Goal: Task Accomplishment & Management: Manage account settings

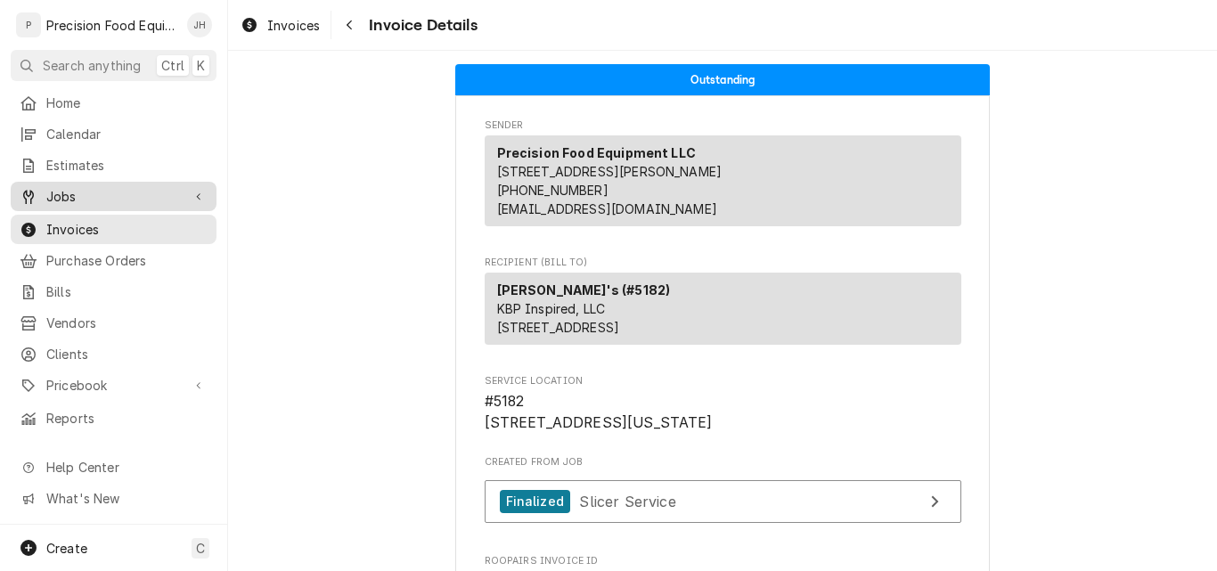
click at [53, 188] on span "Jobs" at bounding box center [113, 196] width 135 height 19
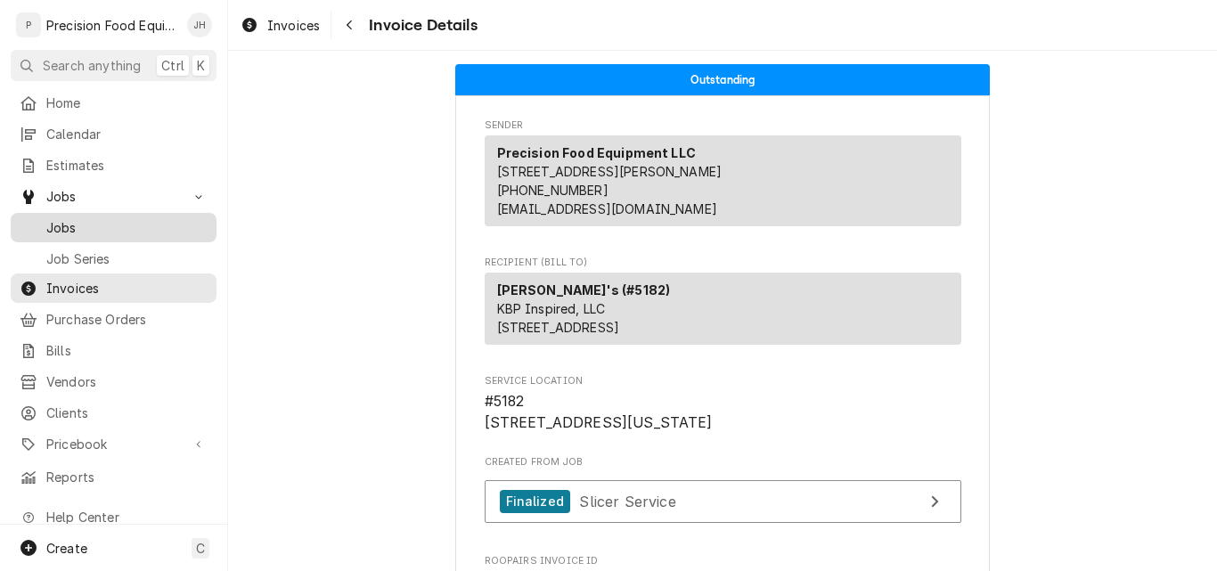
click at [86, 222] on span "Jobs" at bounding box center [126, 227] width 161 height 19
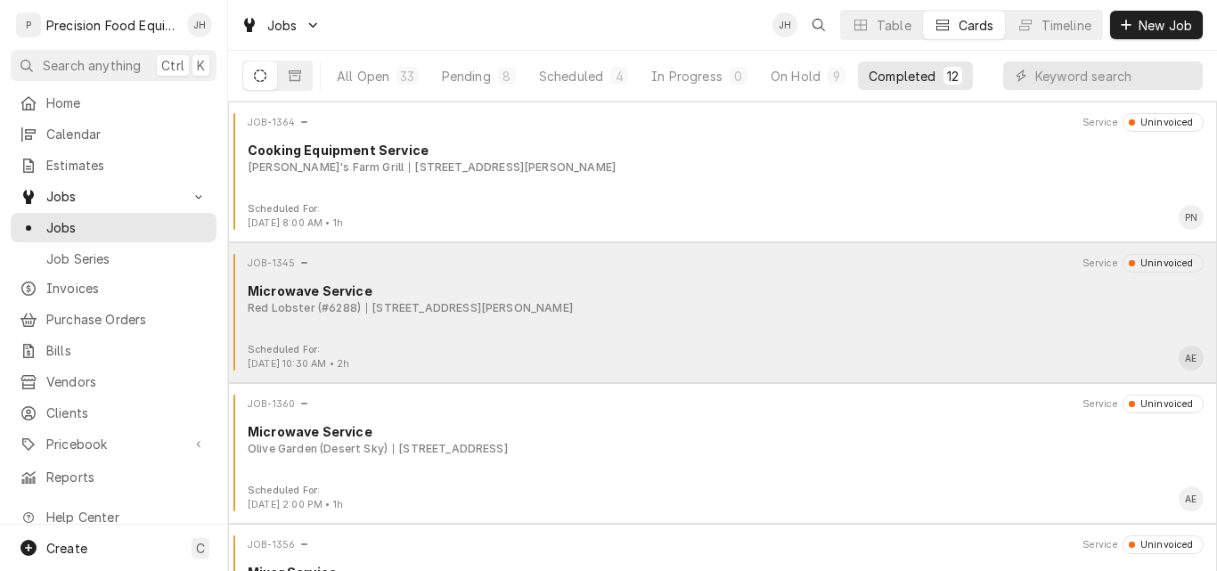
click at [698, 317] on div "JOB-1345 Service Uninvoiced Microwave Service Red Lobster (#6288) 13709 W. Bell…" at bounding box center [722, 298] width 975 height 89
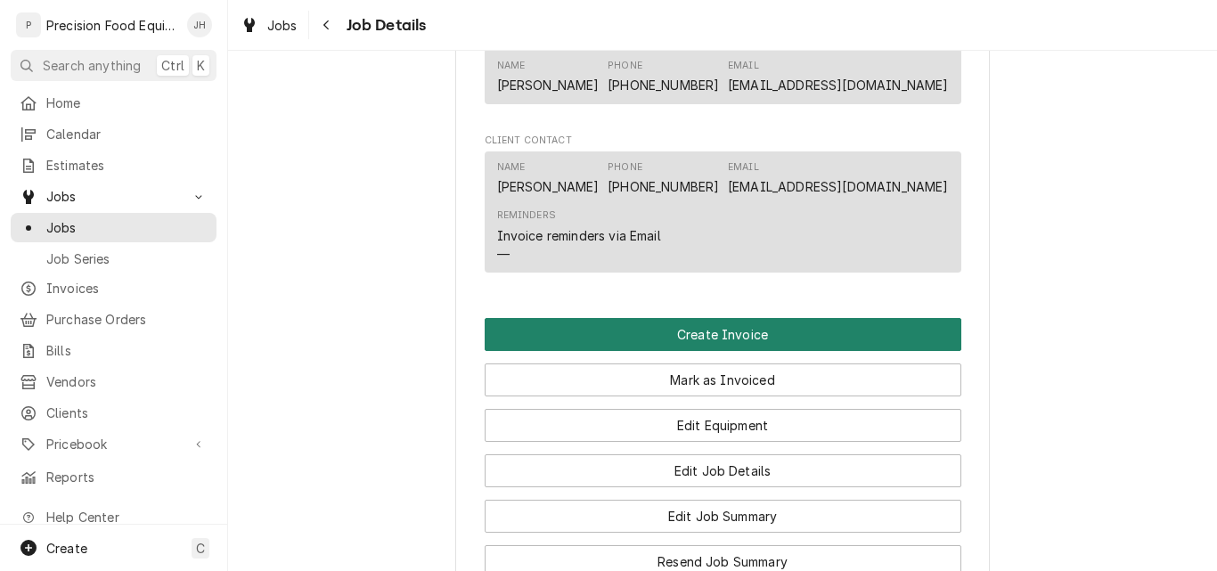
scroll to position [1069, 0]
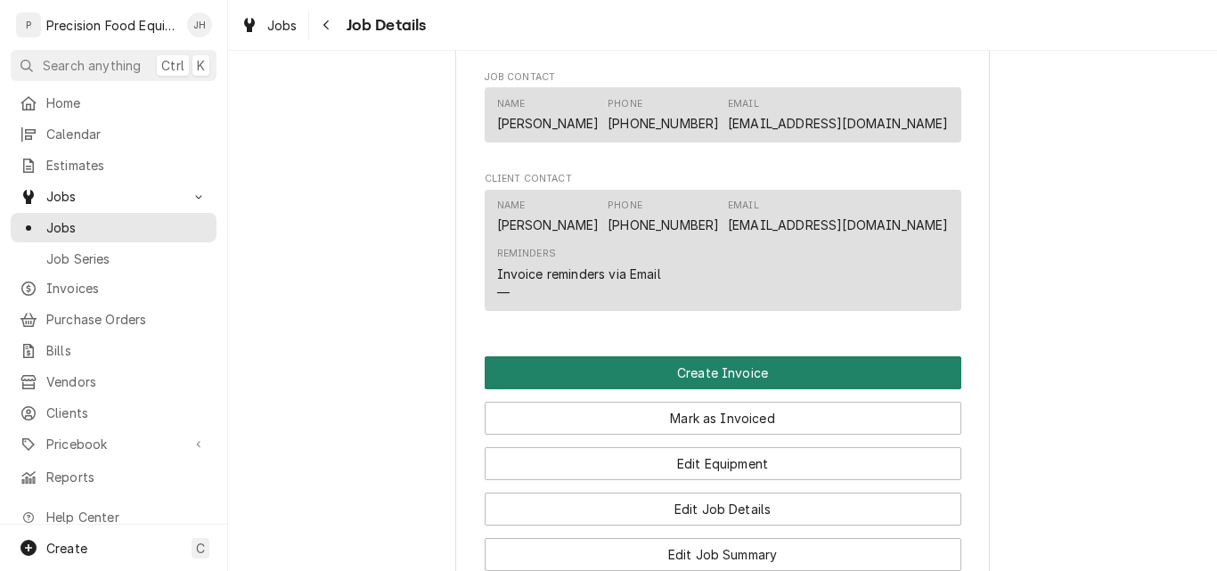
click at [731, 369] on button "Create Invoice" at bounding box center [723, 372] width 477 height 33
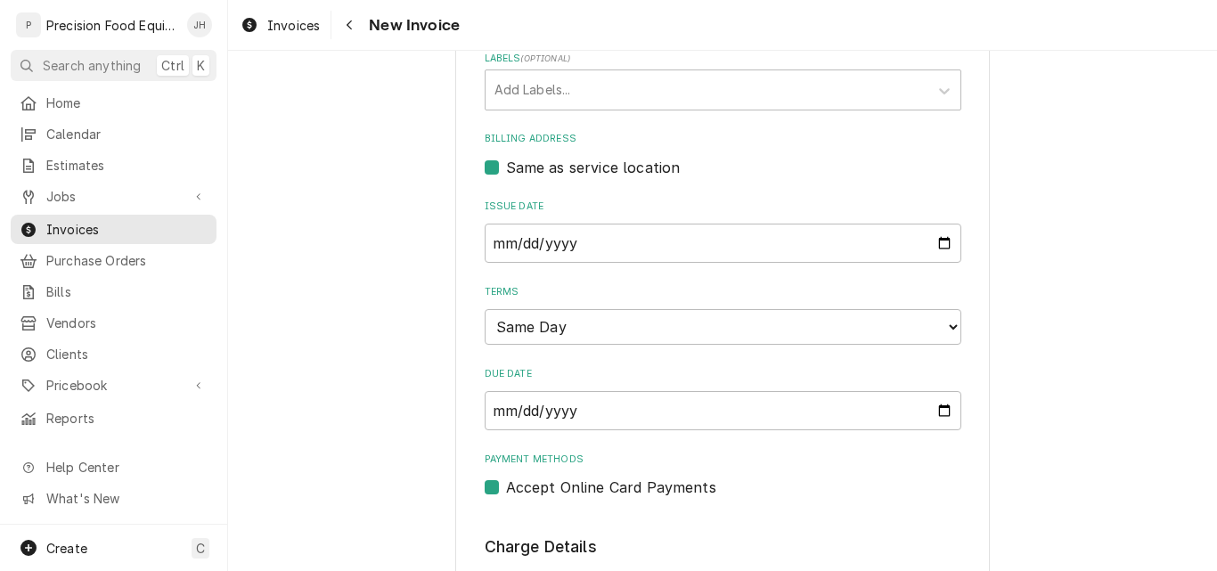
scroll to position [624, 0]
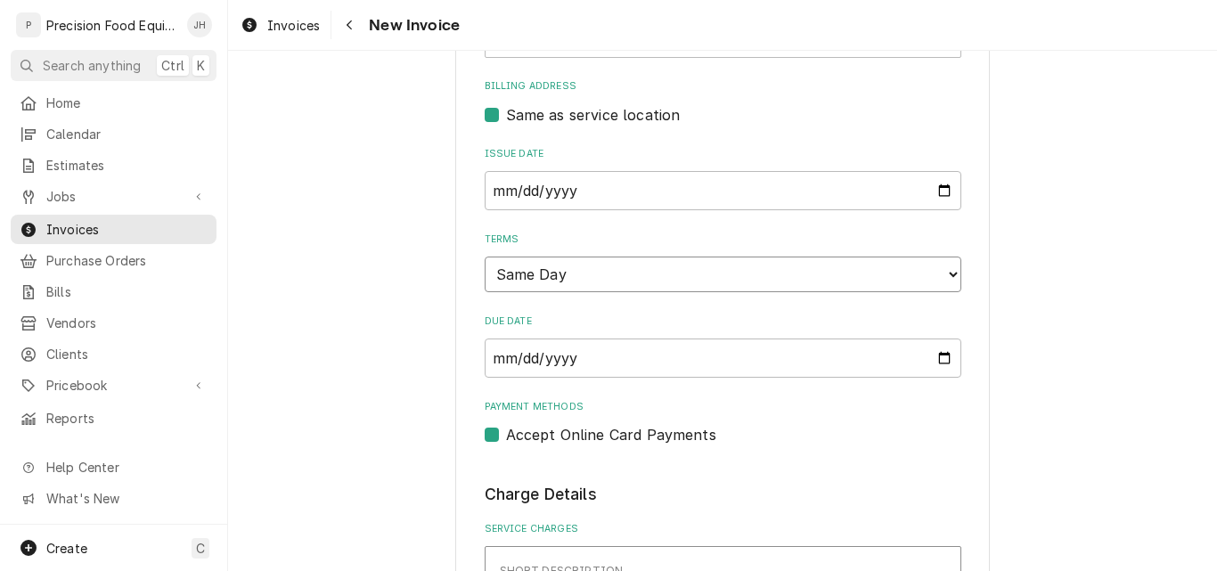
click at [584, 275] on select "Choose payment terms... Same Day Net 7 Net 14 Net 21 Net 30 Net 45 Net 60 Net 90" at bounding box center [723, 275] width 477 height 36
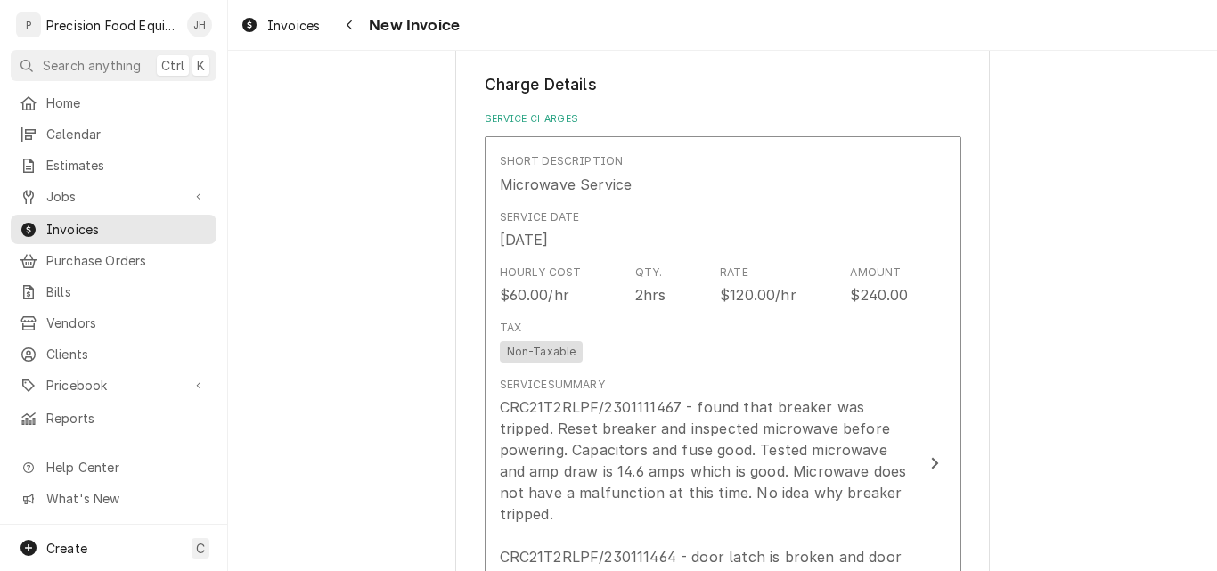
scroll to position [1069, 0]
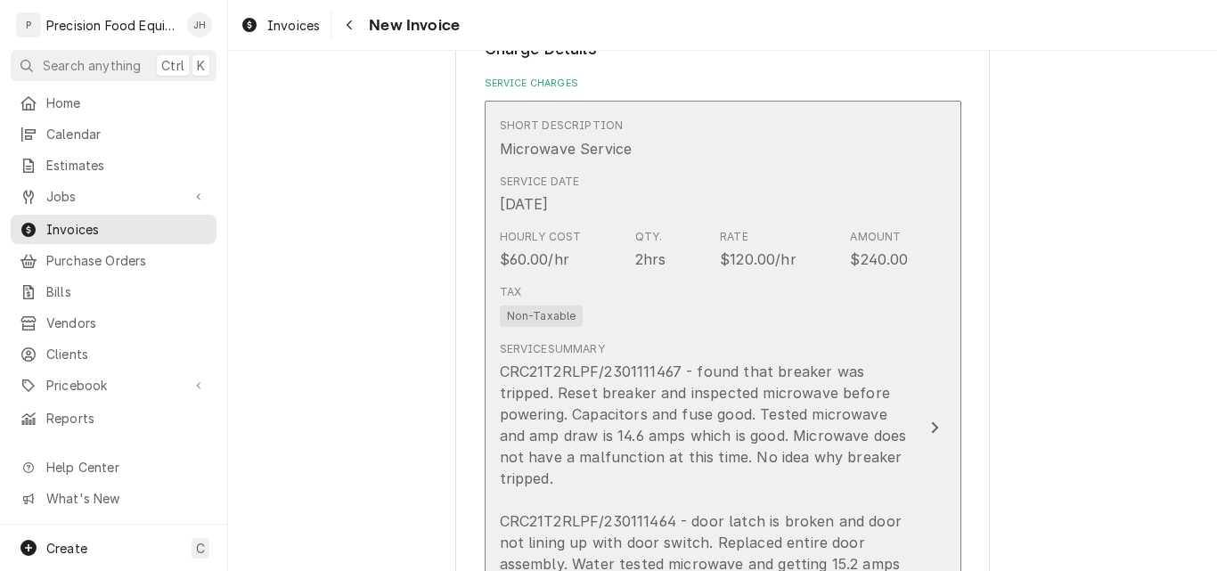
click at [798, 306] on div "Tax Non-Taxable" at bounding box center [704, 305] width 409 height 57
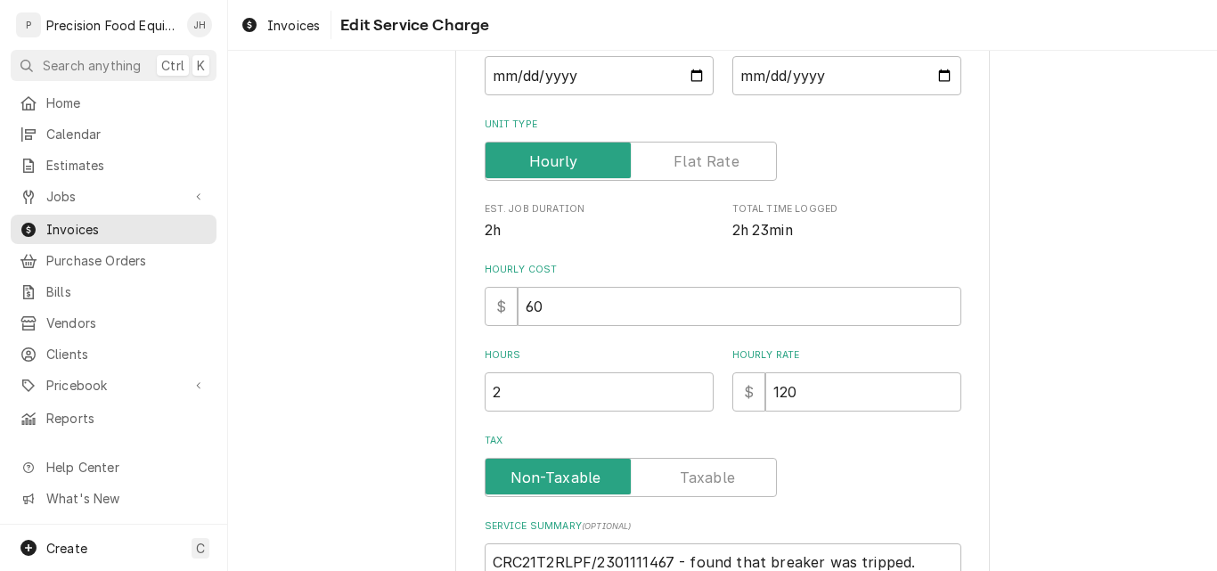
scroll to position [267, 0]
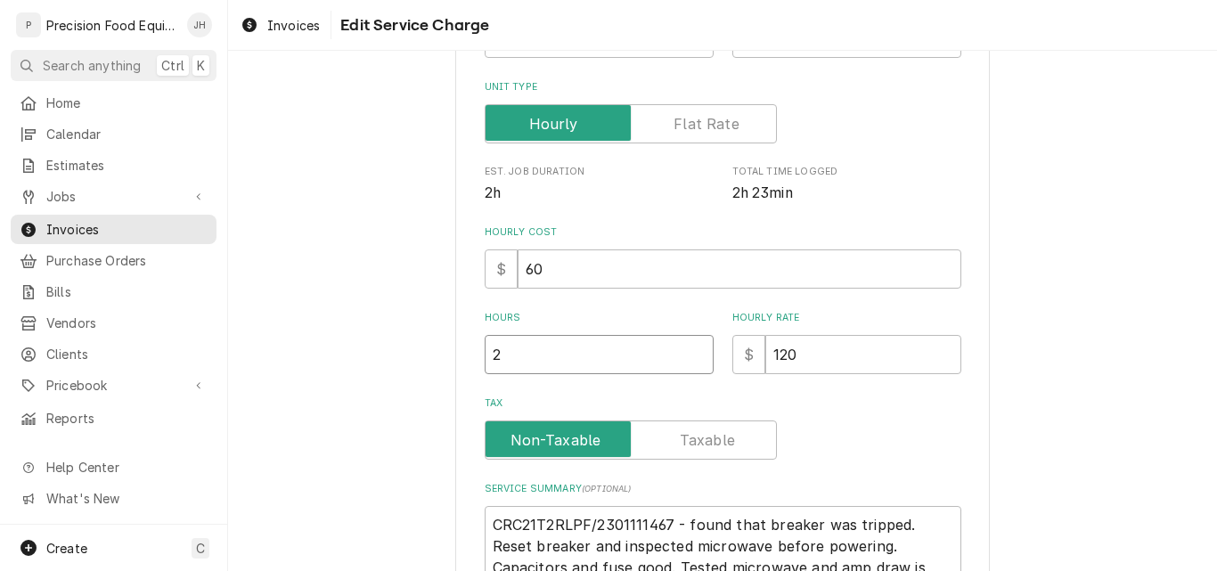
click at [510, 355] on input "2" at bounding box center [599, 354] width 229 height 39
type textarea "x"
type input "2.5"
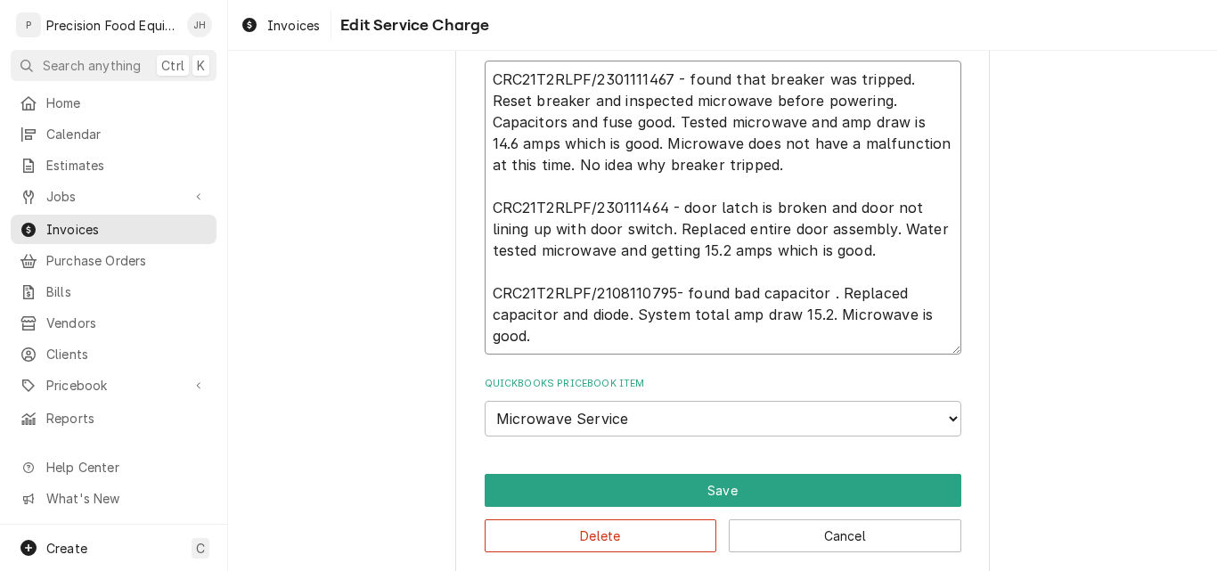
scroll to position [732, 0]
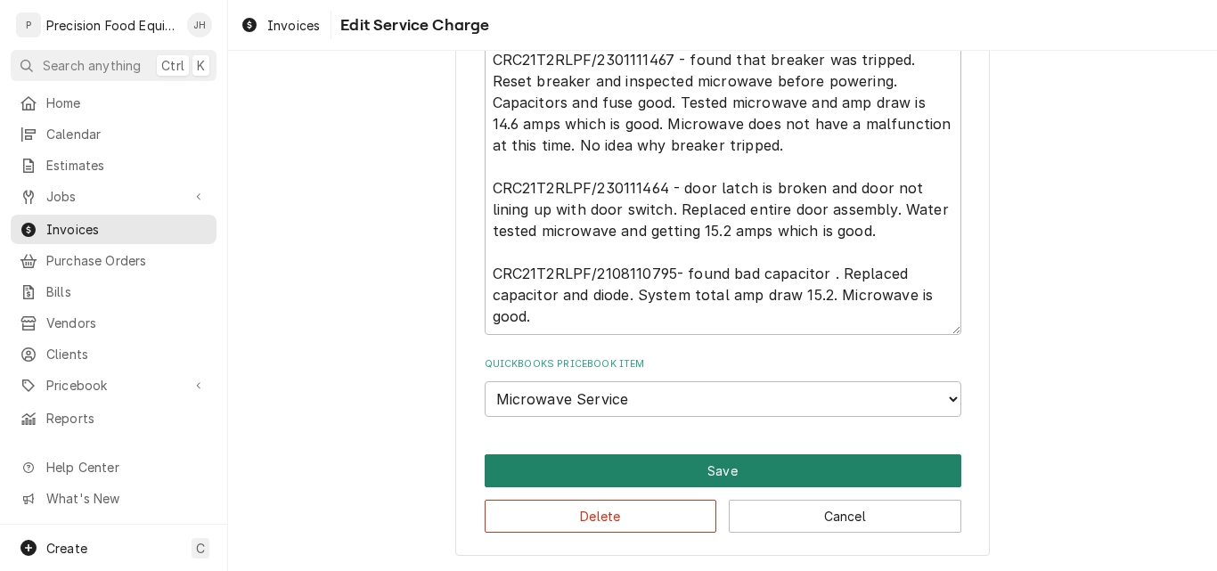
click at [735, 471] on button "Save" at bounding box center [723, 470] width 477 height 33
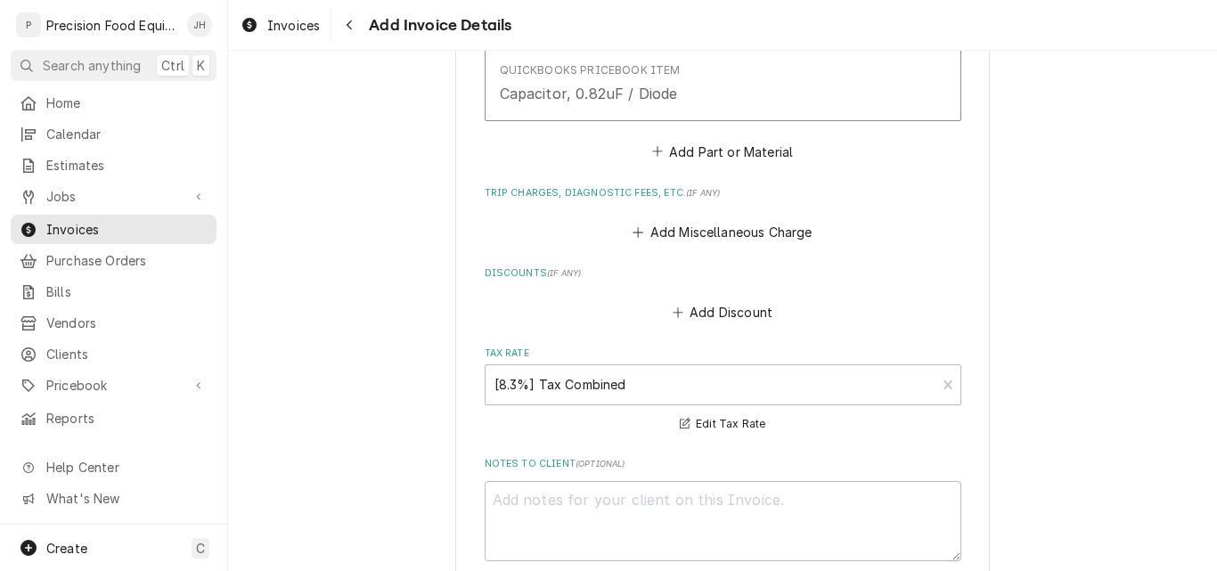
scroll to position [2621, 0]
click at [702, 231] on button "Add Miscellaneous Charge" at bounding box center [722, 230] width 185 height 25
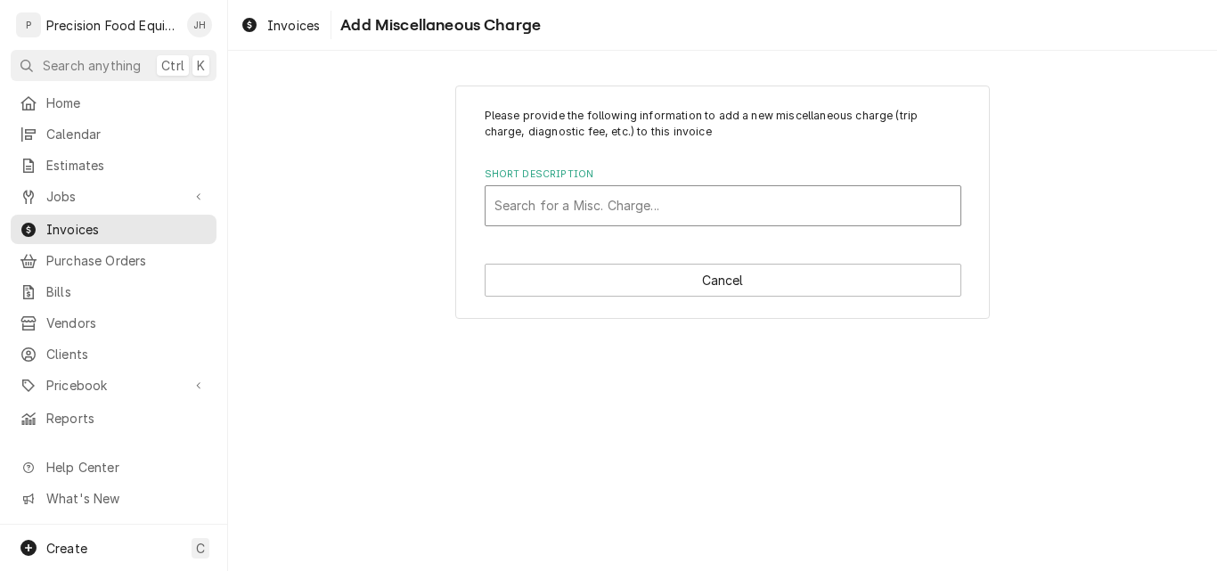
click at [567, 200] on div "Short Description" at bounding box center [722, 206] width 457 height 32
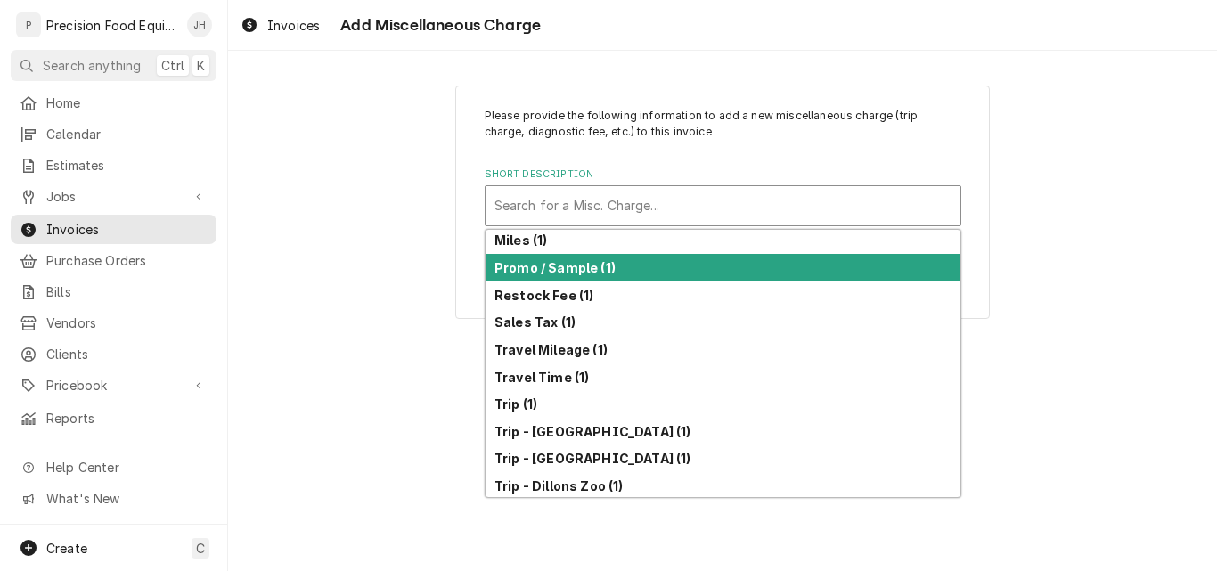
scroll to position [415, 0]
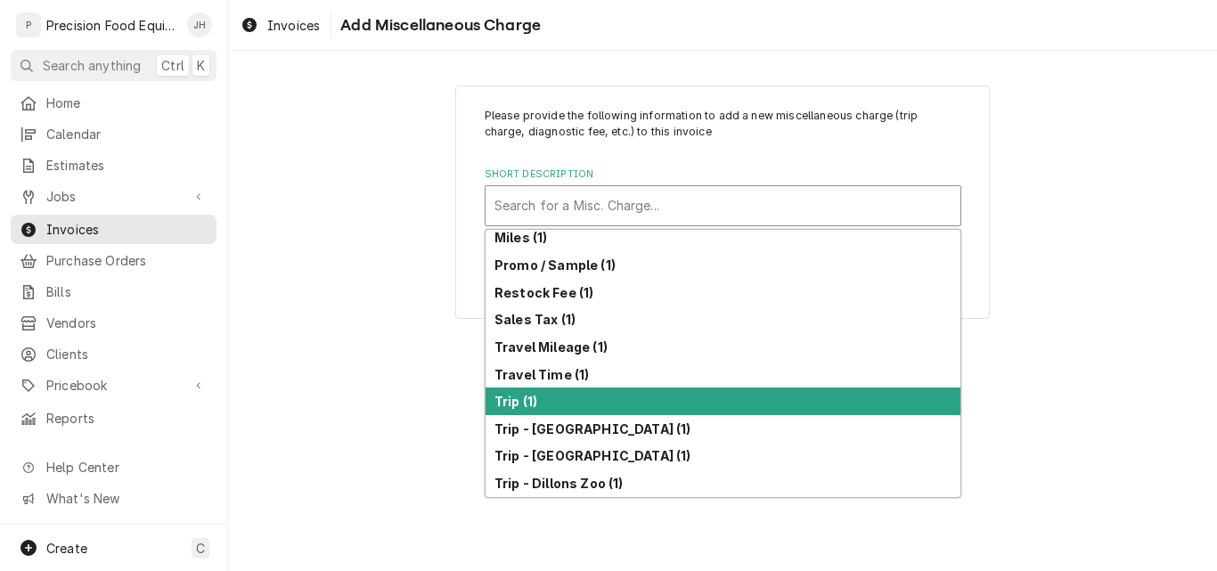
click at [527, 396] on strong "Trip (1)" at bounding box center [515, 401] width 43 height 15
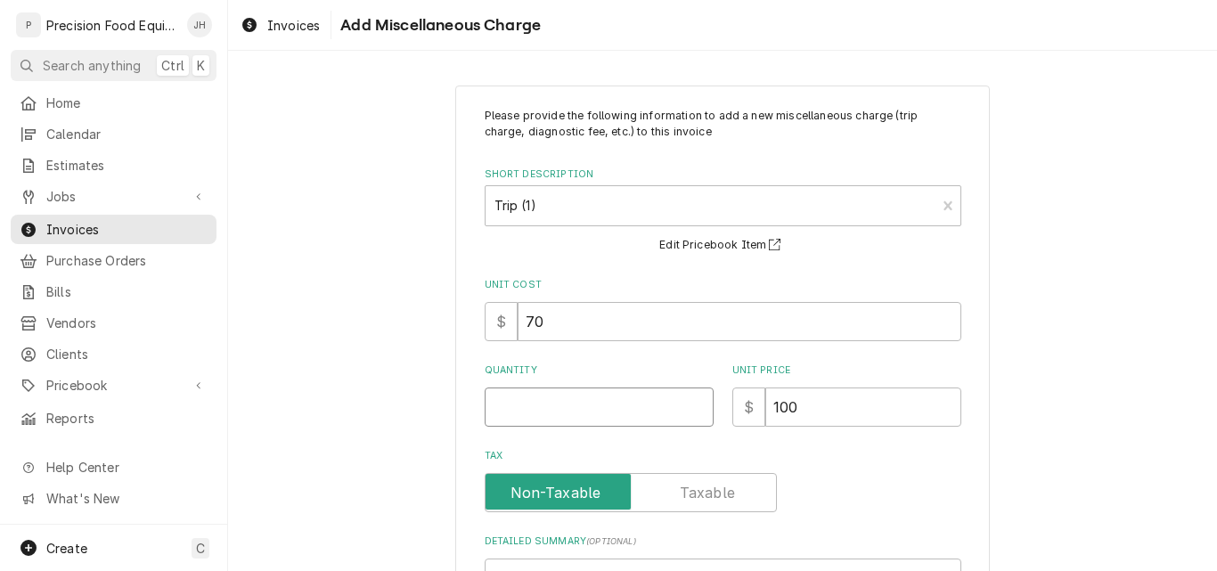
click input "Quantity"
type textarea "x"
type input "1"
type textarea "x"
type input "1"
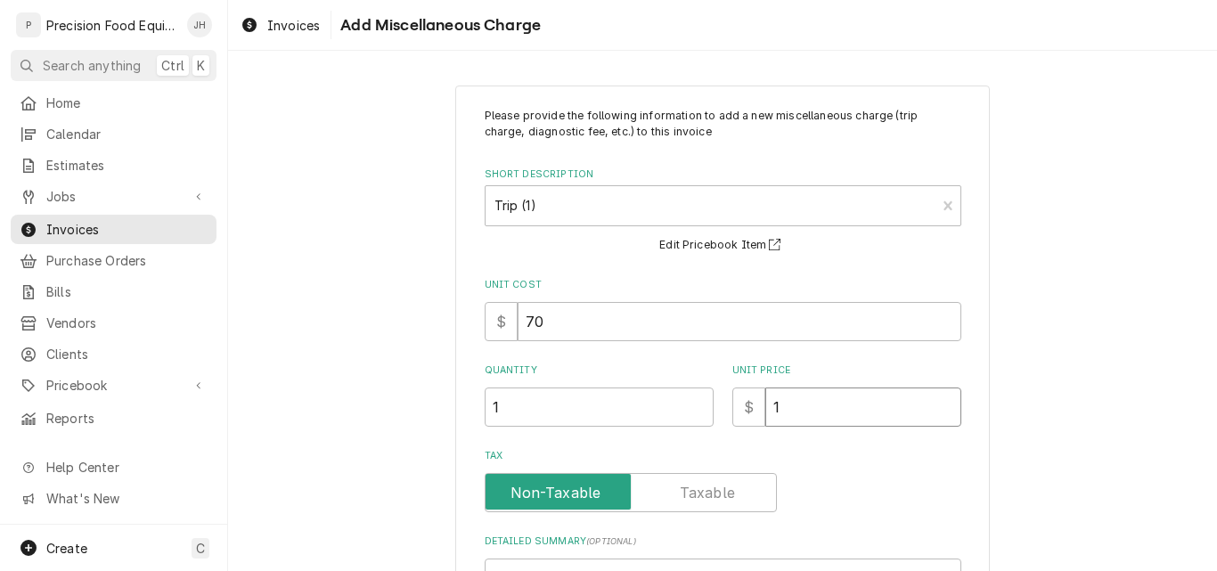
type textarea "x"
type input "12"
type textarea "x"
type input "125"
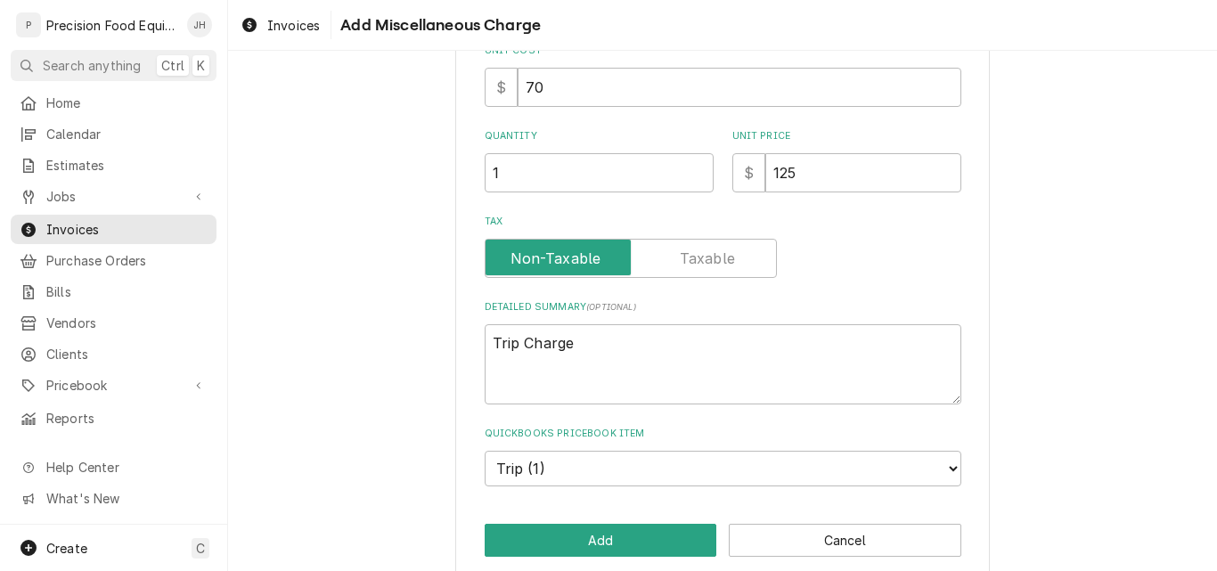
scroll to position [258, 0]
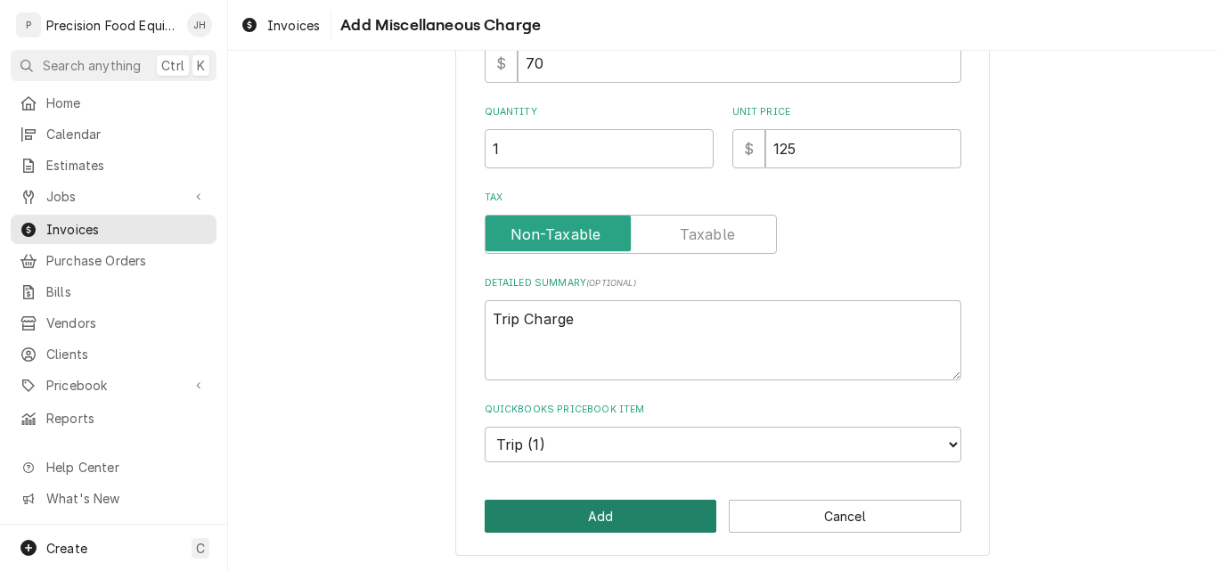
click button "Add"
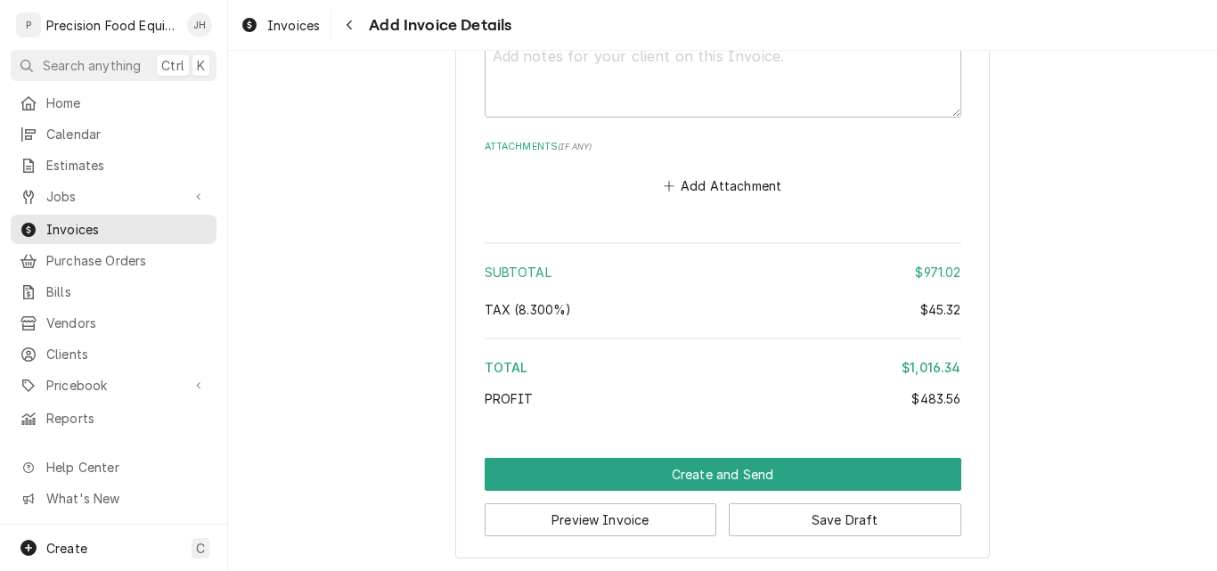
scroll to position [3374, 0]
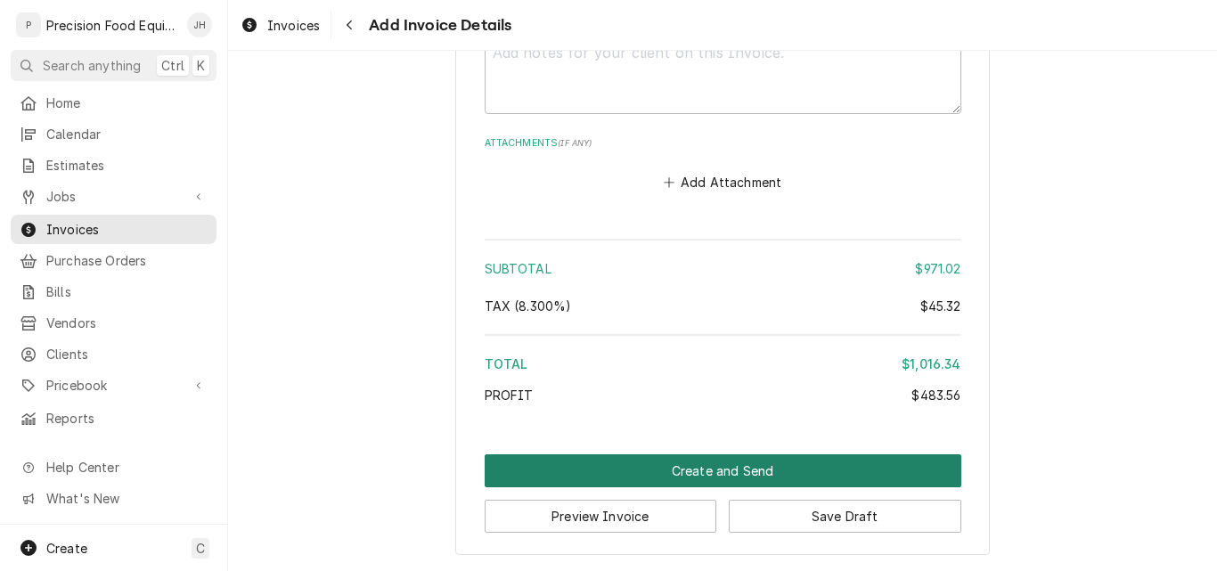
click button "Create and Send"
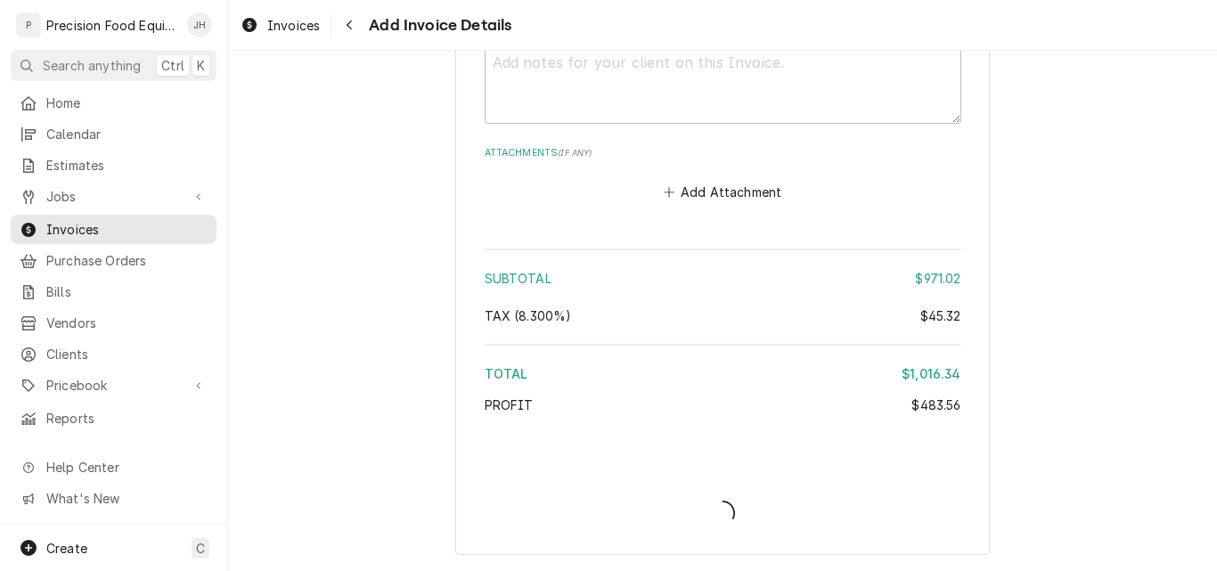
scroll to position [3364, 0]
type textarea "x"
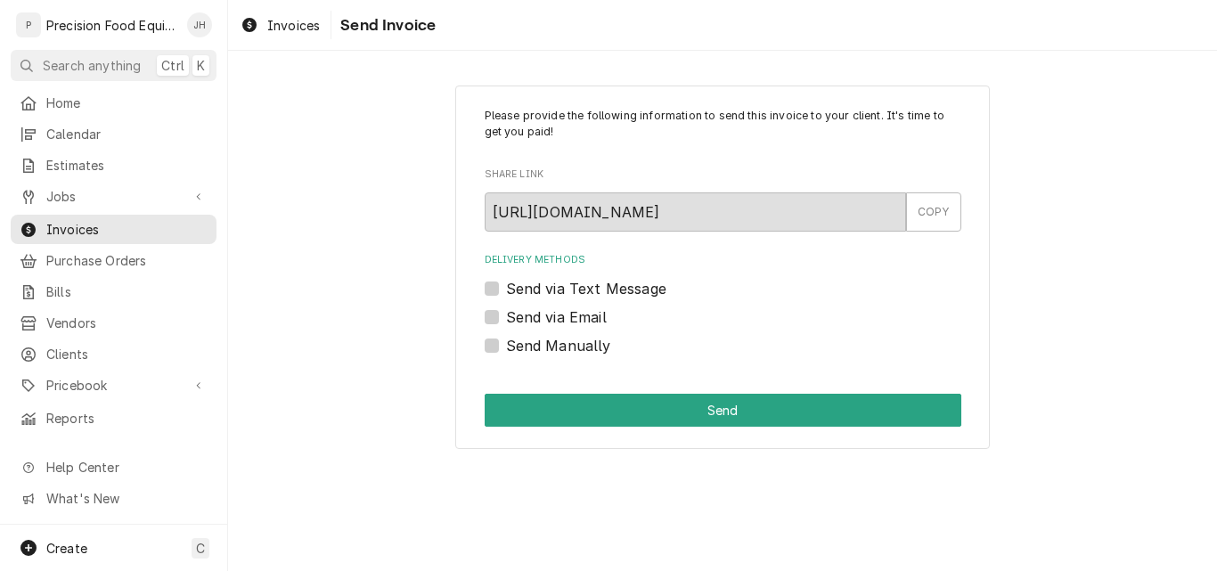
click at [563, 314] on label "Send via Email" at bounding box center [556, 316] width 101 height 21
click at [563, 314] on input "Send via Email" at bounding box center [744, 325] width 477 height 39
checkbox input "true"
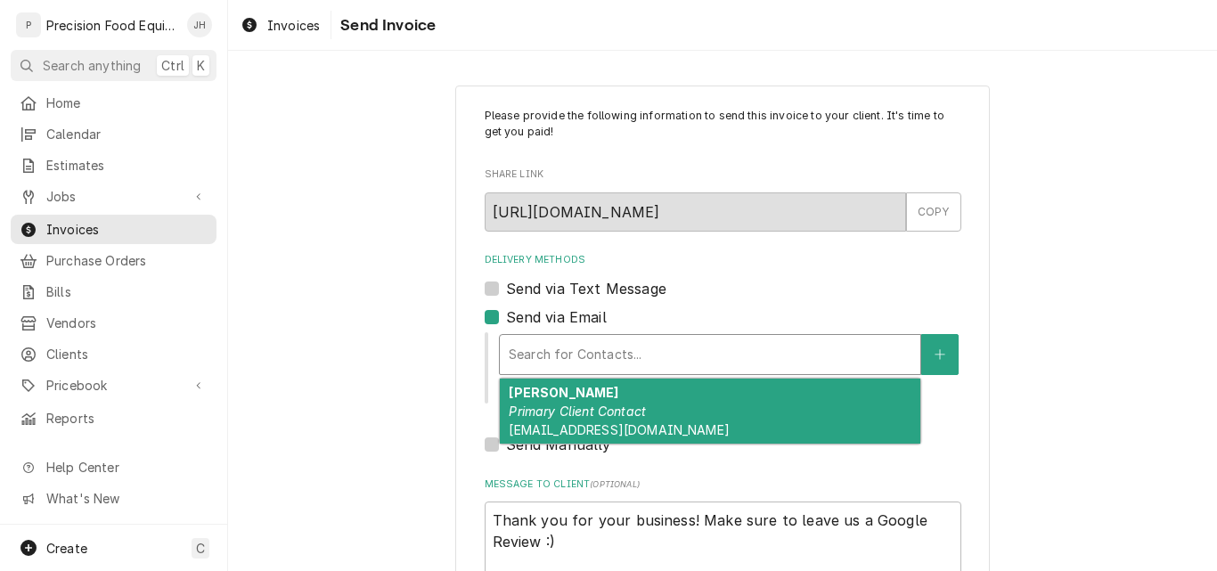
click at [643, 357] on div "Delivery Methods" at bounding box center [710, 355] width 403 height 32
click at [606, 402] on div "Kathy Primary Client Contact kfayaziazad@redlobster.com" at bounding box center [710, 411] width 421 height 65
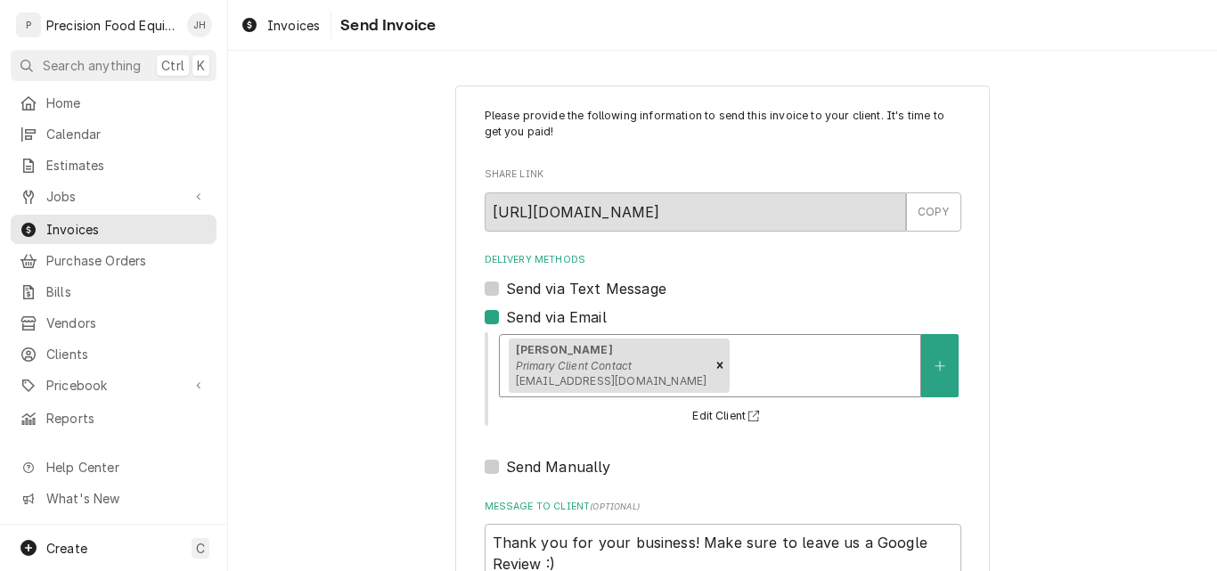
scroll to position [142, 0]
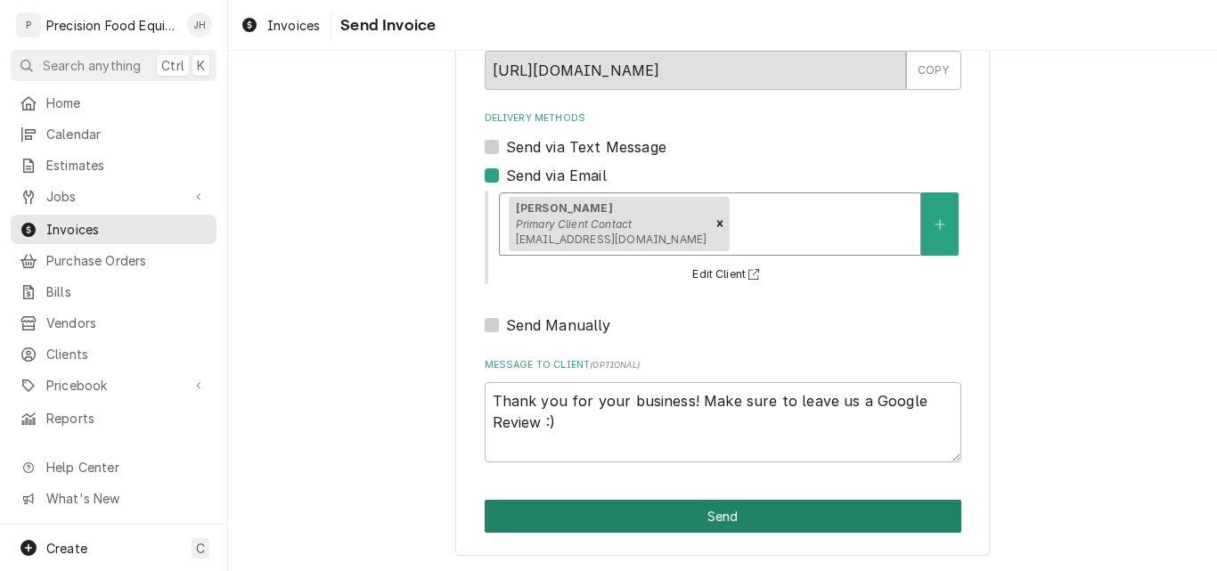
click at [692, 523] on button "Send" at bounding box center [723, 516] width 477 height 33
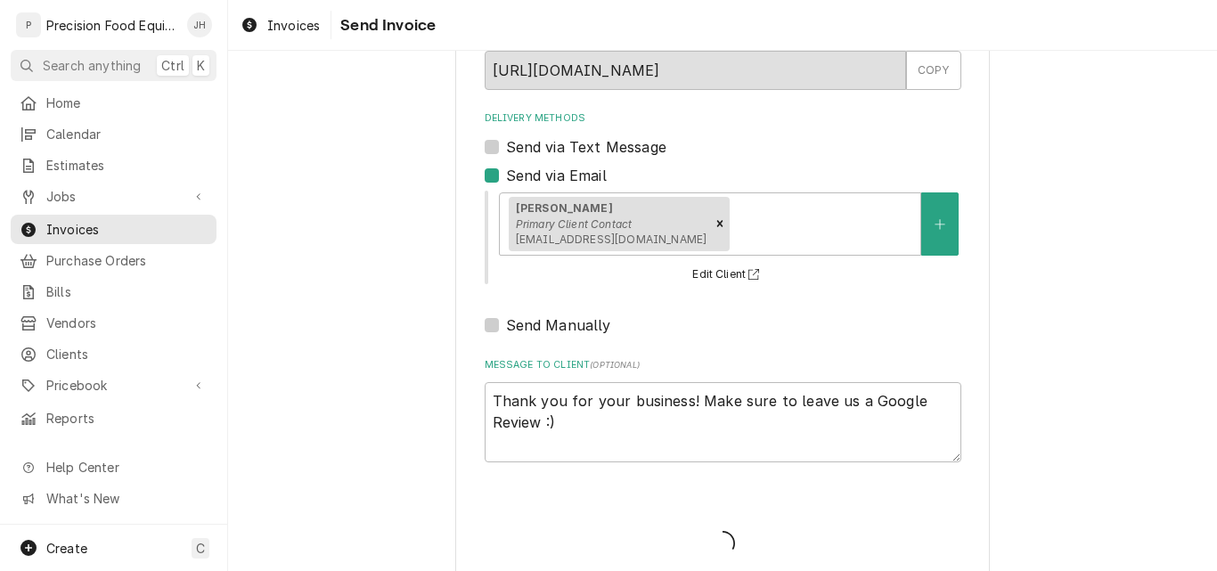
type textarea "x"
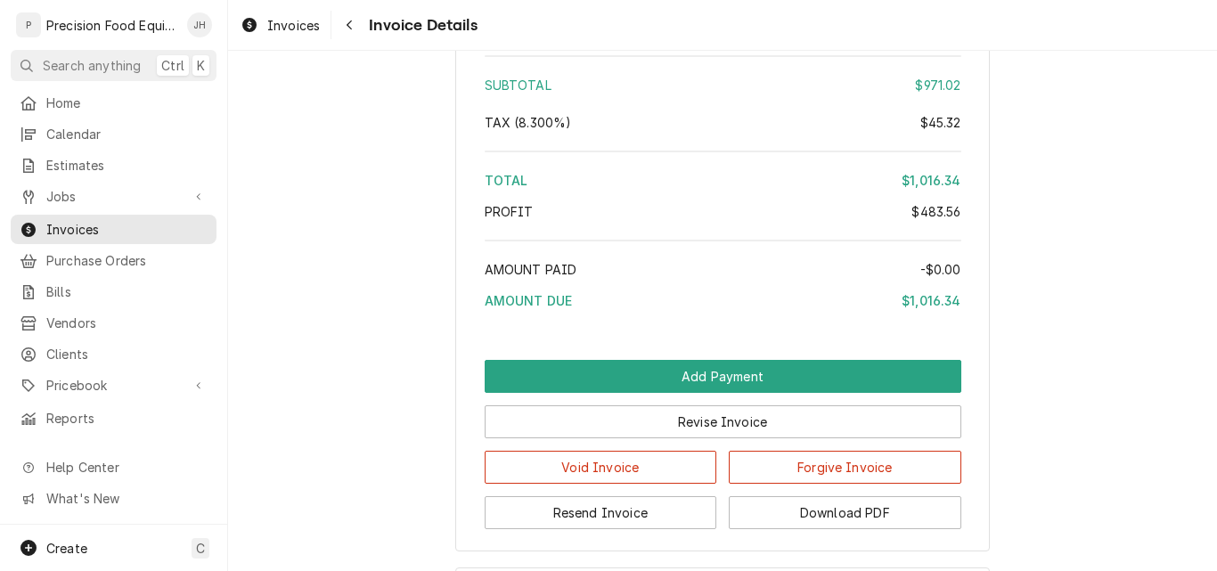
scroll to position [2762, 0]
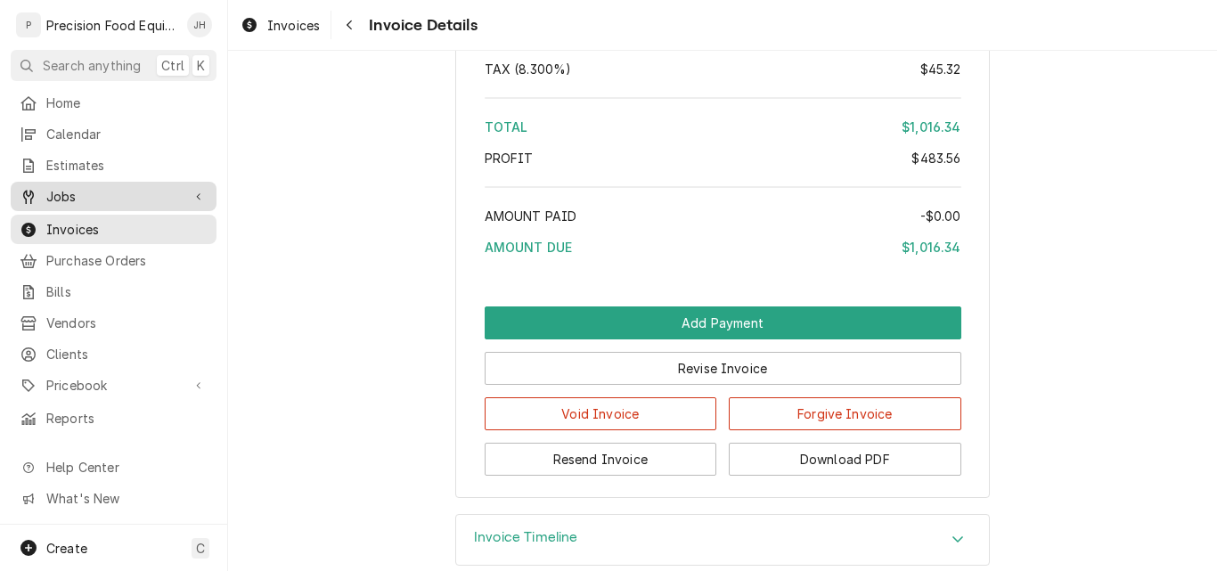
click at [83, 191] on span "Jobs" at bounding box center [113, 196] width 135 height 19
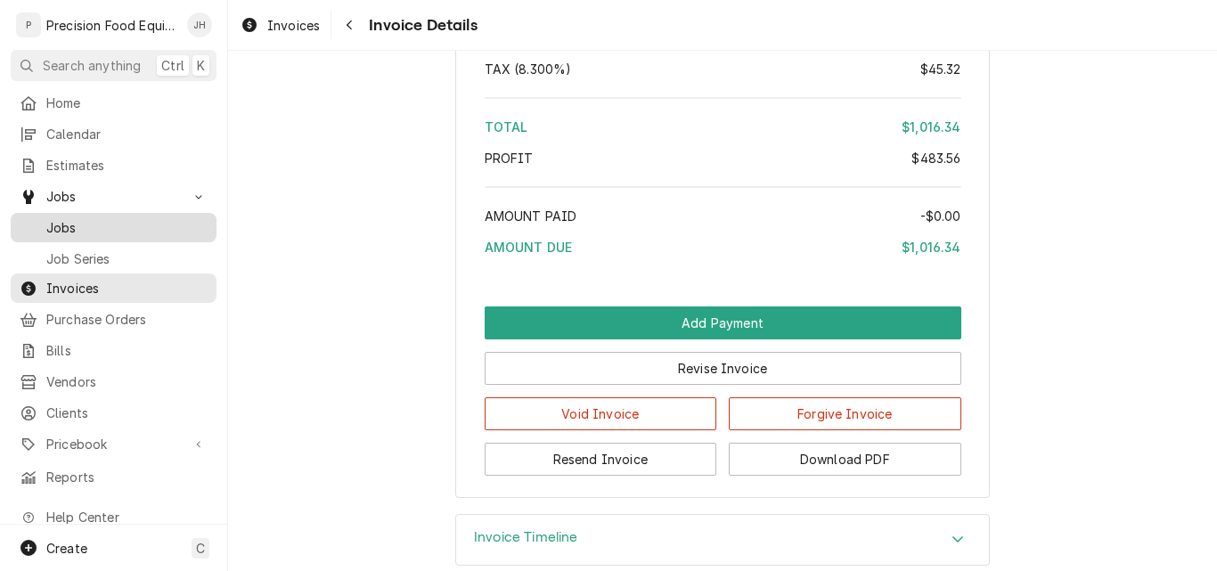
click at [88, 218] on span "Jobs" at bounding box center [126, 227] width 161 height 19
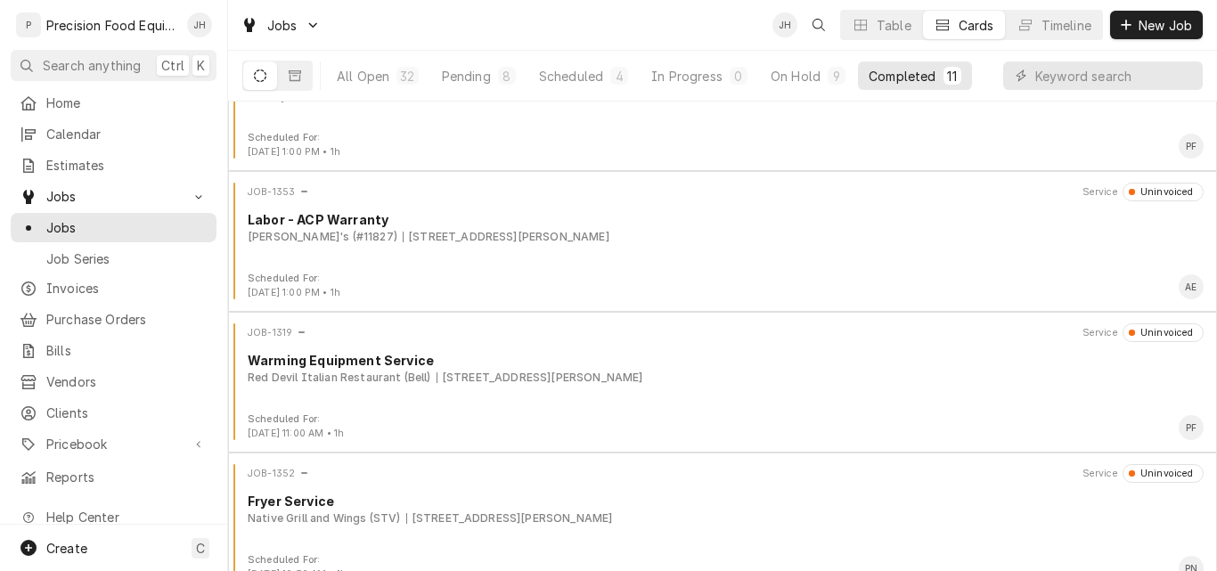
scroll to position [938, 0]
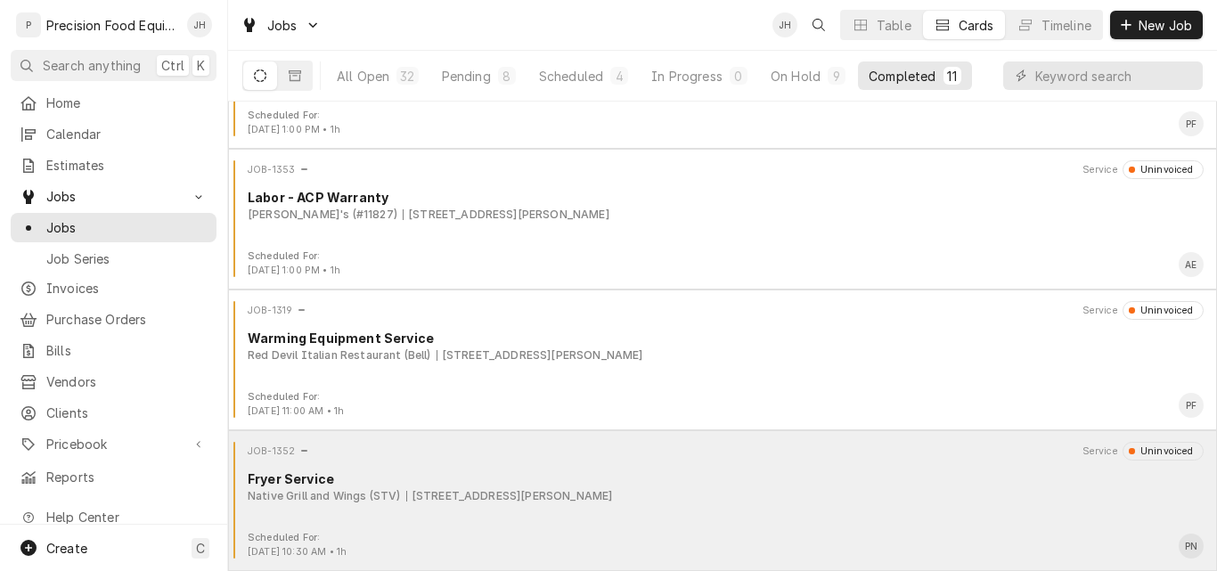
click at [810, 517] on div "JOB-1352 Service Uninvoiced Fryer Service Native Grill and Wings (STV) 1750 W. …" at bounding box center [722, 486] width 975 height 89
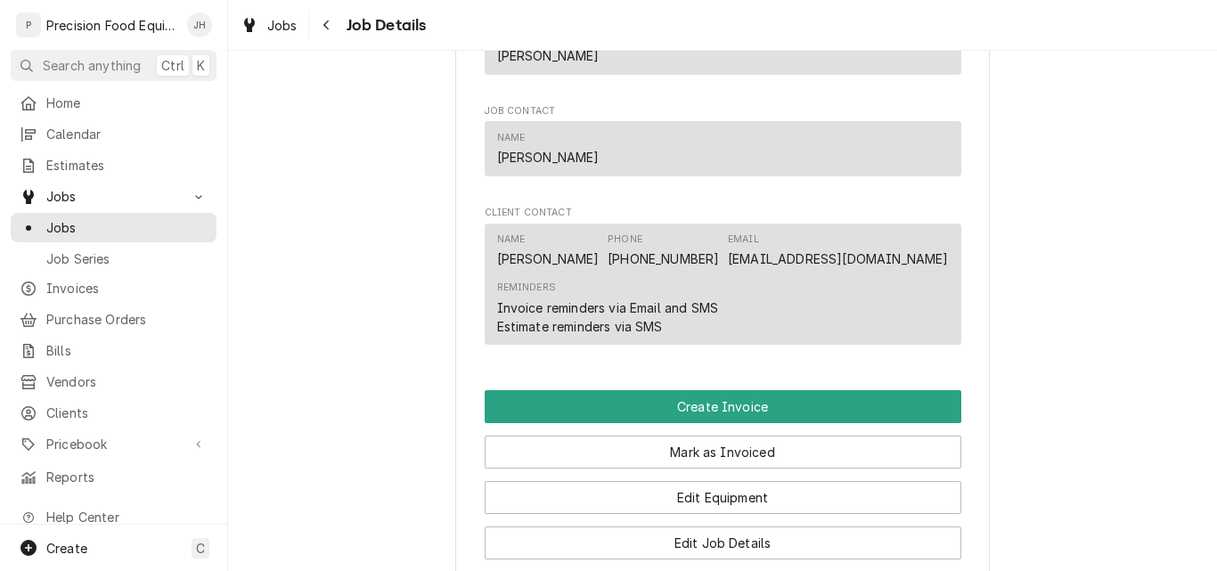
scroll to position [1069, 0]
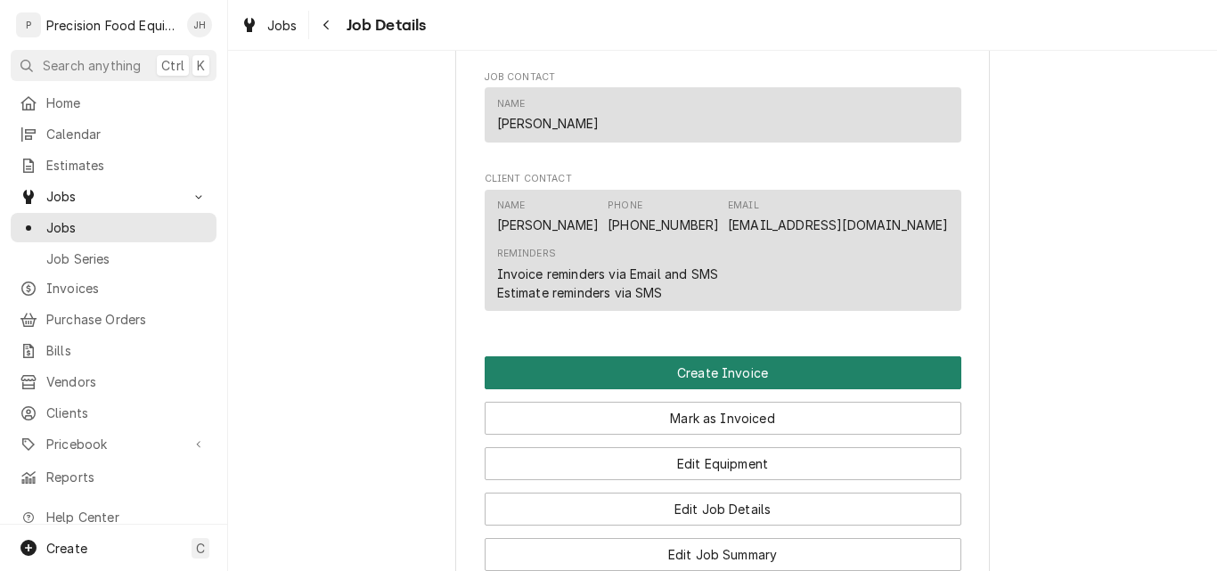
click at [742, 367] on button "Create Invoice" at bounding box center [723, 372] width 477 height 33
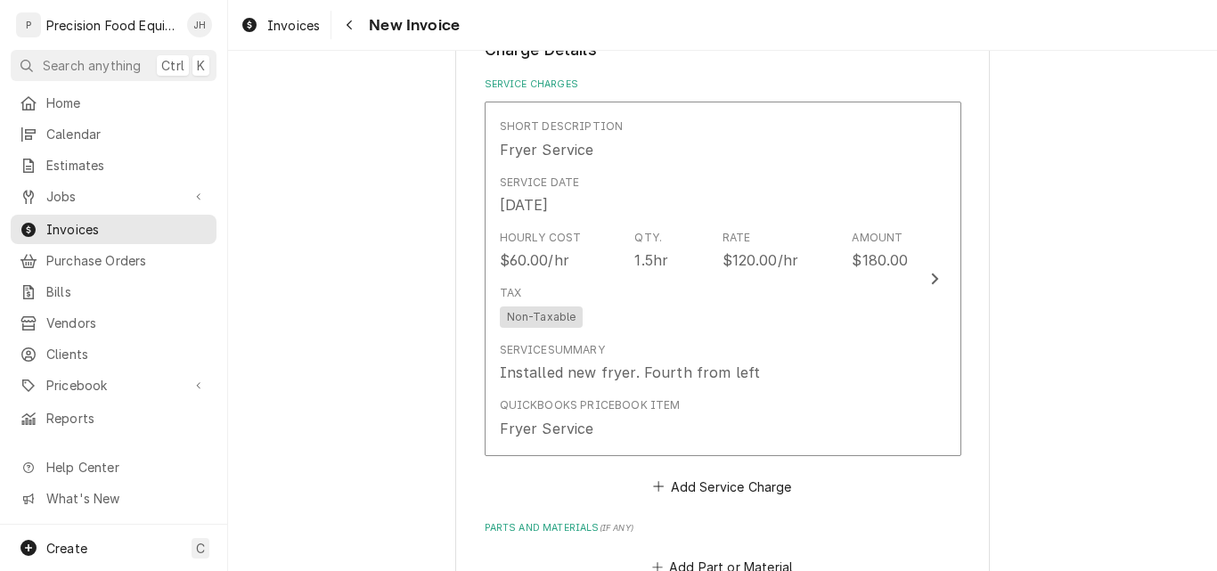
scroll to position [1069, 0]
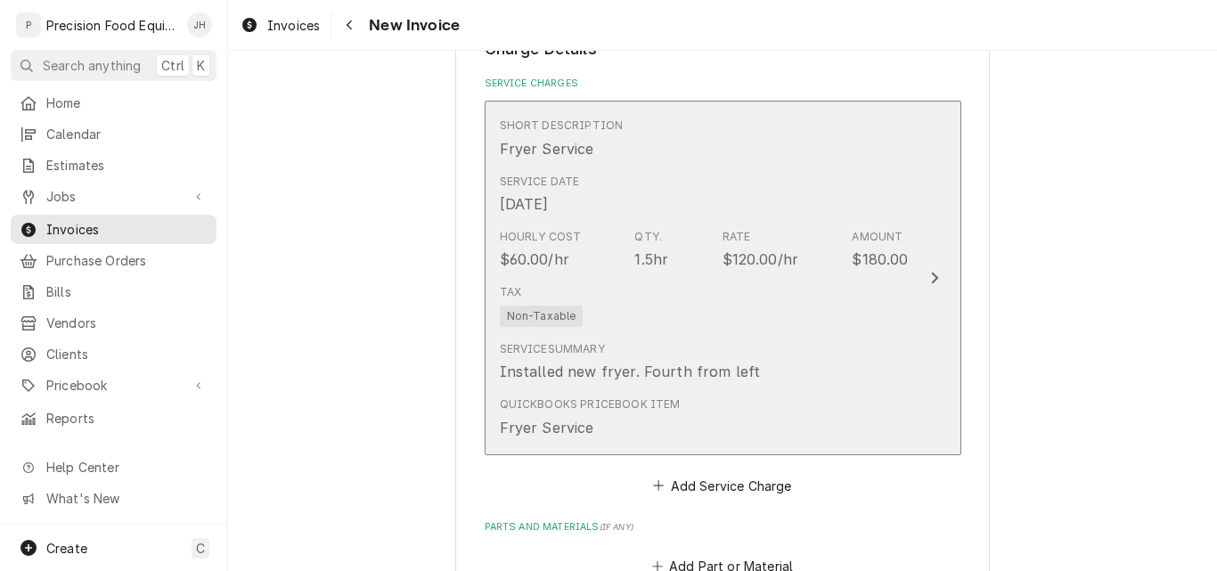
click at [822, 329] on div "Tax Non-Taxable" at bounding box center [704, 305] width 409 height 57
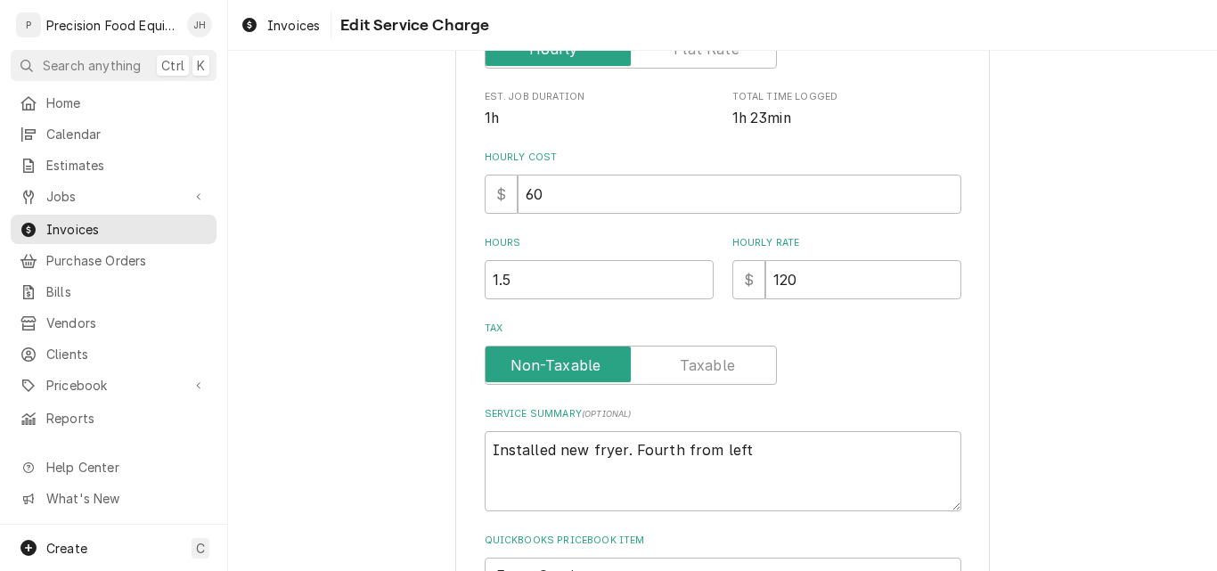
scroll to position [519, 0]
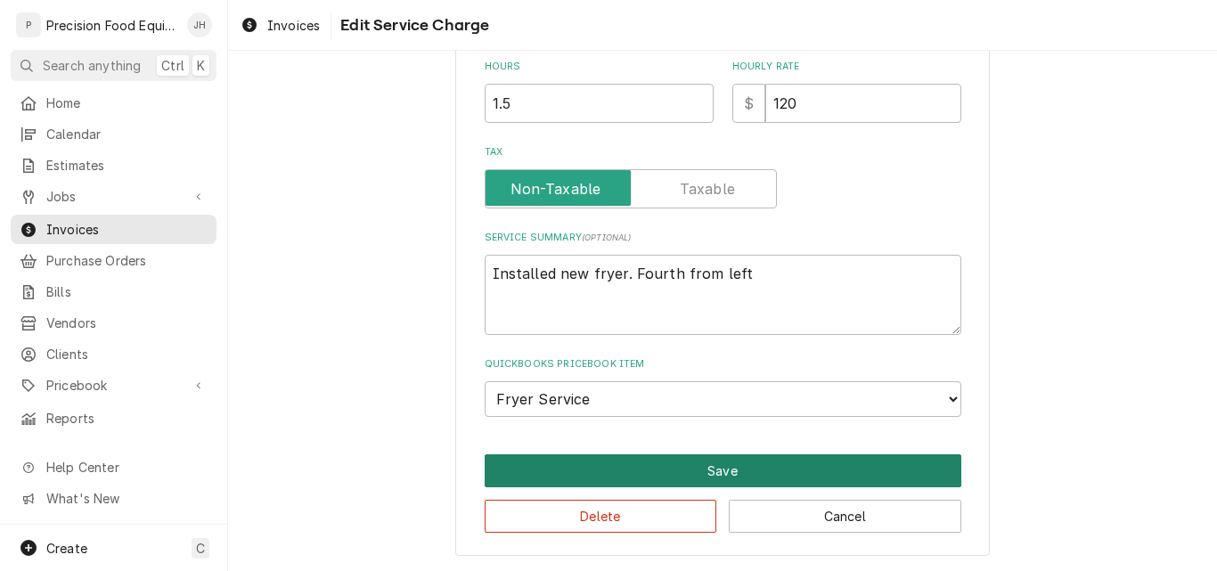
click at [716, 473] on button "Save" at bounding box center [723, 470] width 477 height 33
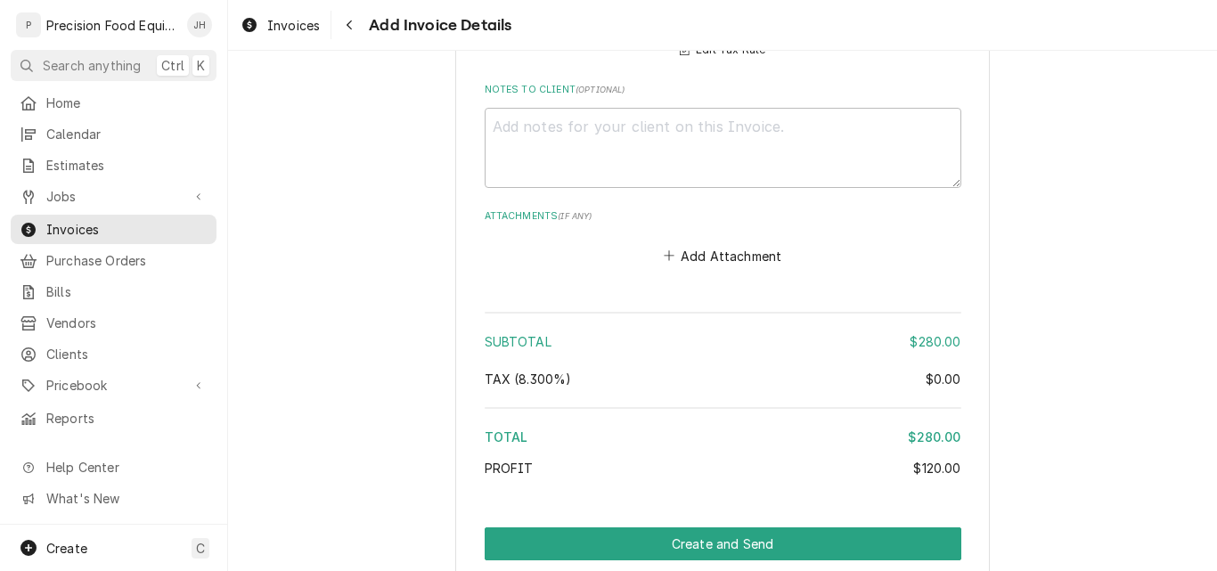
scroll to position [2238, 0]
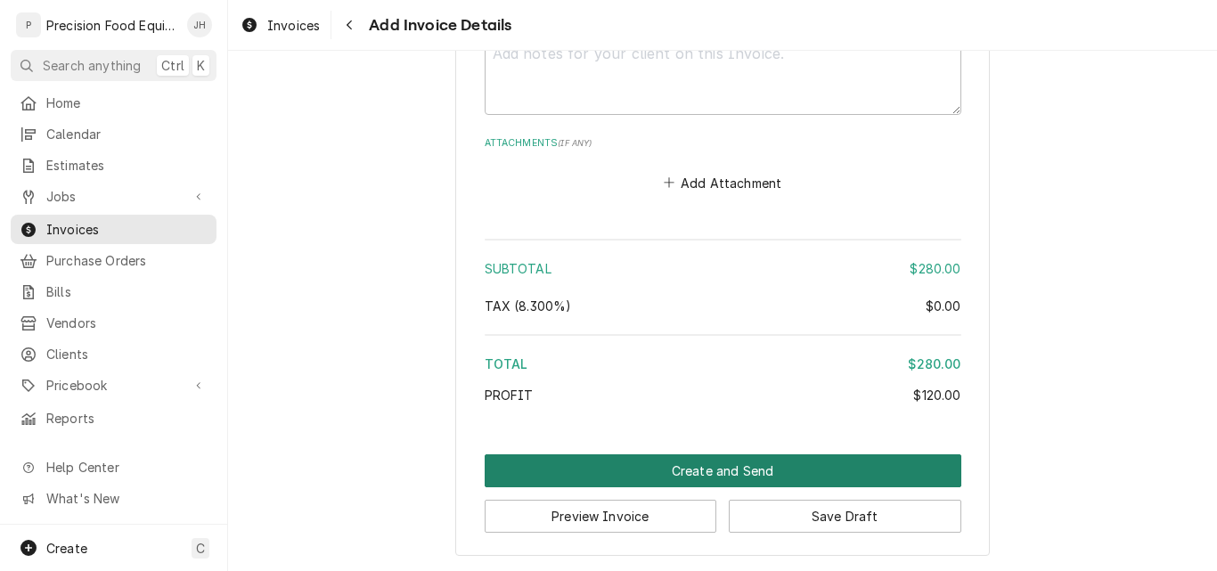
click at [690, 466] on button "Create and Send" at bounding box center [723, 470] width 477 height 33
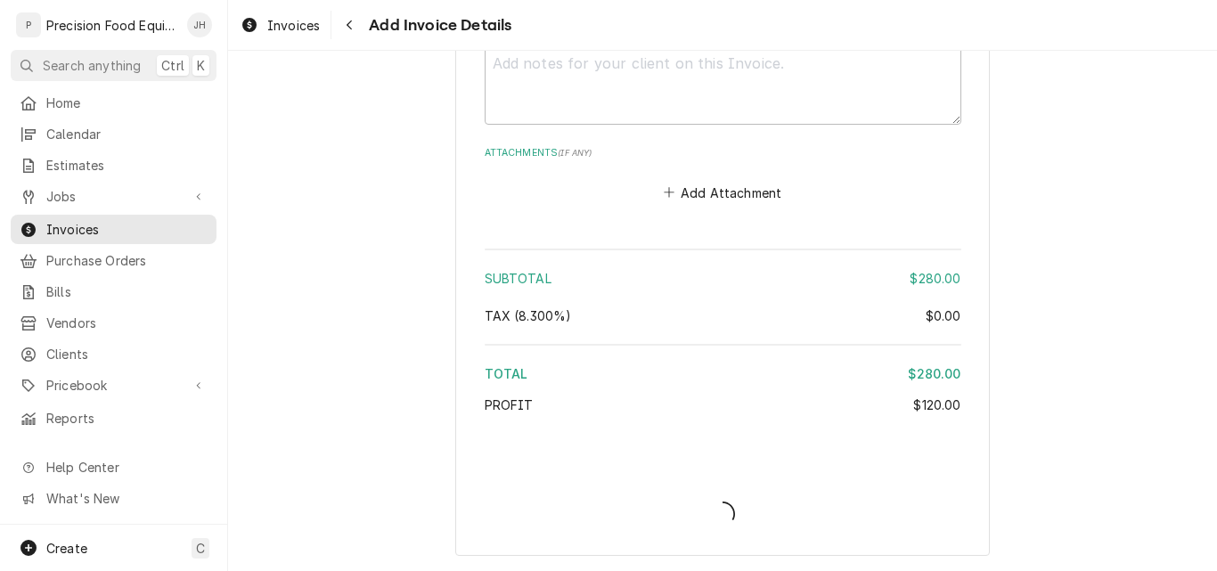
type textarea "x"
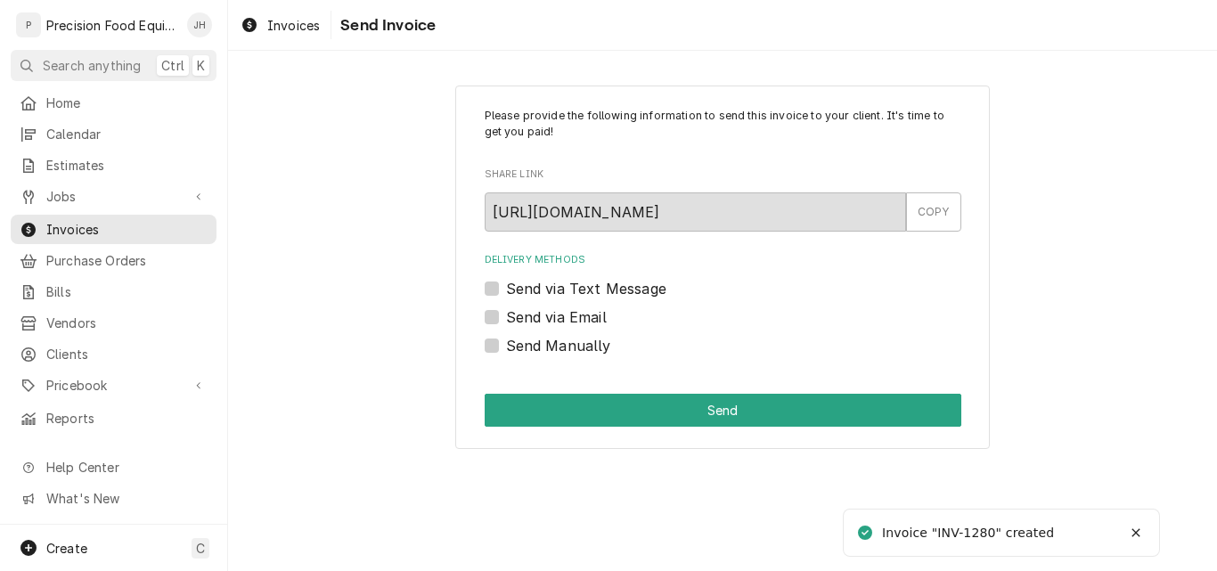
click at [527, 317] on label "Send via Email" at bounding box center [556, 316] width 101 height 21
click at [527, 317] on input "Send via Email" at bounding box center [744, 325] width 477 height 39
checkbox input "true"
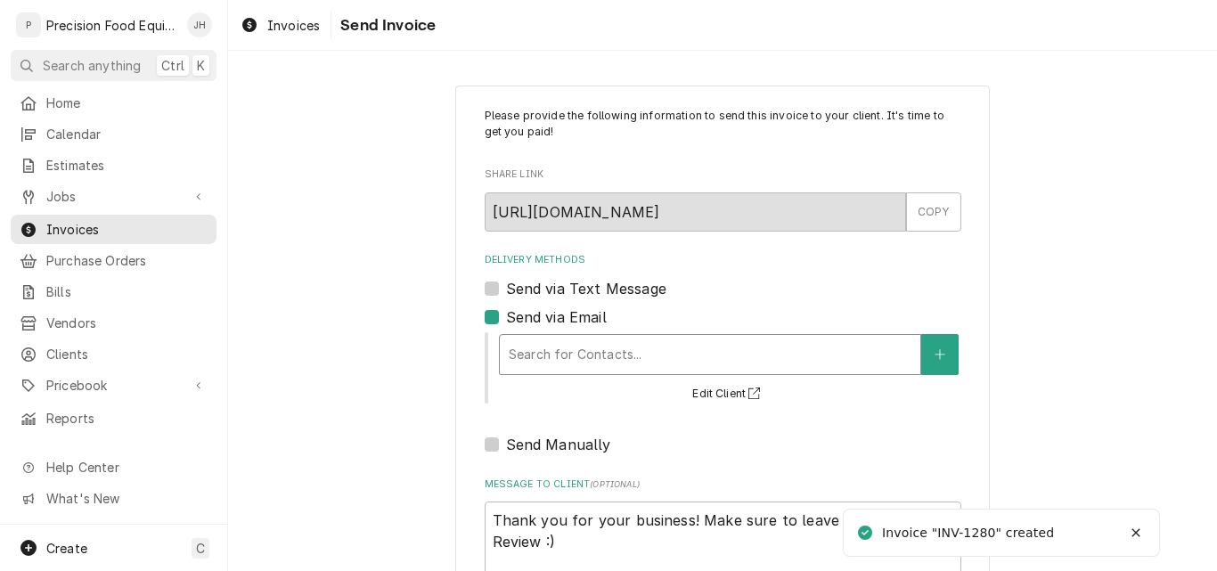
click at [552, 346] on div "Delivery Methods" at bounding box center [710, 355] width 403 height 32
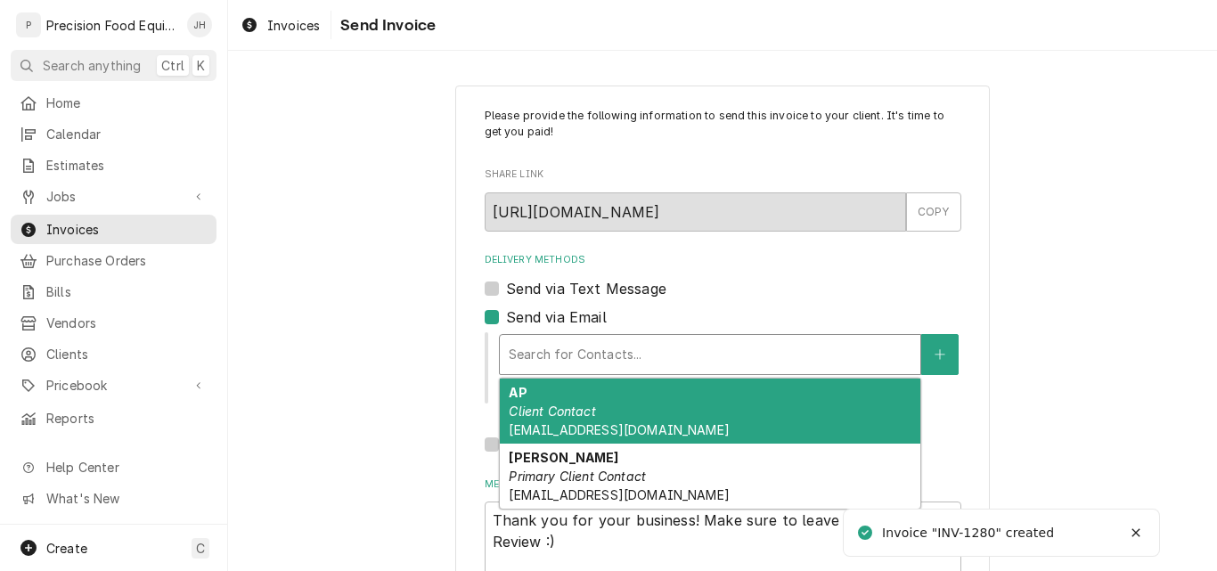
click at [595, 409] on div "AP Client Contact accounting@ngwspickler.com" at bounding box center [710, 411] width 421 height 65
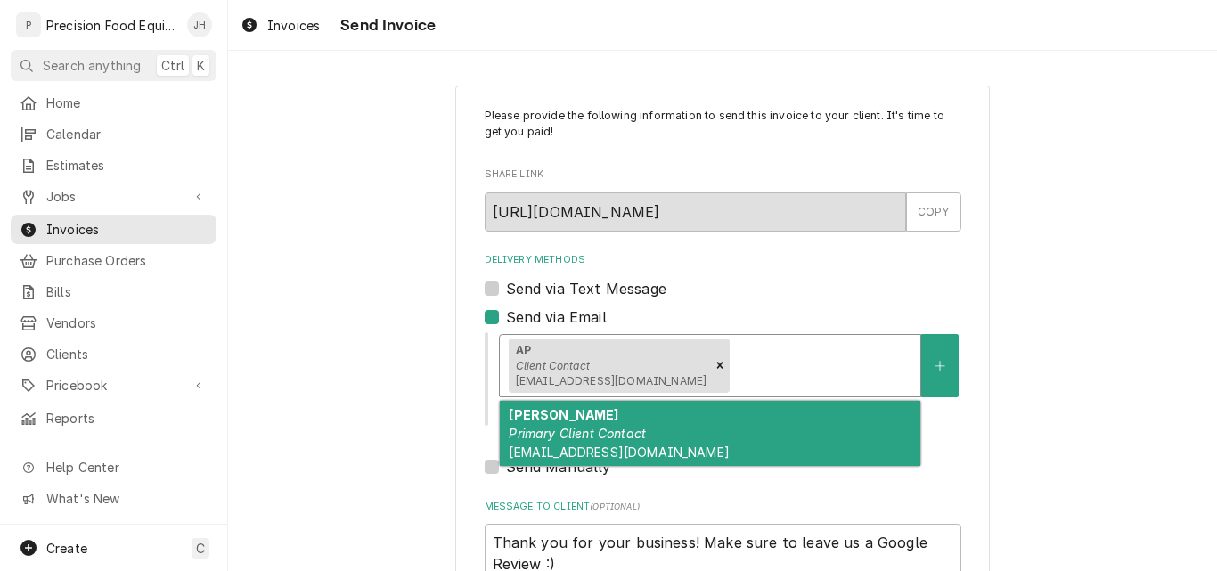
click at [770, 369] on div "Delivery Methods" at bounding box center [822, 365] width 178 height 32
click at [653, 435] on div "Shanna Primary Client Contact skylineranch@nativegrillandwings.com" at bounding box center [710, 433] width 421 height 65
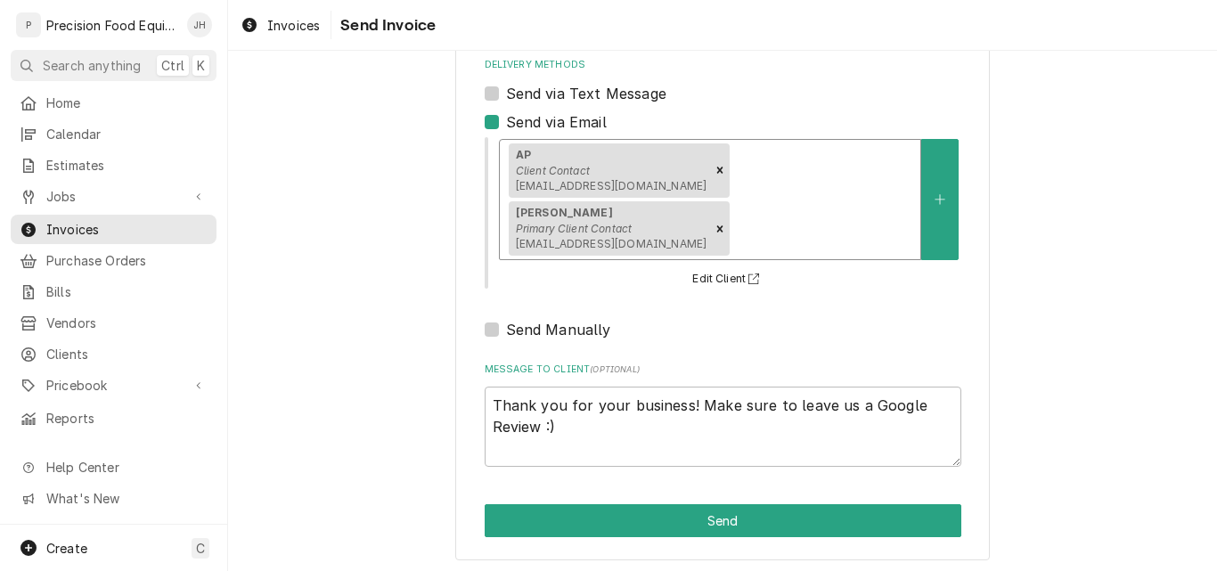
scroll to position [200, 0]
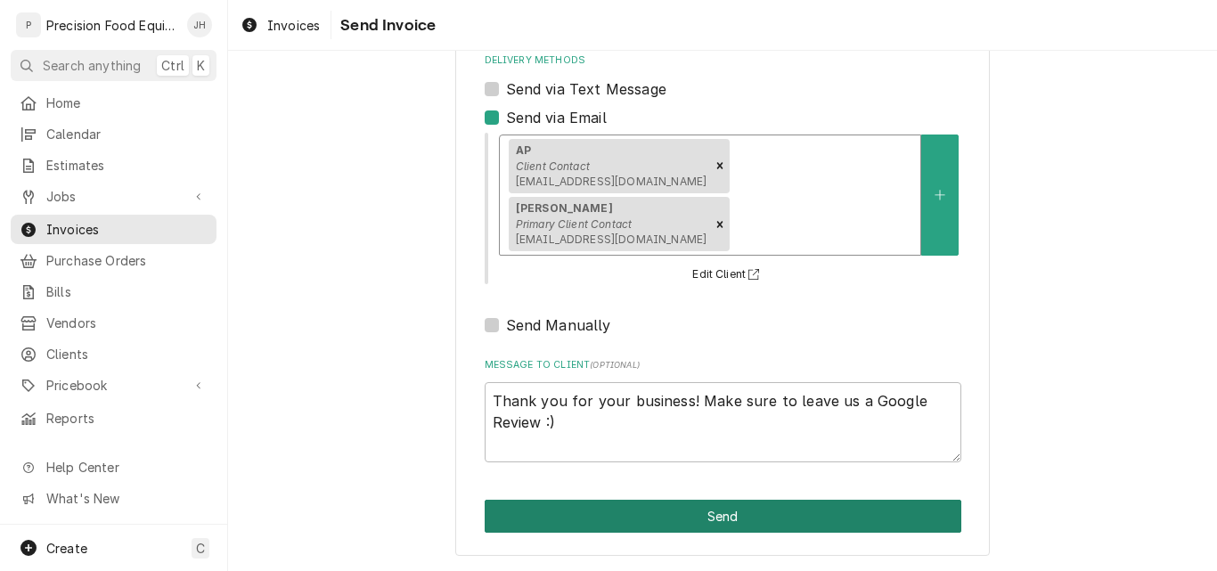
click at [760, 509] on button "Send" at bounding box center [723, 516] width 477 height 33
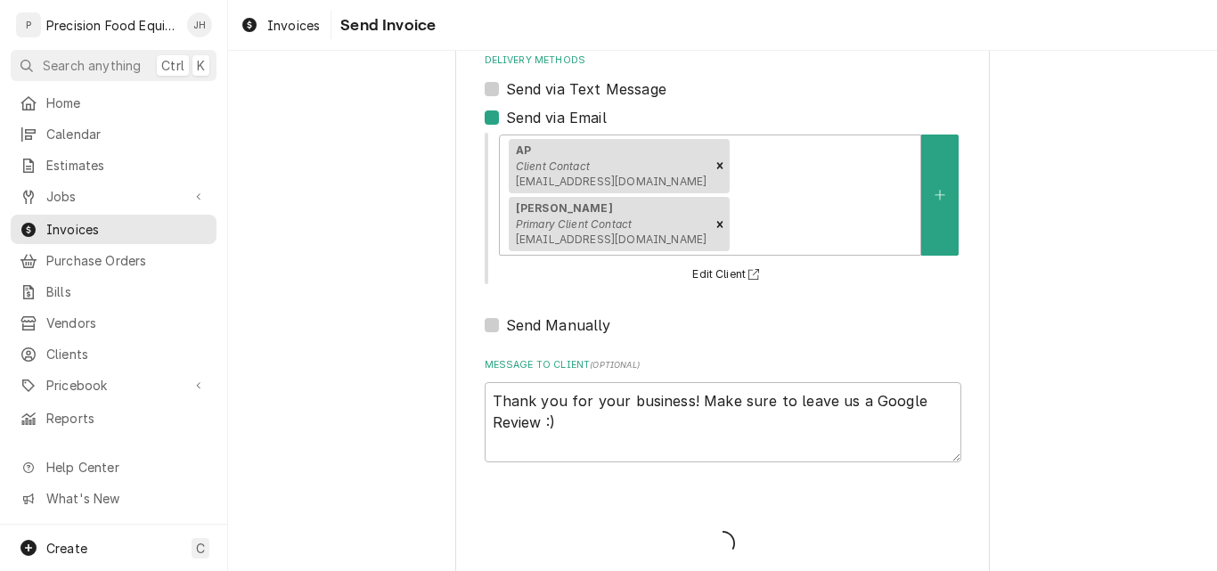
type textarea "x"
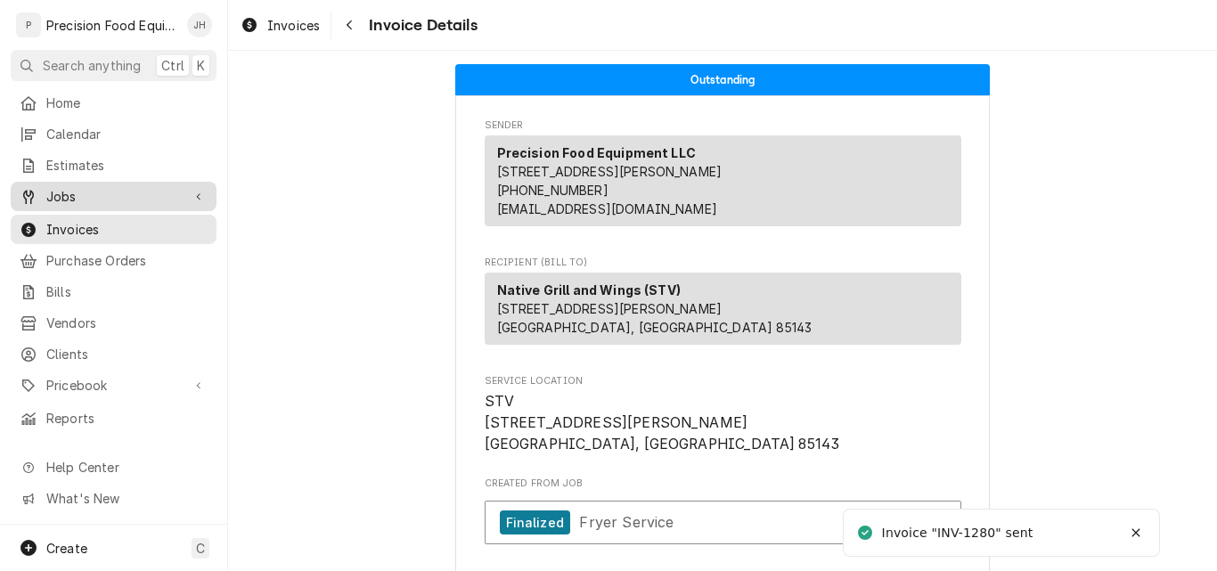
click at [86, 187] on span "Jobs" at bounding box center [113, 196] width 135 height 19
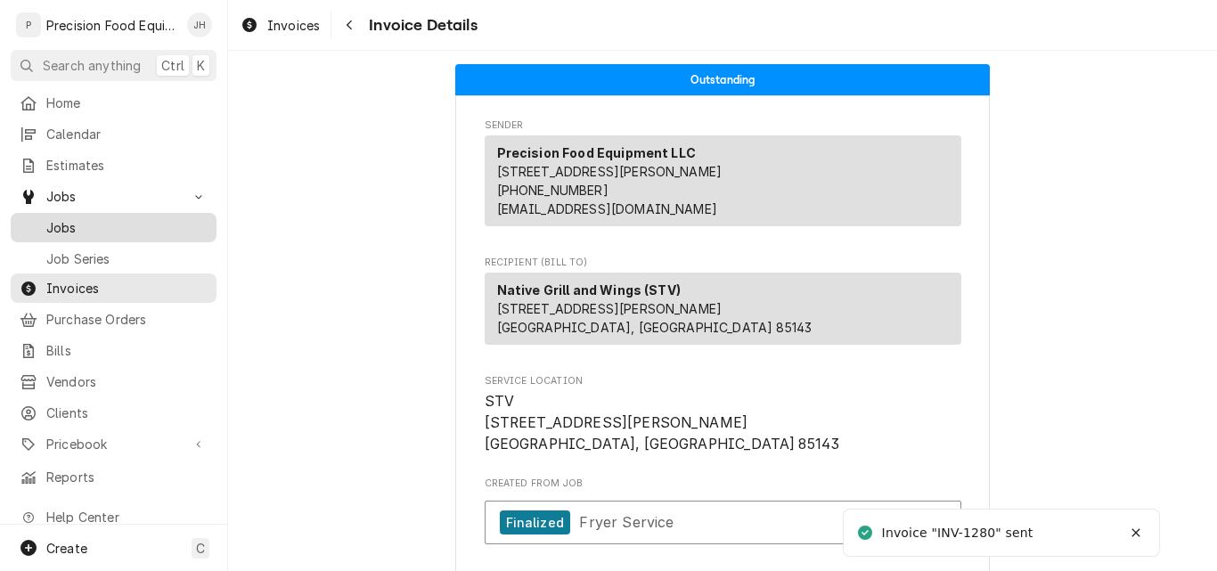
click at [73, 218] on span "Jobs" at bounding box center [126, 227] width 161 height 19
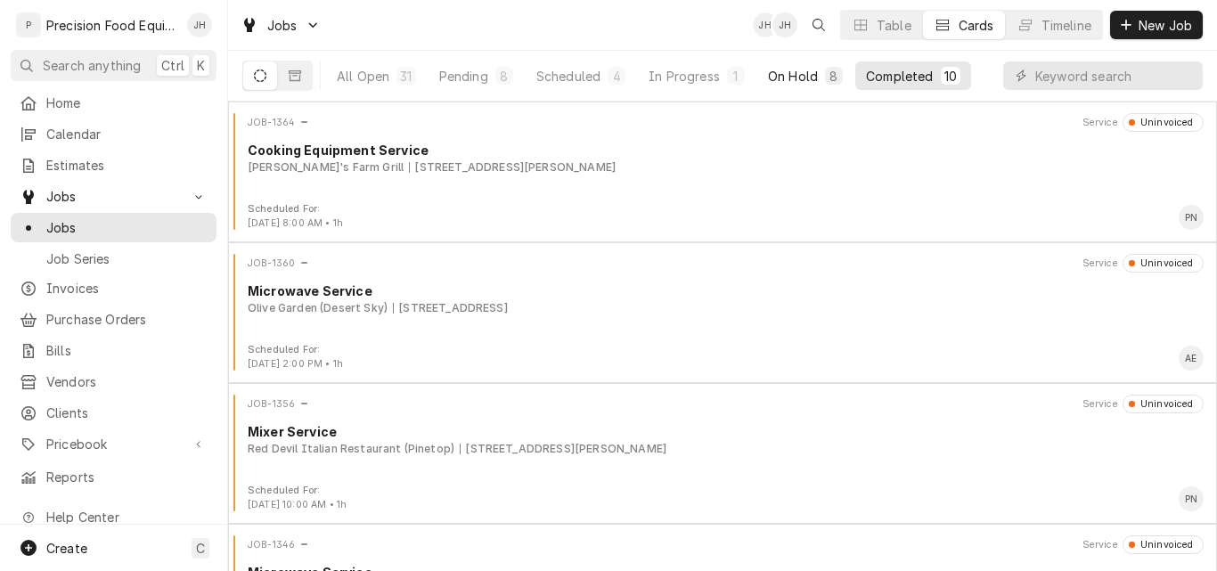
click at [803, 78] on div "On Hold" at bounding box center [793, 76] width 50 height 19
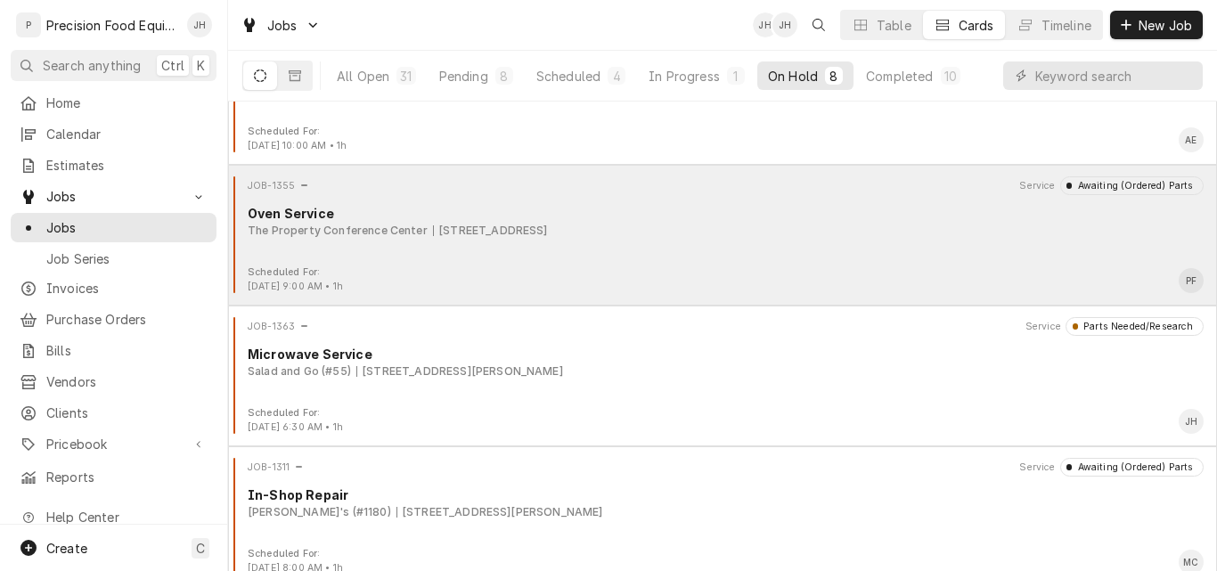
scroll to position [657, 0]
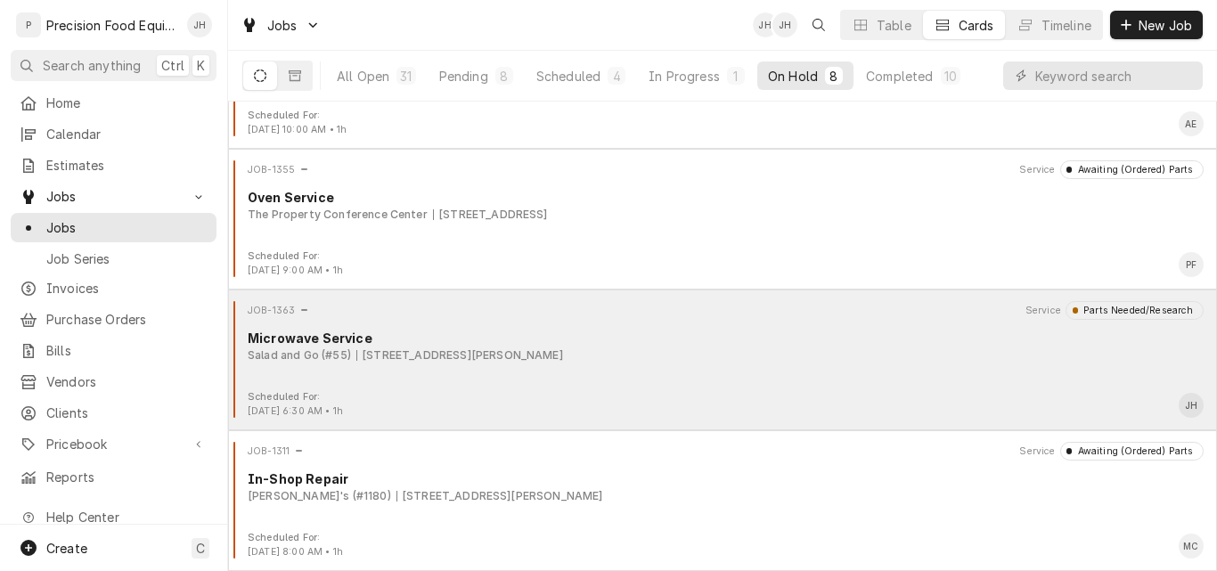
click at [709, 381] on div "JOB-1363 Service Parts Needed/Research Microwave Service Salad and Go (#55) [ST…" at bounding box center [722, 345] width 975 height 89
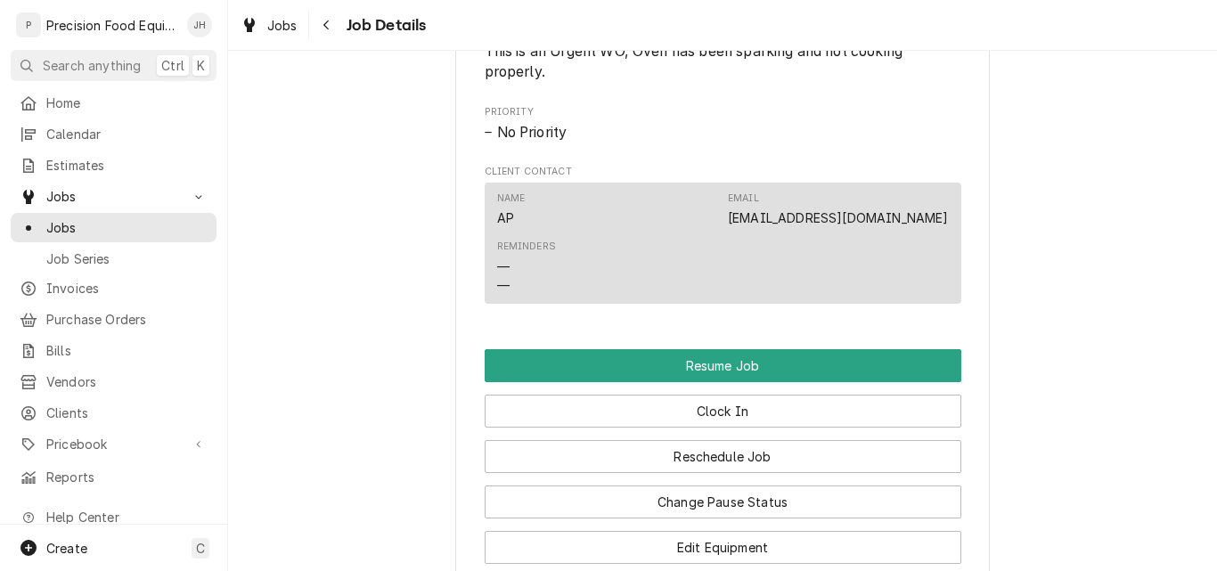
scroll to position [1158, 0]
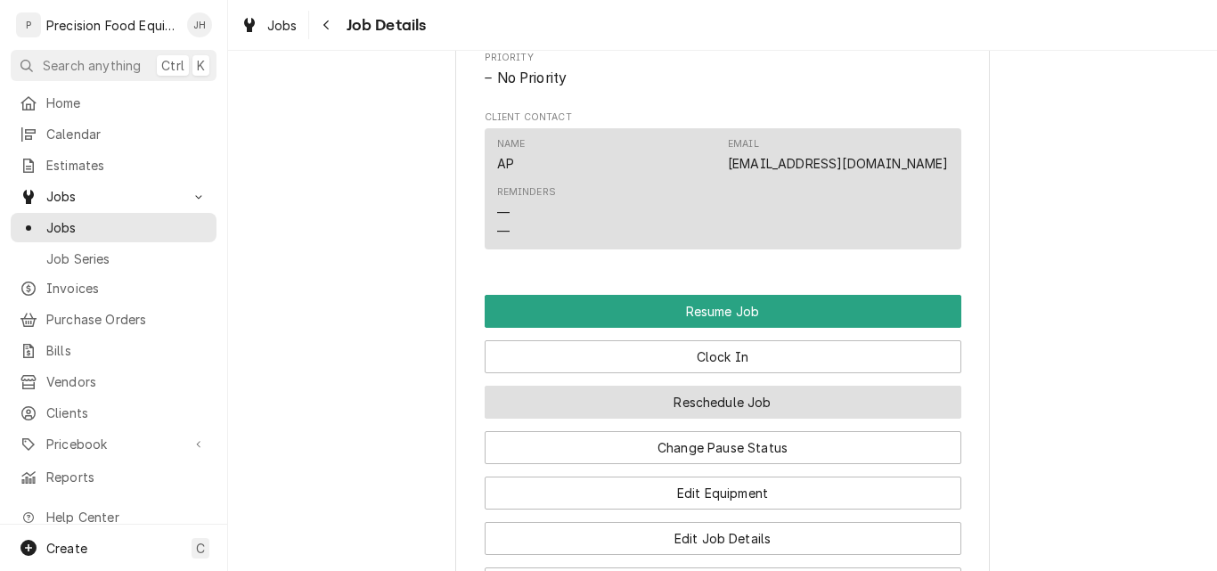
click at [731, 419] on button "Reschedule Job" at bounding box center [723, 402] width 477 height 33
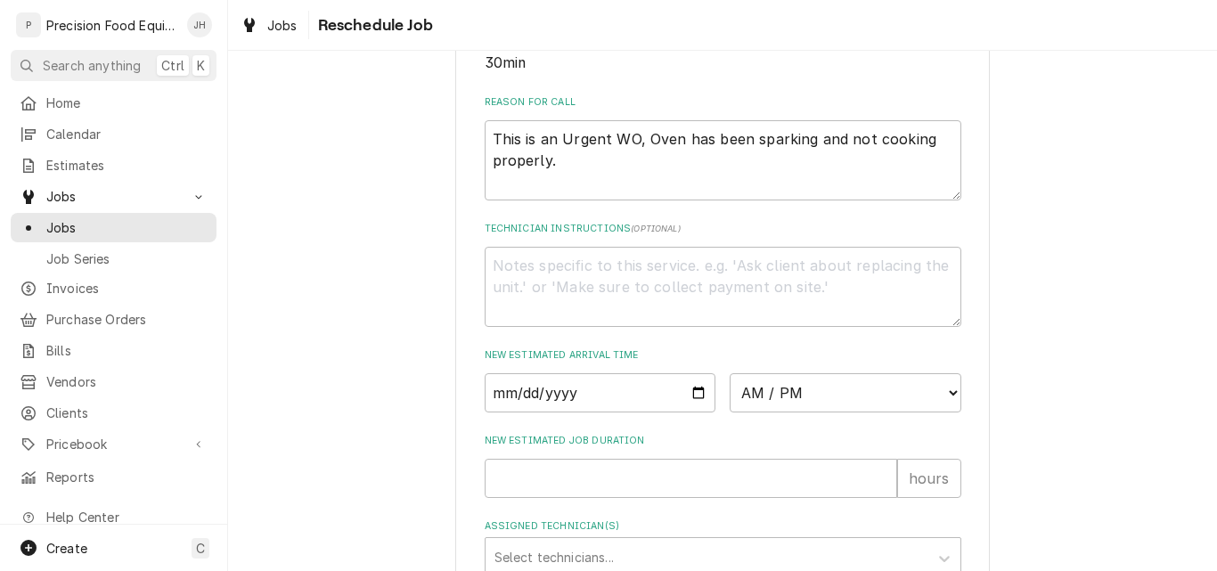
scroll to position [535, 0]
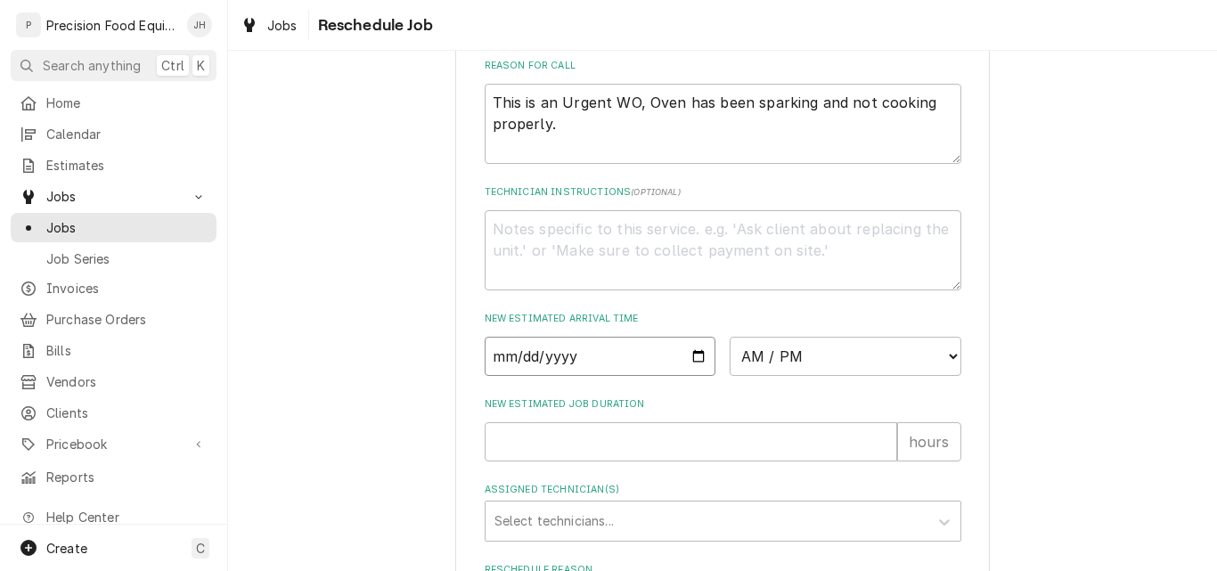
click at [682, 376] on input "Date" at bounding box center [601, 356] width 232 height 39
type input "[DATE]"
type textarea "x"
click at [813, 370] on select "AM / PM 6:00 AM 6:15 AM 6:30 AM 6:45 AM 7:00 AM 7:15 AM 7:30 AM 7:45 AM 8:00 AM…" at bounding box center [846, 356] width 232 height 39
select select "10:45:00"
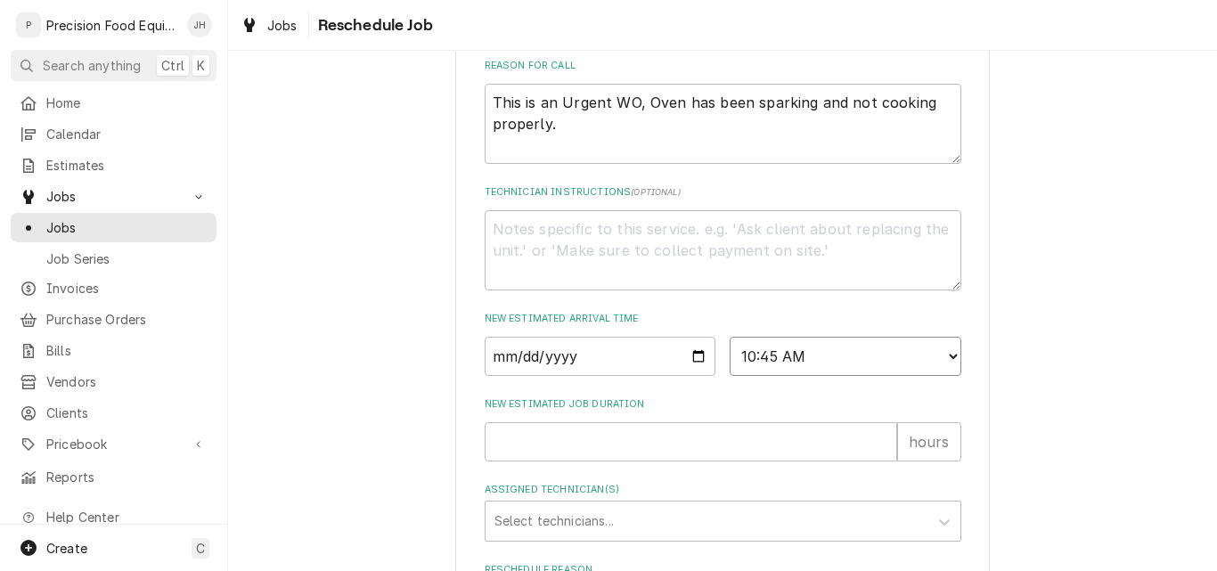
click at [730, 357] on select "AM / PM 6:00 AM 6:15 AM 6:30 AM 6:45 AM 7:00 AM 7:15 AM 7:30 AM 7:45 AM 8:00 AM…" at bounding box center [846, 356] width 232 height 39
click at [546, 460] on input "New Estimated Job Duration" at bounding box center [691, 441] width 412 height 39
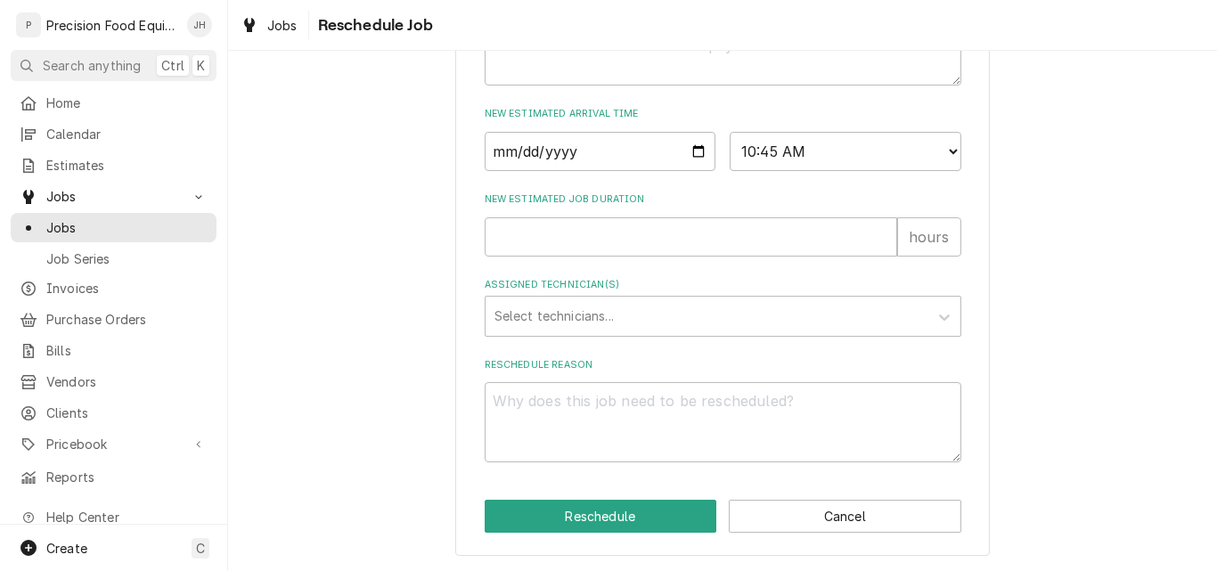
scroll to position [761, 0]
click at [600, 236] on input "New Estimated Job Duration" at bounding box center [691, 236] width 412 height 39
type textarea "x"
type input "1"
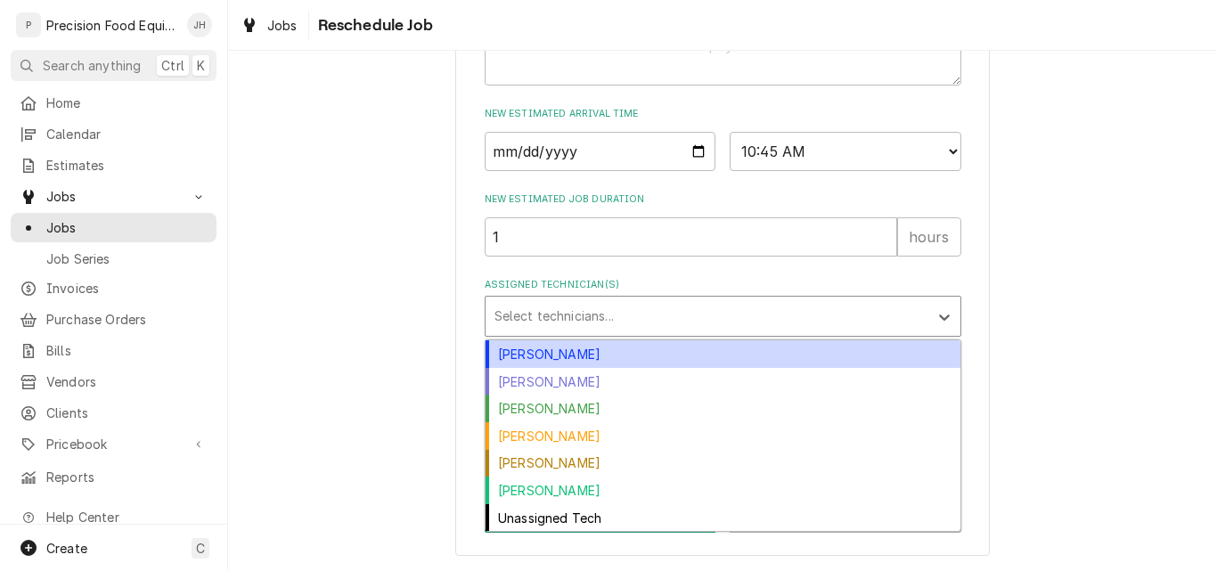
click at [666, 322] on div "Assigned Technician(s)" at bounding box center [706, 316] width 425 height 32
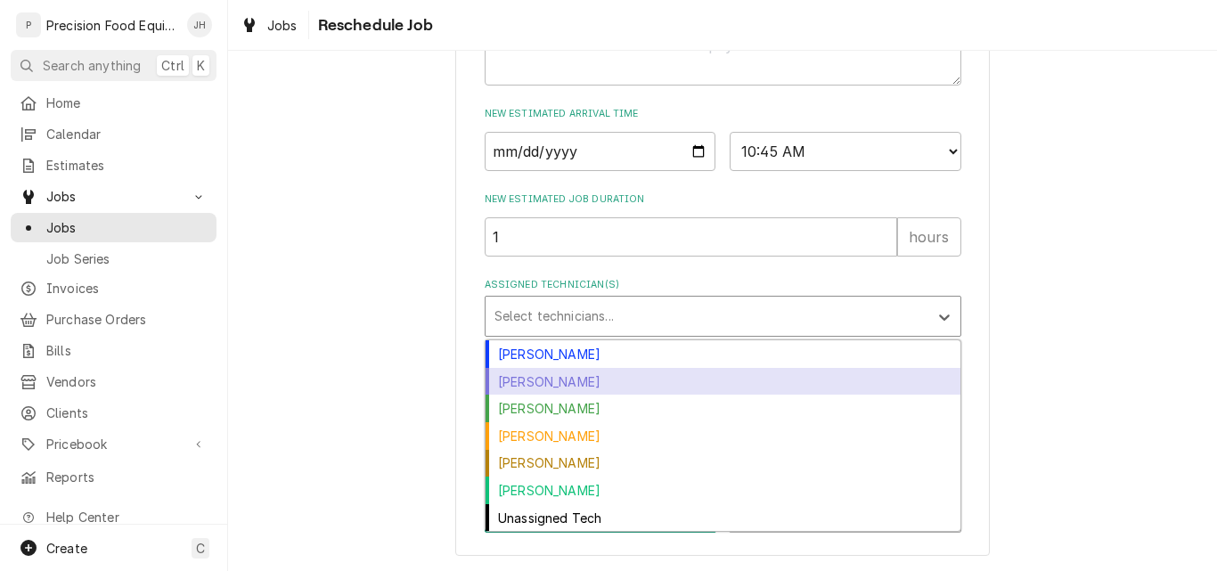
click at [568, 380] on div "Jacob Cardenas" at bounding box center [723, 382] width 475 height 28
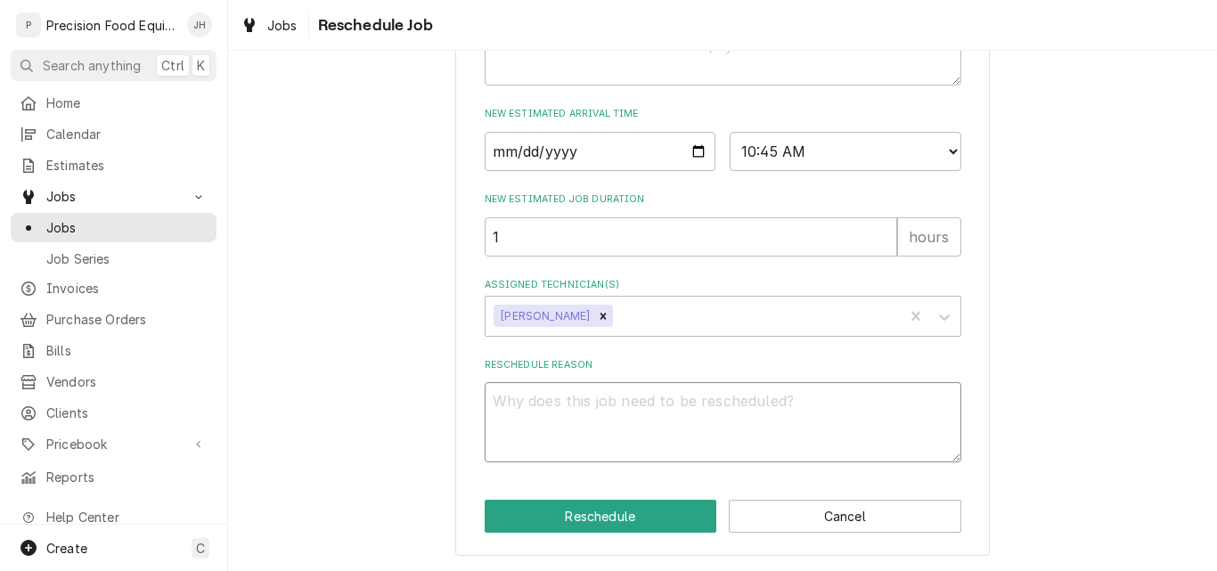
click at [567, 404] on textarea "Reschedule Reason" at bounding box center [723, 422] width 477 height 80
type textarea "x"
type textarea "i"
type textarea "x"
type textarea "in"
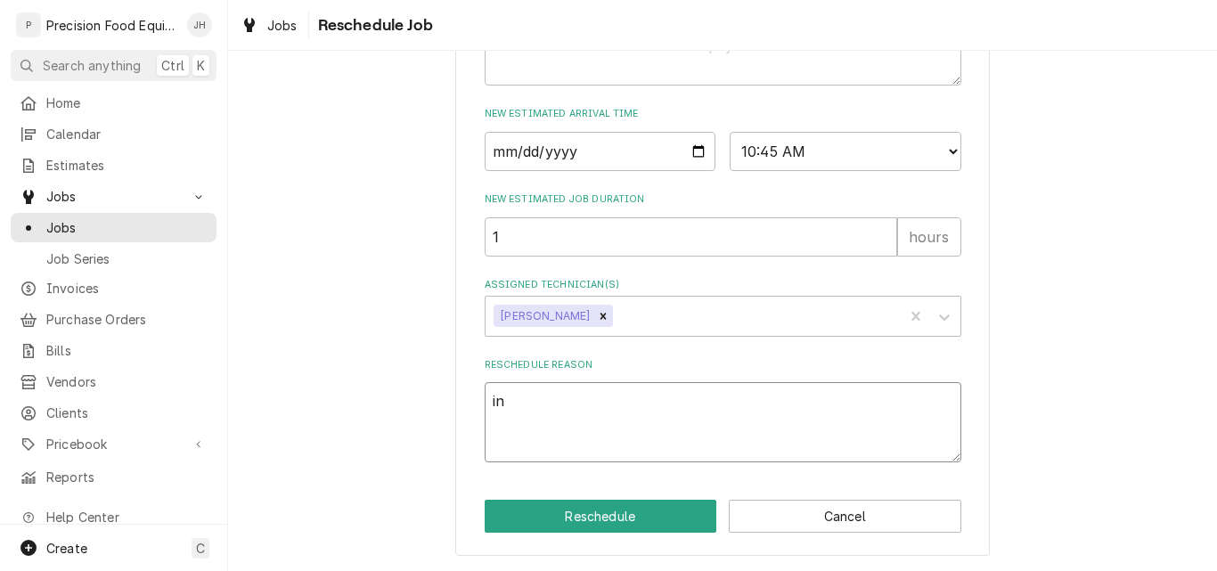
type textarea "x"
type textarea "in"
type textarea "x"
type textarea "in s"
type textarea "x"
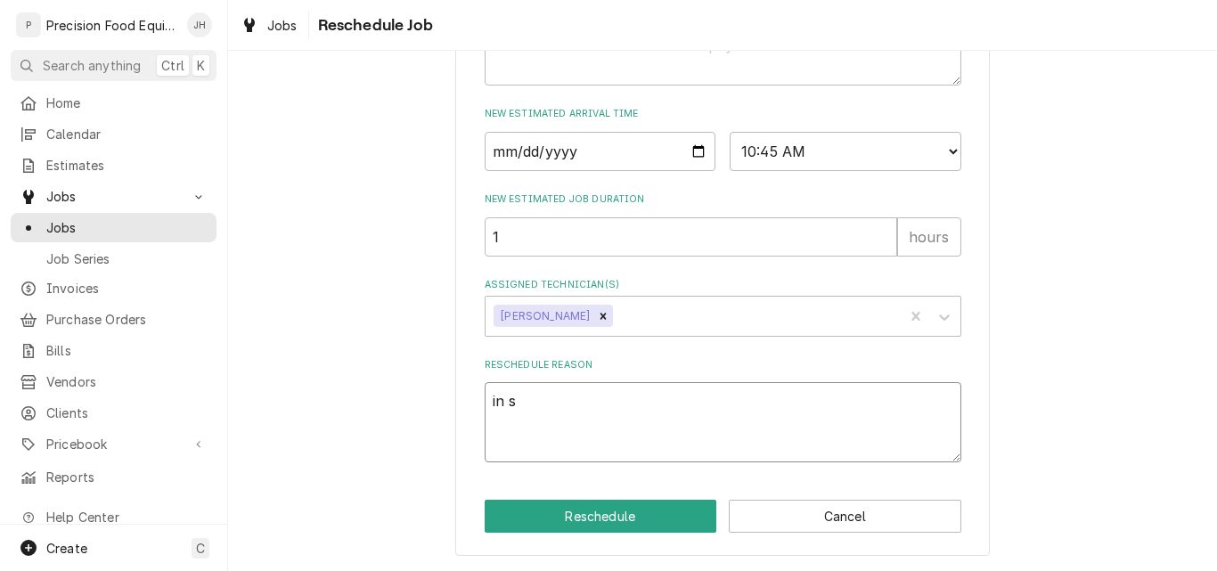
type textarea "in sh"
type textarea "x"
type textarea "in sho"
type textarea "x"
type textarea "in shop"
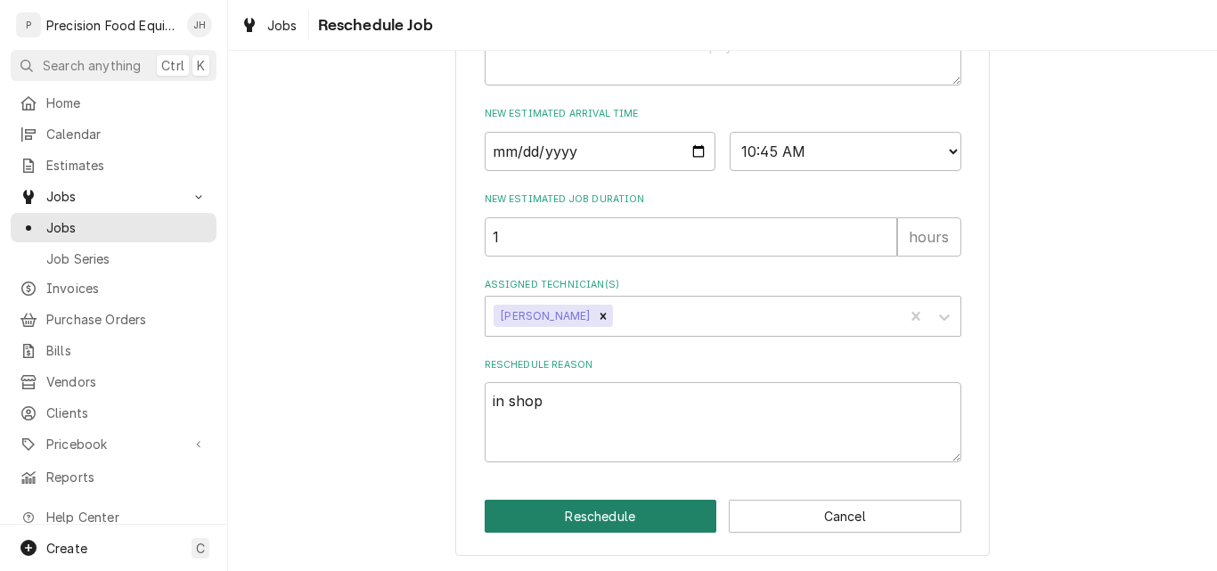
click at [592, 522] on button "Reschedule" at bounding box center [601, 516] width 233 height 33
type textarea "x"
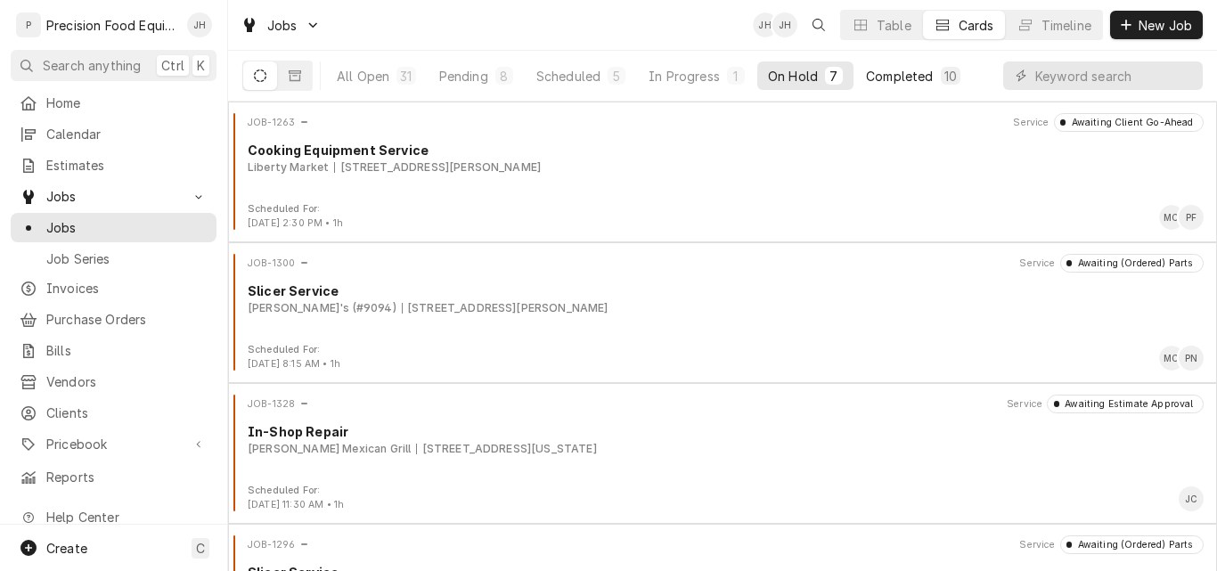
click at [883, 78] on div "Completed" at bounding box center [899, 76] width 67 height 19
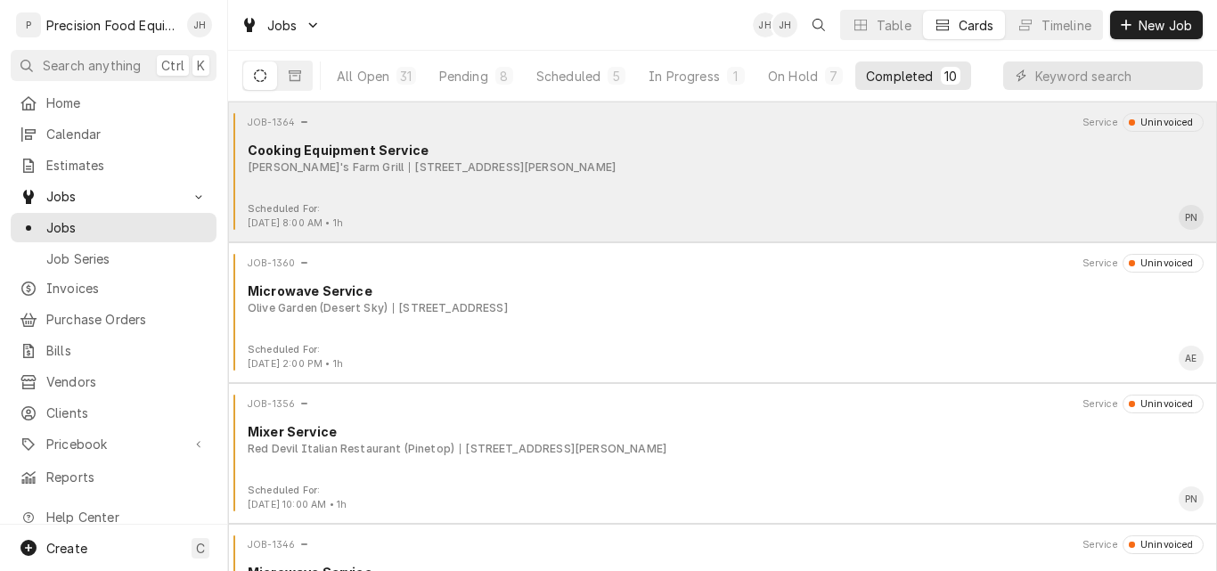
click at [758, 160] on div "[PERSON_NAME]'s Farm Grill [STREET_ADDRESS][PERSON_NAME]" at bounding box center [726, 167] width 956 height 16
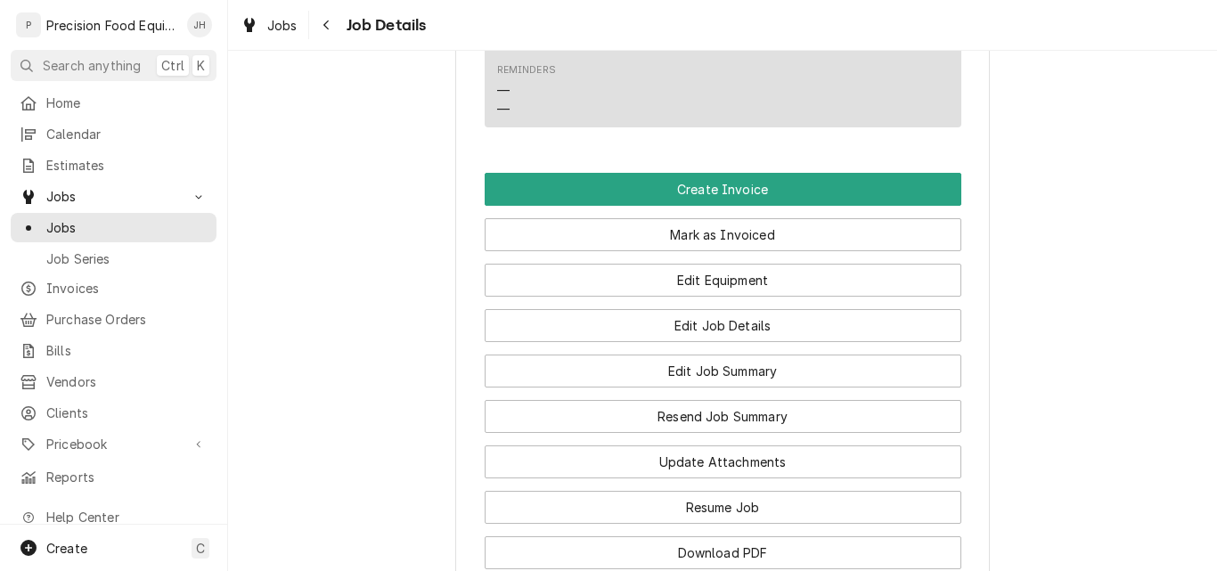
scroll to position [1247, 0]
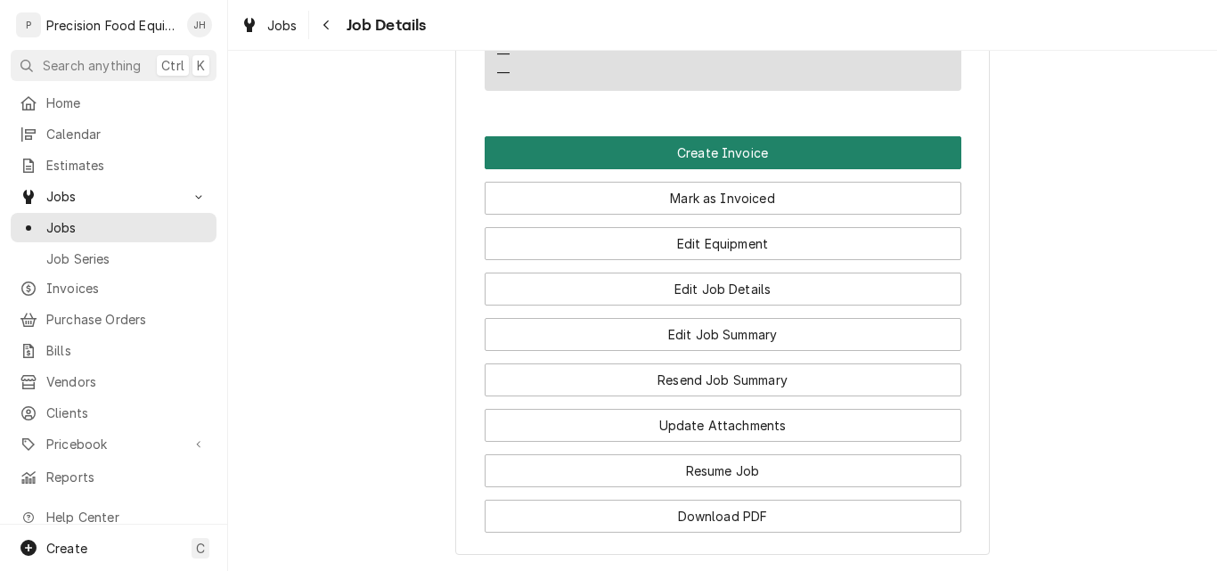
click at [775, 169] on button "Create Invoice" at bounding box center [723, 152] width 477 height 33
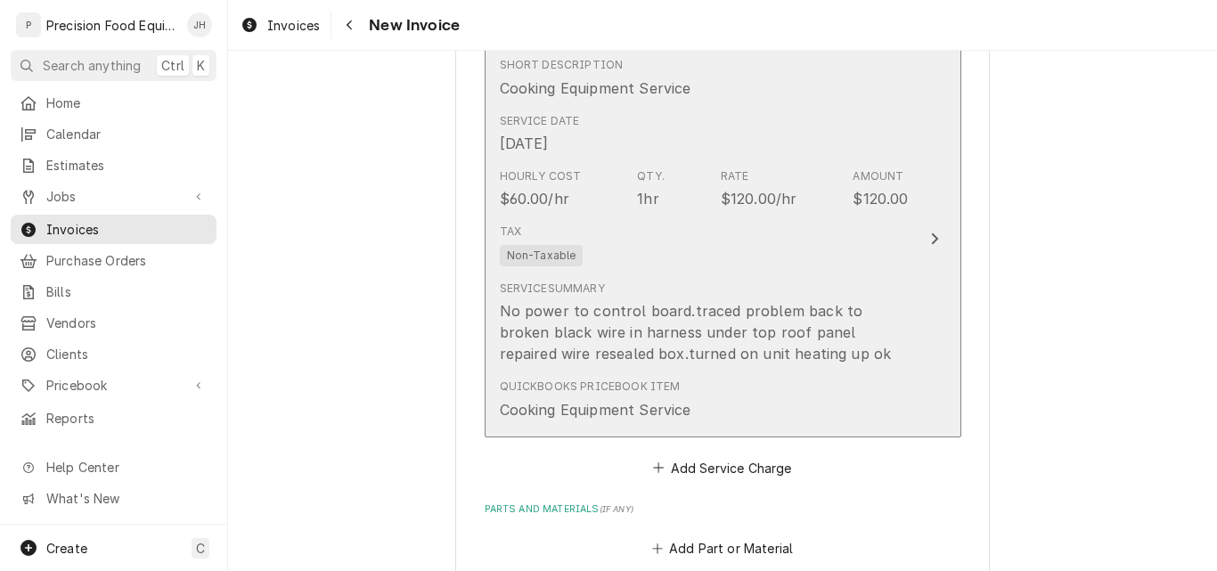
click at [749, 249] on div "Tax Non-Taxable" at bounding box center [704, 244] width 409 height 57
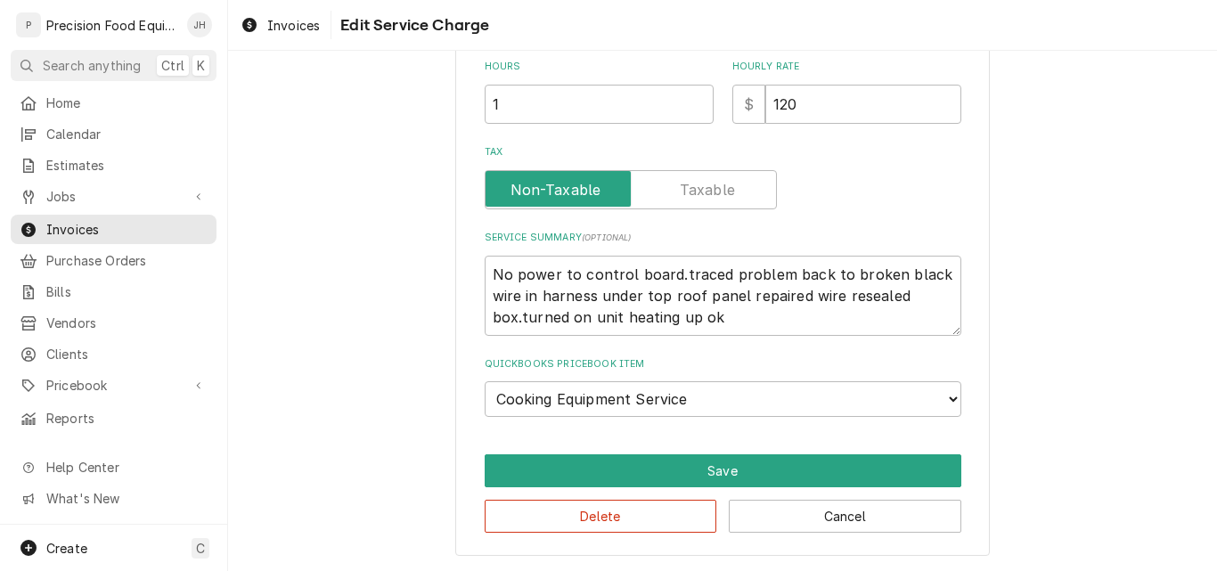
scroll to position [463, 0]
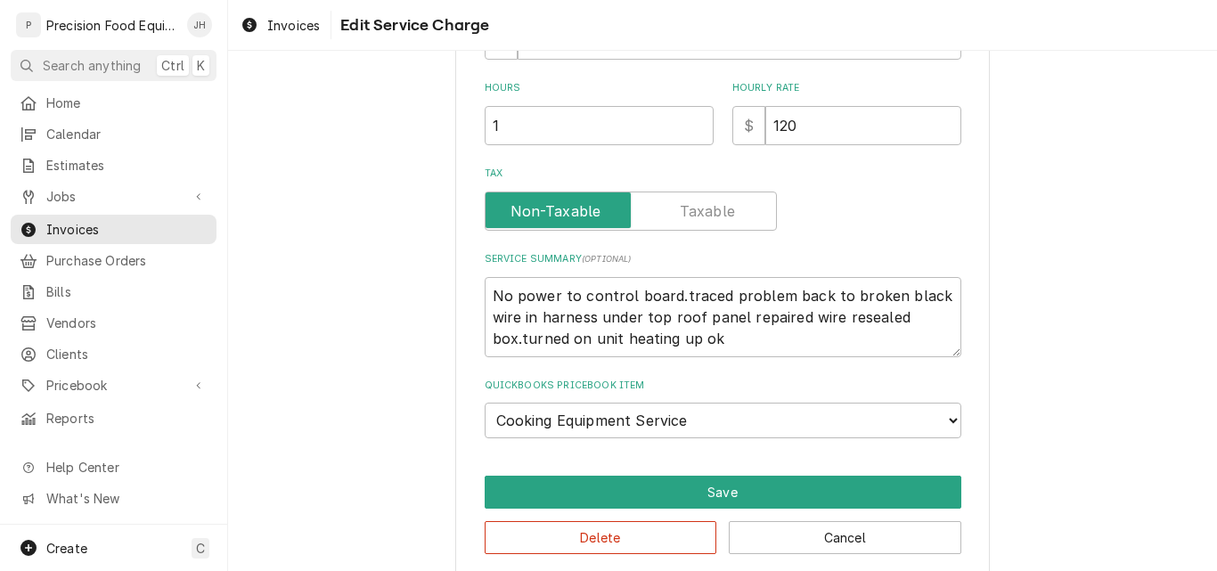
type textarea "x"
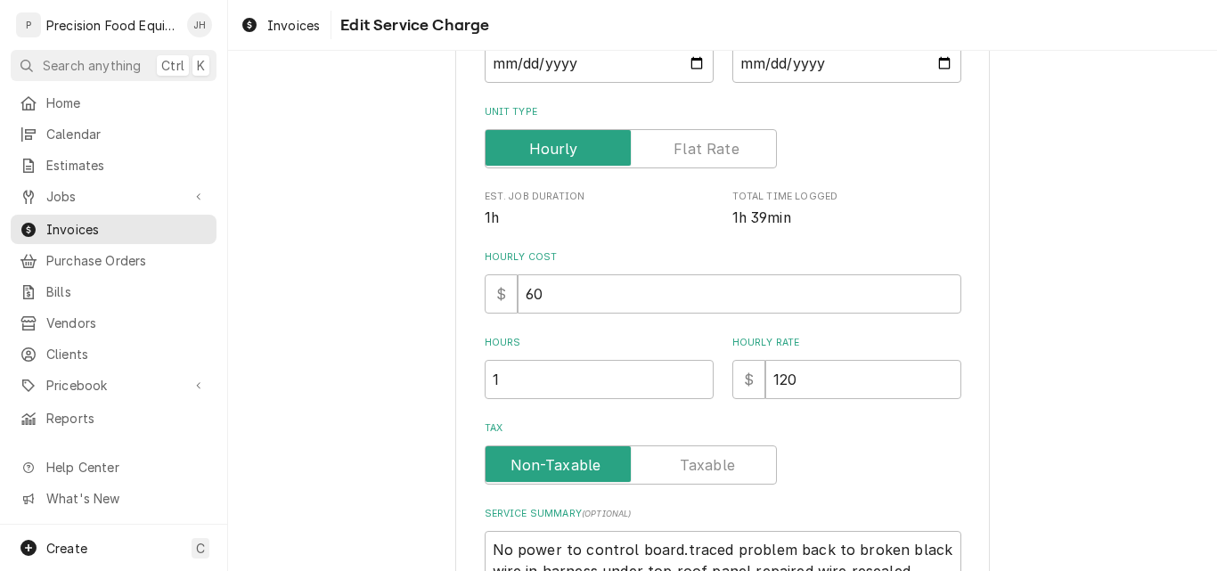
scroll to position [267, 0]
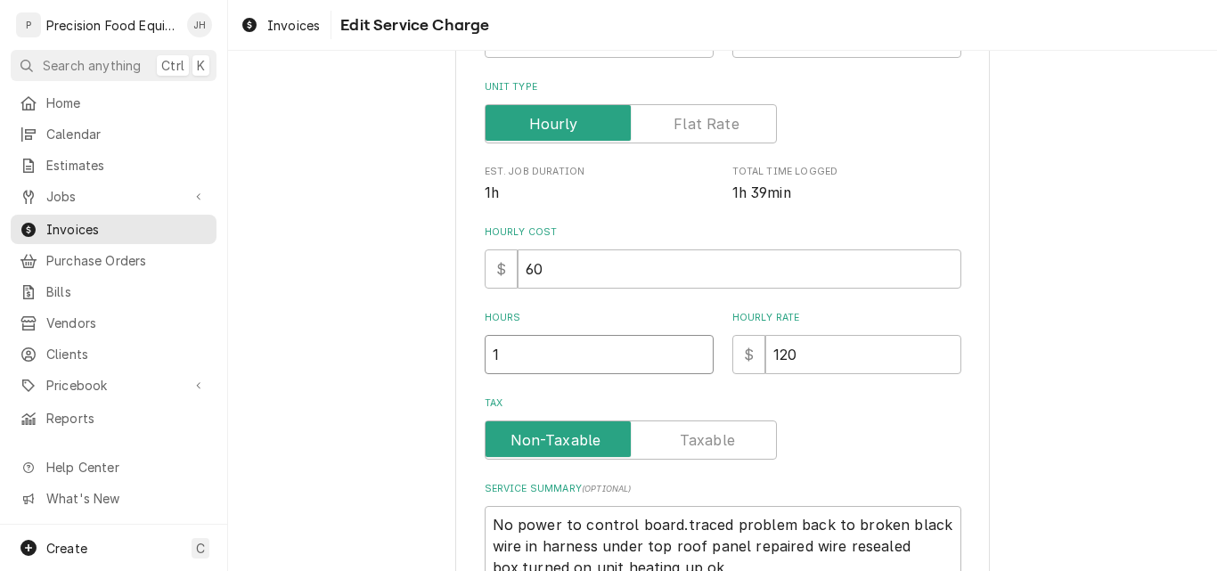
click at [519, 362] on input "1" at bounding box center [599, 354] width 229 height 39
type input "1.7"
type textarea "x"
type input "1.75"
click at [1040, 334] on div "Use the fields below to edit this service charge Short Description Cooking Equi…" at bounding box center [722, 312] width 989 height 1020
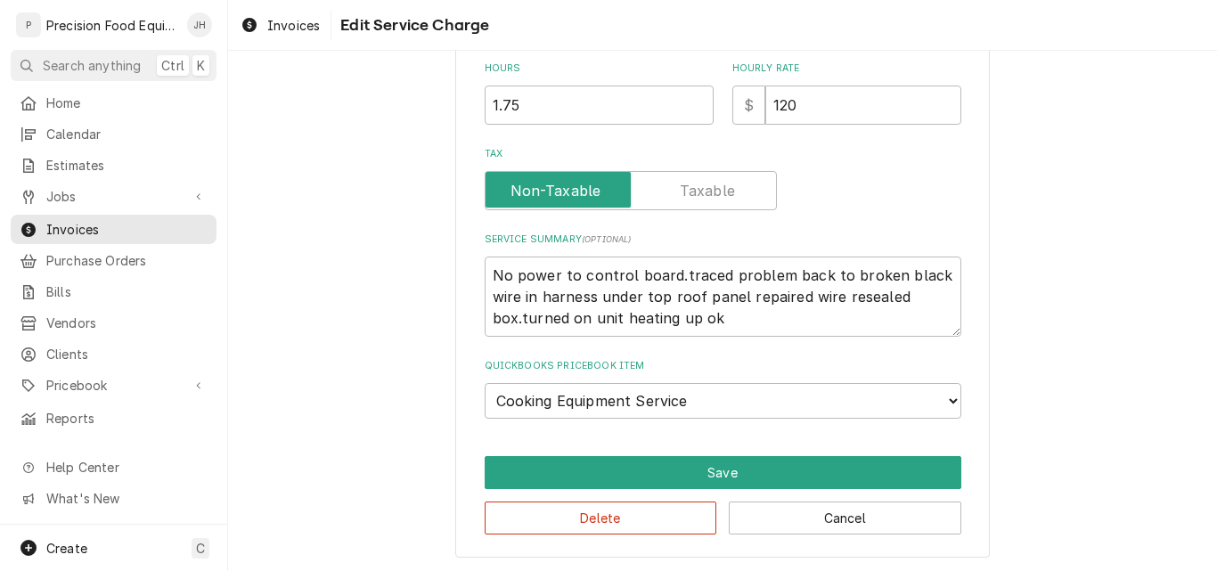
scroll to position [519, 0]
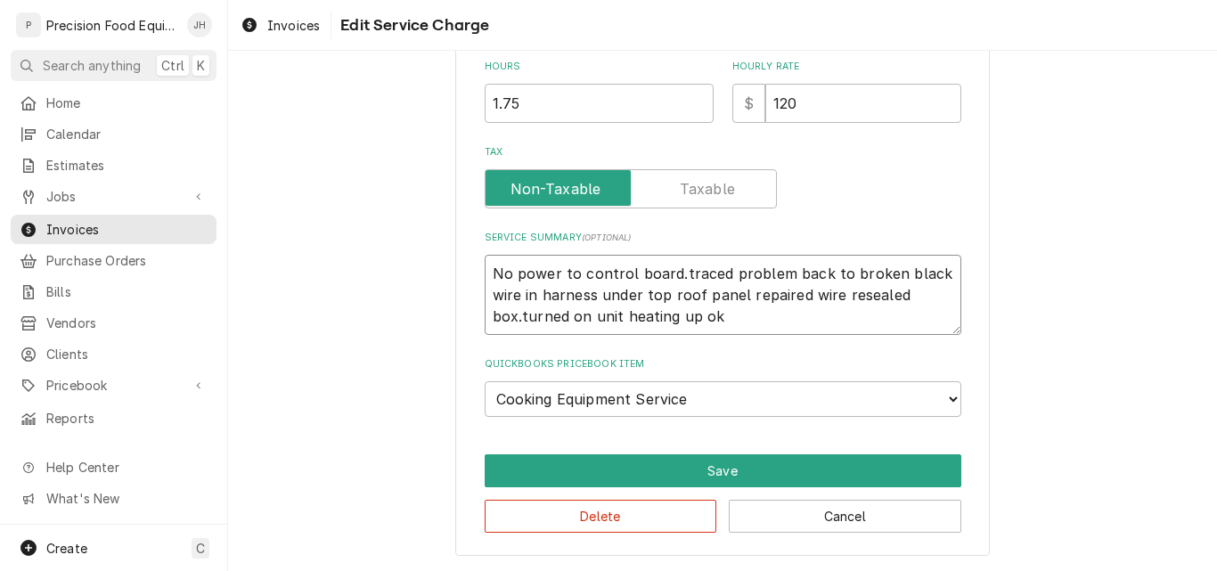
click at [673, 273] on textarea "No power to control board.traced problem back to broken black wire in harness u…" at bounding box center [723, 295] width 477 height 80
type textarea "x"
type textarea "No power to control board. traced problem back to broken black wire in harness …"
type textarea "x"
type textarea "No power to control board. raced problem back to broken black wire in harness u…"
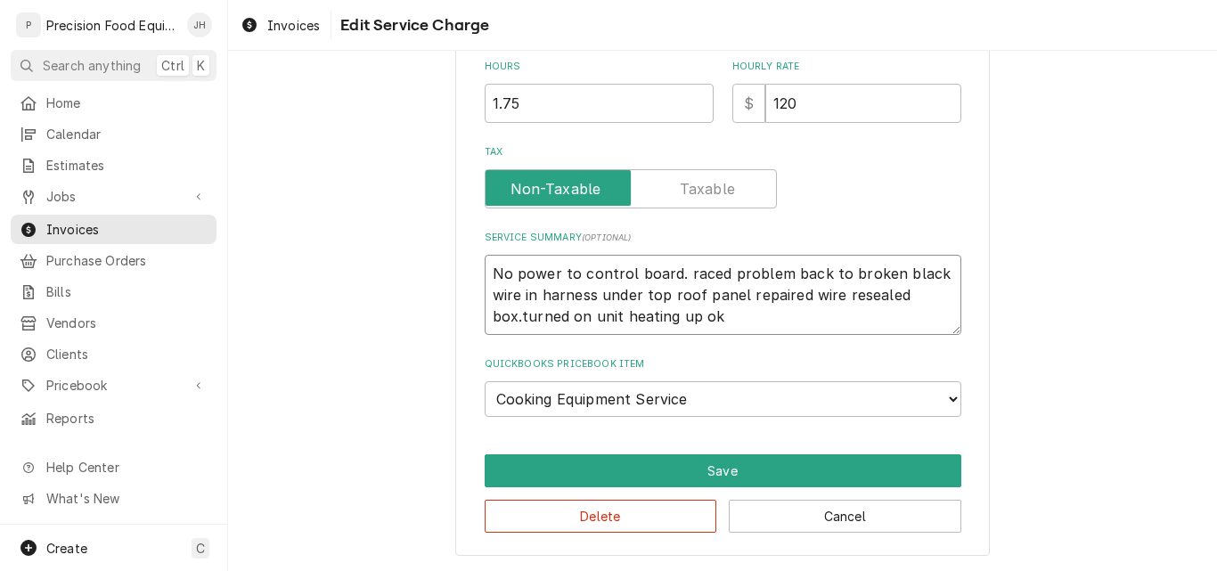
type textarea "x"
type textarea "No power to control board. Traced problem back to broken black wire in harness …"
type textarea "x"
type textarea "No power to control board. Traced problem back to broken black wire in harness …"
type textarea "x"
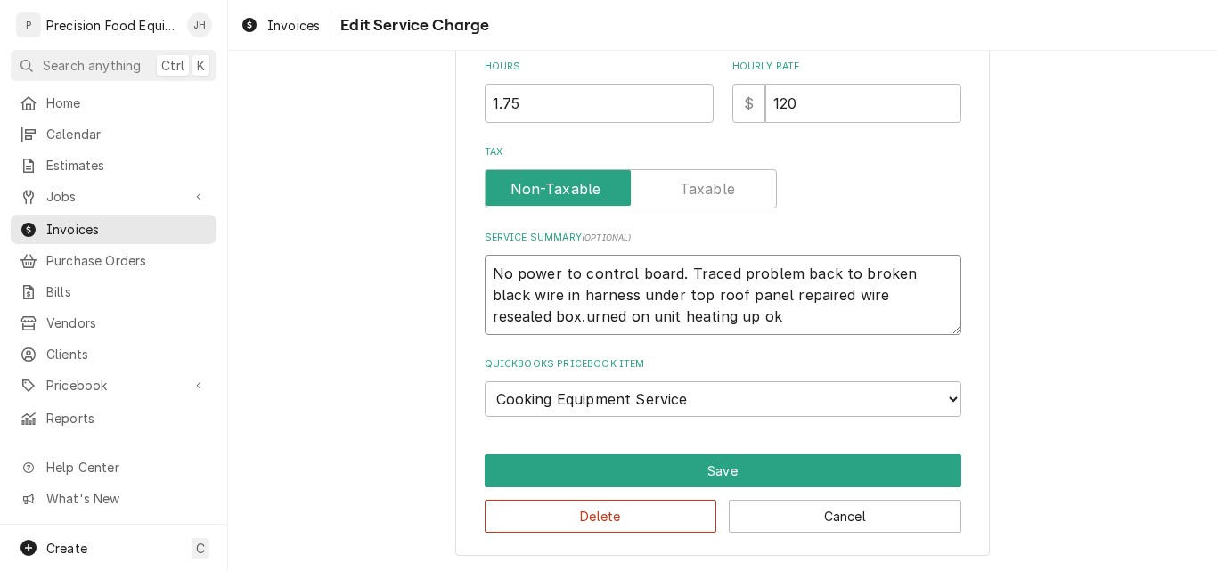
type textarea "No power to control board. Traced problem back to broken black wire in harness …"
type textarea "x"
type textarea "No power to control board. Traced problem back to broken black wire in harness …"
type textarea "x"
type textarea "No power to control board. Traced problem back to broken black wire in harness …"
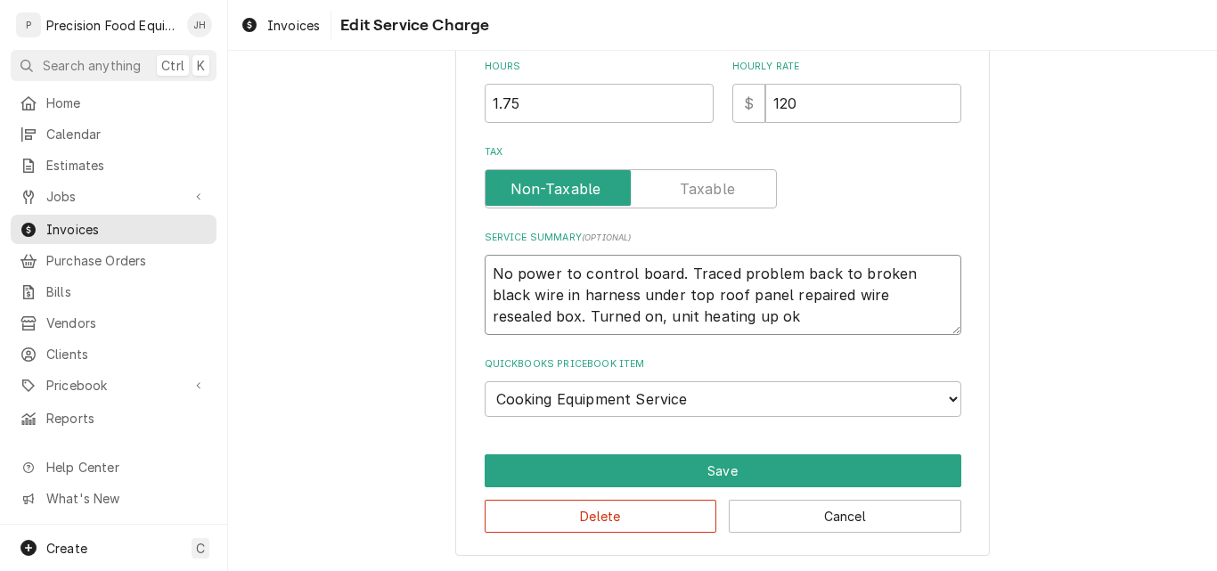
type textarea "x"
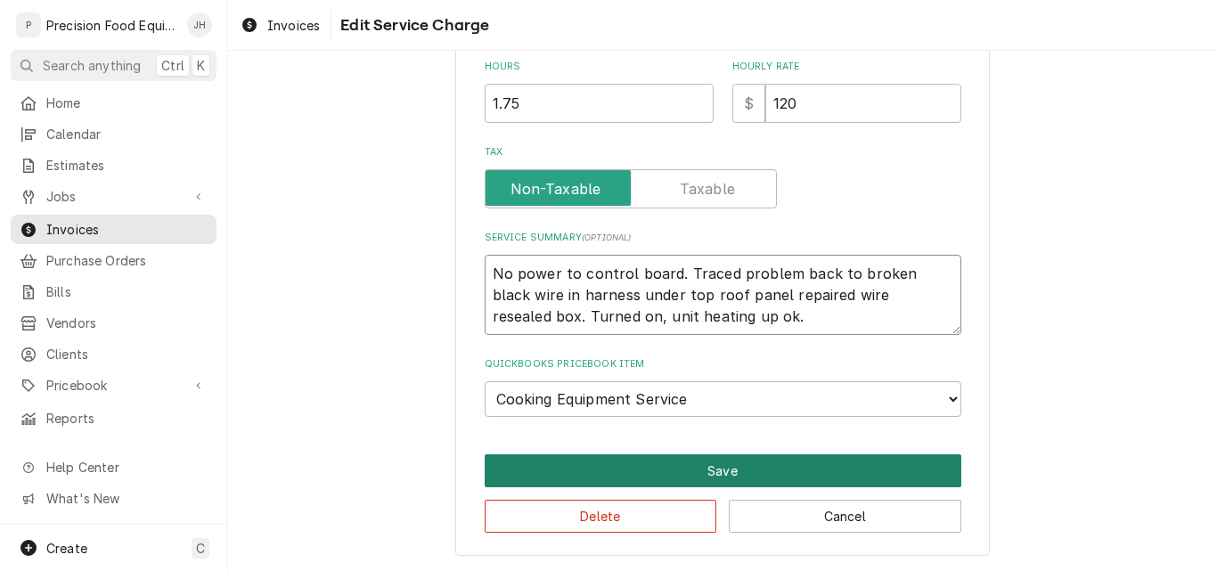
type textarea "No power to control board. Traced problem back to broken black wire in harness …"
click at [701, 466] on button "Save" at bounding box center [723, 470] width 477 height 33
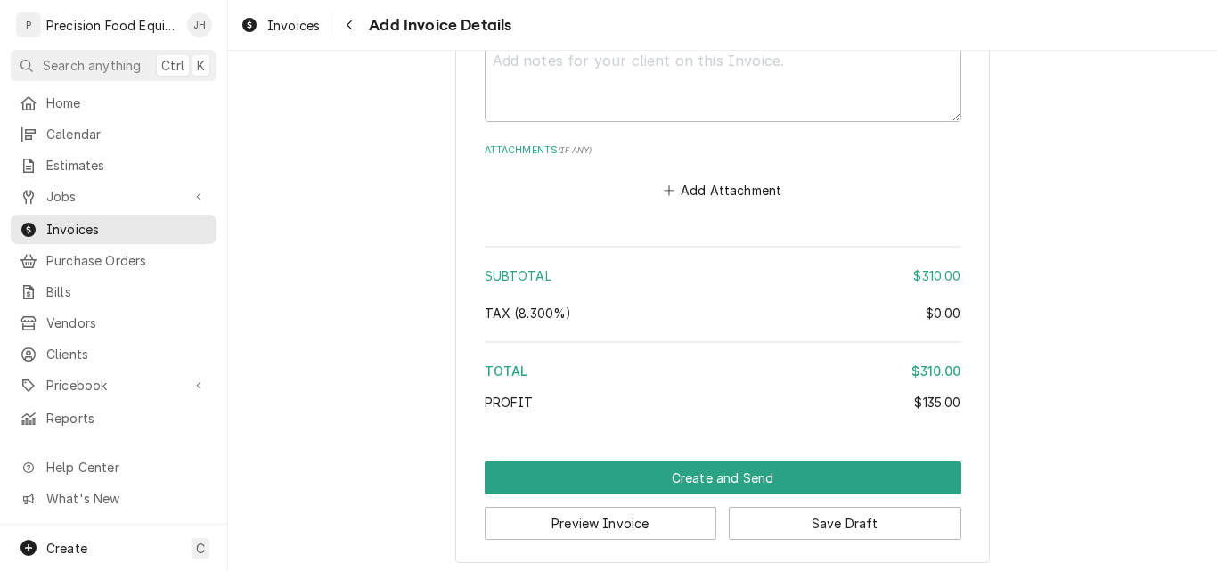
scroll to position [2220, 0]
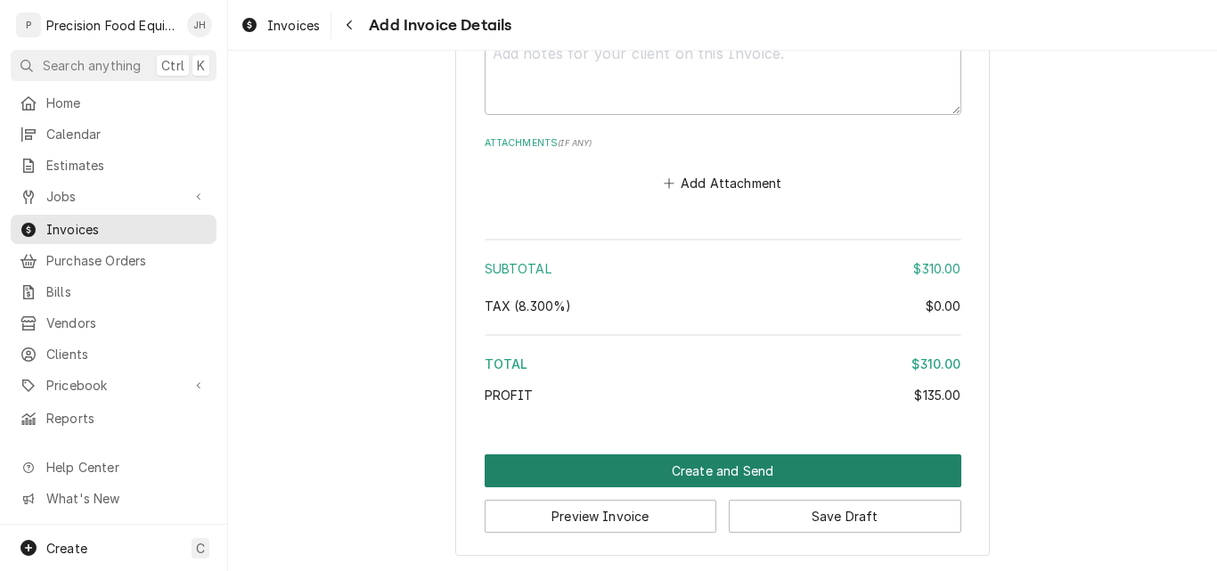
click at [723, 470] on button "Create and Send" at bounding box center [723, 470] width 477 height 33
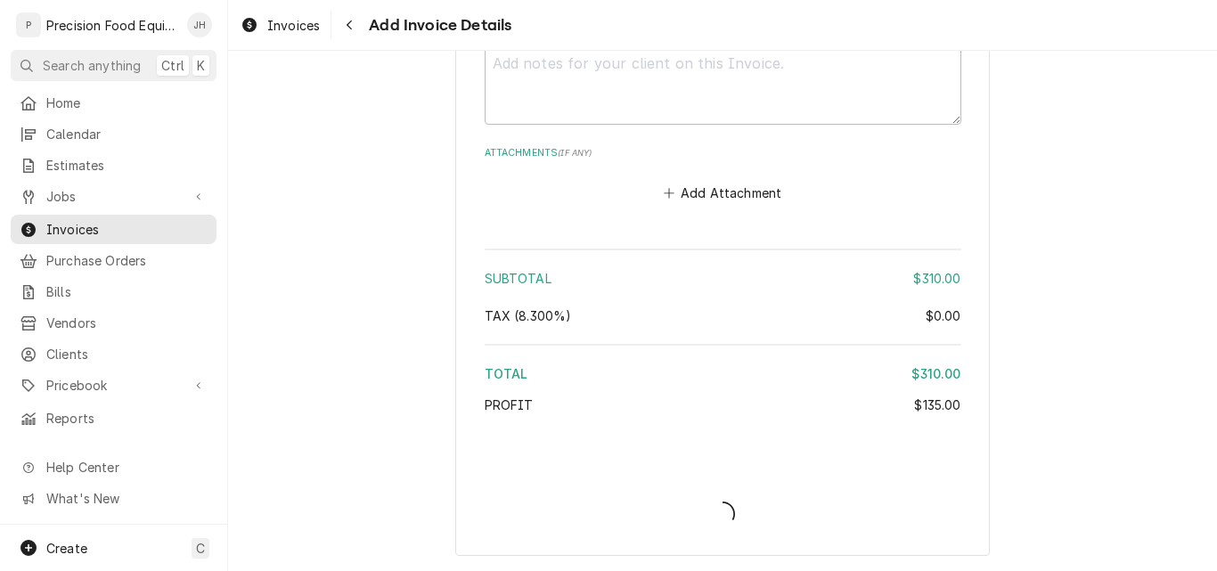
scroll to position [2210, 0]
type textarea "x"
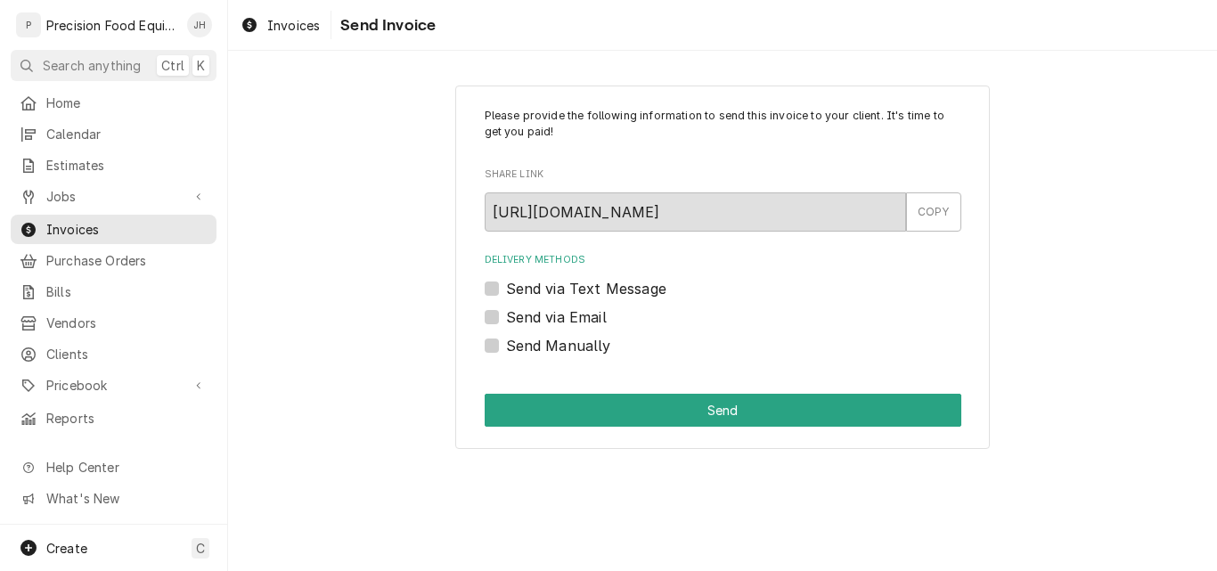
click at [562, 345] on label "Send Manually" at bounding box center [558, 345] width 105 height 21
click at [562, 345] on input "Send Manually" at bounding box center [744, 354] width 477 height 39
click at [562, 345] on label "Send Manually" at bounding box center [558, 345] width 105 height 21
click at [562, 345] on input "Send Manually" at bounding box center [744, 354] width 477 height 39
checkbox input "false"
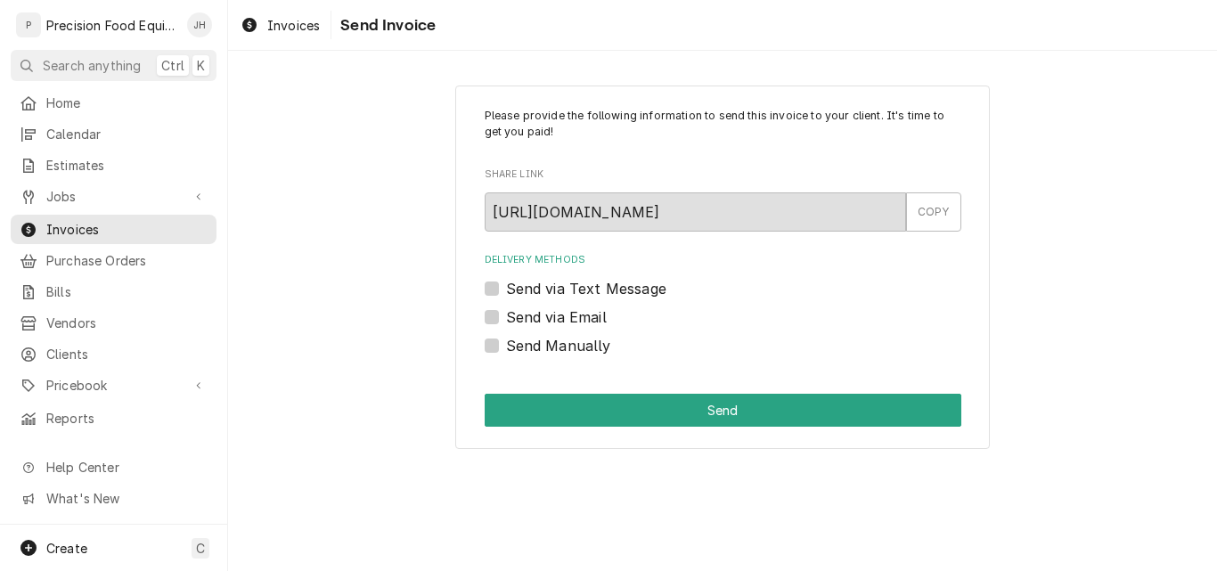
click at [551, 288] on label "Send via Text Message" at bounding box center [586, 288] width 160 height 21
click at [551, 288] on input "Send via Text Message" at bounding box center [744, 297] width 477 height 39
checkbox input "true"
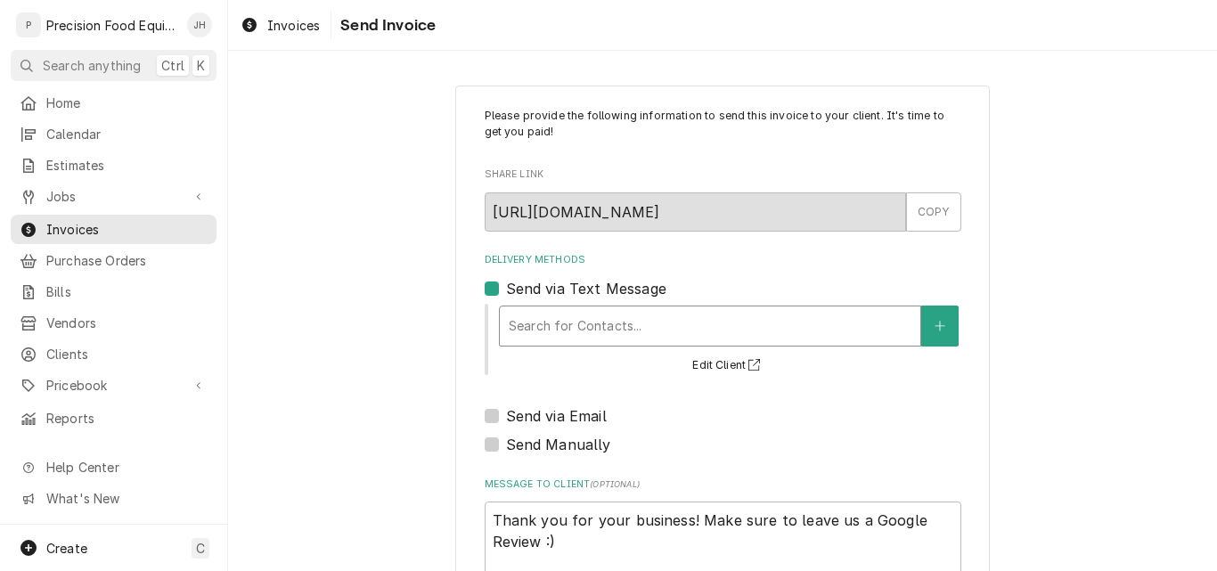
click at [551, 314] on div "Delivery Methods" at bounding box center [710, 326] width 403 height 32
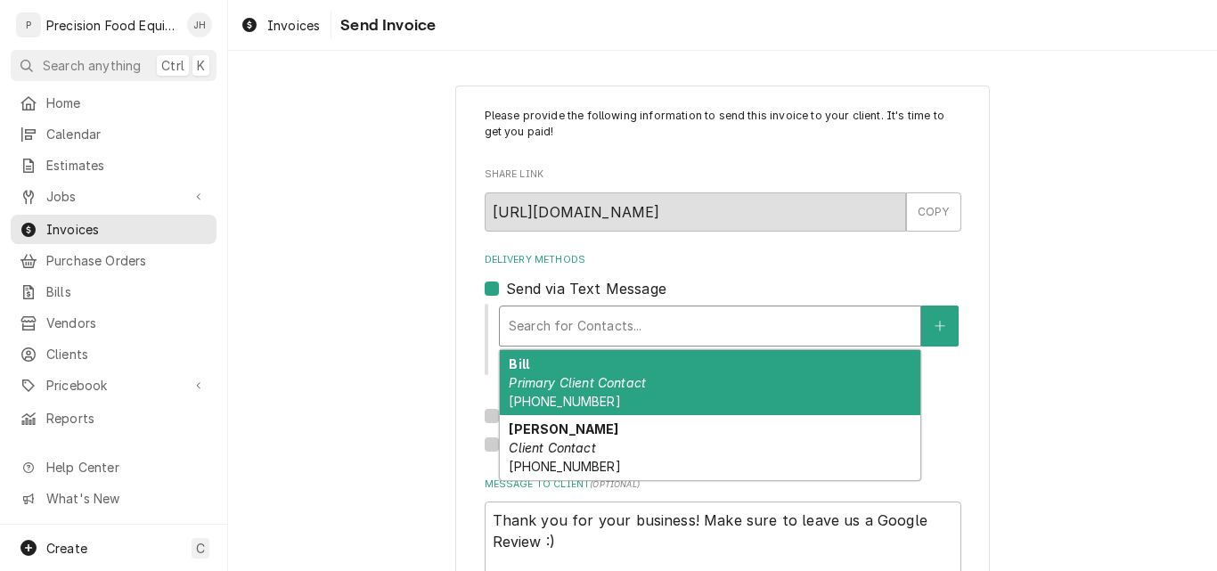
click at [605, 382] on em "Primary Client Contact" at bounding box center [577, 382] width 137 height 15
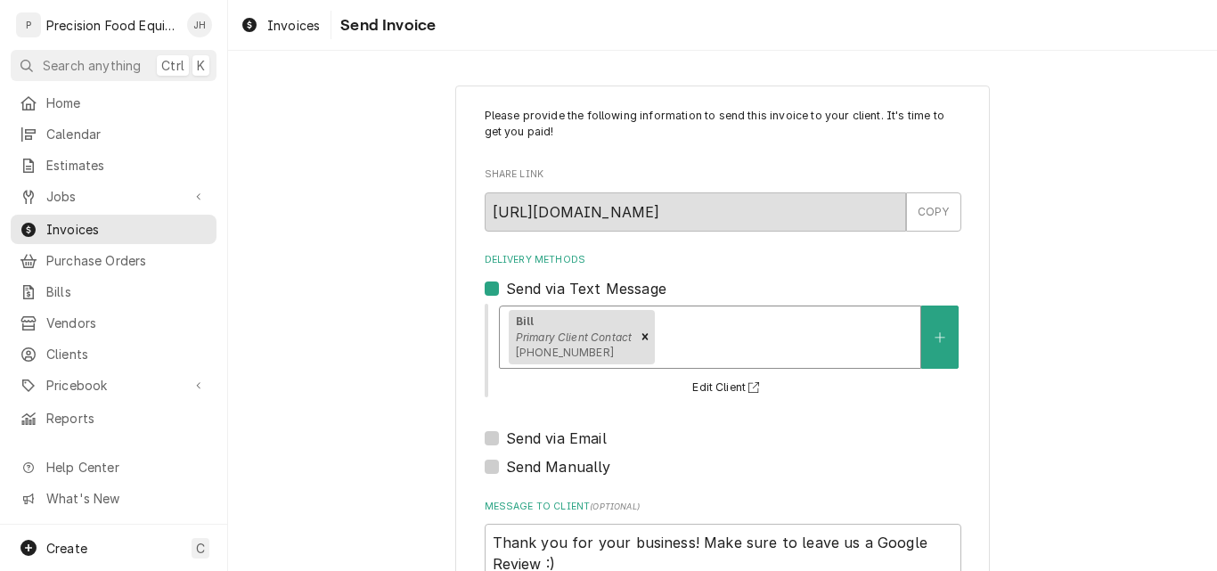
click at [680, 339] on div "Delivery Methods" at bounding box center [784, 337] width 253 height 32
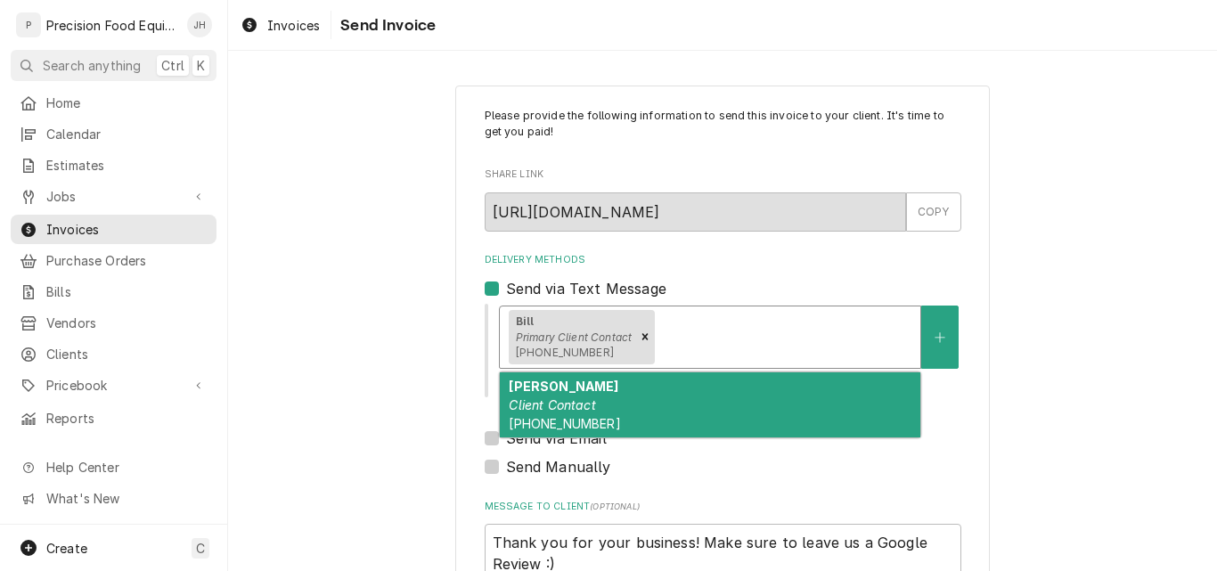
click at [680, 339] on div "Delivery Methods" at bounding box center [784, 337] width 253 height 32
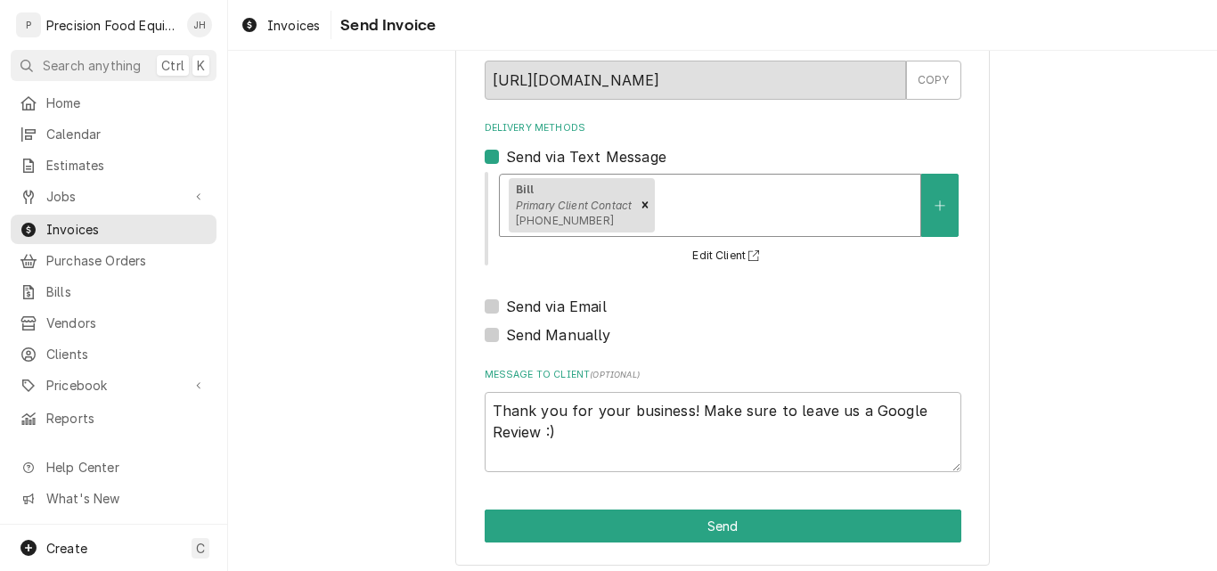
scroll to position [142, 0]
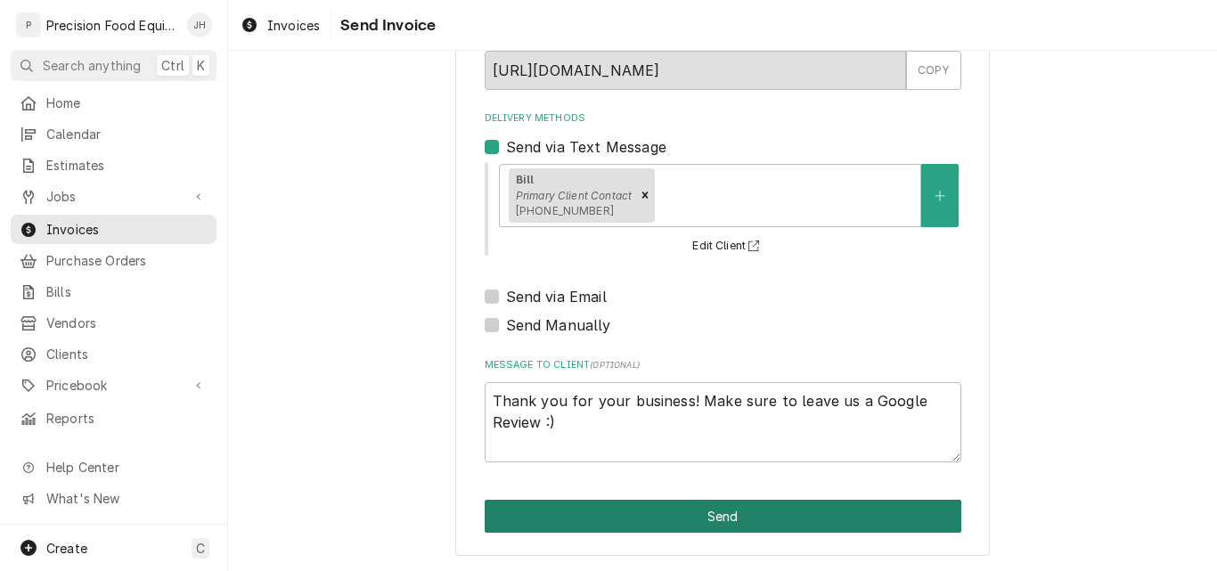
click at [720, 514] on button "Send" at bounding box center [723, 516] width 477 height 33
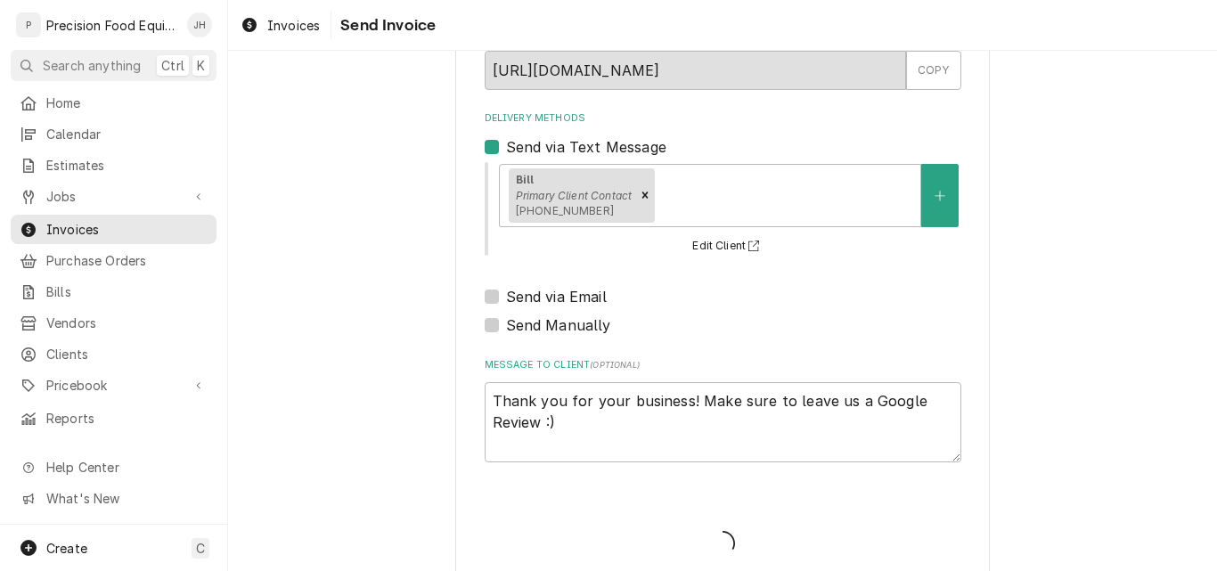
type textarea "x"
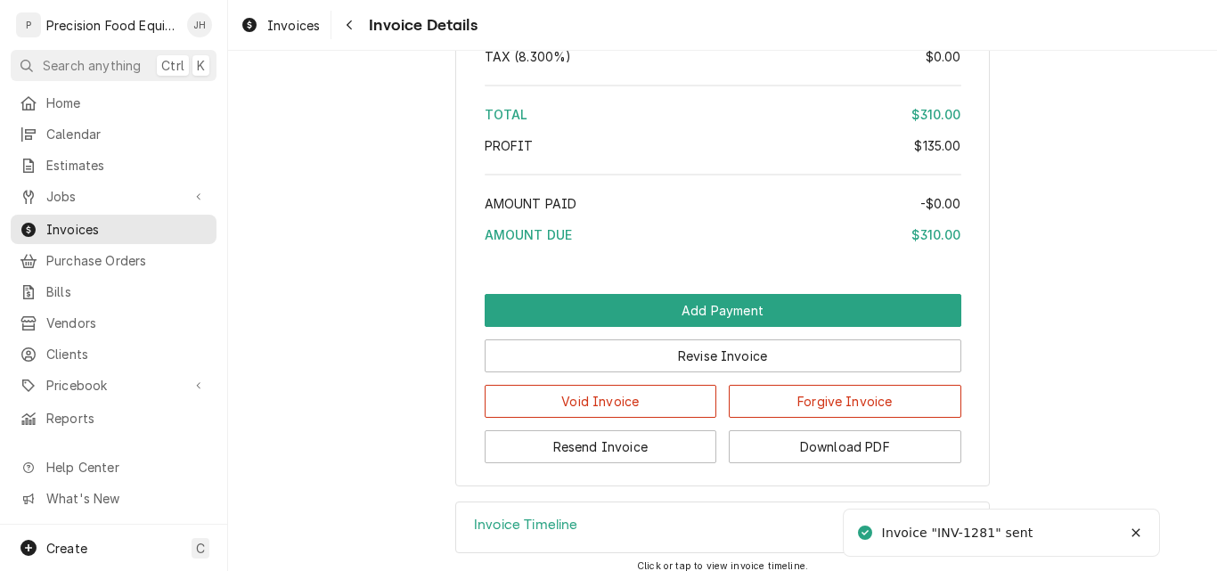
scroll to position [2021, 0]
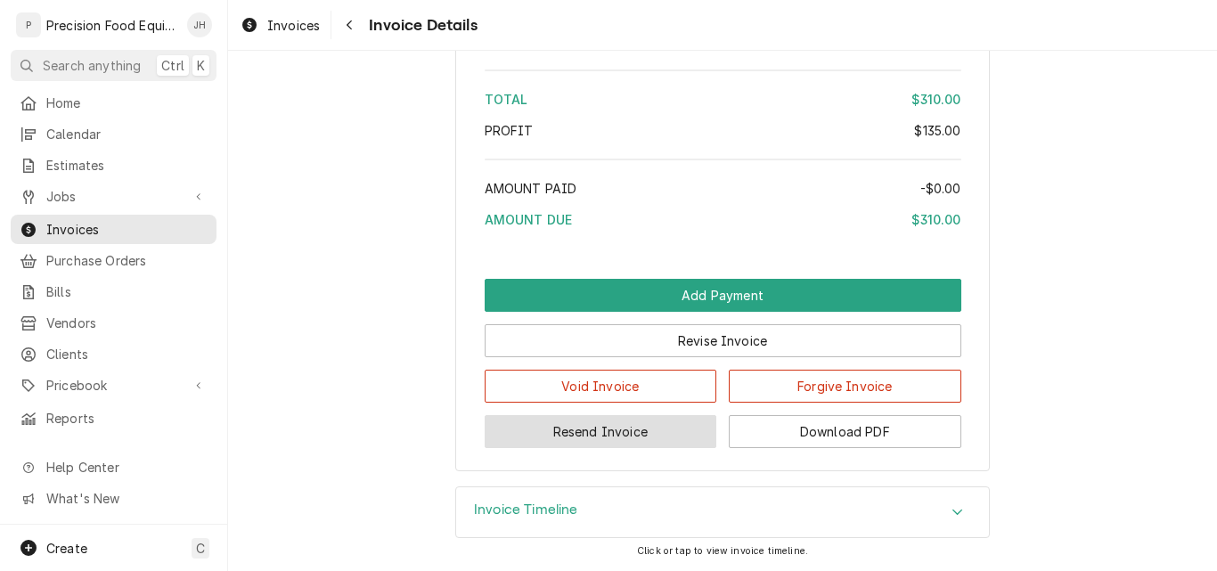
click at [611, 428] on button "Resend Invoice" at bounding box center [601, 431] width 233 height 33
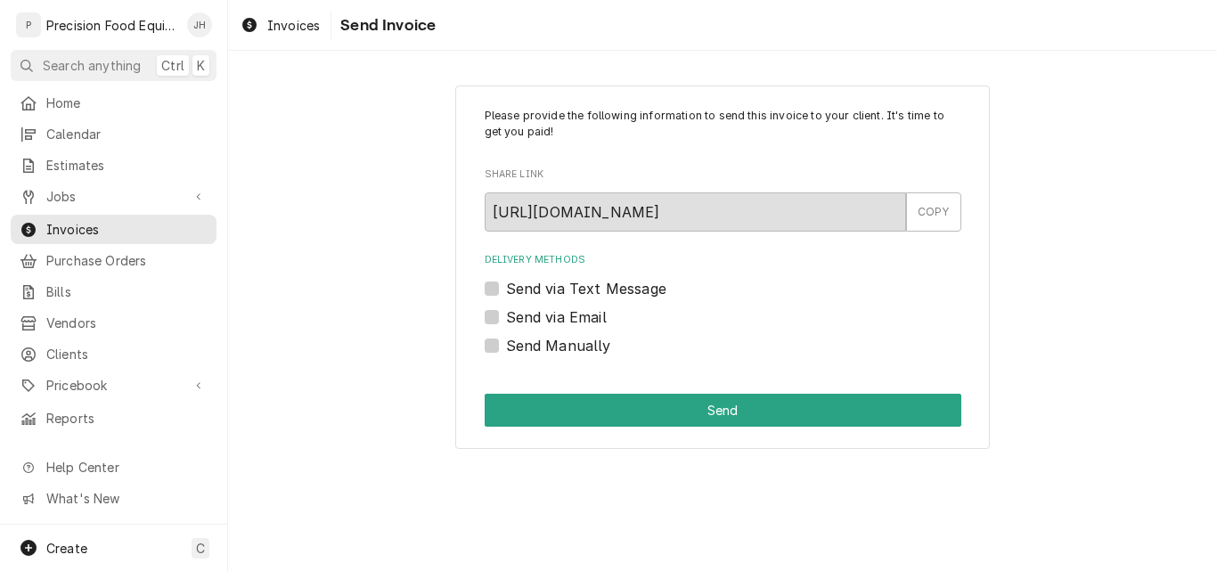
click at [576, 318] on label "Send via Email" at bounding box center [556, 316] width 101 height 21
click at [576, 318] on input "Send via Email" at bounding box center [744, 325] width 477 height 39
checkbox input "true"
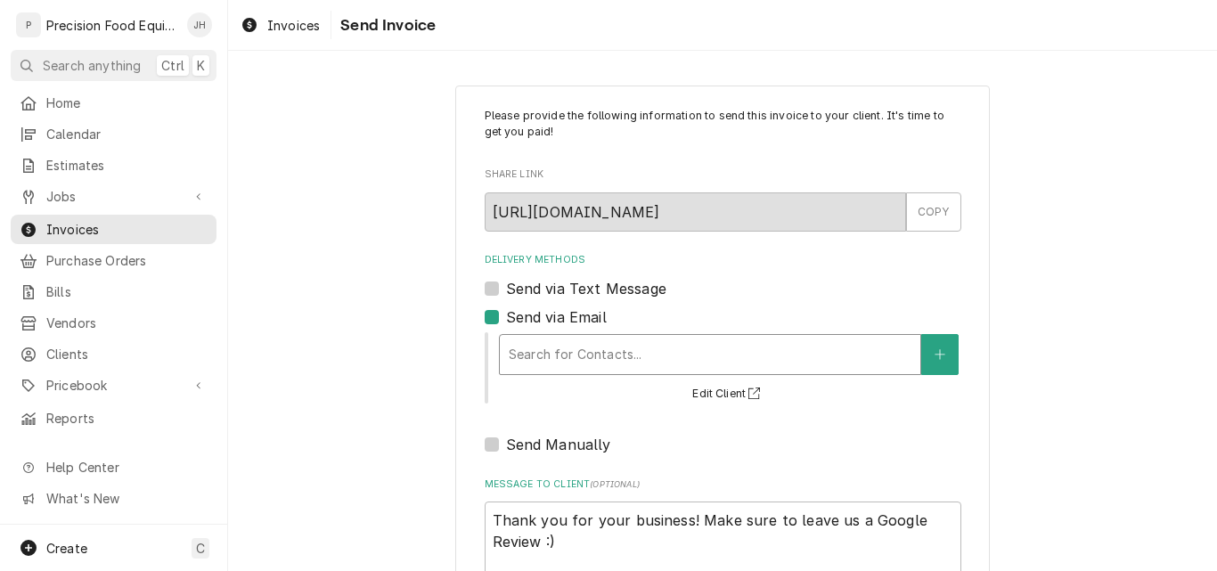
click at [580, 357] on div "Delivery Methods" at bounding box center [710, 355] width 403 height 32
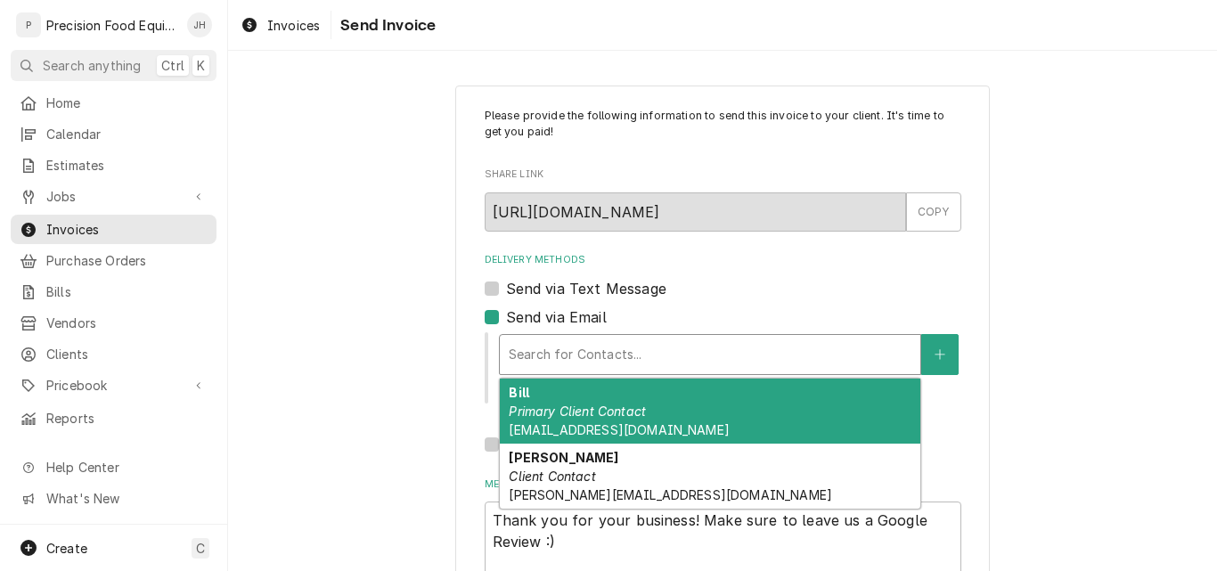
click at [579, 400] on div "Bill Primary Client Contact info@joesfarmgrill.com" at bounding box center [710, 411] width 421 height 65
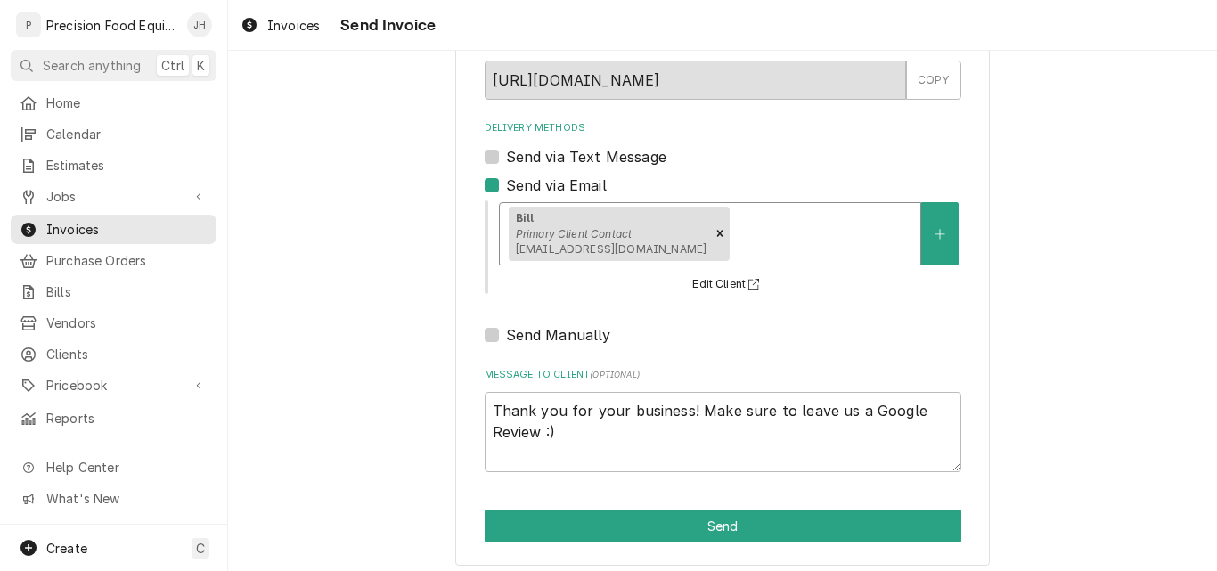
scroll to position [142, 0]
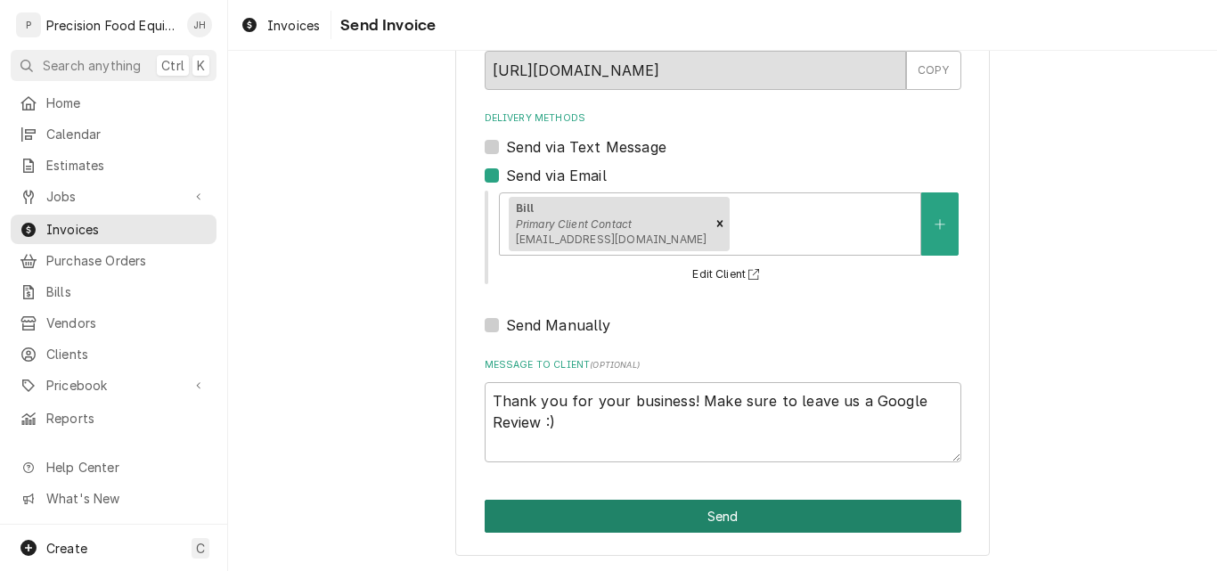
click at [705, 505] on button "Send" at bounding box center [723, 516] width 477 height 33
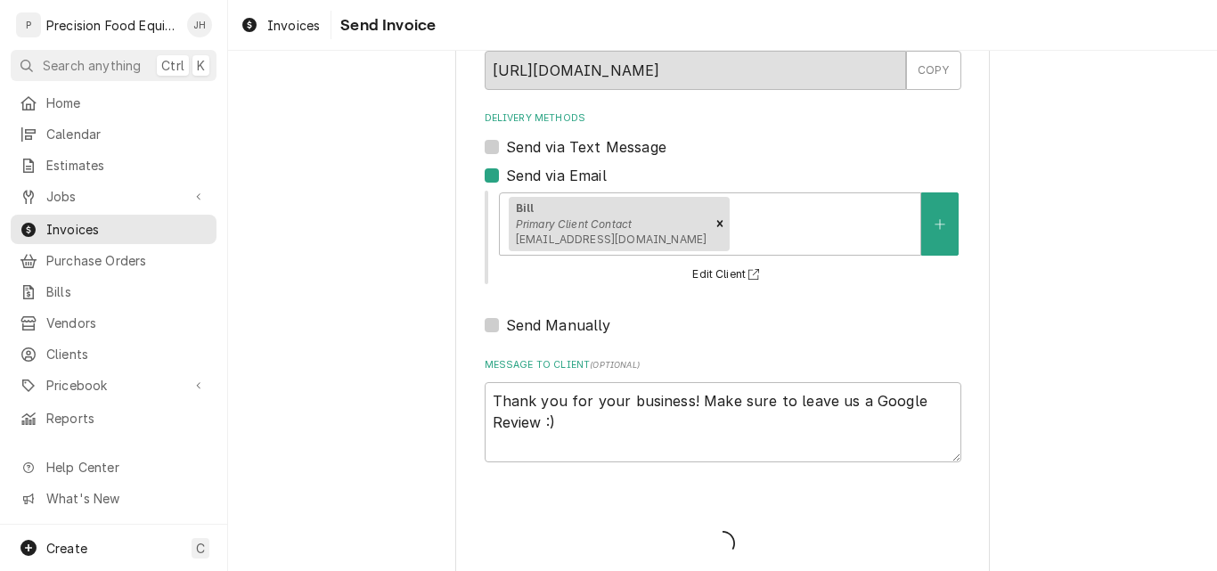
type textarea "x"
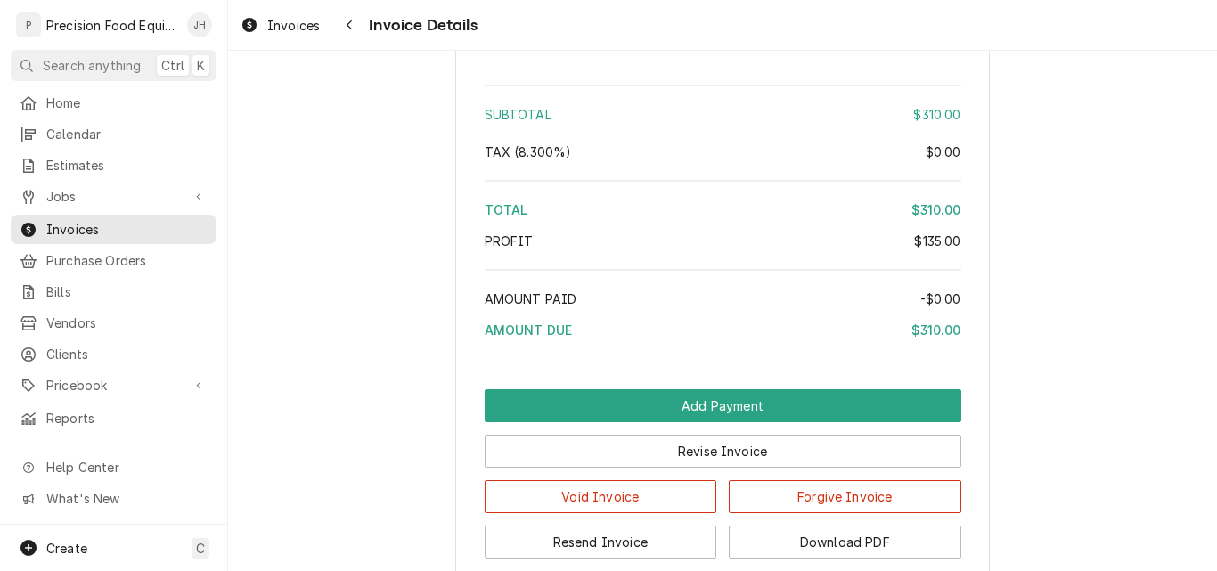
scroll to position [1871, 0]
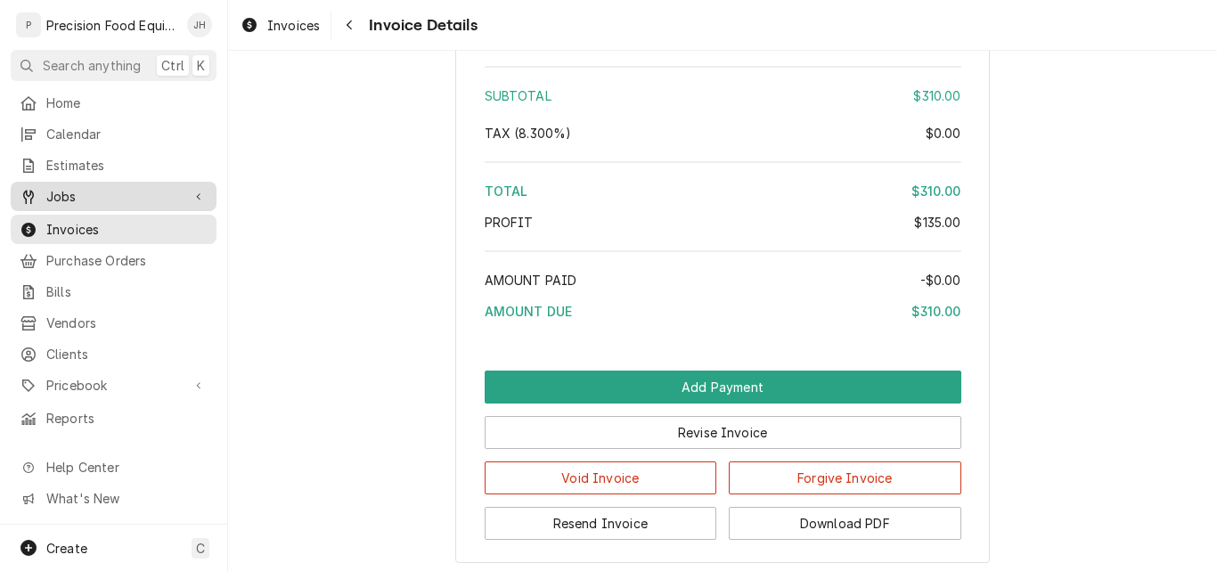
click at [113, 197] on span "Jobs" at bounding box center [113, 196] width 135 height 19
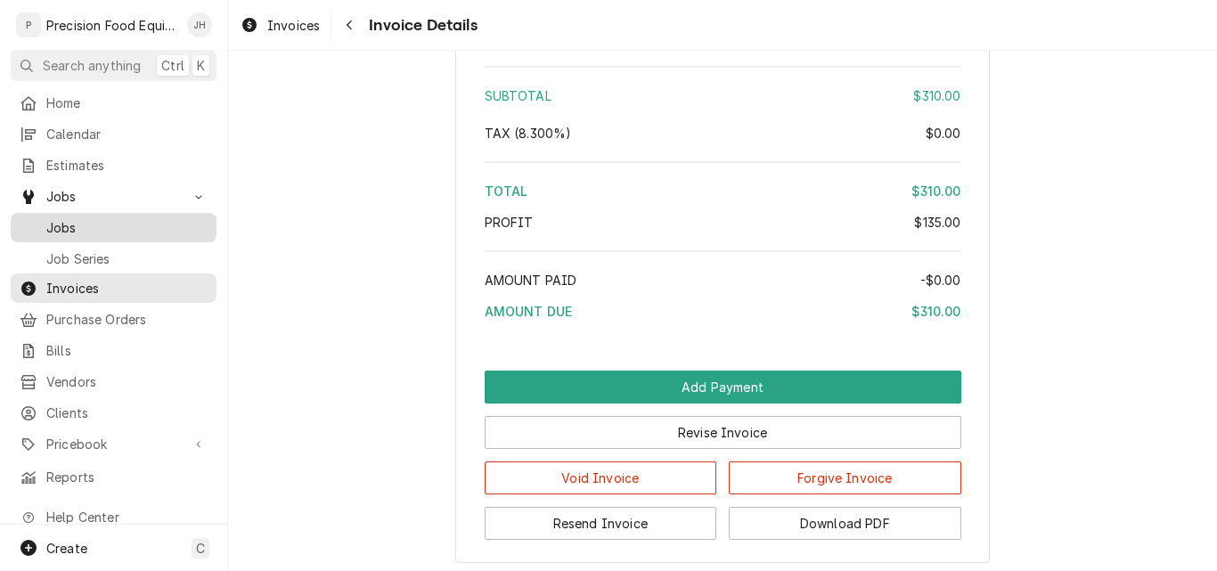
click at [114, 218] on span "Jobs" at bounding box center [126, 227] width 161 height 19
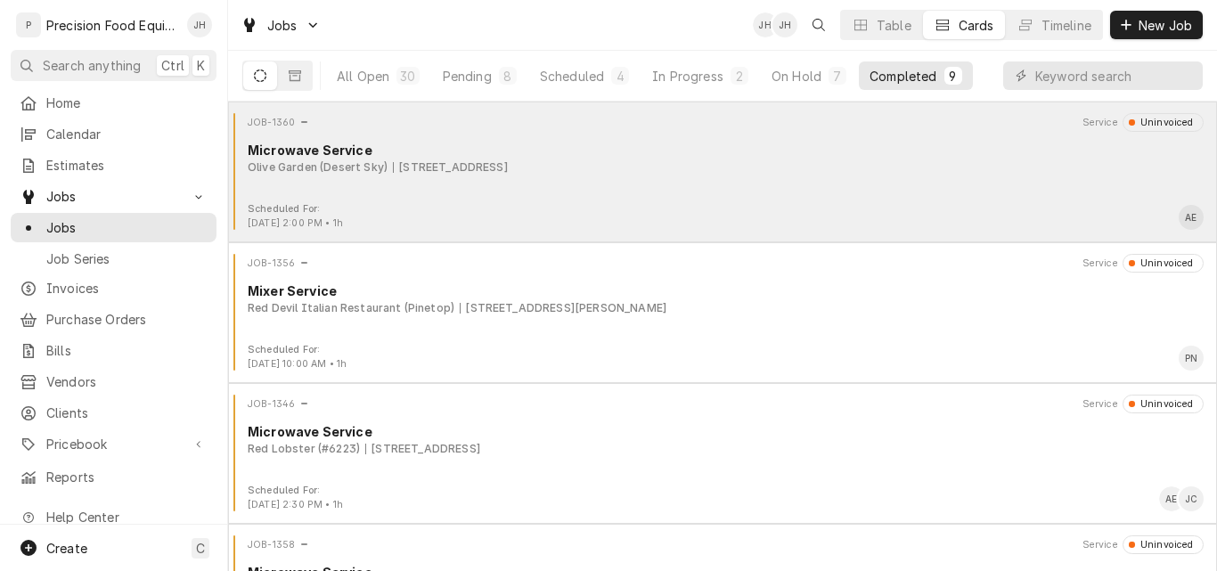
click at [786, 185] on div "JOB-1360 Service Uninvoiced Microwave Service Olive Garden (Desert Sky) 2626 N.…" at bounding box center [722, 157] width 975 height 89
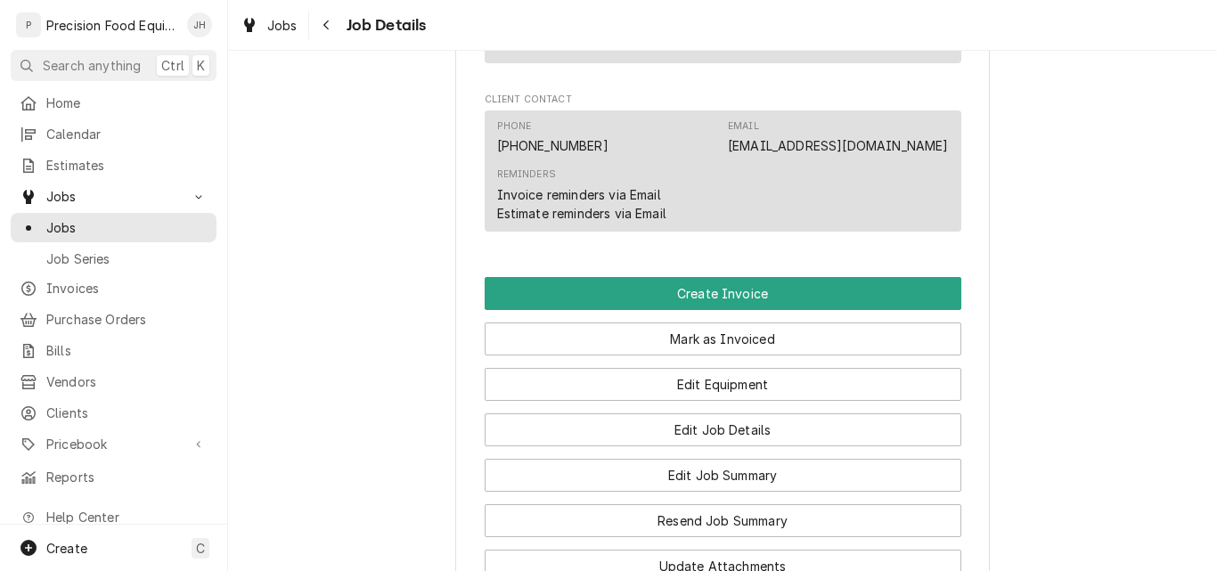
scroll to position [1158, 0]
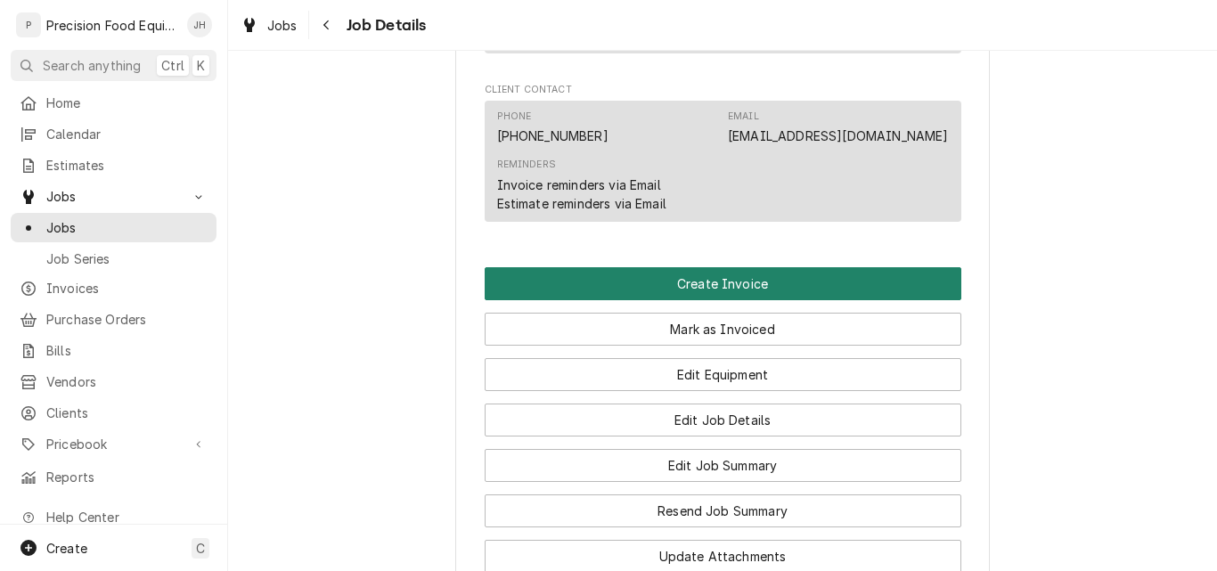
click at [708, 300] on button "Create Invoice" at bounding box center [723, 283] width 477 height 33
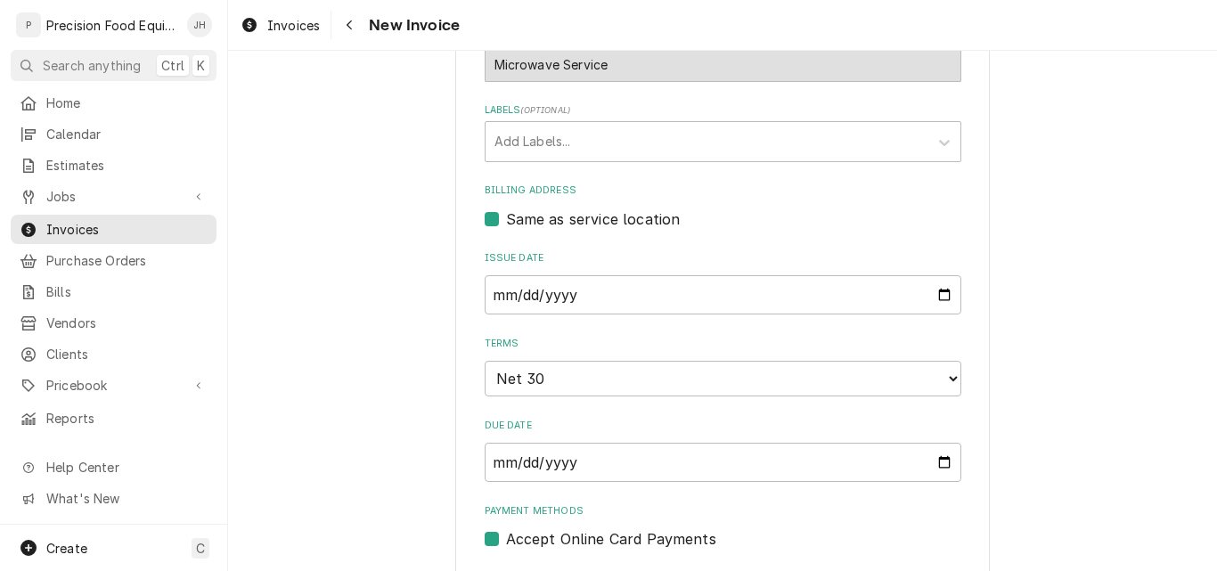
scroll to position [535, 0]
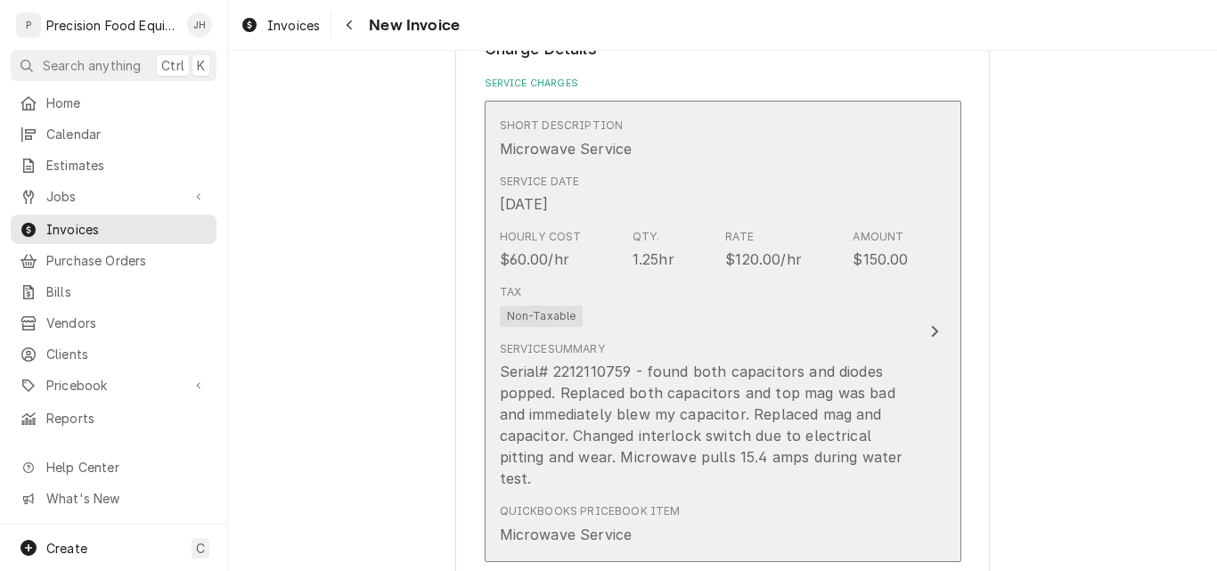
click at [784, 312] on div "Tax Non-Taxable" at bounding box center [704, 305] width 409 height 57
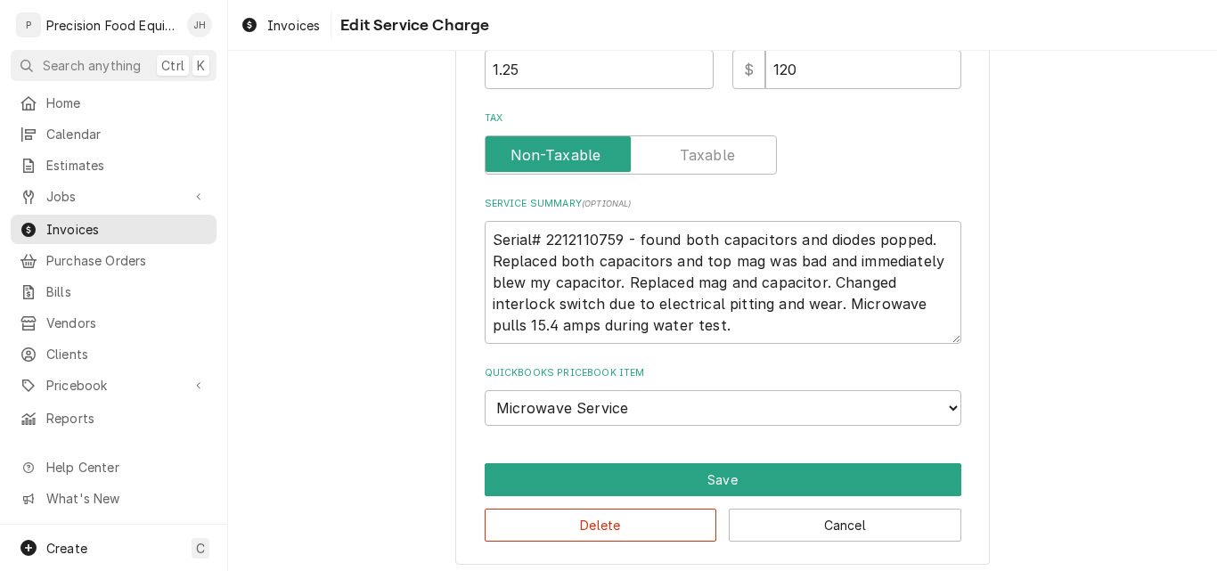
scroll to position [561, 0]
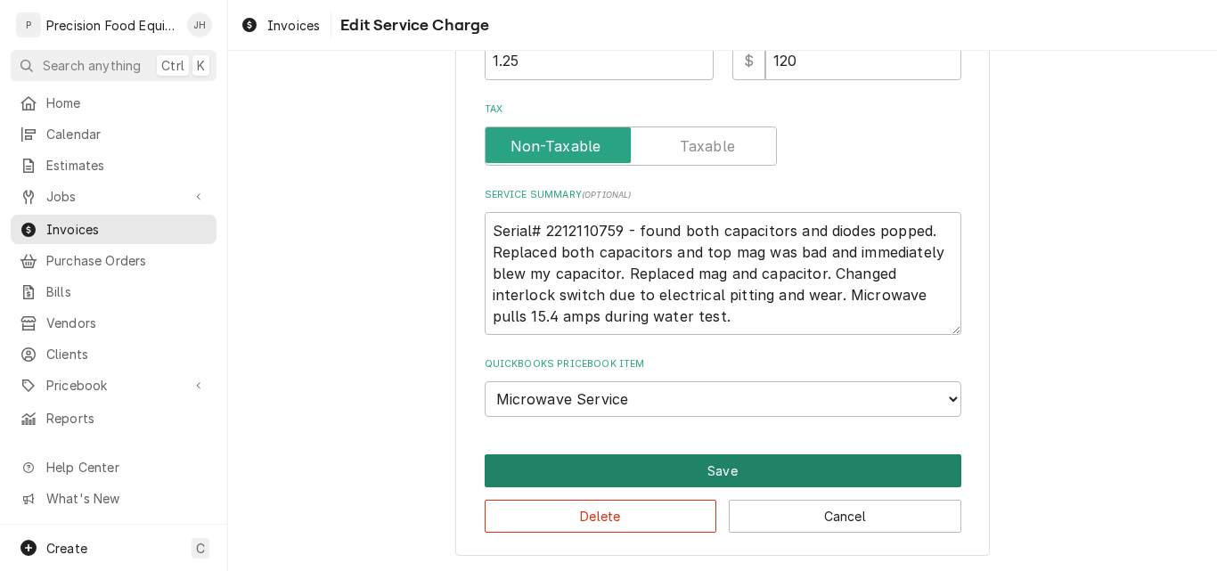
click at [724, 463] on button "Save" at bounding box center [723, 470] width 477 height 33
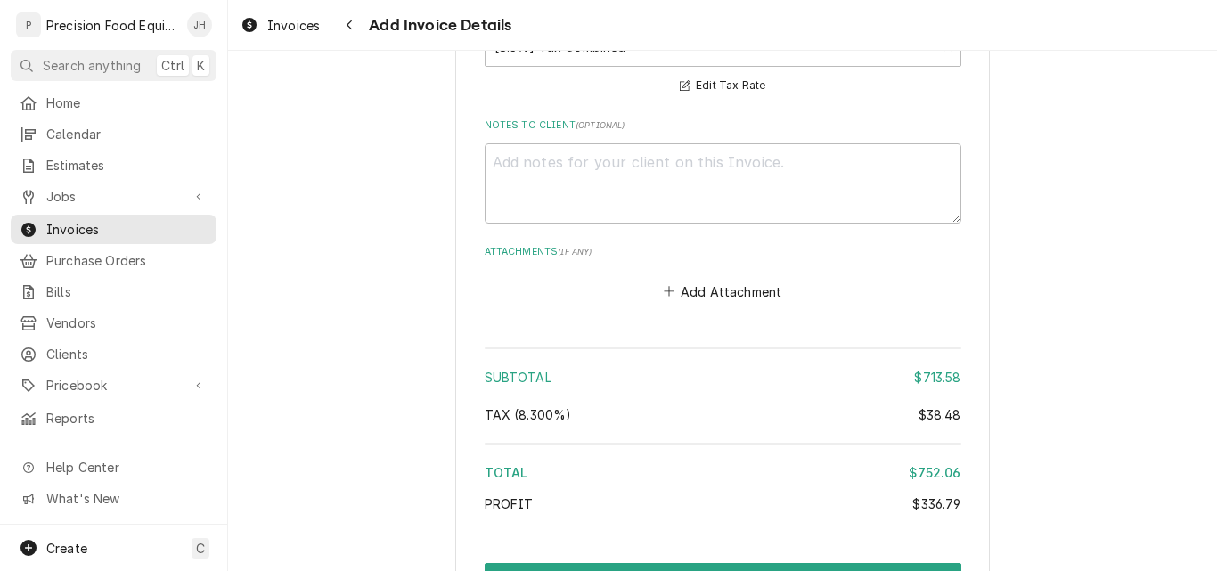
scroll to position [3542, 0]
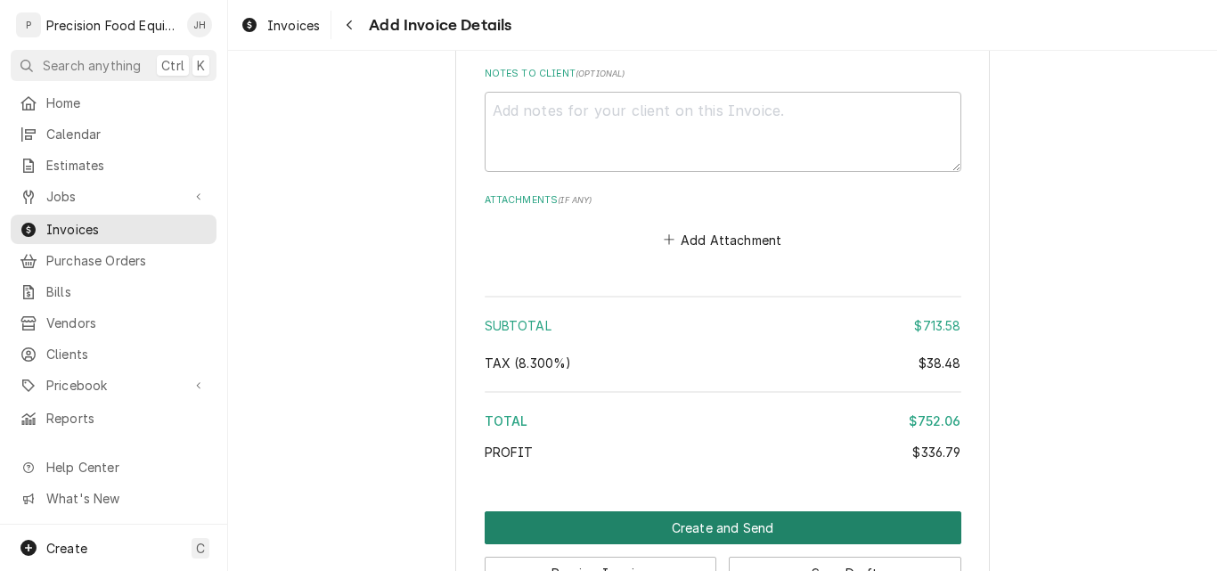
click at [754, 523] on button "Create and Send" at bounding box center [723, 527] width 477 height 33
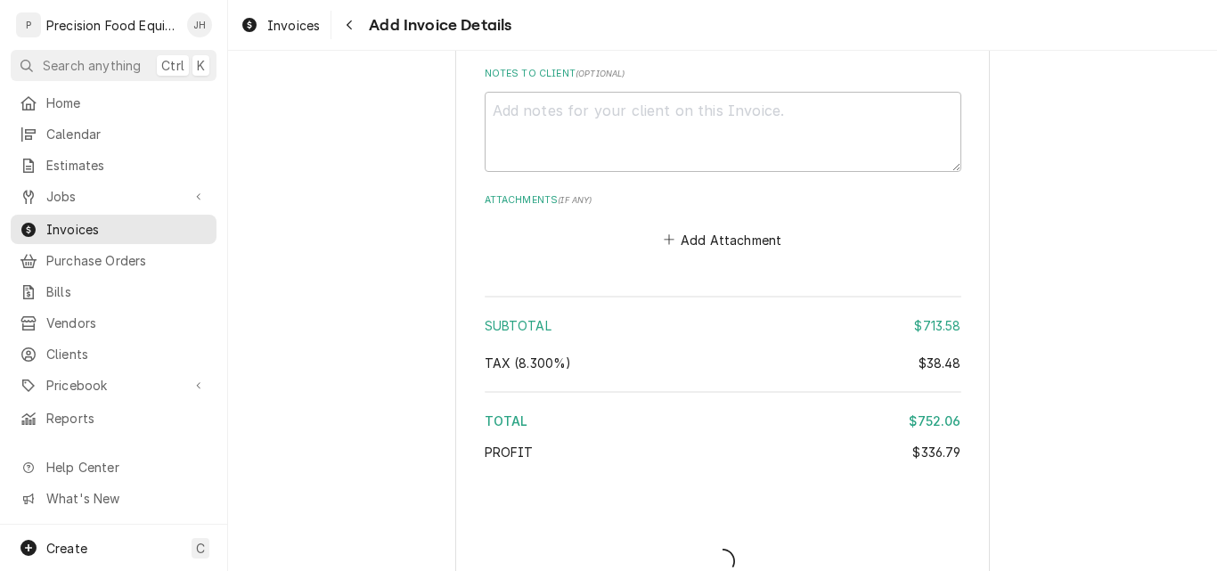
type textarea "x"
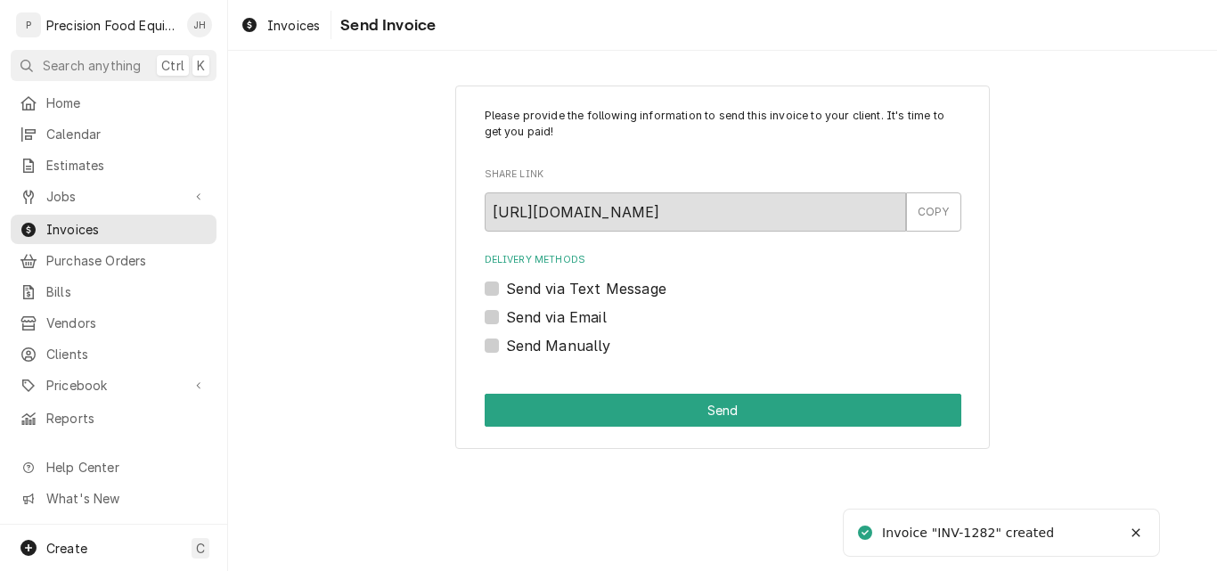
click at [539, 321] on label "Send via Email" at bounding box center [556, 316] width 101 height 21
click at [539, 321] on input "Send via Email" at bounding box center [744, 325] width 477 height 39
checkbox input "true"
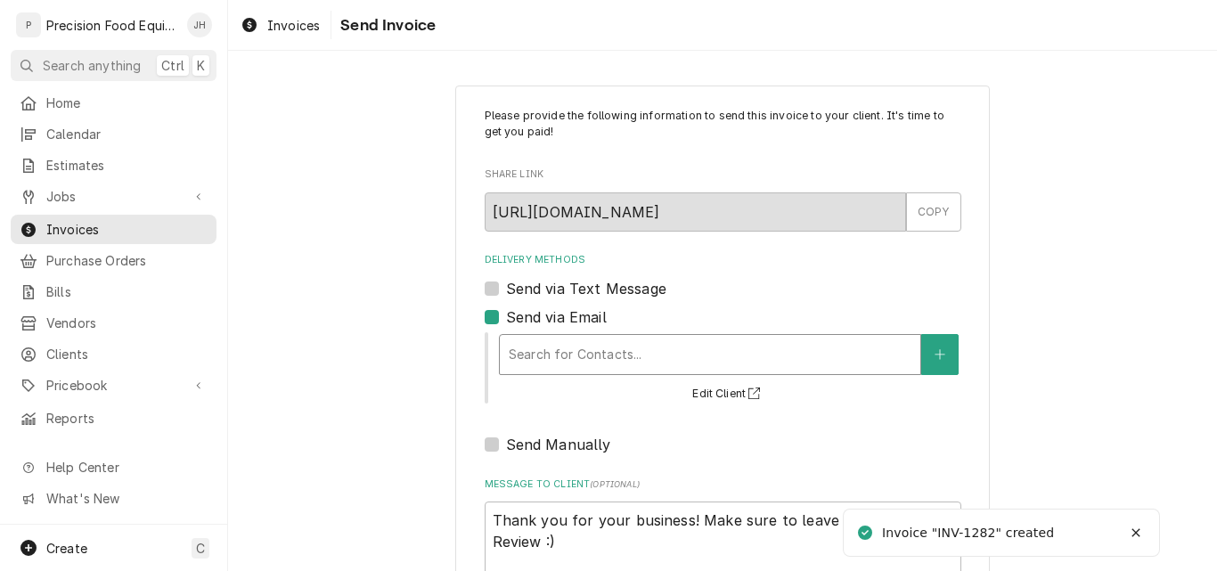
click at [529, 355] on div "Delivery Methods" at bounding box center [710, 355] width 403 height 32
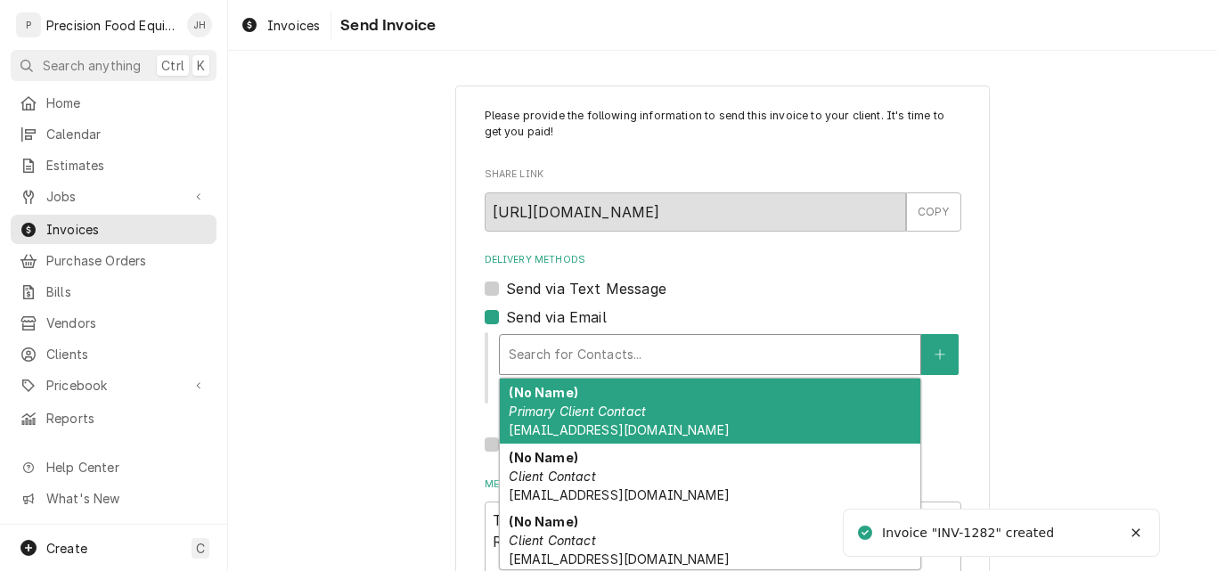
click at [549, 421] on div "(No Name) Primary Client Contact Oalcaraz@olivegarden.com" at bounding box center [710, 411] width 421 height 65
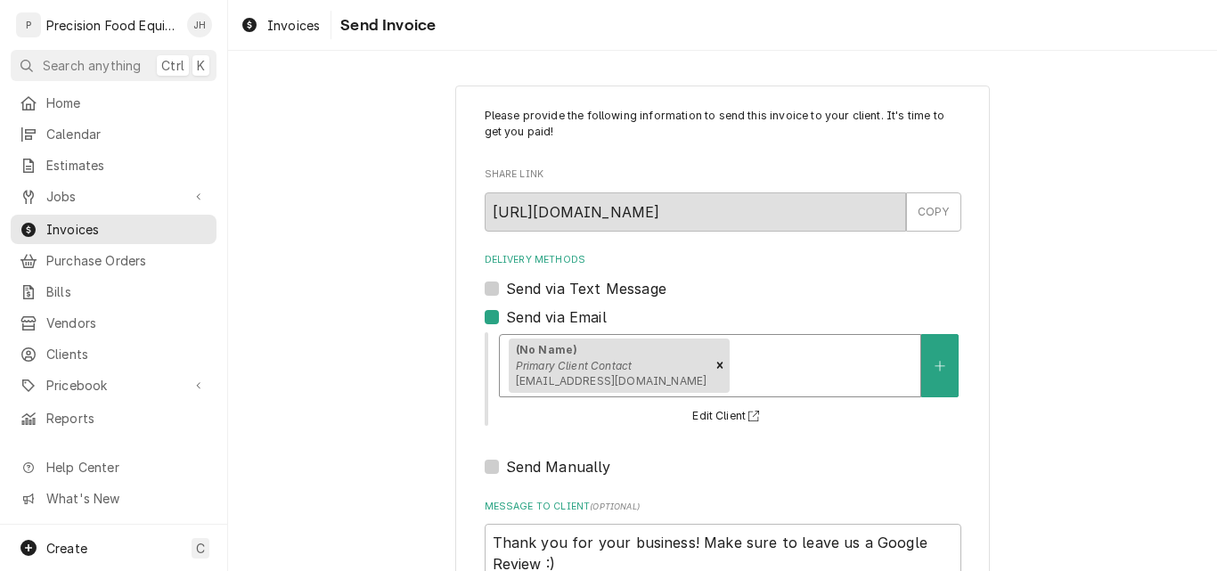
click at [733, 363] on div "Delivery Methods" at bounding box center [822, 365] width 178 height 32
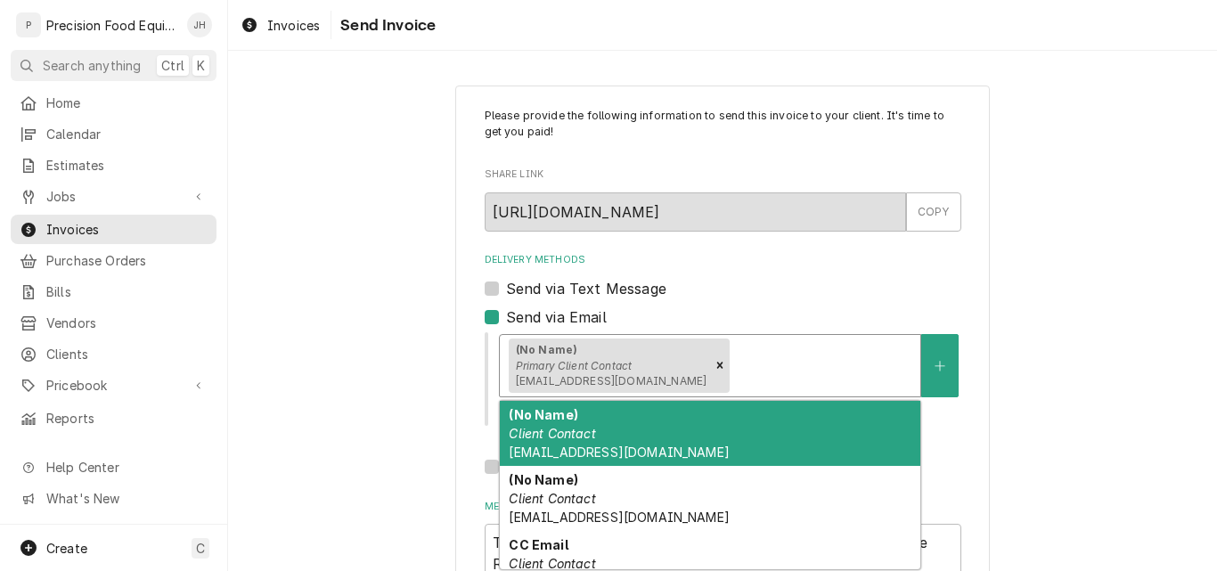
click at [666, 432] on div "(No Name) Client Contact [EMAIL_ADDRESS][DOMAIN_NAME]" at bounding box center [710, 433] width 421 height 65
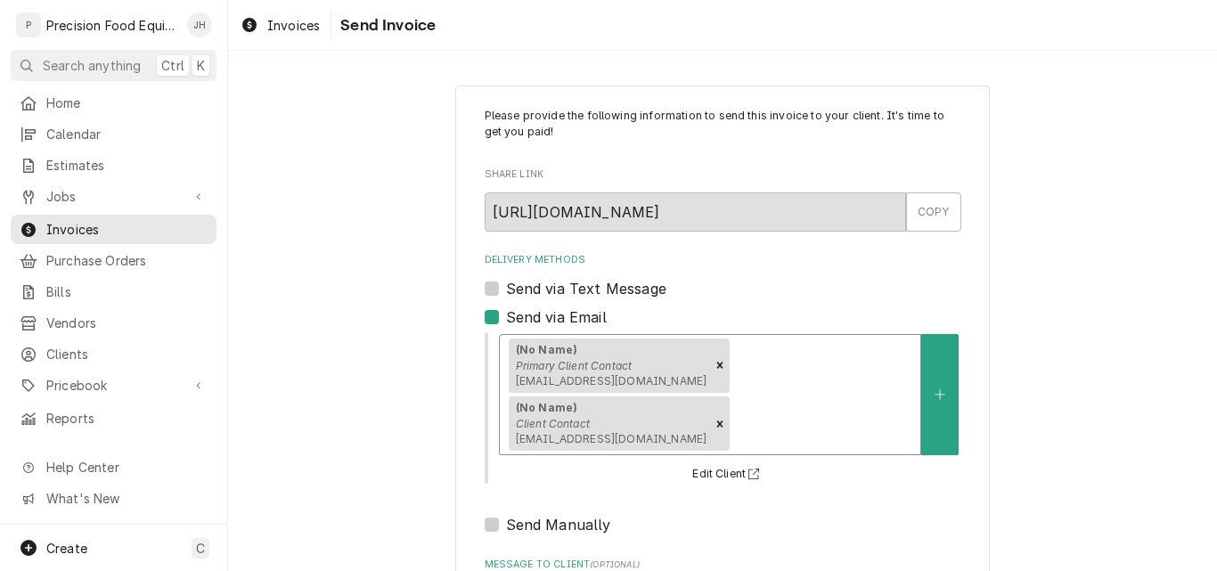
click at [868, 408] on div "Delivery Methods" at bounding box center [822, 424] width 178 height 32
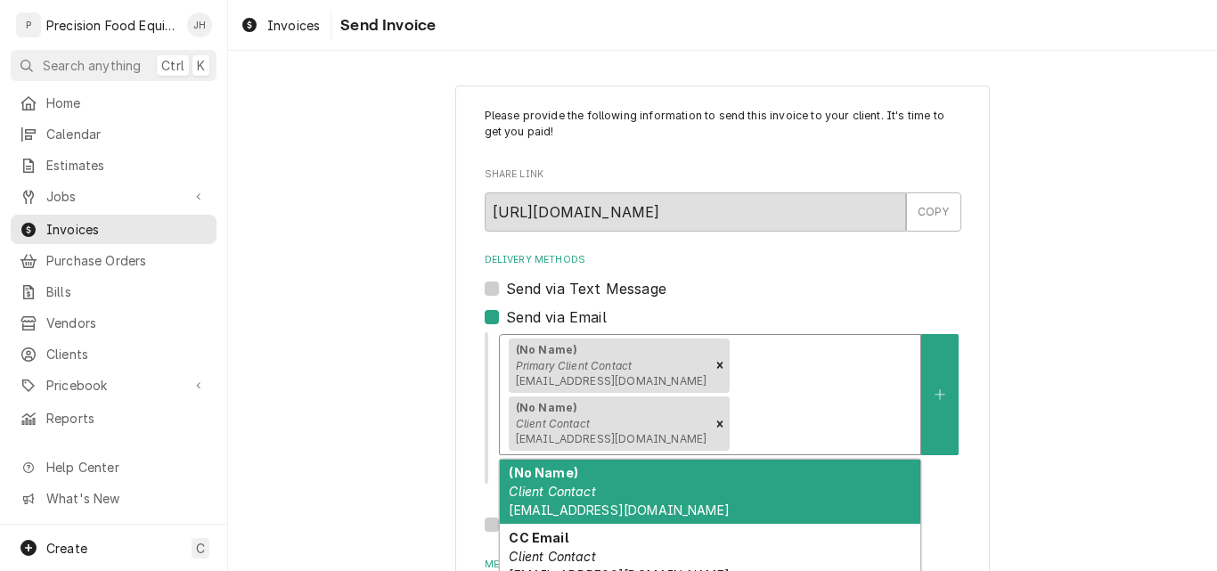
click at [737, 460] on div "(No Name) Client Contact jsullizan@olivegarden.com" at bounding box center [710, 492] width 421 height 65
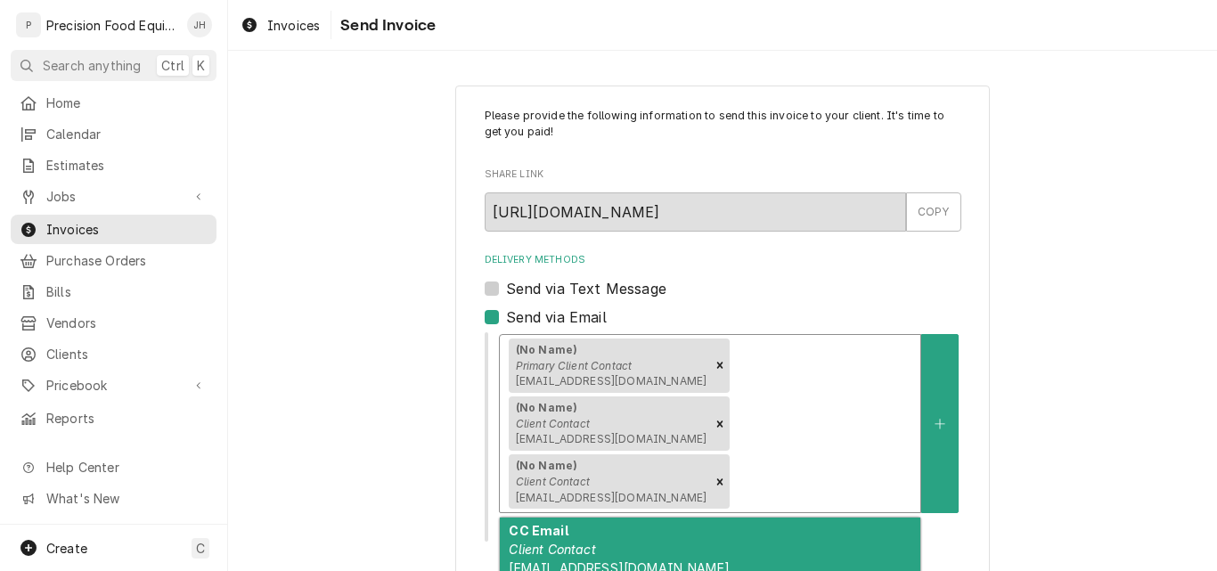
click at [733, 466] on div "Delivery Methods" at bounding box center [822, 482] width 178 height 32
click at [691, 518] on div "CC Email Client Contact ogcatering1718@olivegarden.com" at bounding box center [710, 550] width 421 height 65
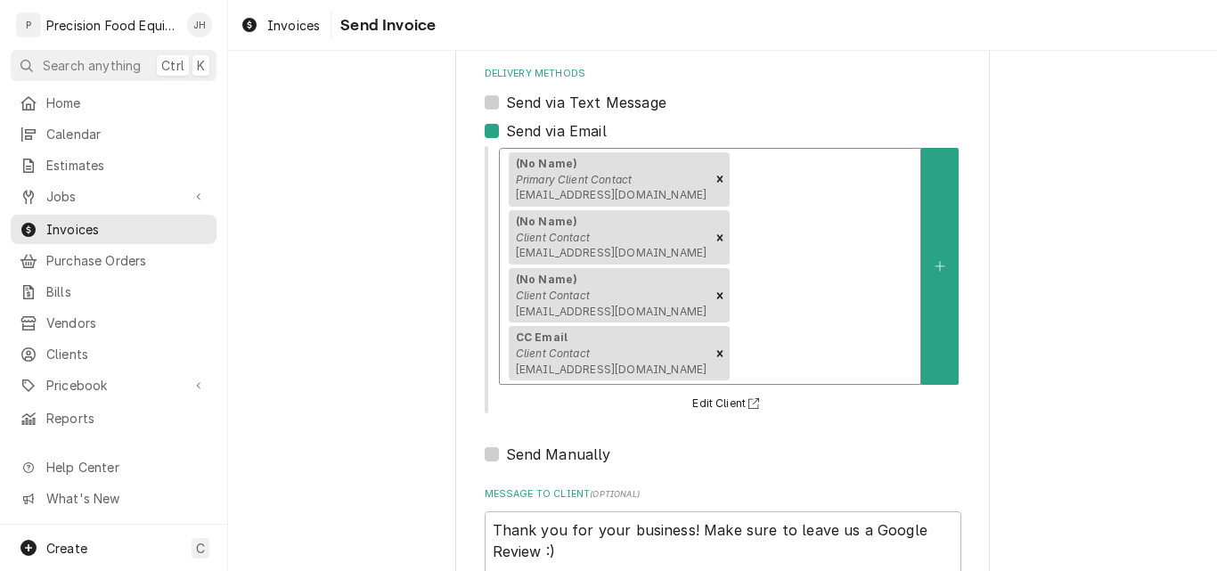
scroll to position [200, 0]
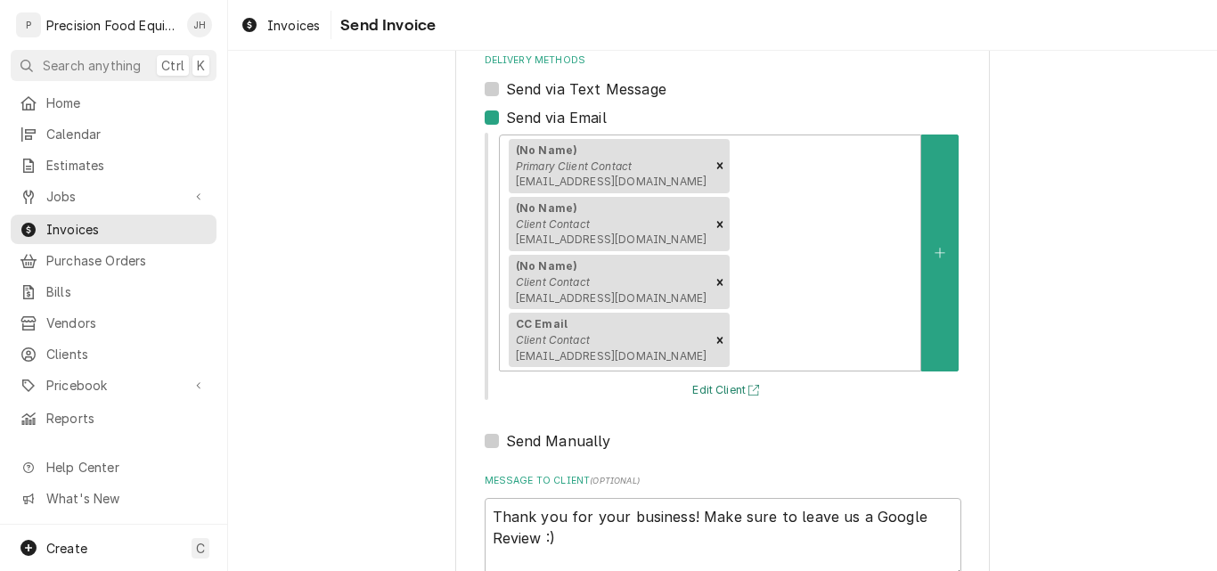
click at [712, 380] on button "Edit Client" at bounding box center [729, 391] width 78 height 22
click at [714, 276] on icon "Remove [object Object]" at bounding box center [720, 282] width 12 height 12
type textarea "x"
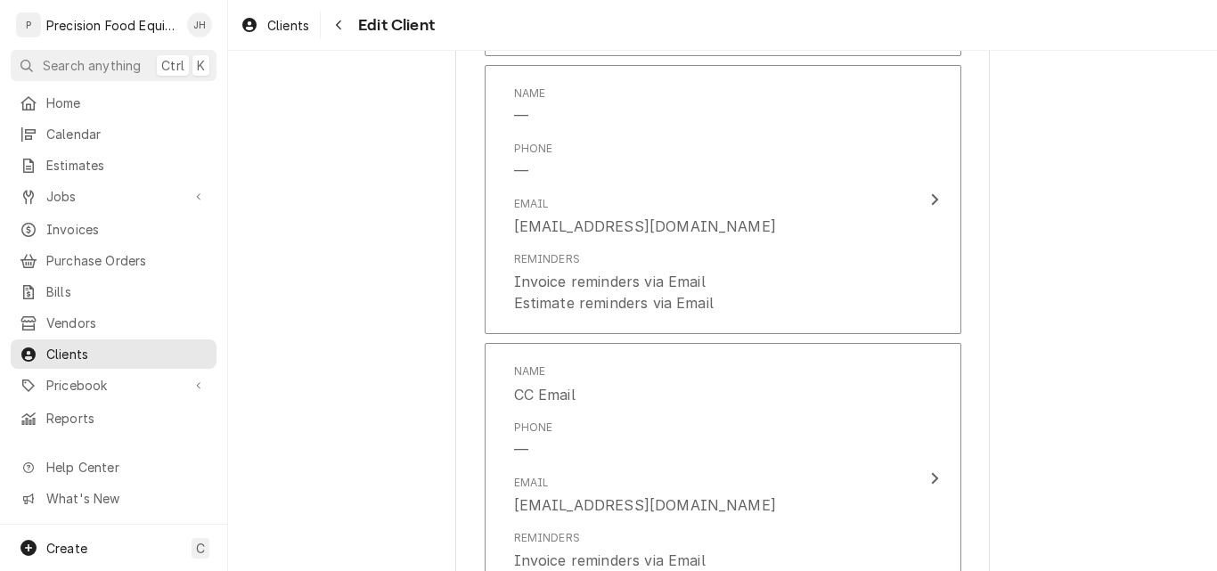
scroll to position [1604, 0]
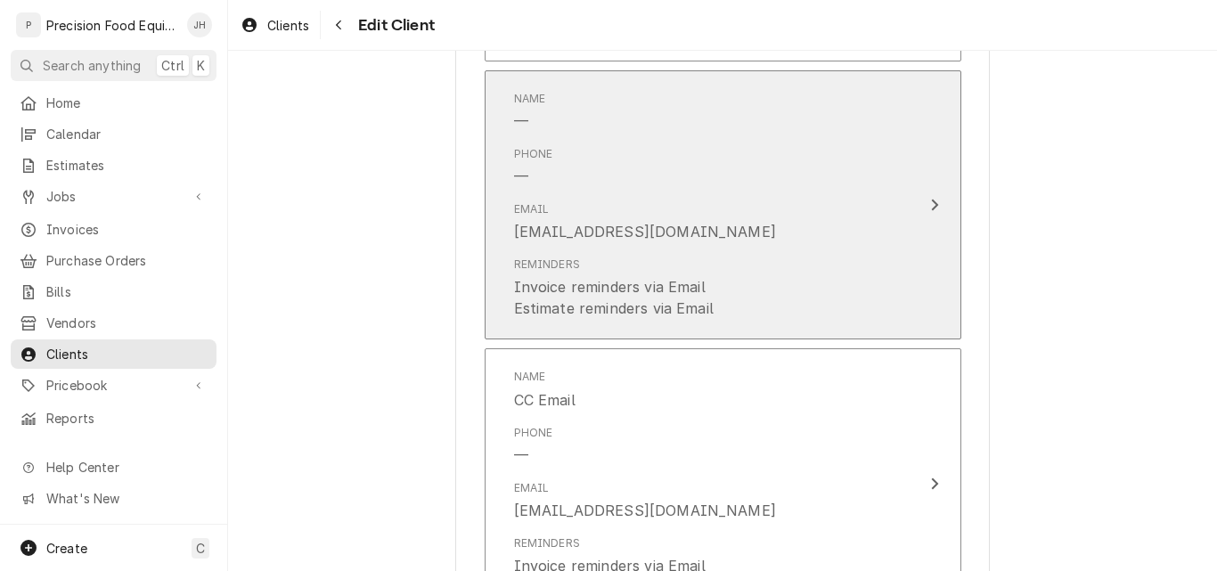
click at [813, 253] on div "Reminders Invoice reminders via Email Estimate reminders via Email" at bounding box center [704, 287] width 380 height 77
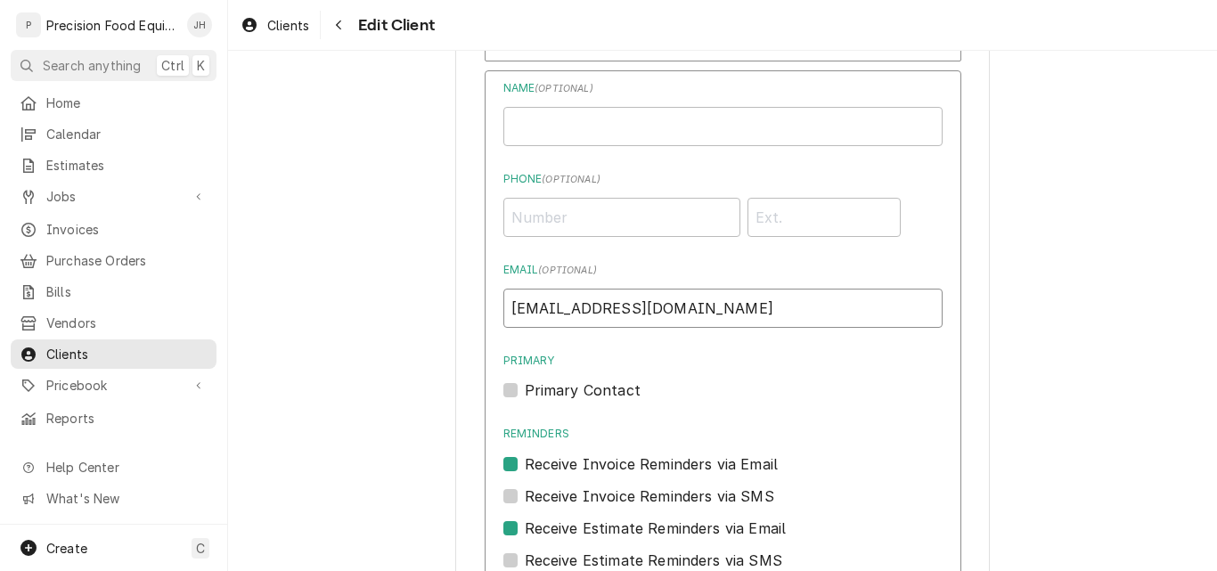
click at [541, 314] on input "[EMAIL_ADDRESS][DOMAIN_NAME]" at bounding box center [722, 308] width 439 height 39
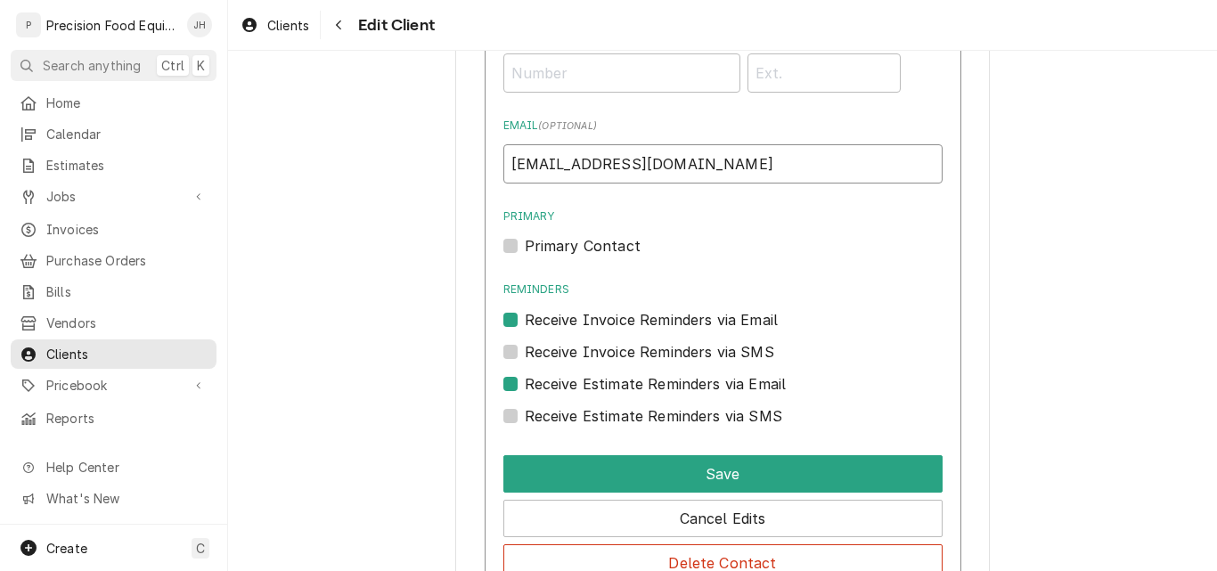
scroll to position [2049, 0]
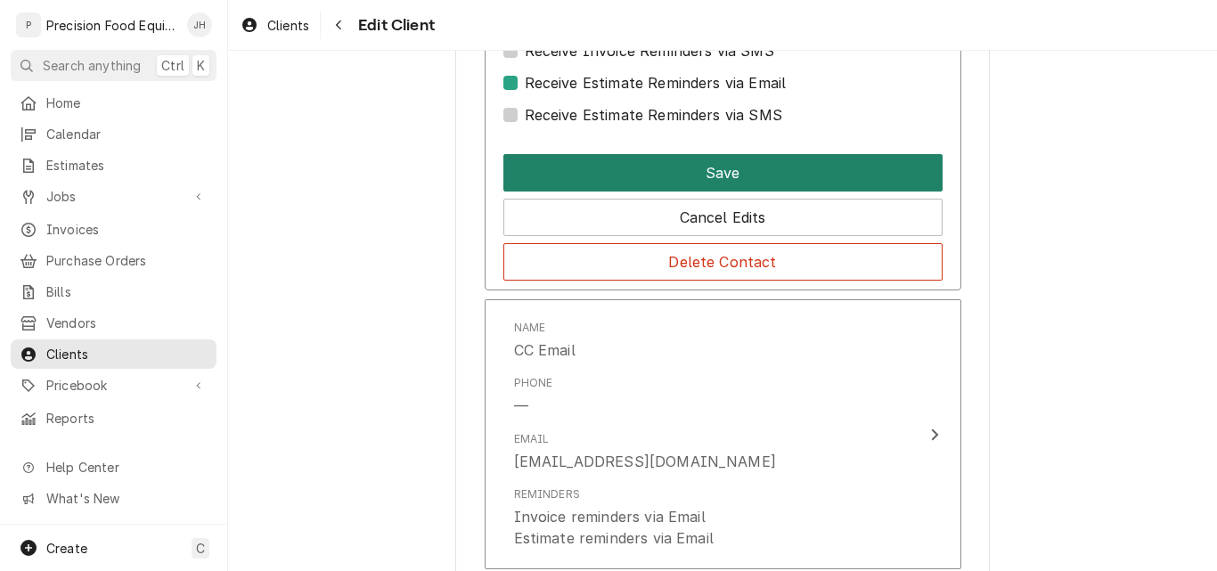
type input "[EMAIL_ADDRESS][DOMAIN_NAME]"
click at [744, 184] on button "Save" at bounding box center [722, 172] width 439 height 37
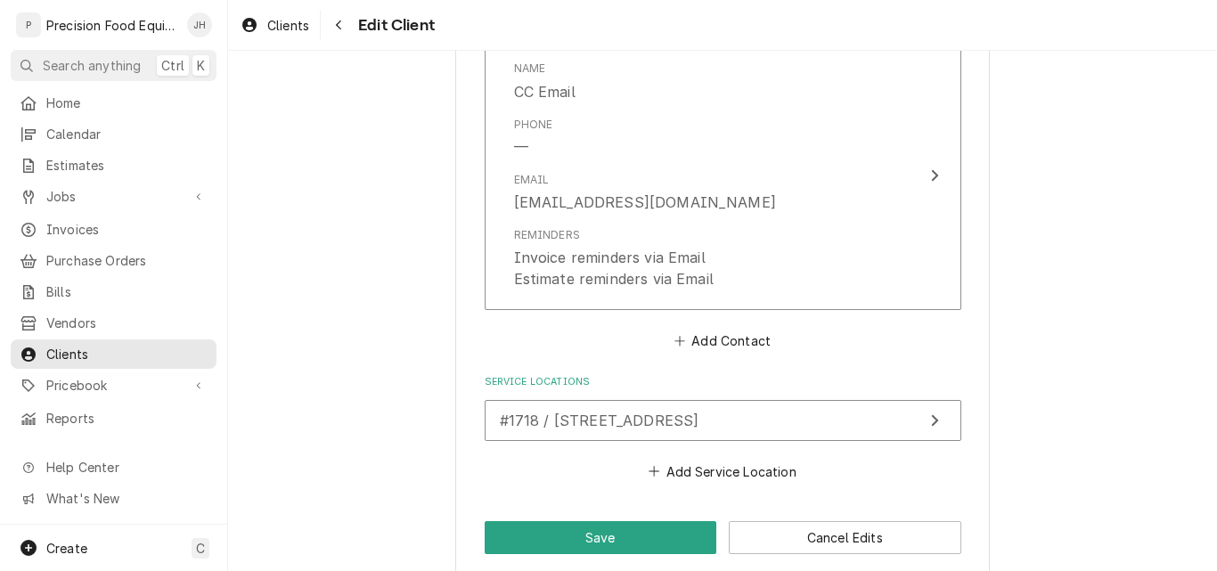
scroll to position [1933, 0]
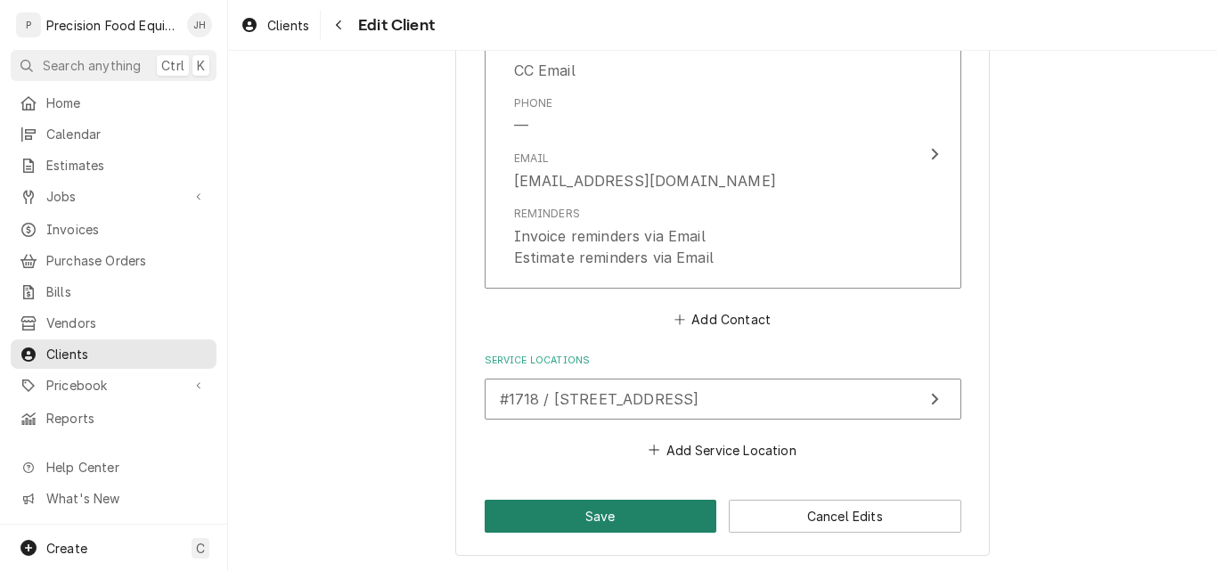
click at [633, 513] on button "Save" at bounding box center [601, 516] width 233 height 33
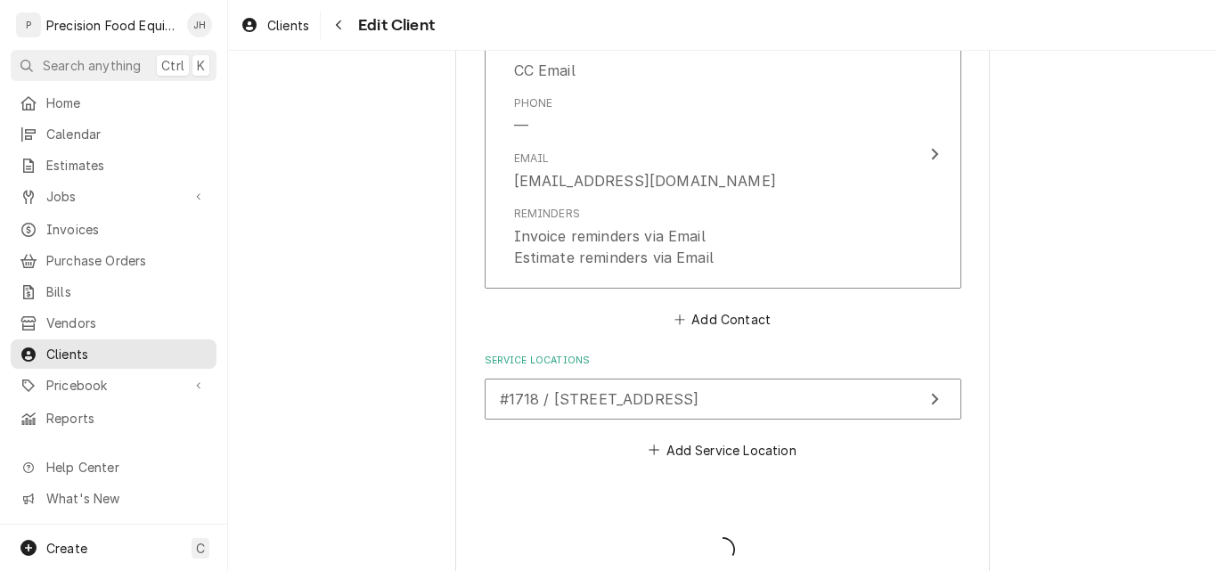
type textarea "x"
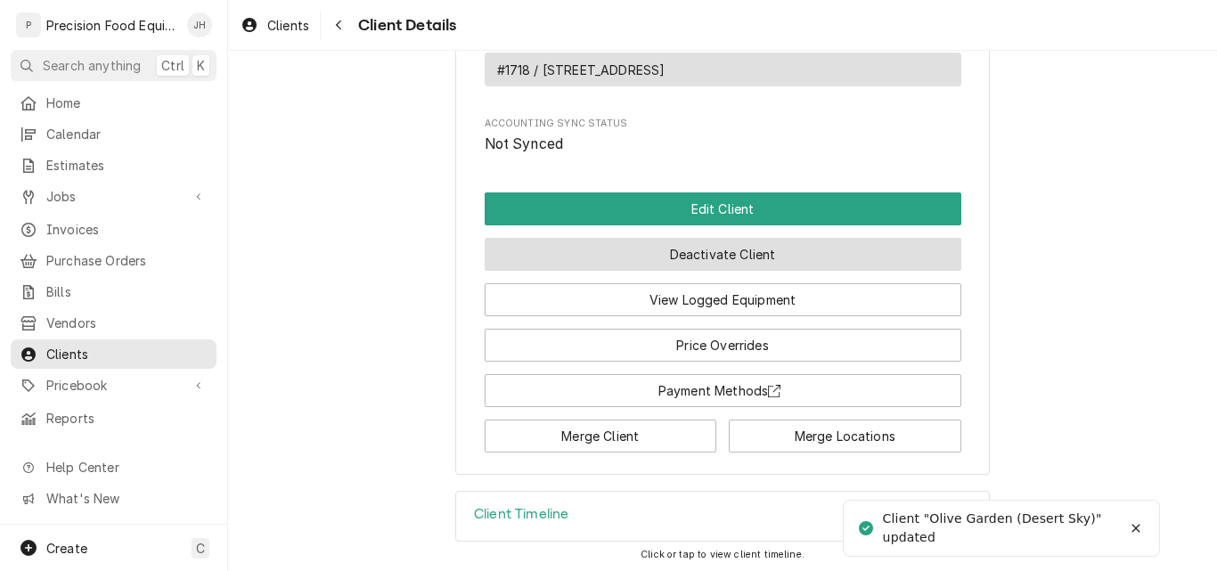
scroll to position [1191, 0]
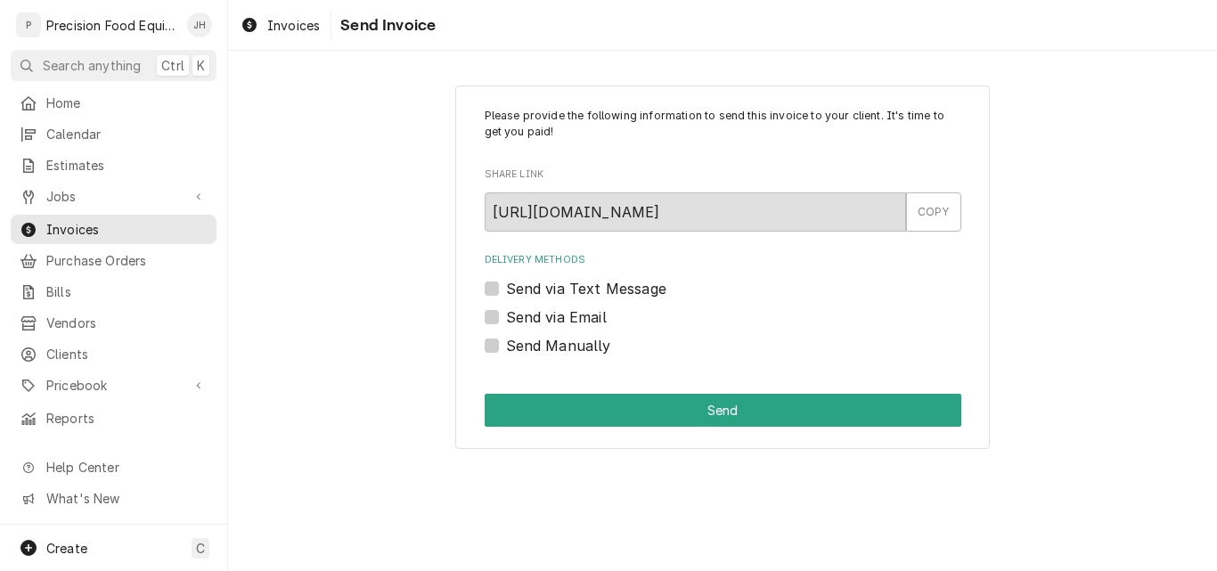
click at [581, 314] on label "Send via Email" at bounding box center [556, 316] width 101 height 21
click at [581, 314] on input "Send via Email" at bounding box center [744, 325] width 477 height 39
checkbox input "true"
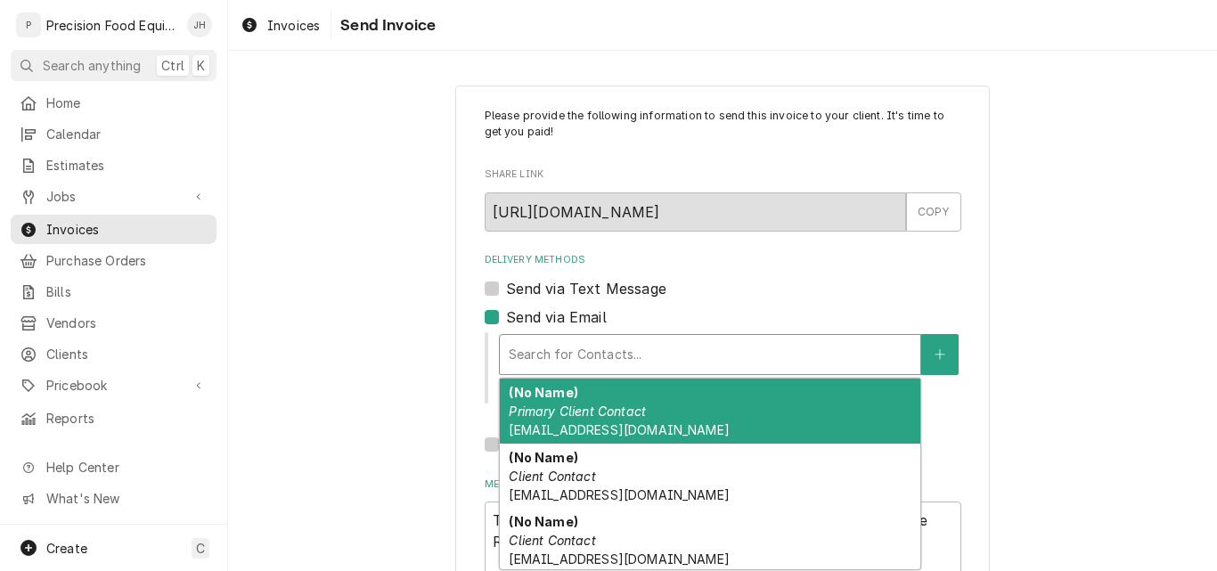
click at [585, 350] on div "Delivery Methods" at bounding box center [710, 355] width 403 height 32
click at [576, 416] on em "Primary Client Contact" at bounding box center [577, 411] width 137 height 15
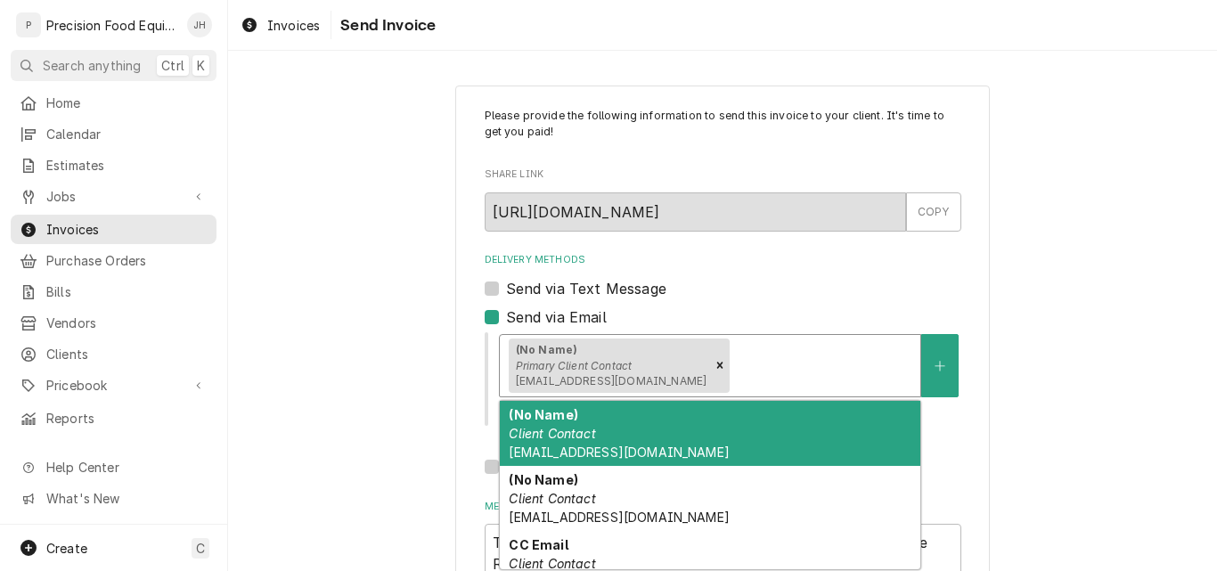
click at [612, 348] on div "(No Name) Primary Client Contact Oalcaraz@olivegarden.com" at bounding box center [609, 366] width 201 height 55
click at [603, 437] on div "(No Name) Client Contact ogusa1719@olivegarden.com" at bounding box center [710, 433] width 421 height 65
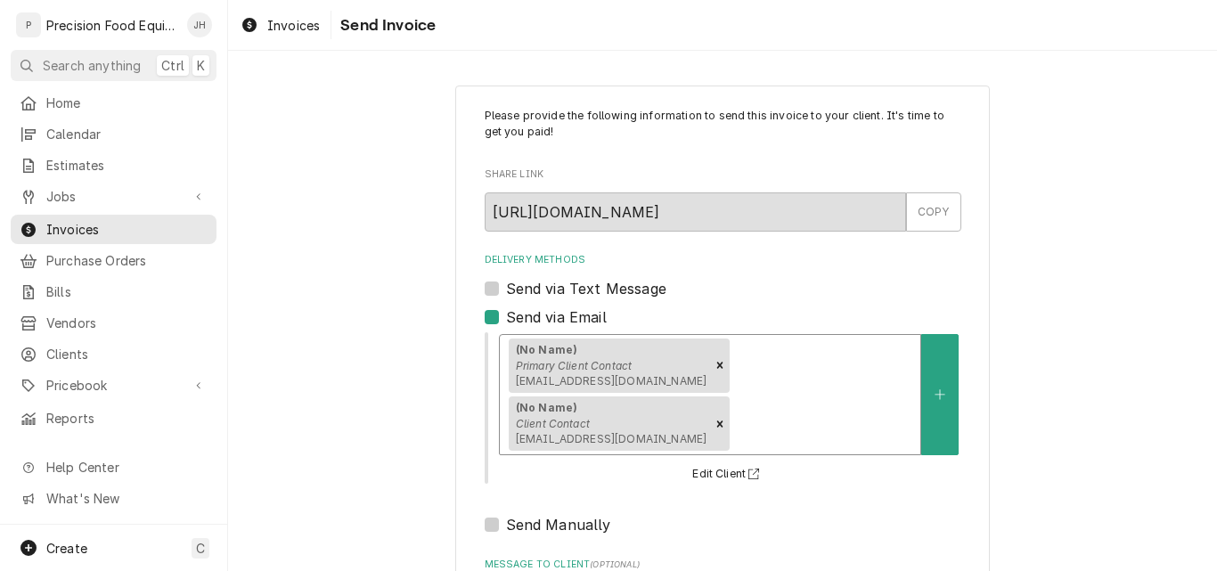
click at [617, 374] on span "Oalcaraz@olivegarden.com" at bounding box center [611, 380] width 191 height 13
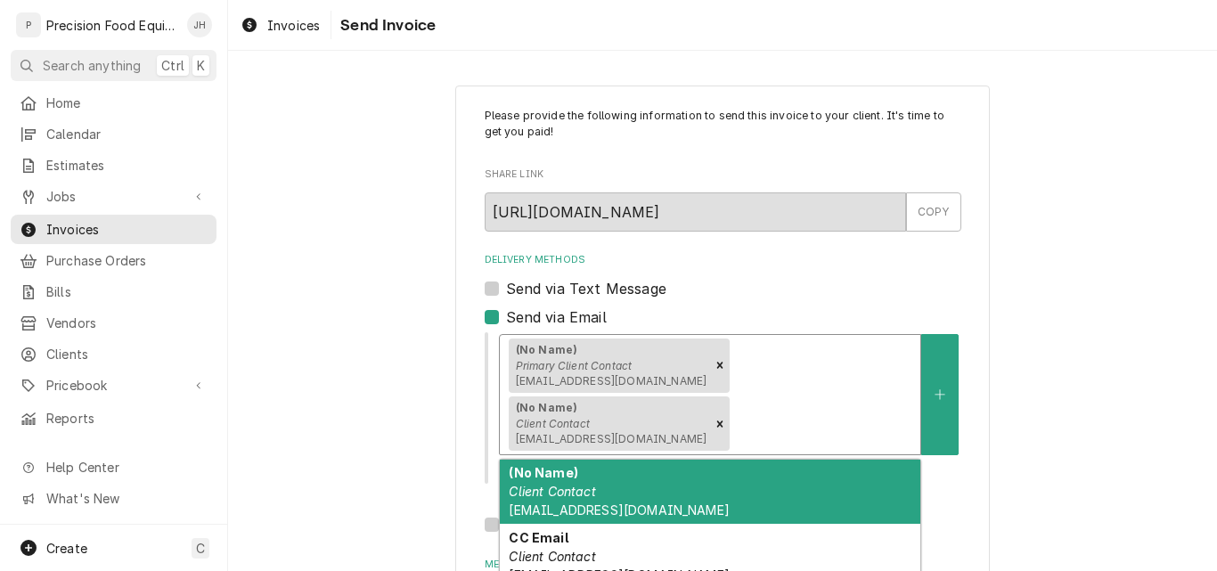
click at [607, 460] on div "(No Name) Client Contact jsullivan@olivegarden.com" at bounding box center [710, 492] width 421 height 65
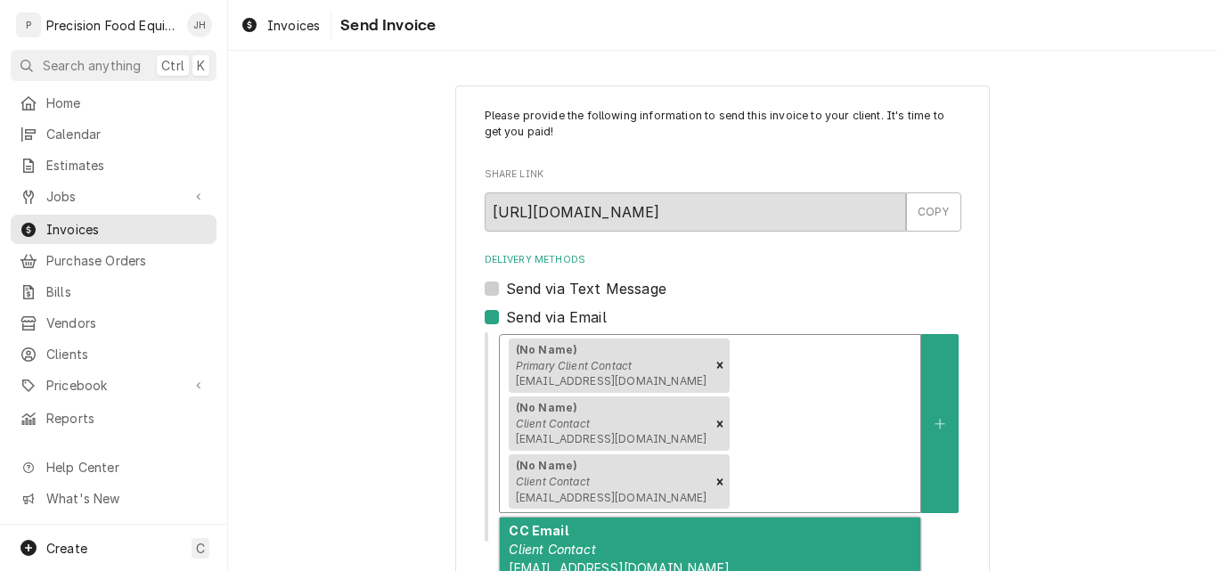
click at [608, 363] on em "Primary Client Contact" at bounding box center [574, 365] width 117 height 13
click at [585, 542] on em "Client Contact" at bounding box center [552, 549] width 86 height 15
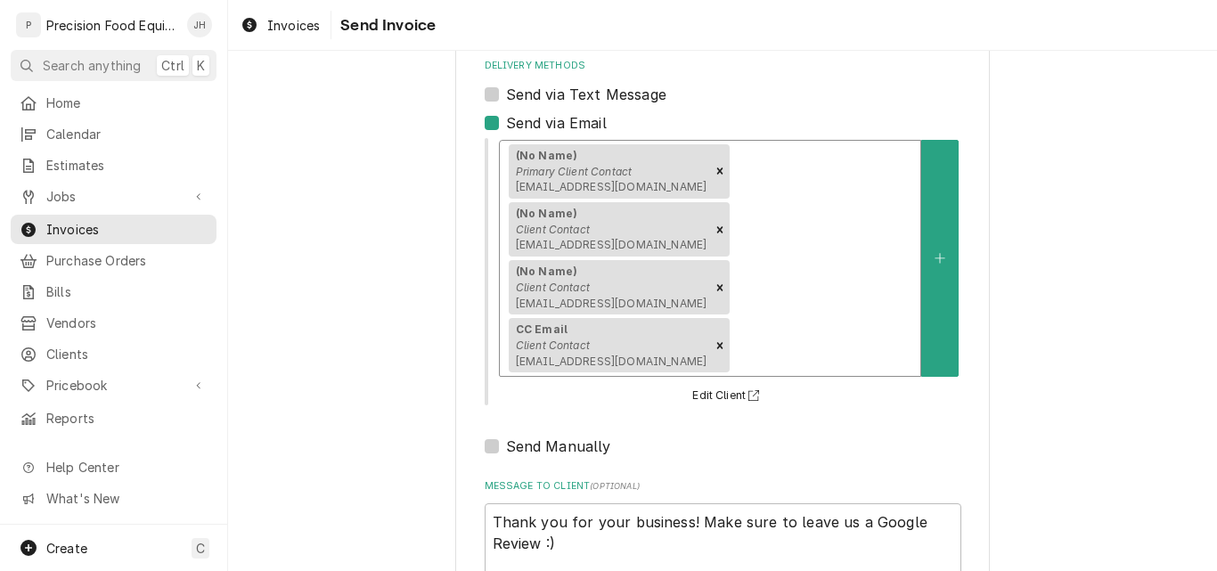
scroll to position [200, 0]
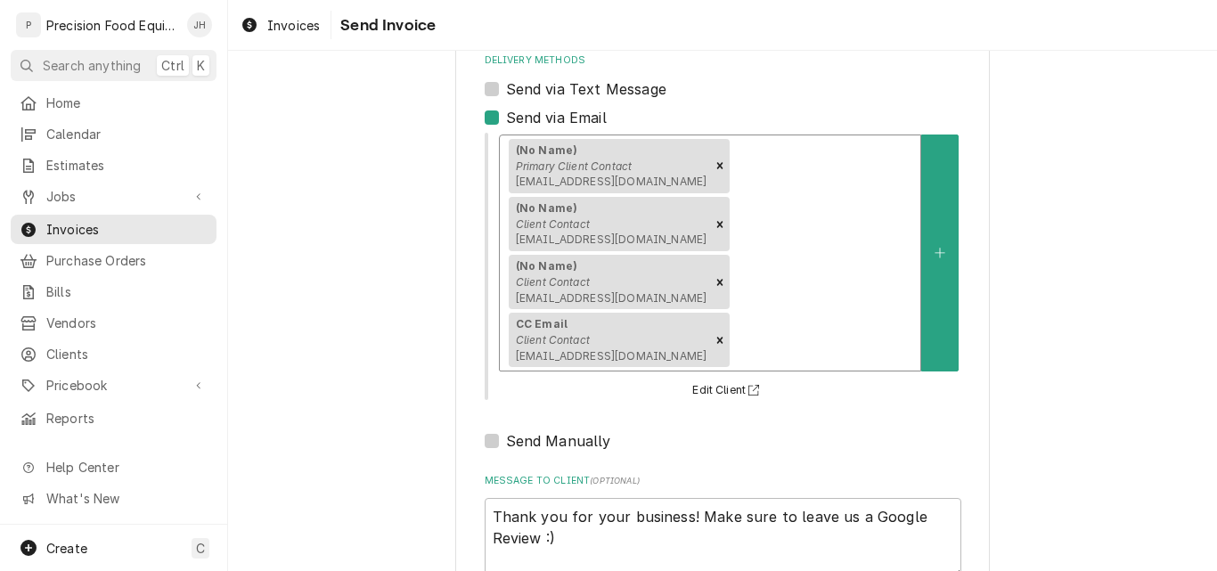
type textarea "x"
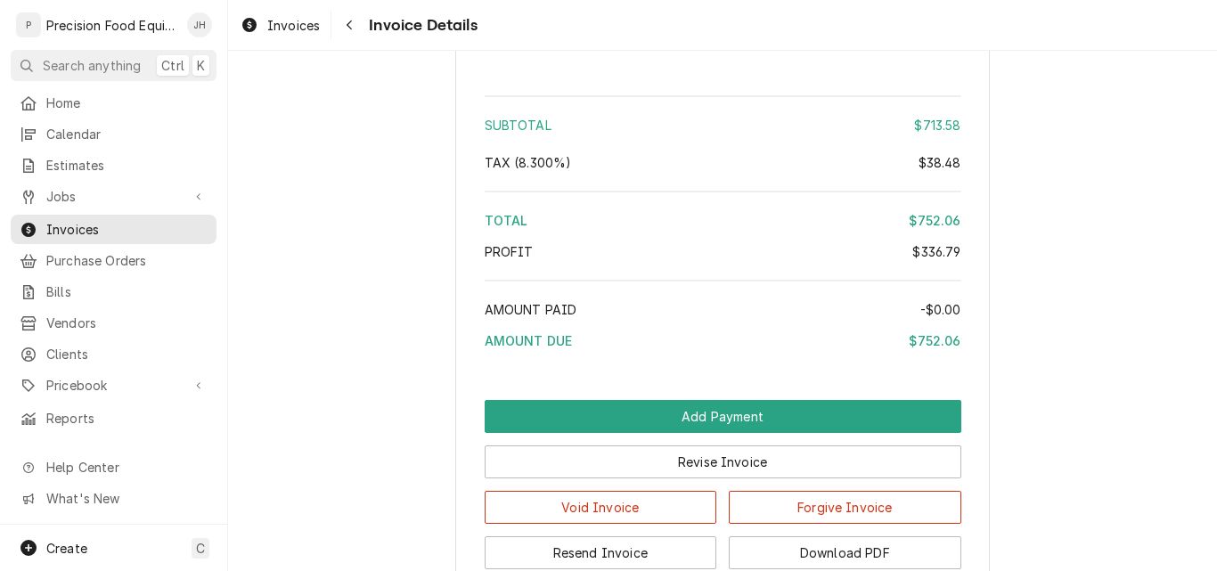
scroll to position [2993, 0]
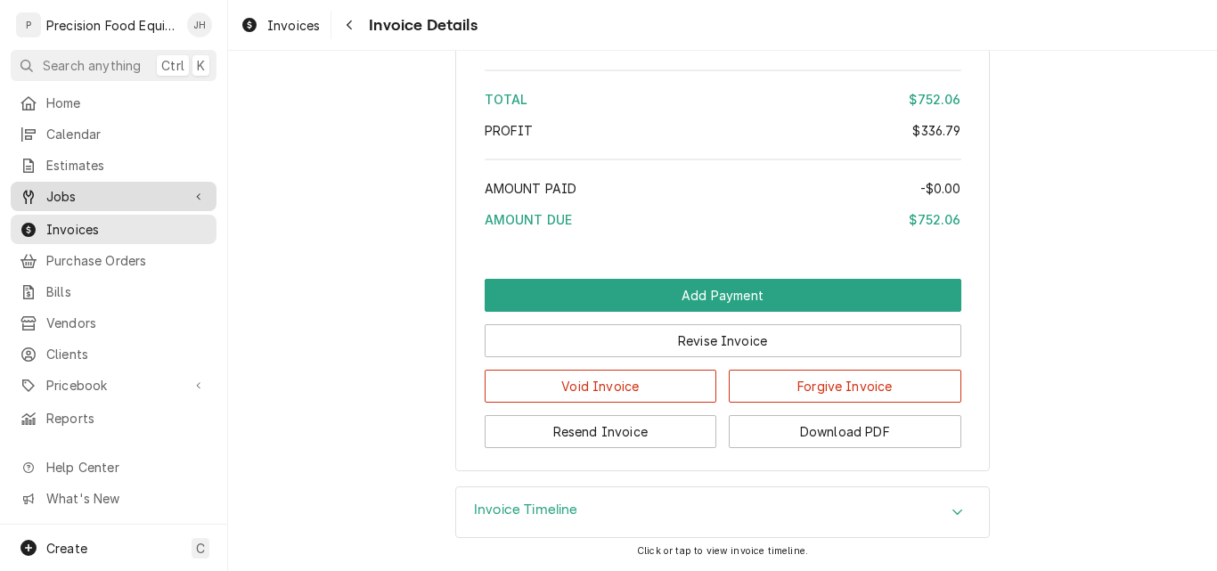
click at [81, 187] on span "Jobs" at bounding box center [113, 196] width 135 height 19
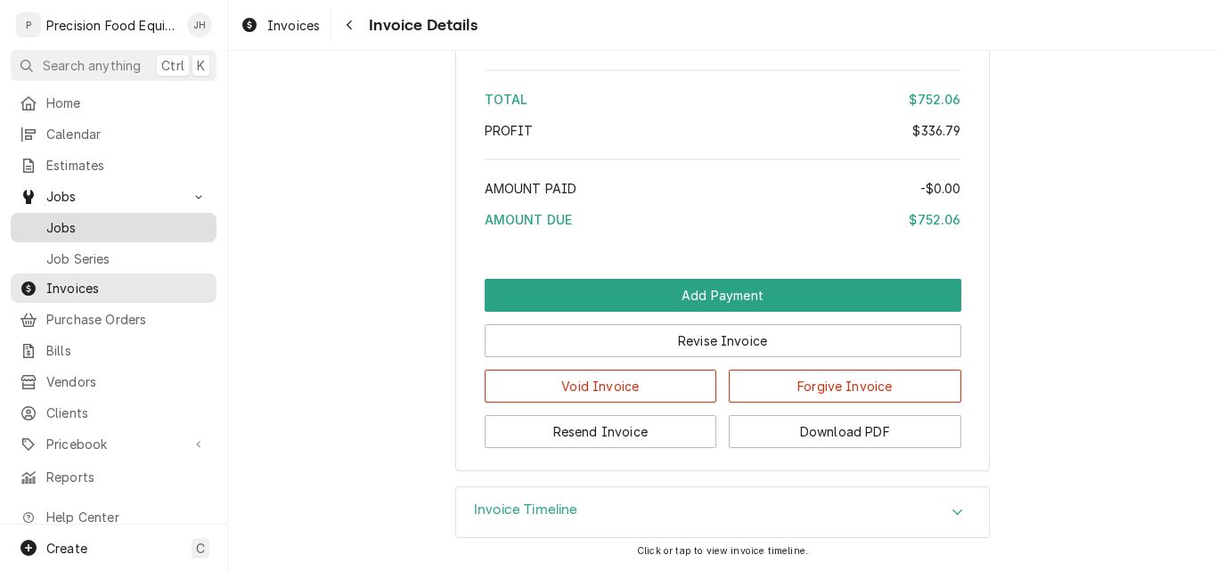
click at [83, 213] on link "Jobs" at bounding box center [114, 227] width 206 height 29
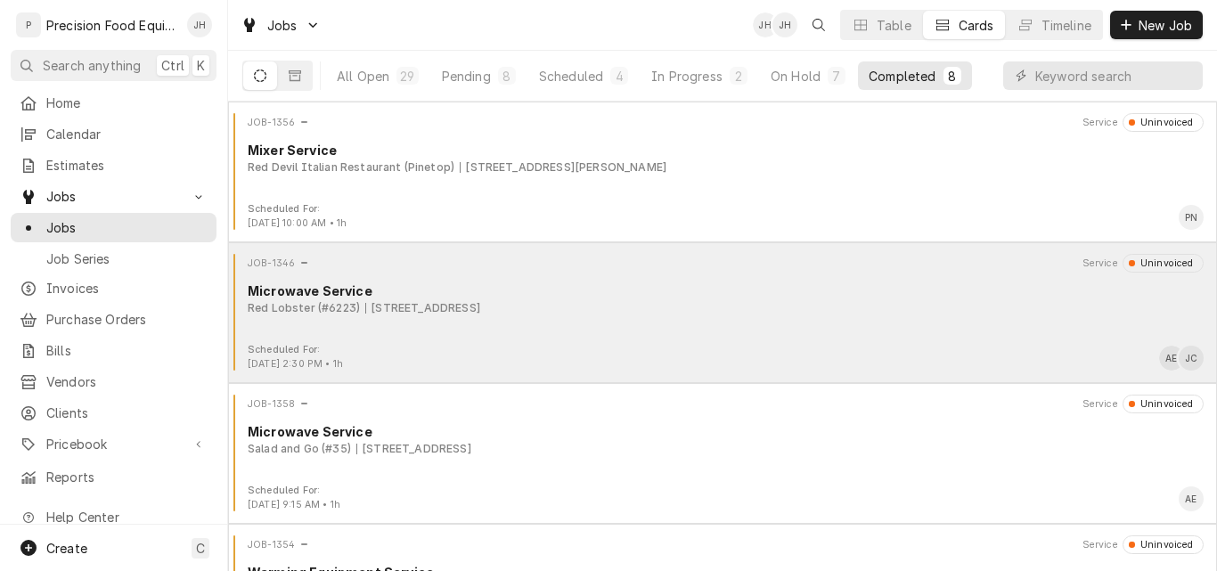
click at [682, 322] on div "JOB-1346 Service Uninvoiced Microwave Service Red Lobster (#6223) [STREET_ADDRE…" at bounding box center [722, 298] width 975 height 89
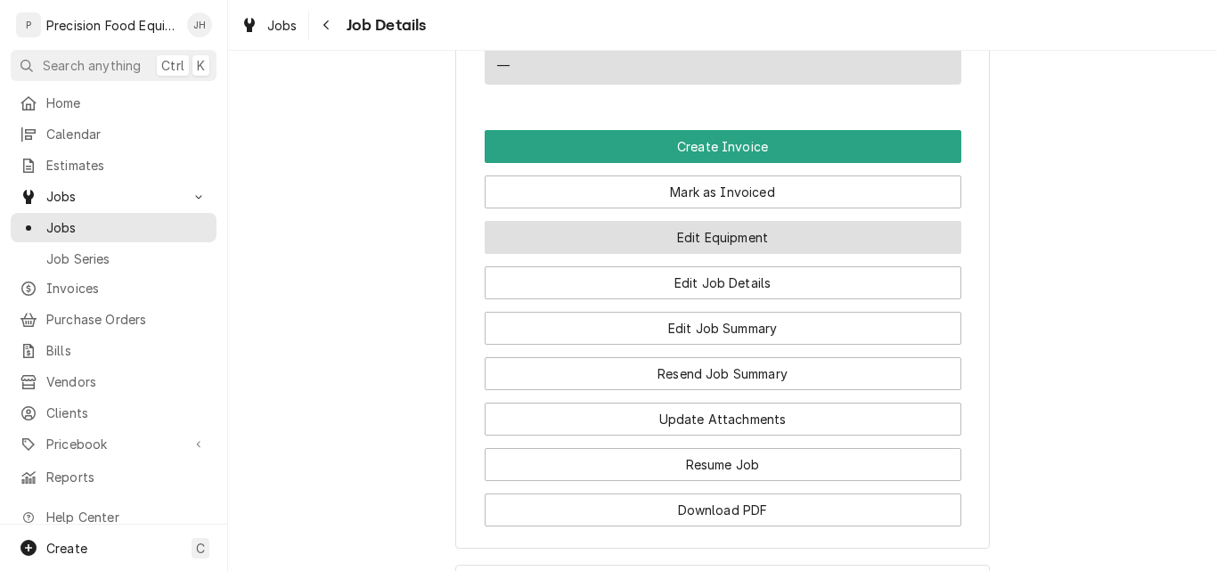
scroll to position [1158, 0]
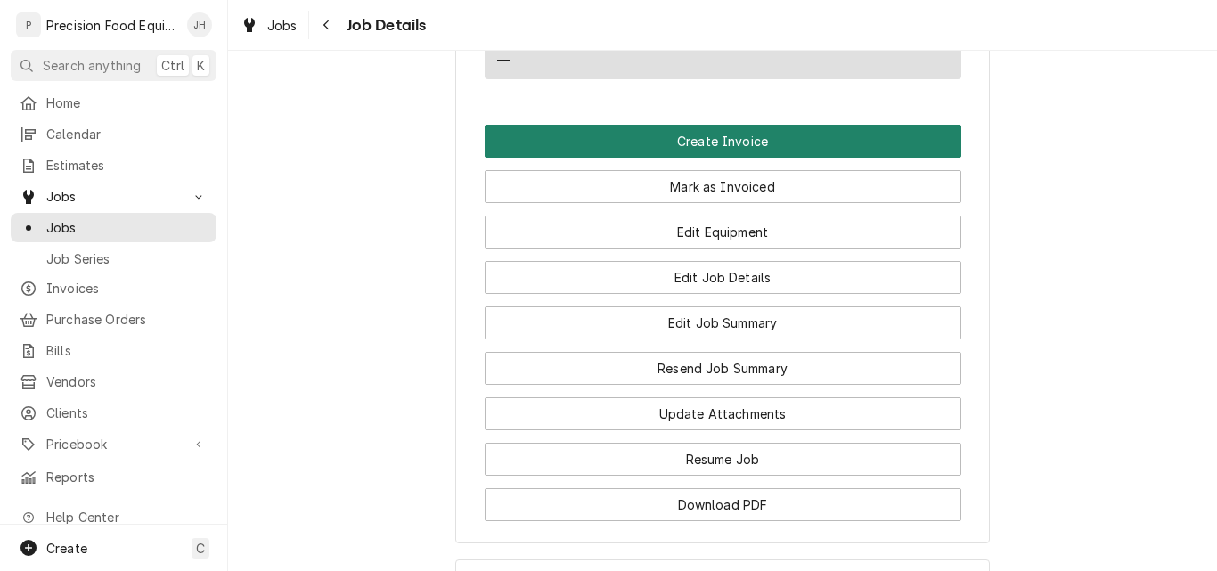
click at [703, 158] on button "Create Invoice" at bounding box center [723, 141] width 477 height 33
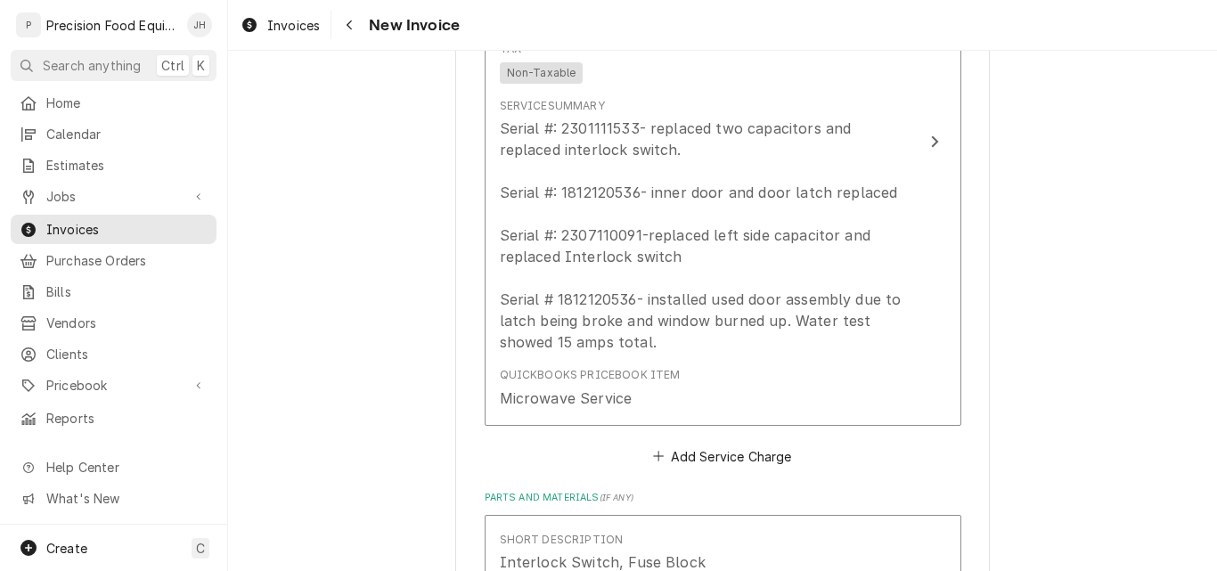
scroll to position [1336, 0]
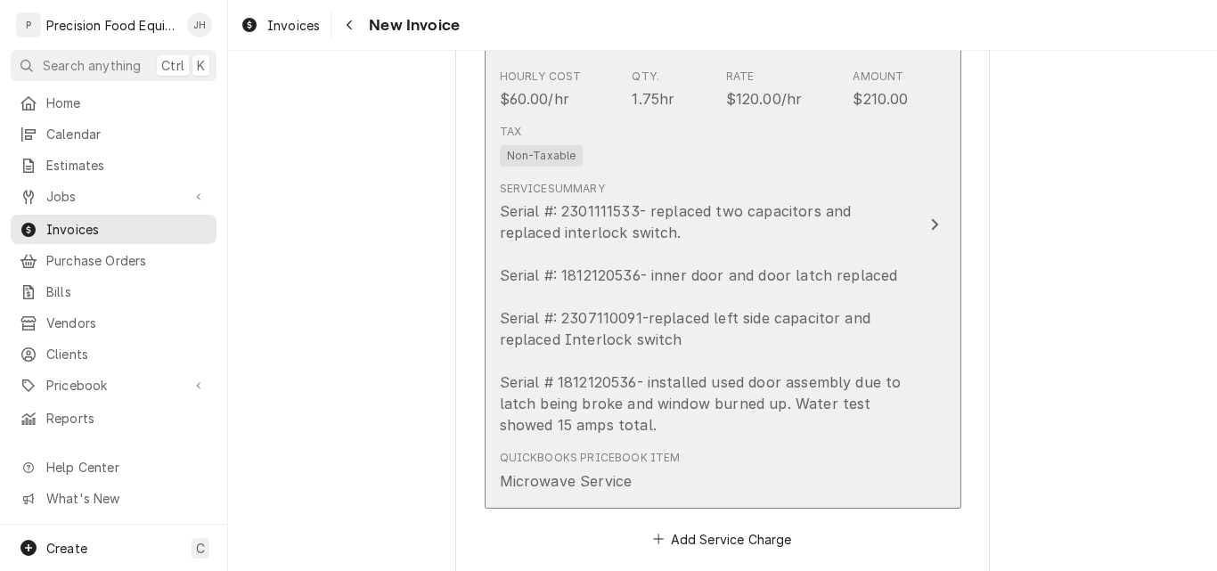
click at [832, 251] on div "Serial #: 2301111533- replaced two capacitors and replaced interlock switch. Se…" at bounding box center [704, 317] width 409 height 235
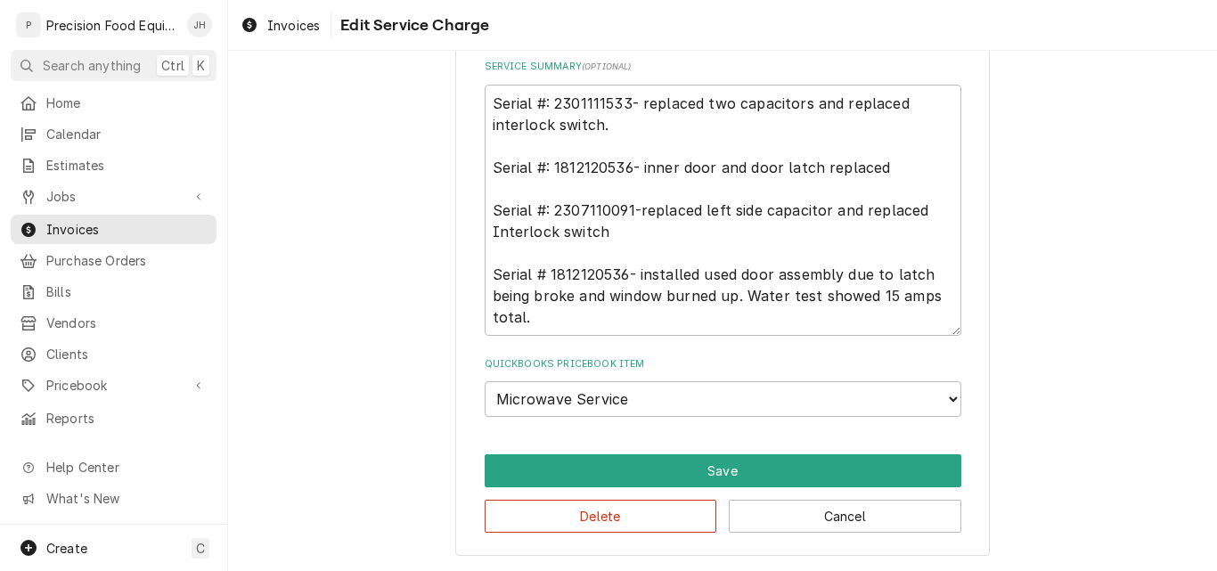
scroll to position [463, 0]
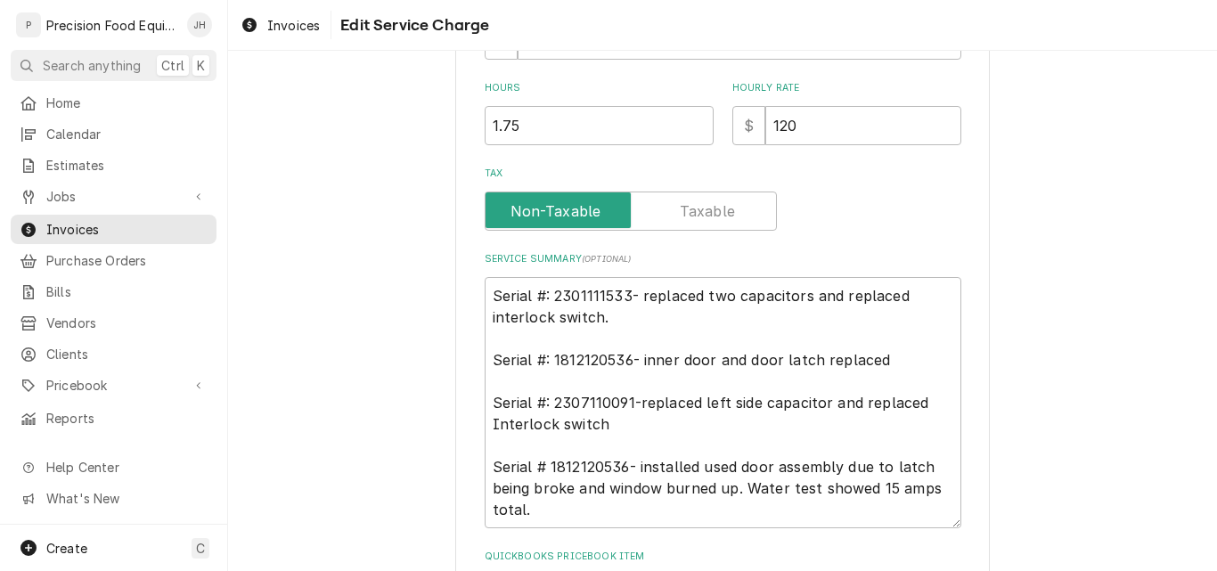
type textarea "x"
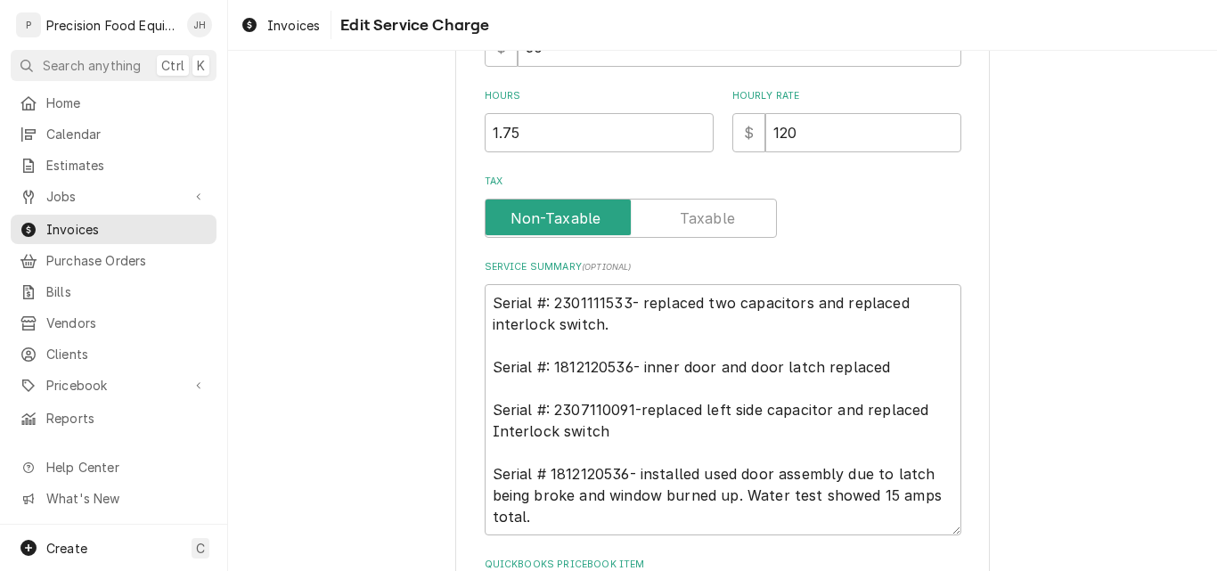
scroll to position [535, 0]
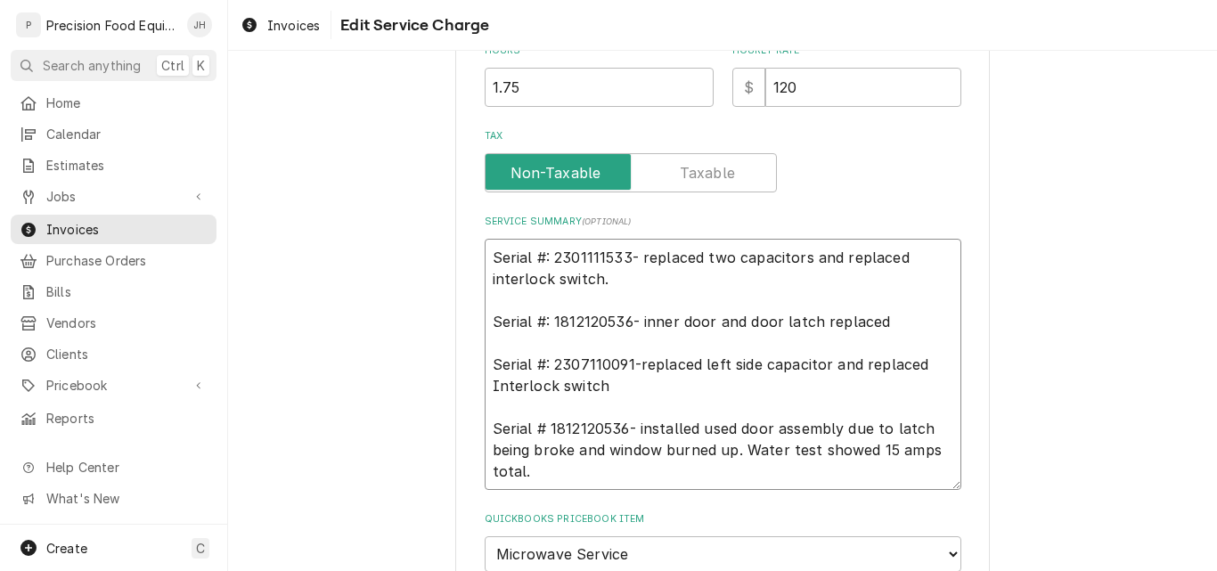
drag, startPoint x: 891, startPoint y: 323, endPoint x: 481, endPoint y: 321, distance: 409.8
click at [485, 321] on textarea "Serial #: 2301111533- replaced two capacitors and replaced interlock switch. Se…" at bounding box center [723, 364] width 477 height 251
type textarea "Serial #: 2301111533- replaced two capacitors and replaced interlock switch. Se…"
type textarea "x"
type textarea "Serial #: 2301111533- replaced two capacitors and replaced interlock switch. Se…"
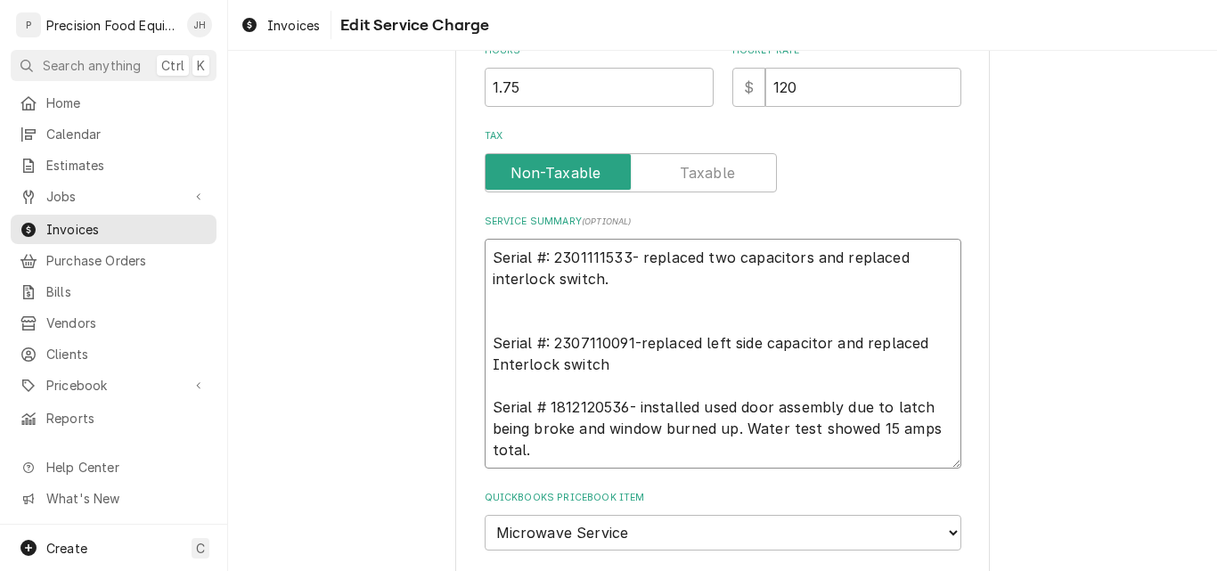
type textarea "x"
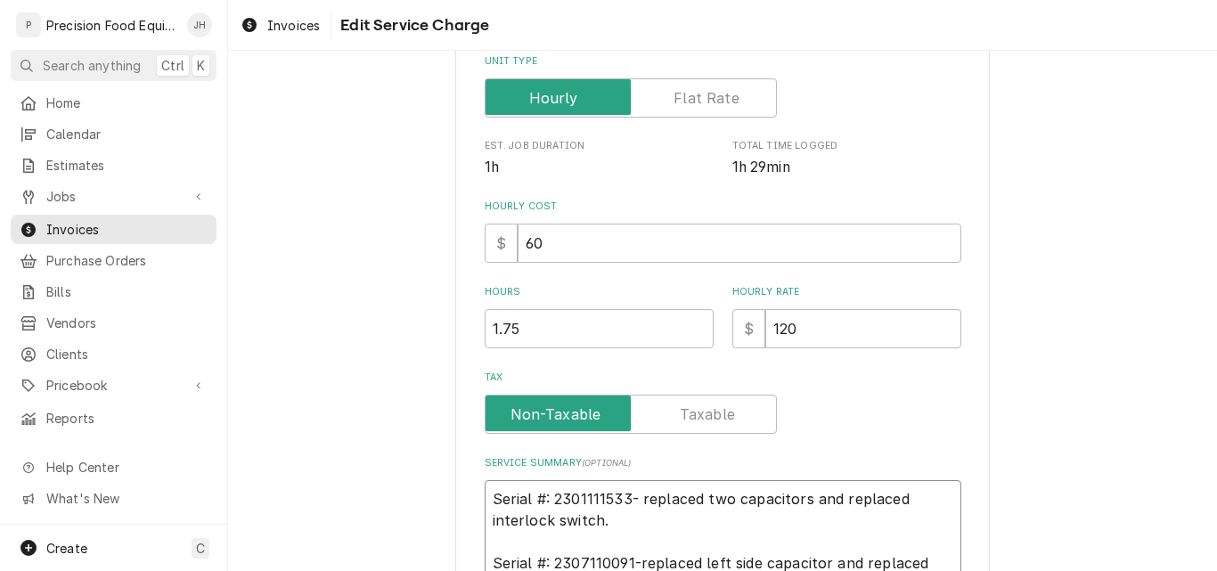
scroll to position [290, 0]
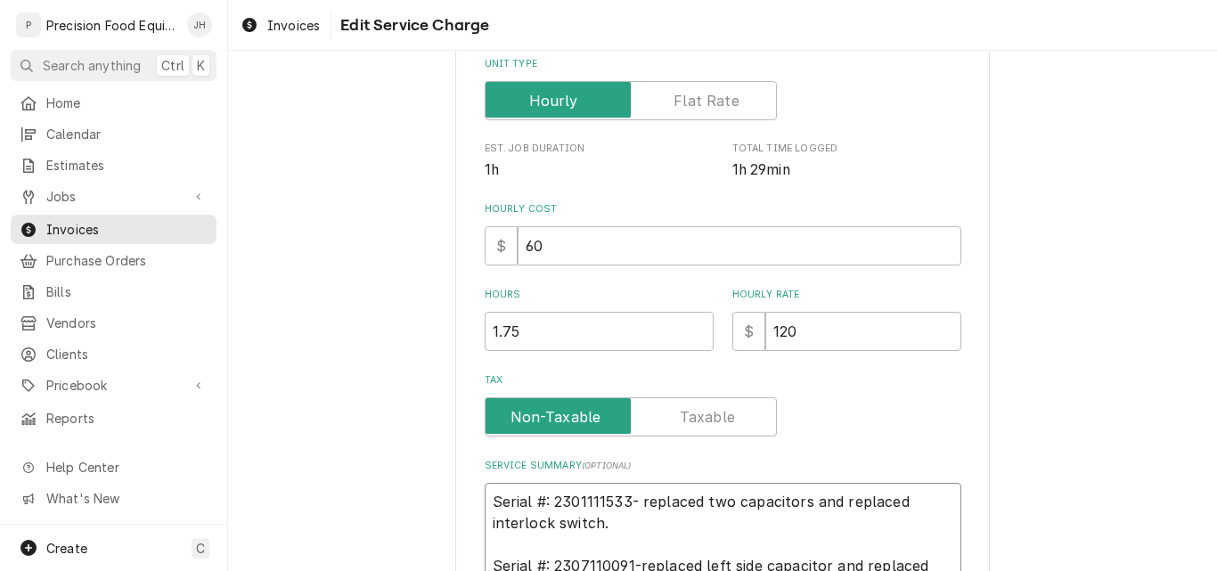
type textarea "Serial #: 2301111533- replaced two capacitors and replaced interlock switch. Se…"
drag, startPoint x: 513, startPoint y: 328, endPoint x: 446, endPoint y: 327, distance: 66.8
click at [446, 327] on div "Use the fields below to edit this service charge Short Description Microwave Se…" at bounding box center [722, 353] width 989 height 1148
type textarea "x"
type input "2"
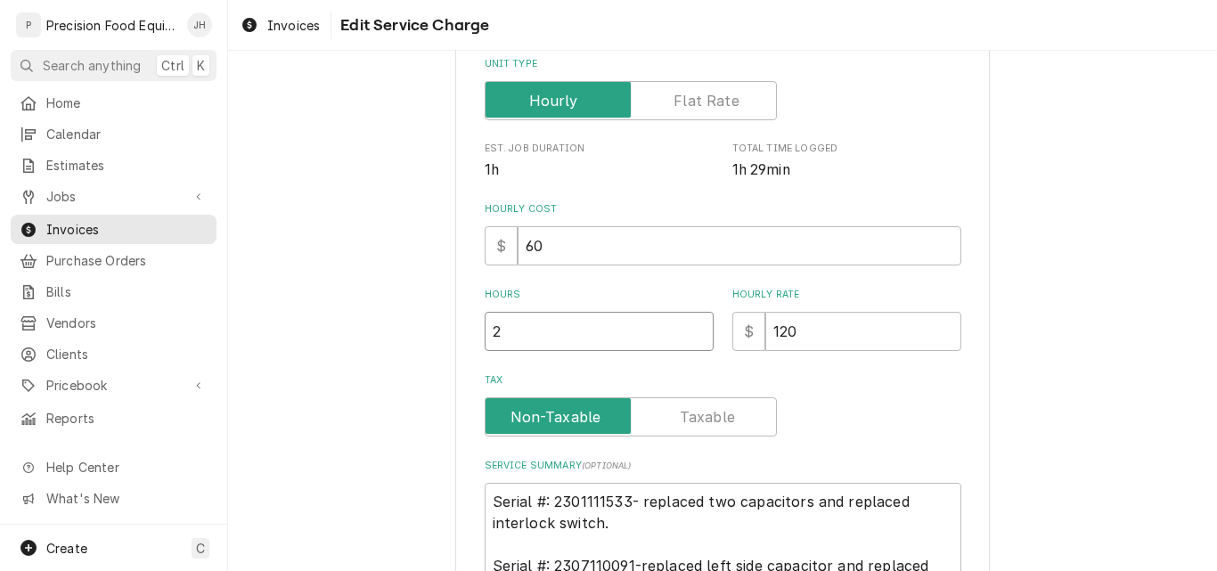
type textarea "x"
type input "2.2"
type textarea "x"
type input "2.25"
click at [519, 331] on input "2.25" at bounding box center [599, 331] width 229 height 39
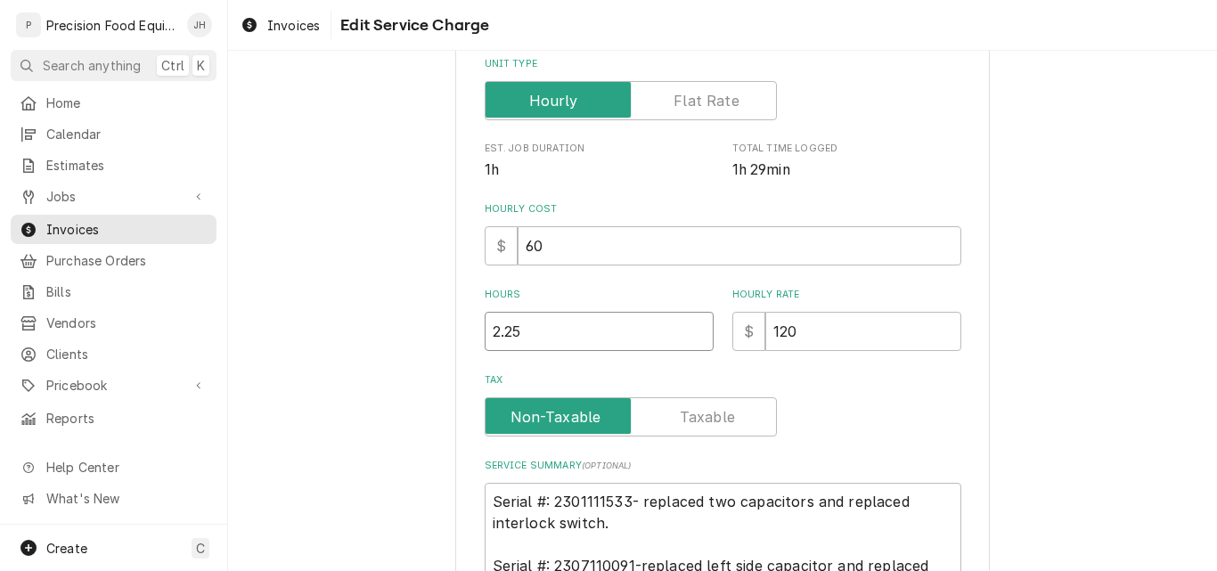
type textarea "x"
type input "2.2"
type textarea "x"
type input "2"
type textarea "x"
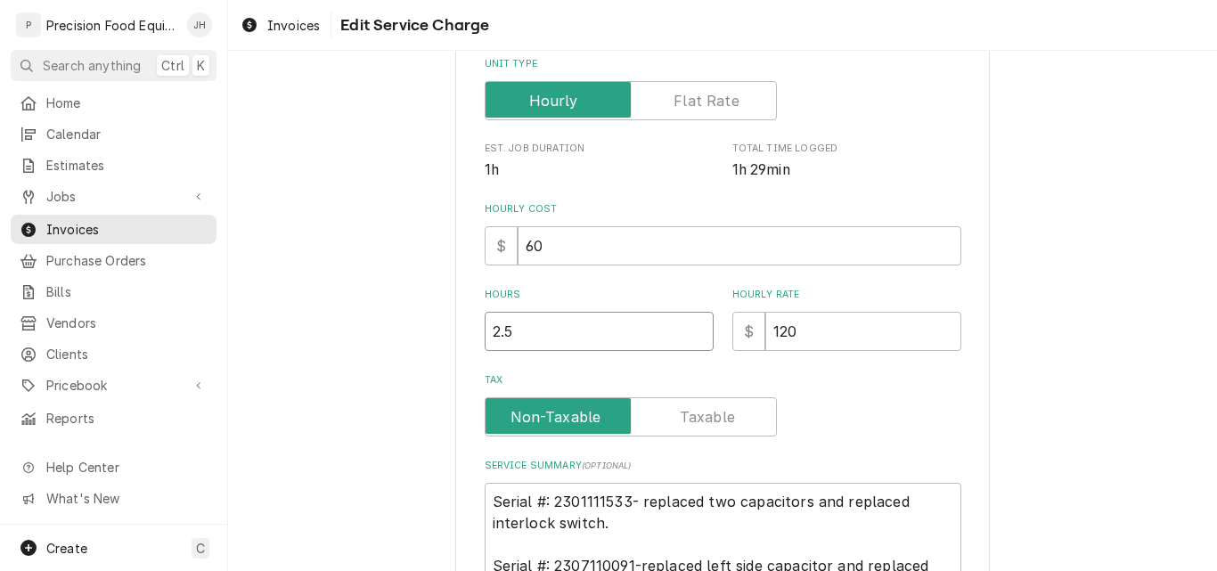
type input "2.5"
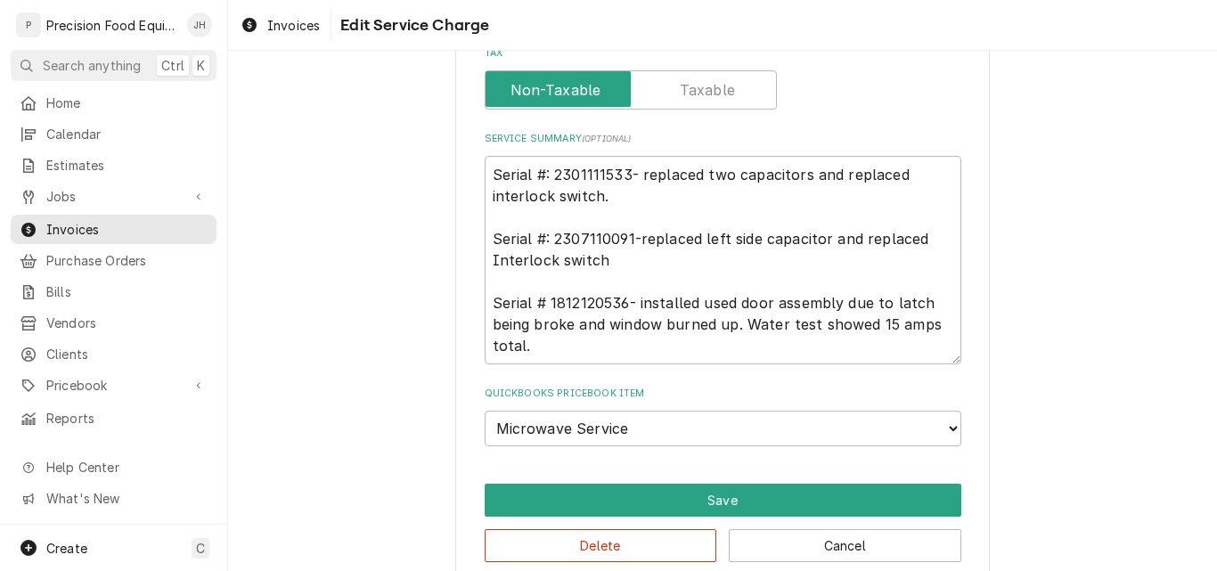
scroll to position [647, 0]
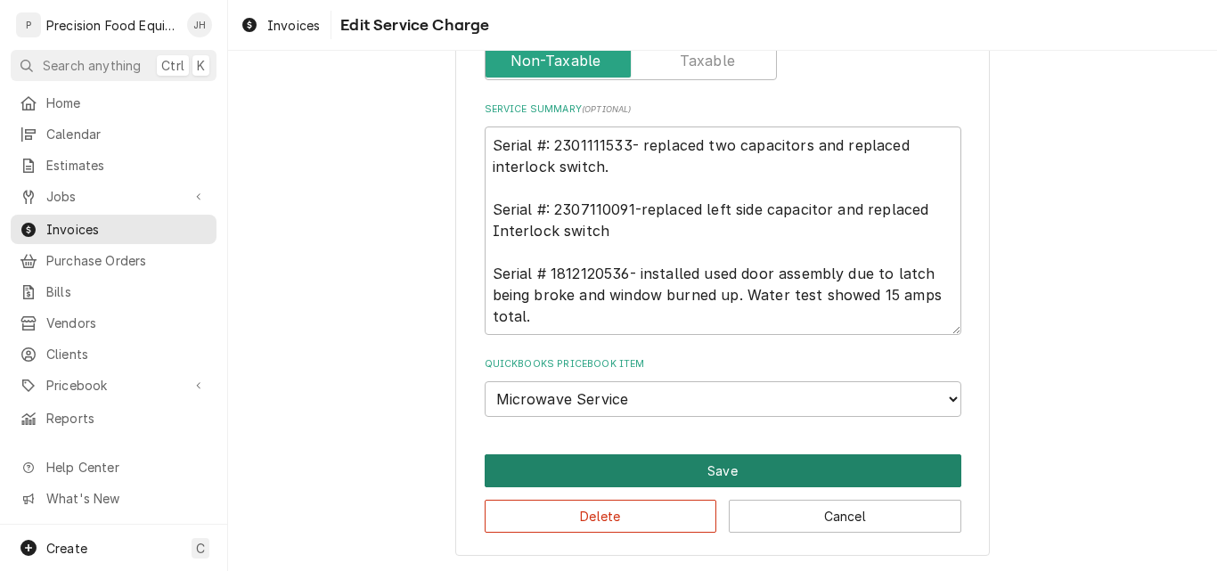
click at [710, 464] on button "Save" at bounding box center [723, 470] width 477 height 33
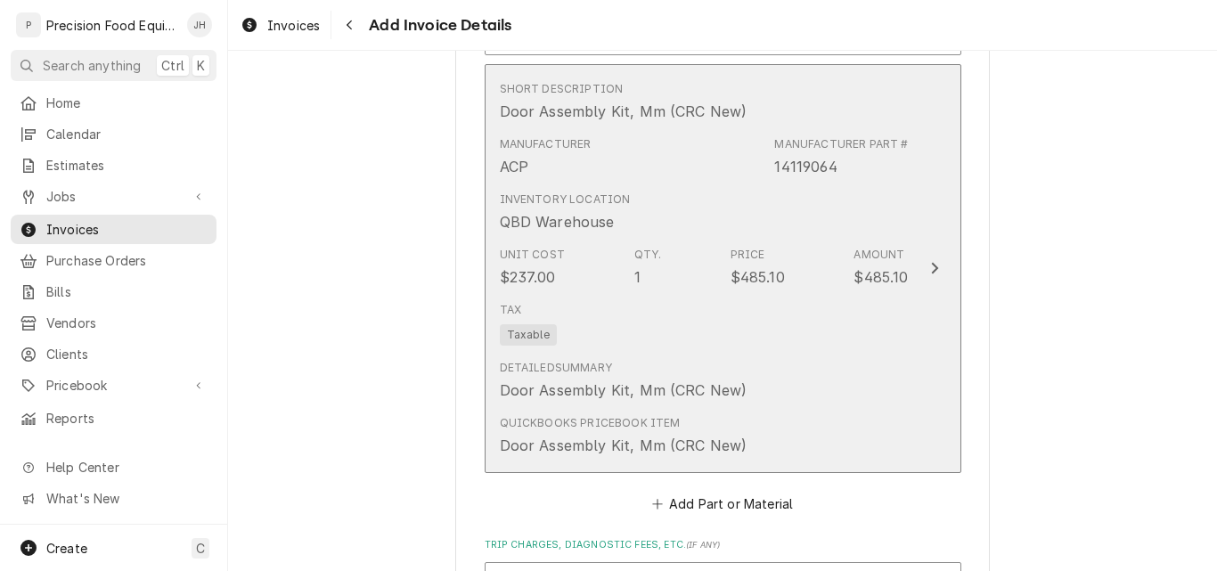
scroll to position [2651, 0]
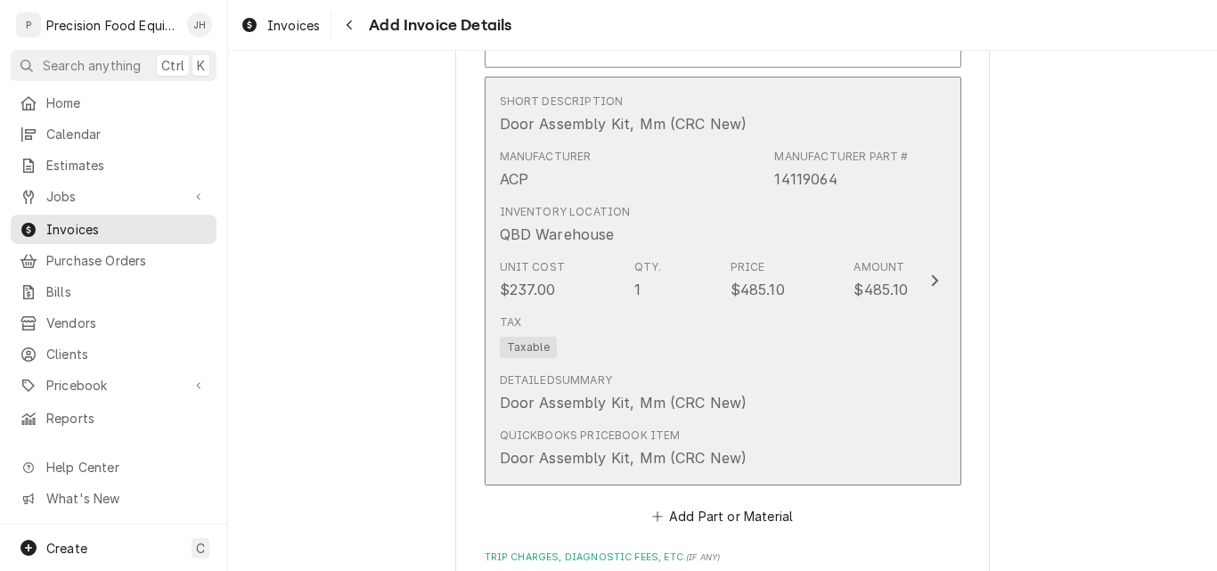
click at [794, 327] on div "Tax Taxable" at bounding box center [704, 335] width 409 height 57
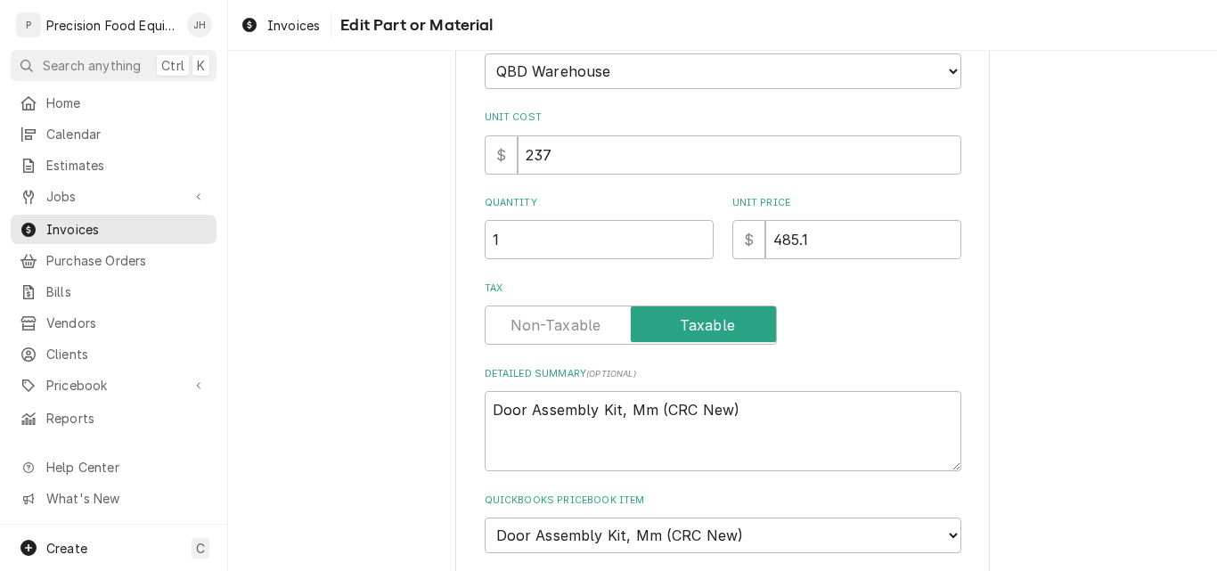
scroll to position [21, 0]
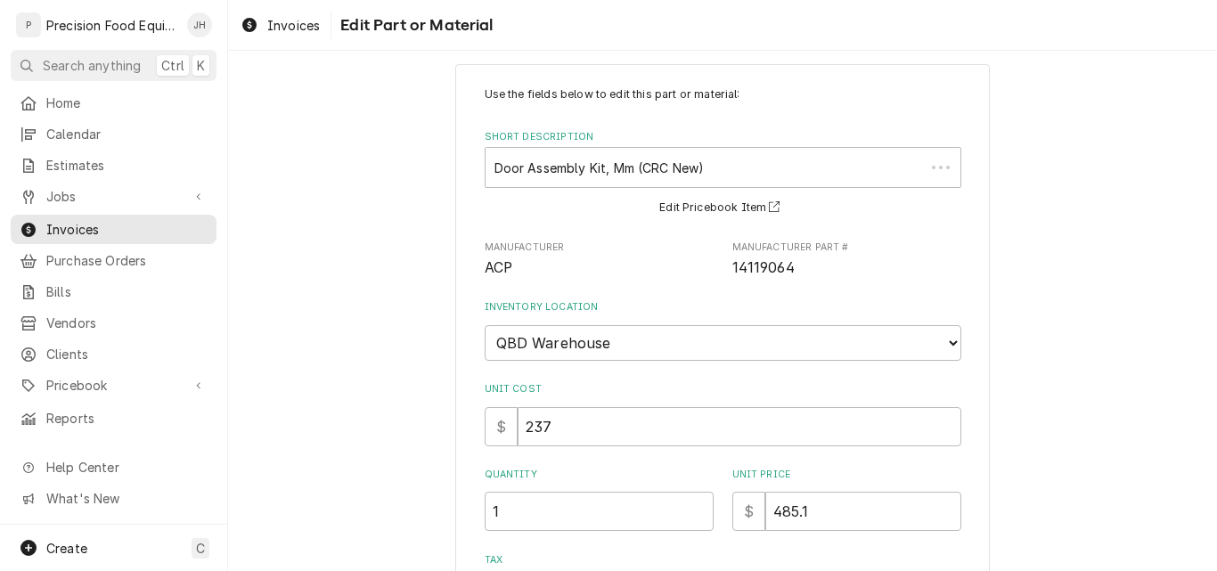
type textarea "x"
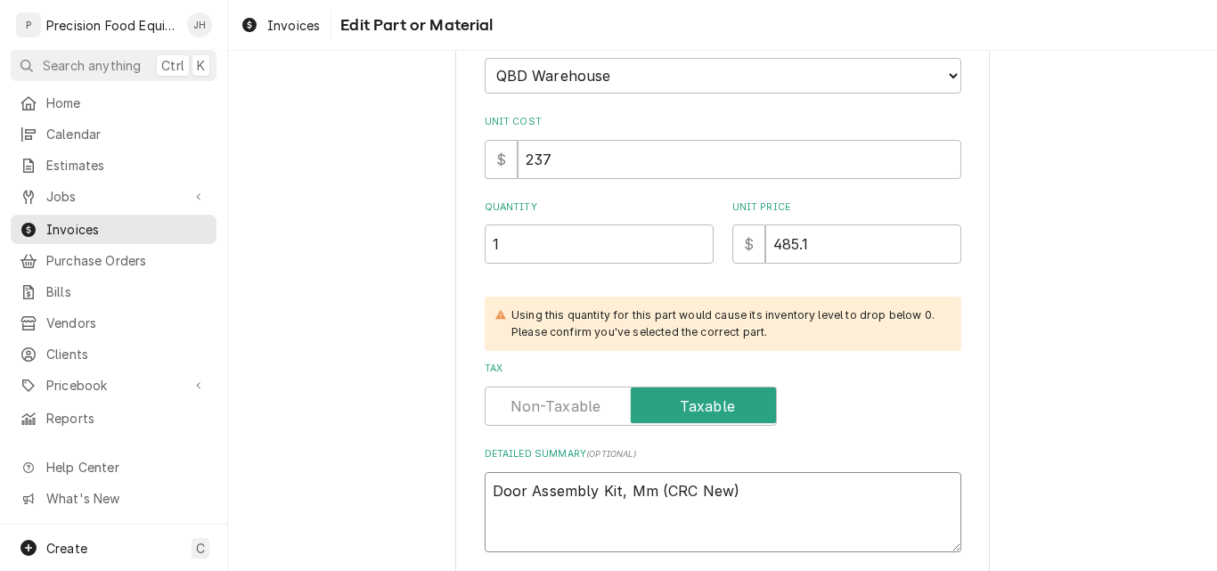
drag, startPoint x: 720, startPoint y: 494, endPoint x: 696, endPoint y: 497, distance: 24.2
click at [696, 497] on textarea "Door Assembly Kit, Mm (CRC New)" at bounding box center [723, 512] width 477 height 80
type textarea "Door Assembly Kit, Mm (CRC U)"
type textarea "x"
type textarea "Door Assembly Kit, Mm (CRC Us)"
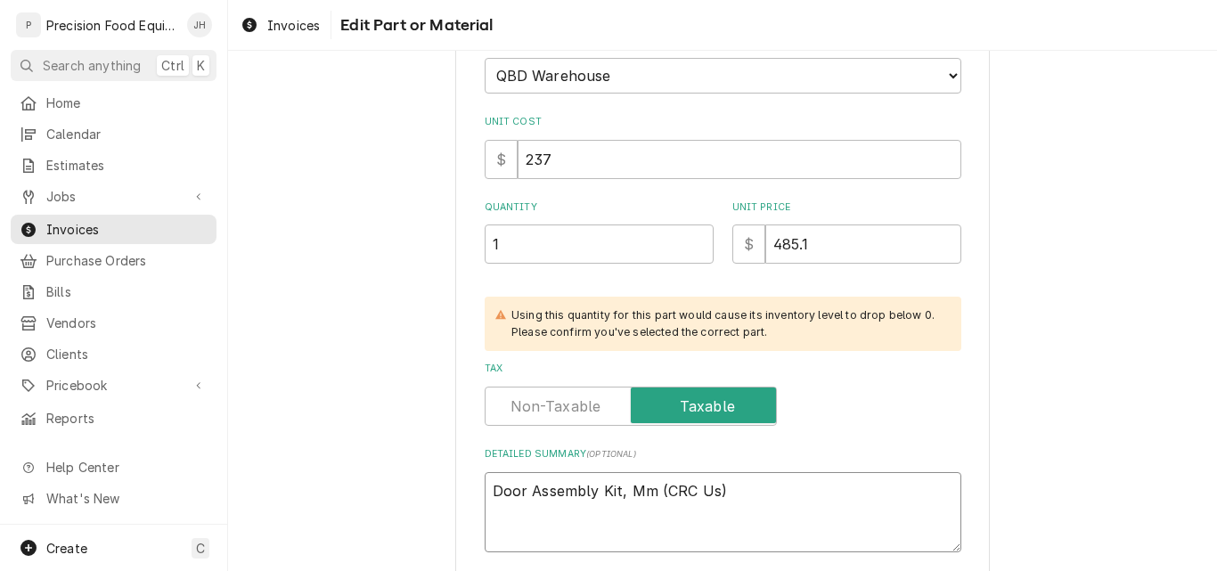
type textarea "x"
type textarea "Door Assembly Kit, Mm (CRC Use)"
type textarea "x"
type textarea "Door Assembly Kit, Mm (CRC Used)"
click at [768, 241] on input "485.1" at bounding box center [863, 244] width 196 height 39
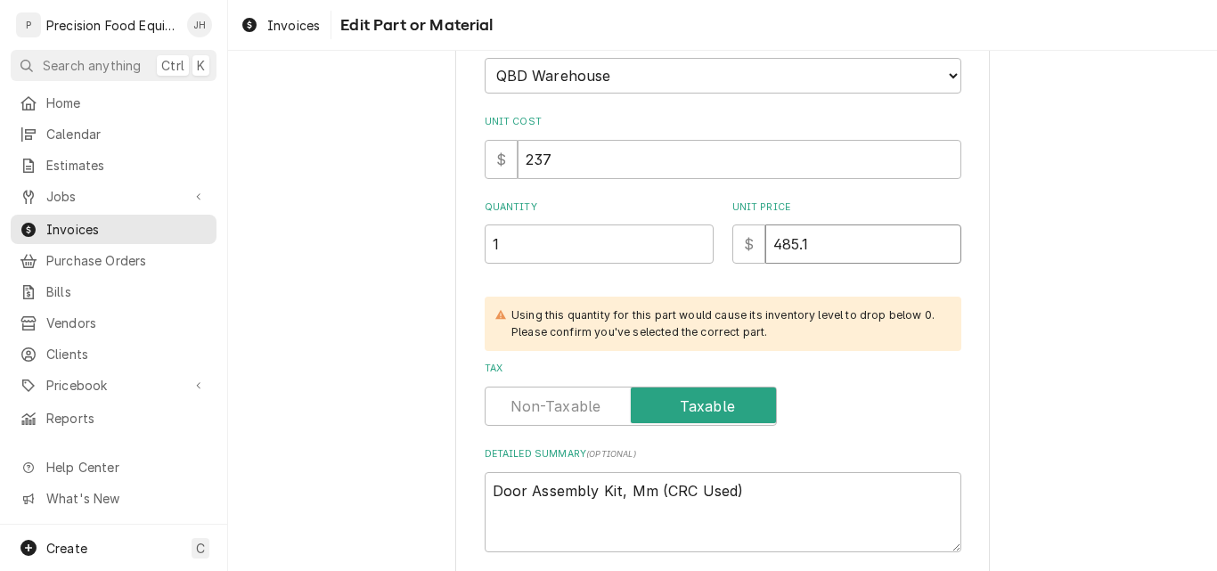
type textarea "x"
type input "2485.1"
type textarea "x"
type input "24485.1"
type textarea "x"
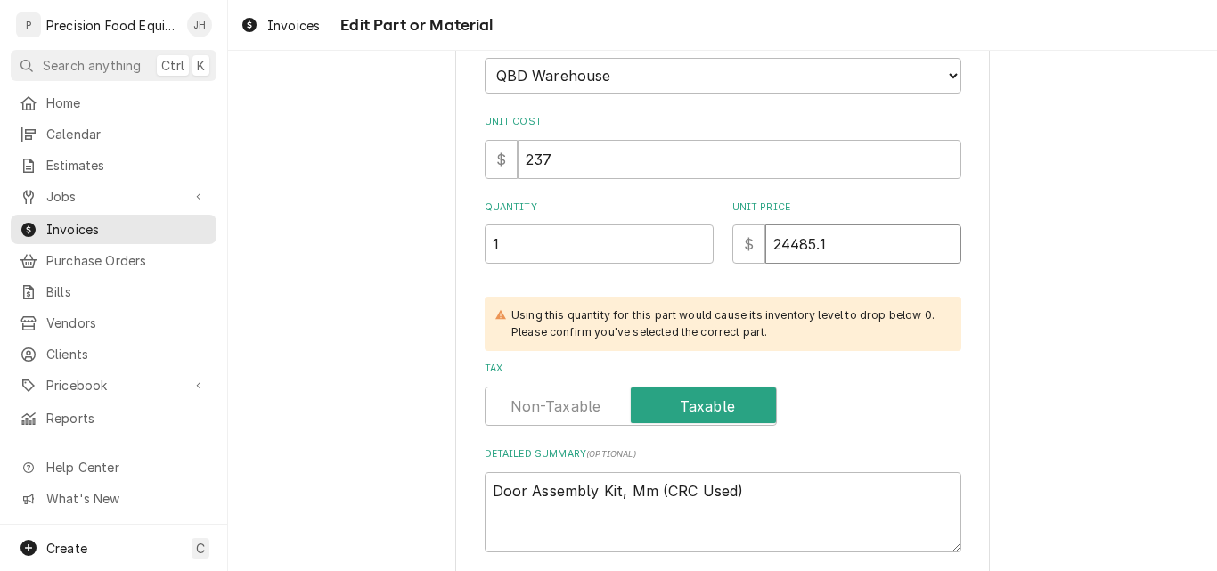
type input "245485.1"
type textarea "x"
type input "24585.1"
type textarea "x"
type input "2455.1"
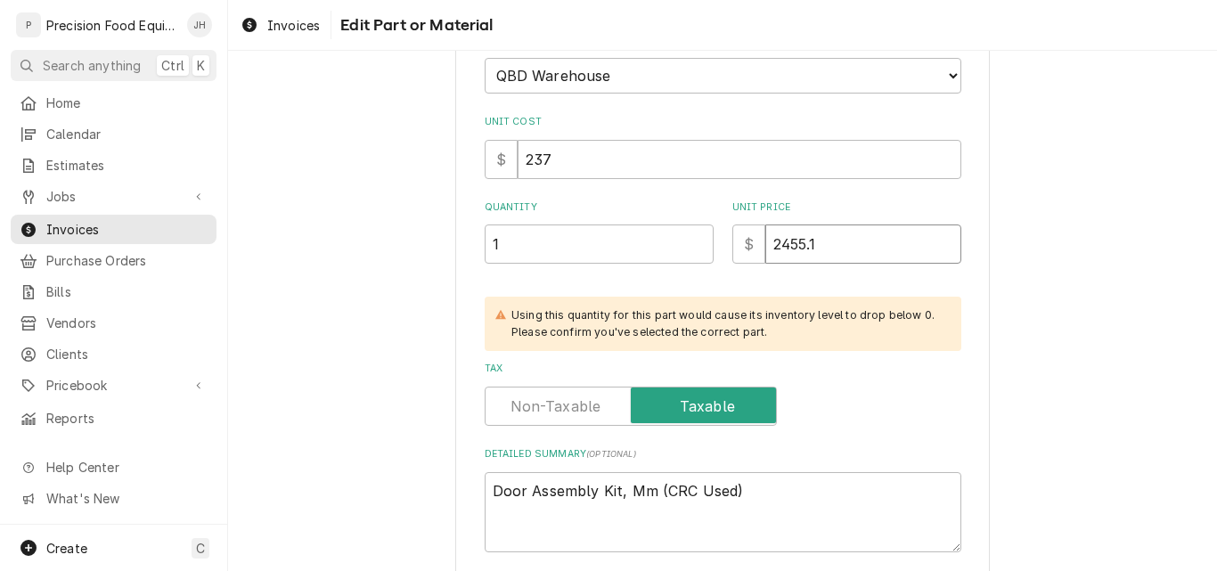
type textarea "x"
type input "245.1"
type textarea "x"
type input "2451"
type textarea "x"
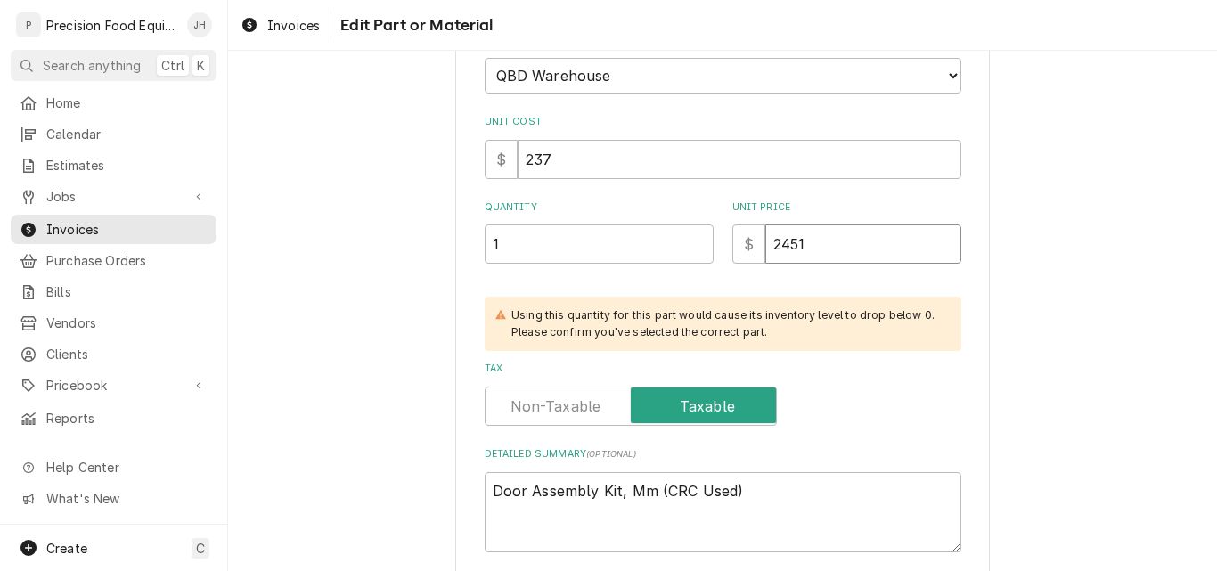
type input "245"
type textarea "x"
type input "24"
type textarea "x"
type input "2"
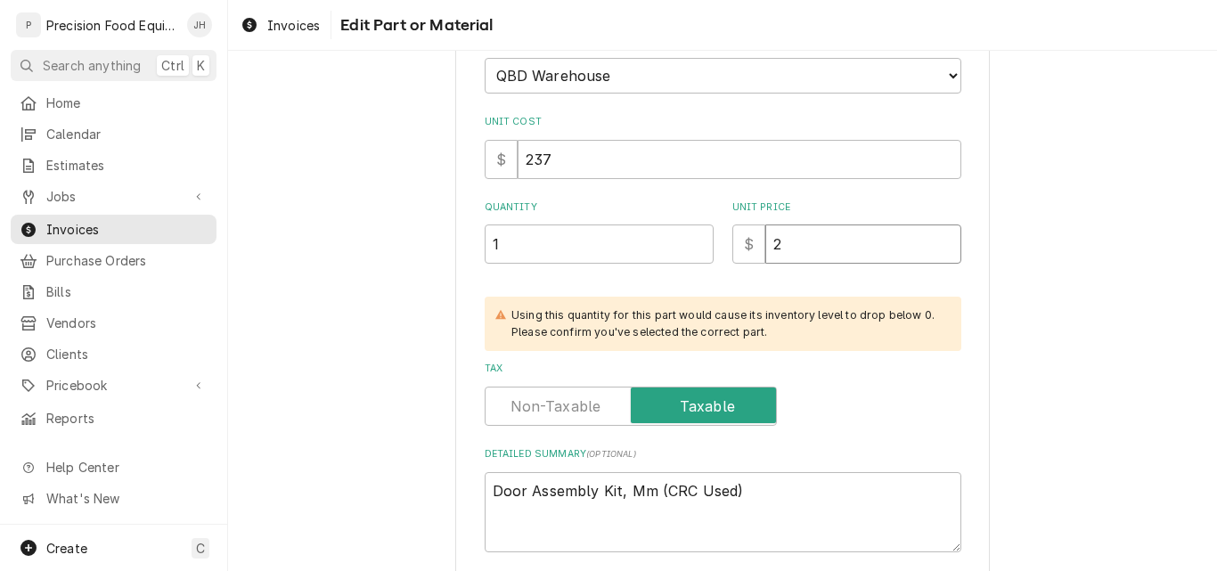
type textarea "x"
type input "25"
type textarea "x"
type input "250"
type textarea "x"
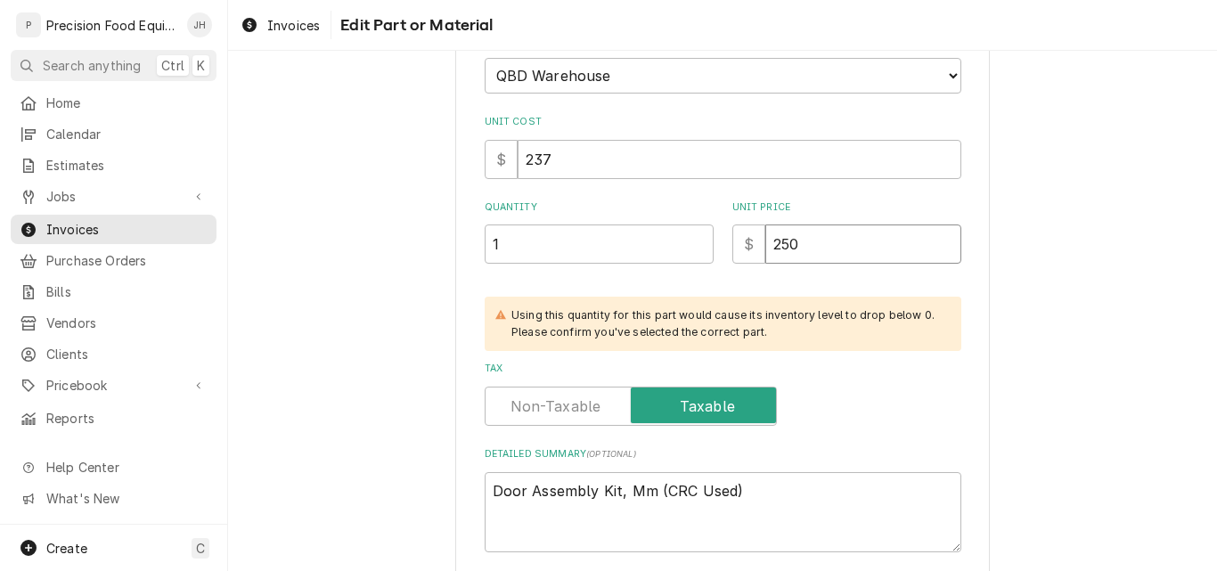
type input "25"
type textarea "x"
type input "2"
type textarea "x"
type input "24"
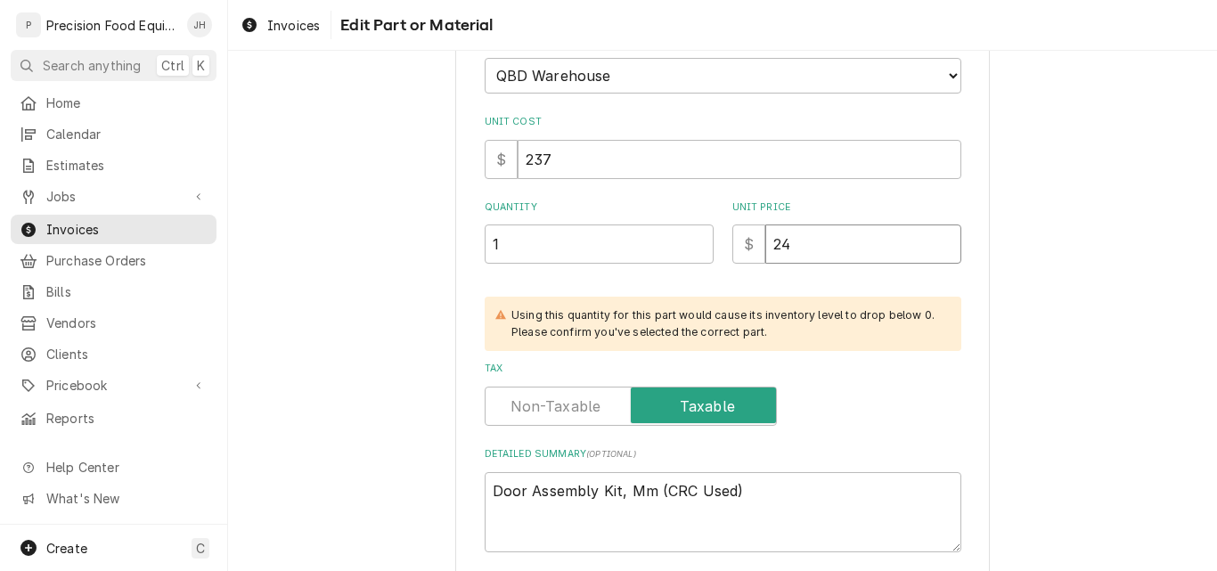
type textarea "x"
type input "245"
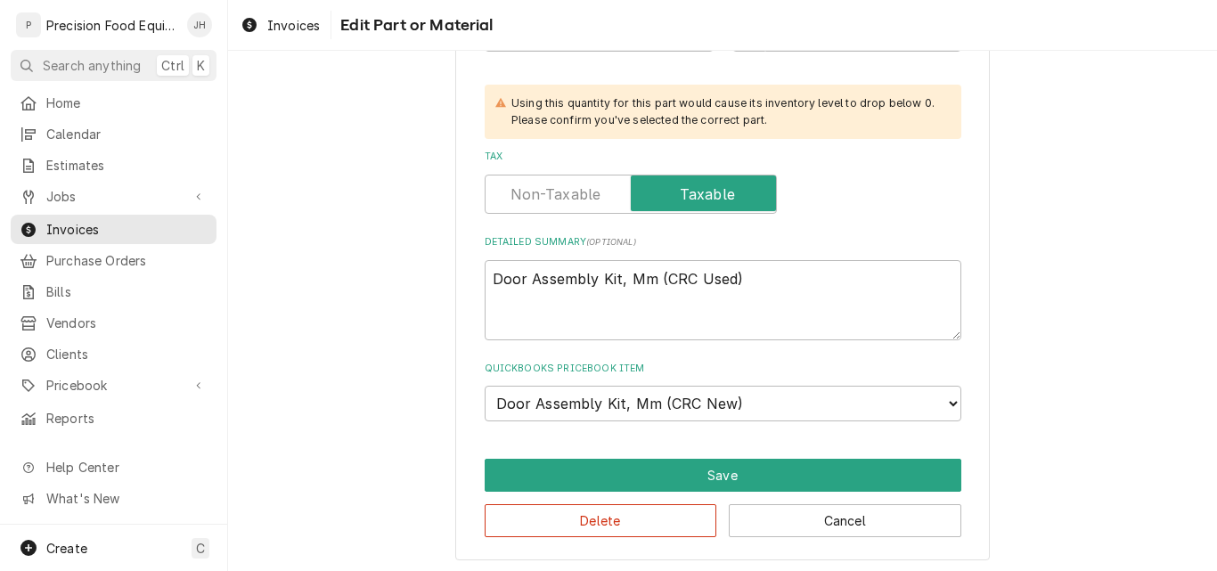
scroll to position [505, 0]
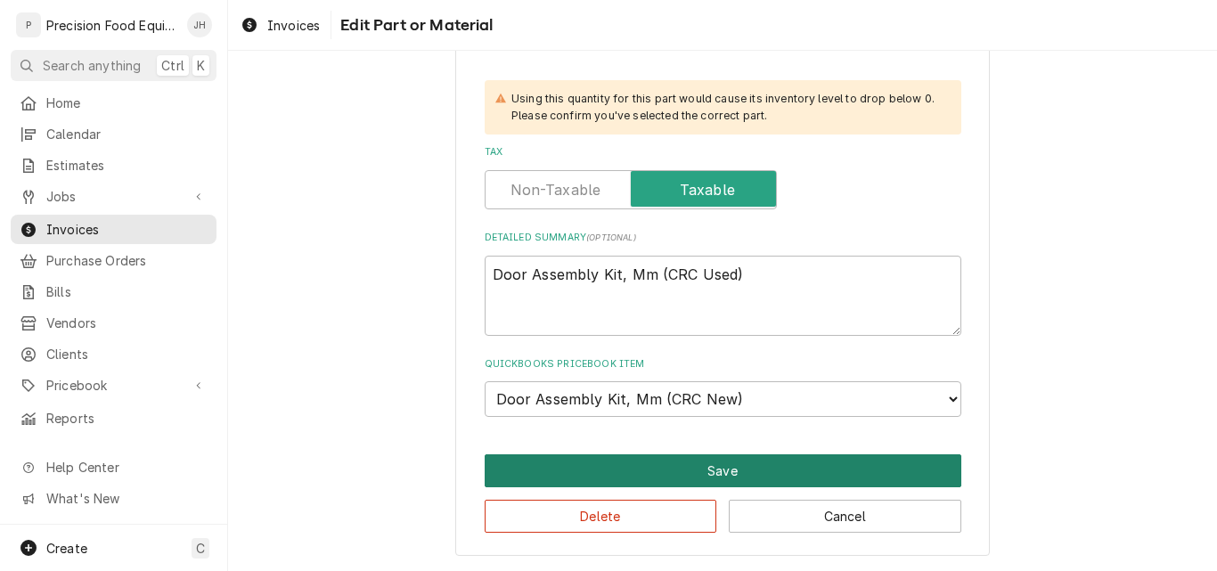
click at [732, 459] on button "Save" at bounding box center [723, 470] width 477 height 33
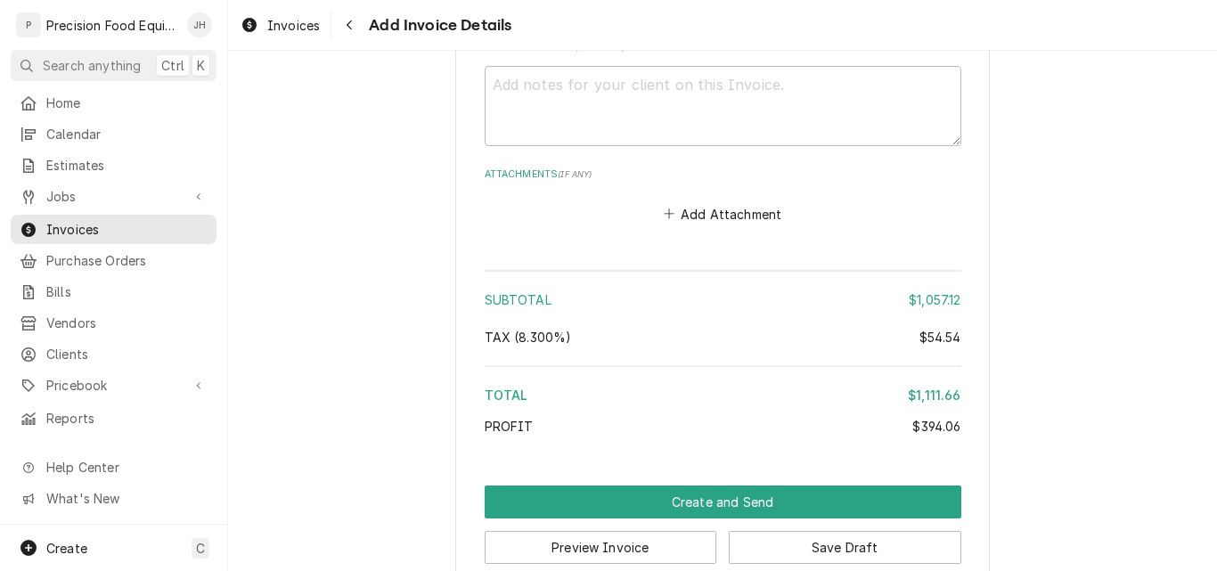
scroll to position [3770, 0]
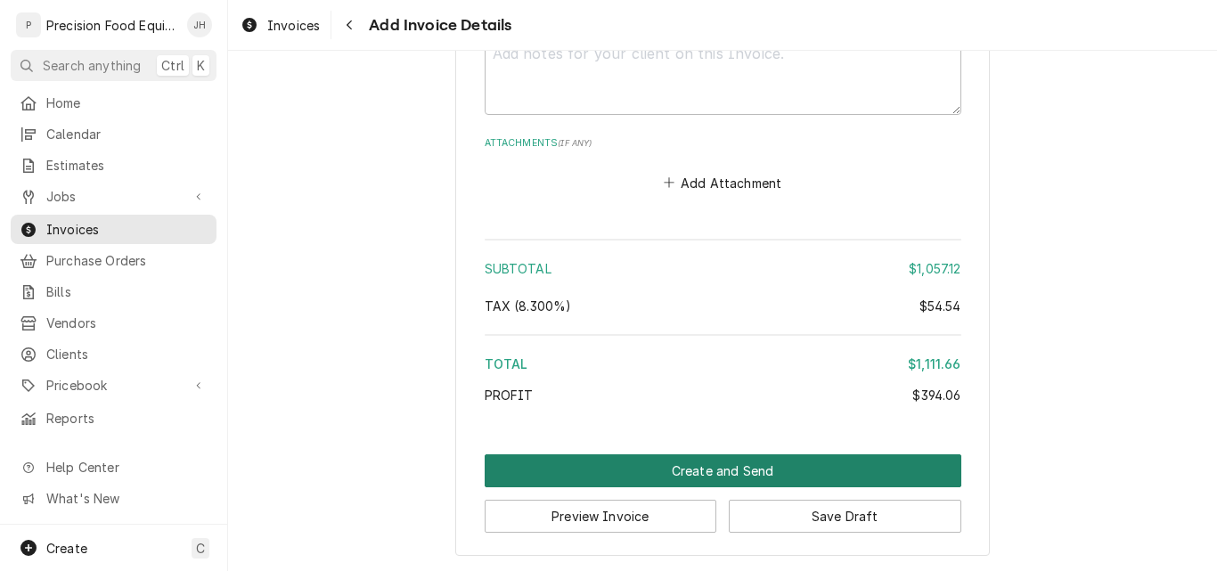
click at [703, 468] on button "Create and Send" at bounding box center [723, 470] width 477 height 33
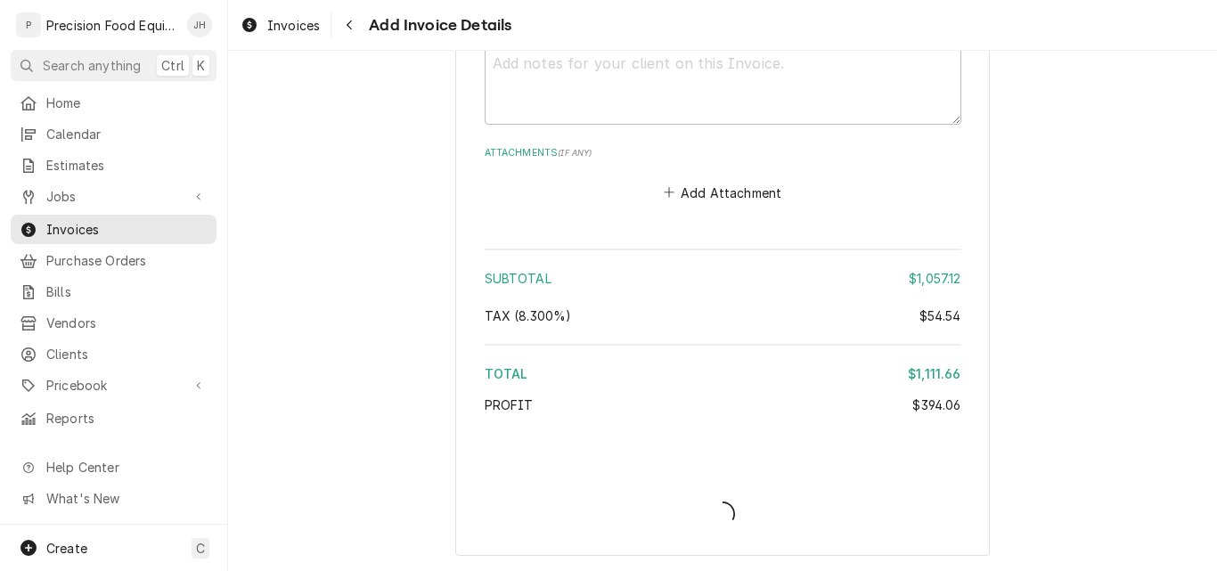
scroll to position [3761, 0]
type textarea "x"
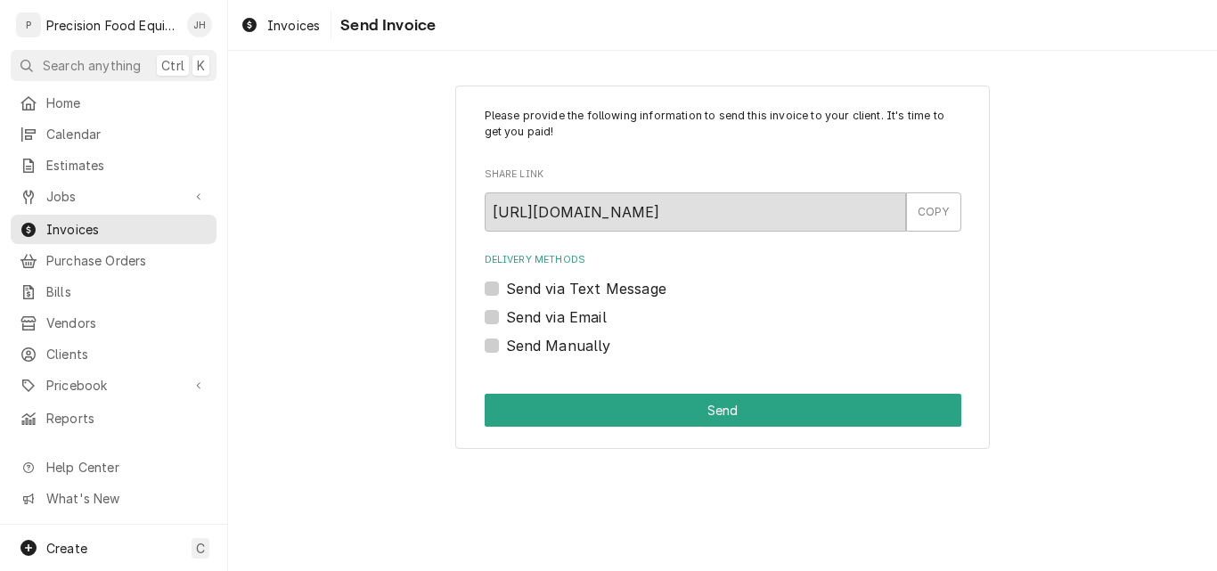
click at [589, 315] on label "Send via Email" at bounding box center [556, 316] width 101 height 21
click at [589, 315] on input "Send via Email" at bounding box center [744, 325] width 477 height 39
checkbox input "true"
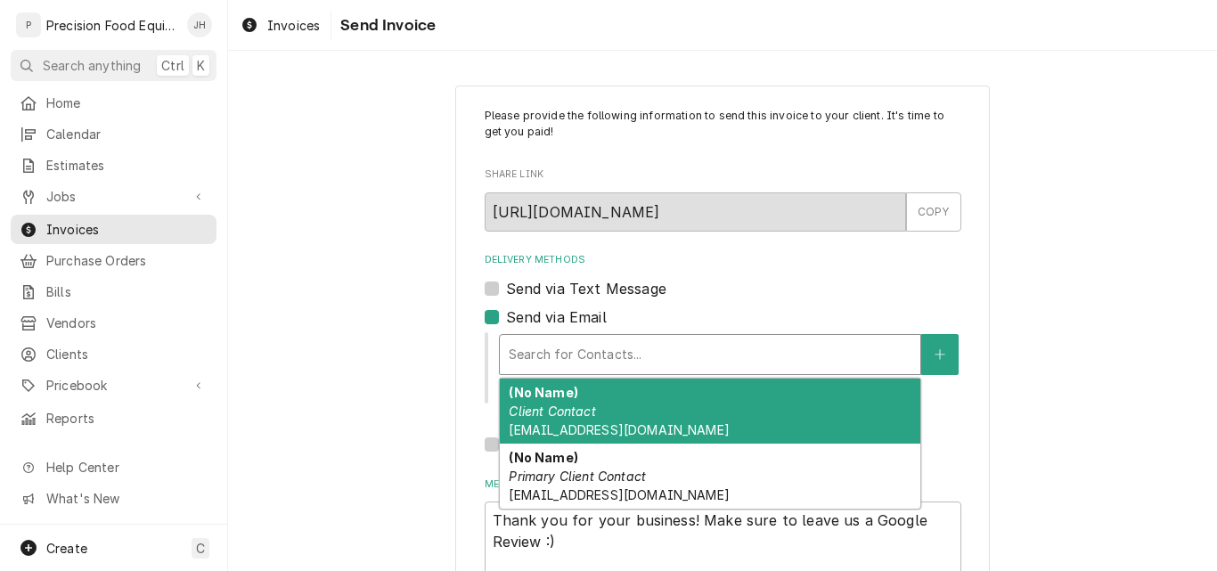
click at [593, 348] on div "Delivery Methods" at bounding box center [710, 355] width 403 height 32
click at [655, 411] on div "(No Name) Client Contact VSriharsha@redlobster.com" at bounding box center [710, 411] width 421 height 65
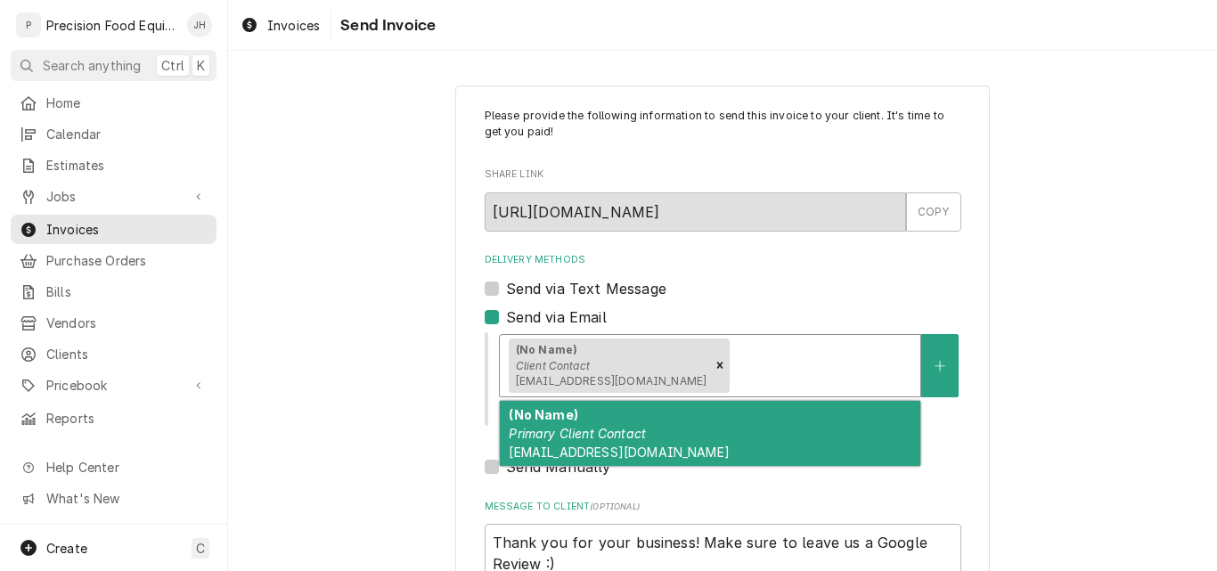
click at [766, 363] on div "Delivery Methods" at bounding box center [822, 365] width 178 height 32
click at [732, 429] on div "(No Name) Primary Client Contact rward@redlobster.com" at bounding box center [710, 433] width 421 height 65
type textarea "x"
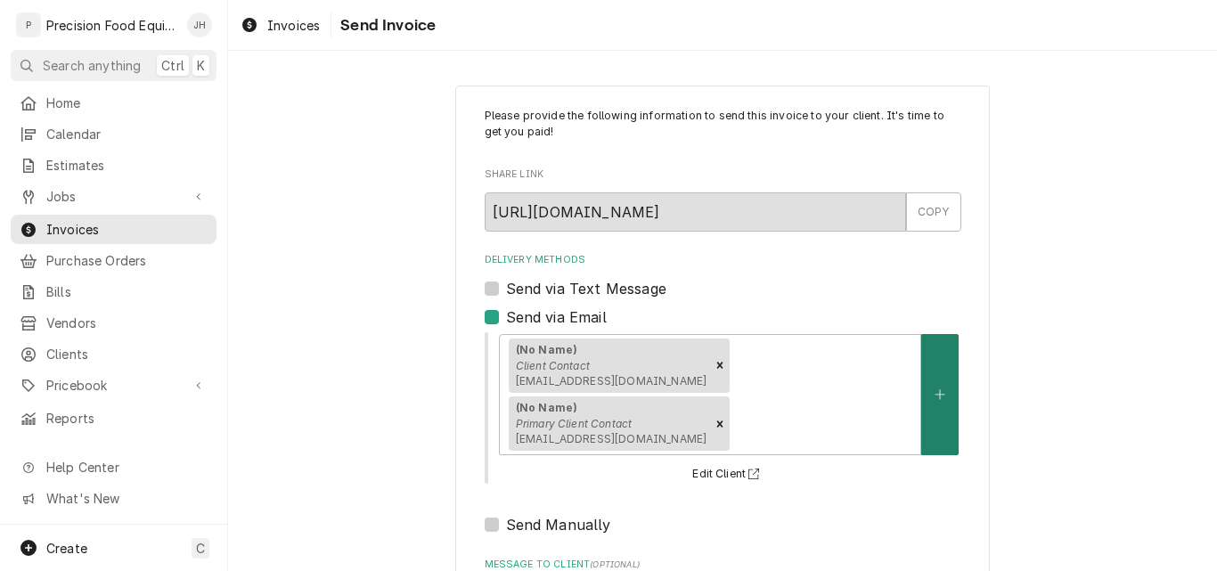
click at [935, 388] on icon "Create New Contact" at bounding box center [940, 394] width 11 height 12
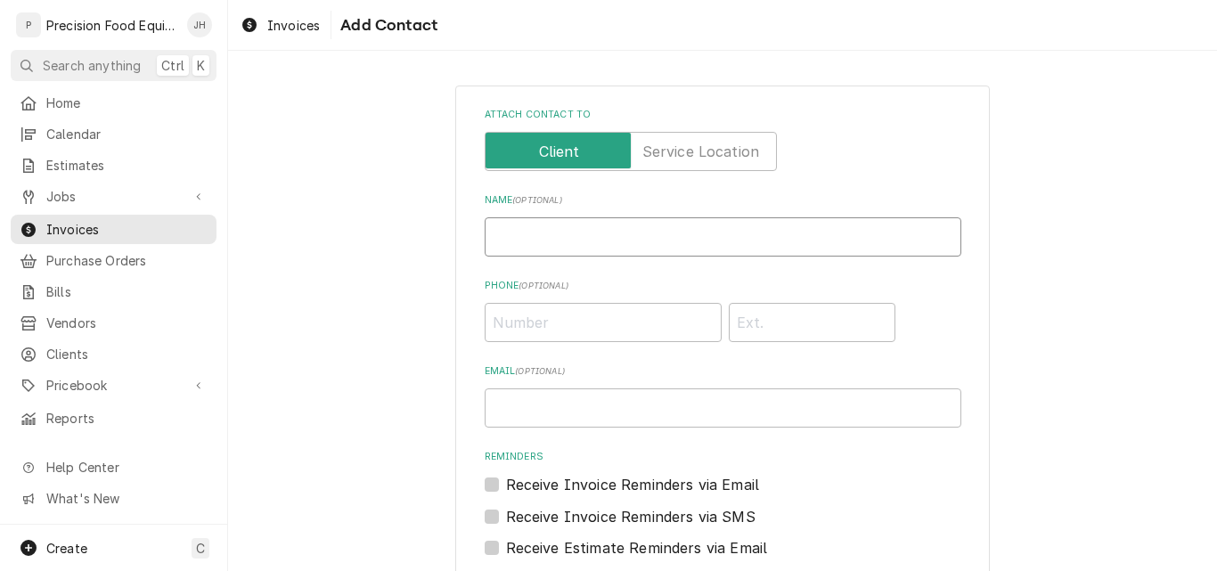
click at [577, 248] on input "Name ( optional )" at bounding box center [723, 236] width 477 height 39
type input "J Rayburn Jr"
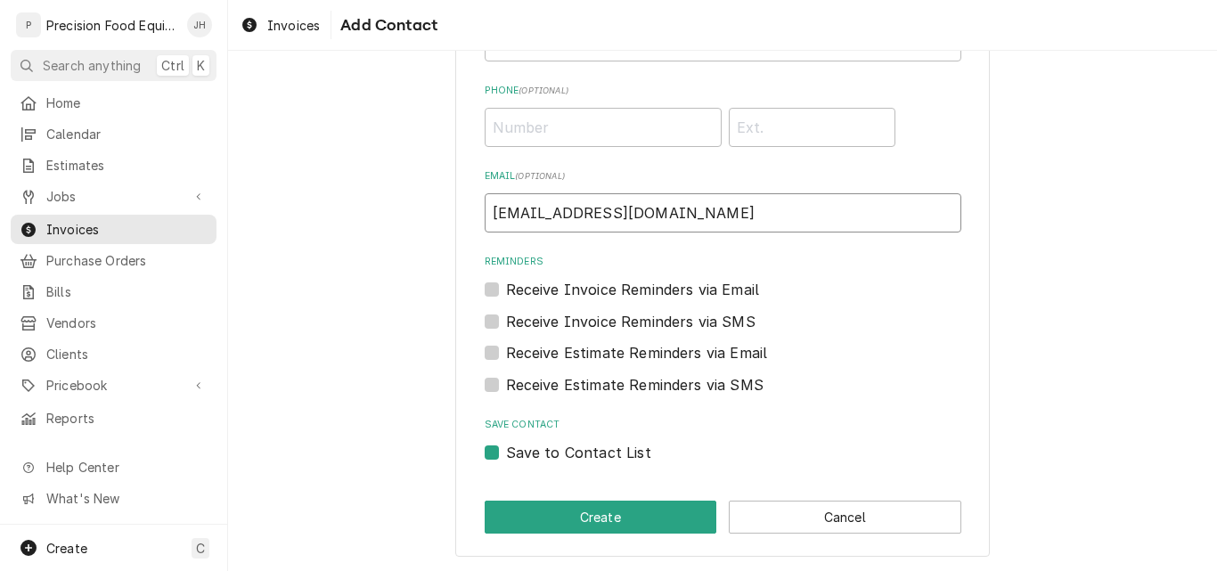
scroll to position [196, 0]
type input "jrayburnjr@redlobster.com"
click at [599, 513] on button "Create" at bounding box center [601, 516] width 233 height 33
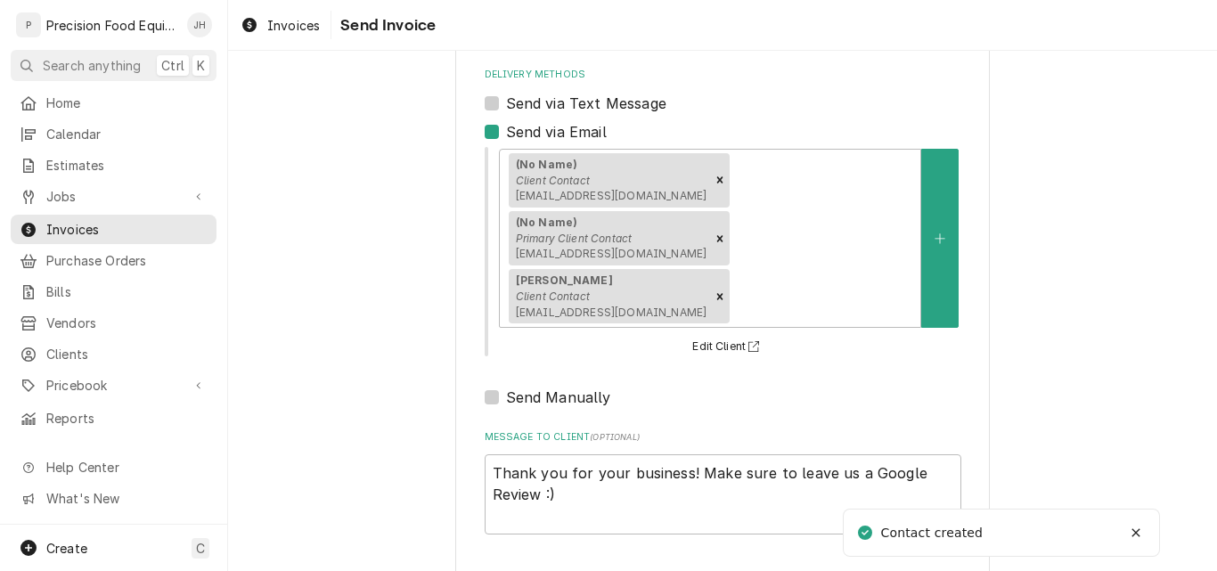
scroll to position [200, 0]
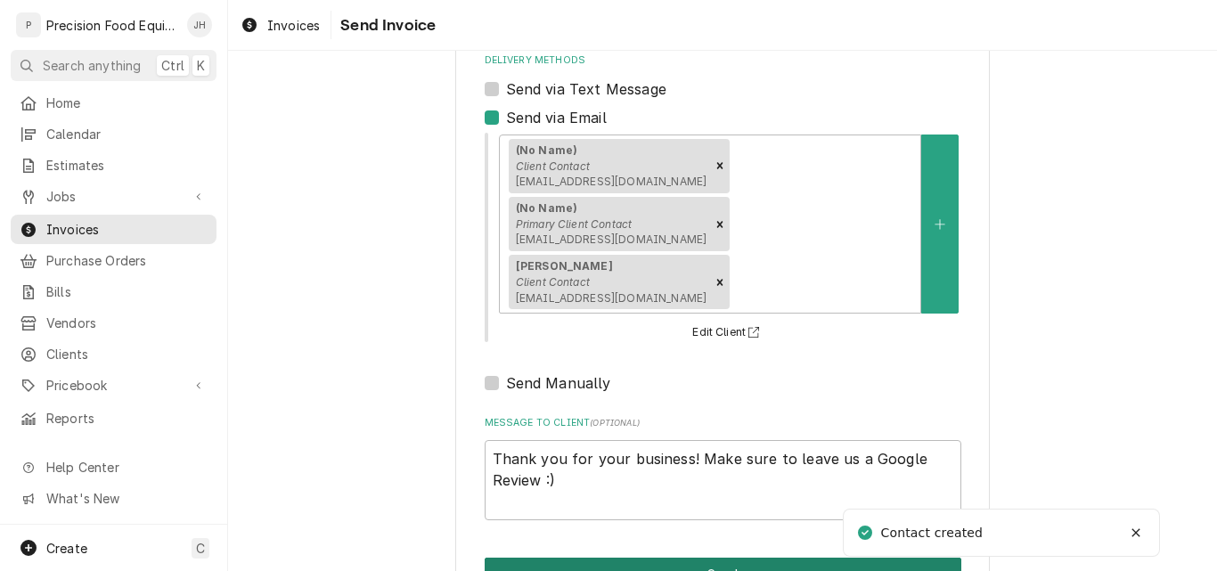
click at [682, 558] on button "Send" at bounding box center [723, 574] width 477 height 33
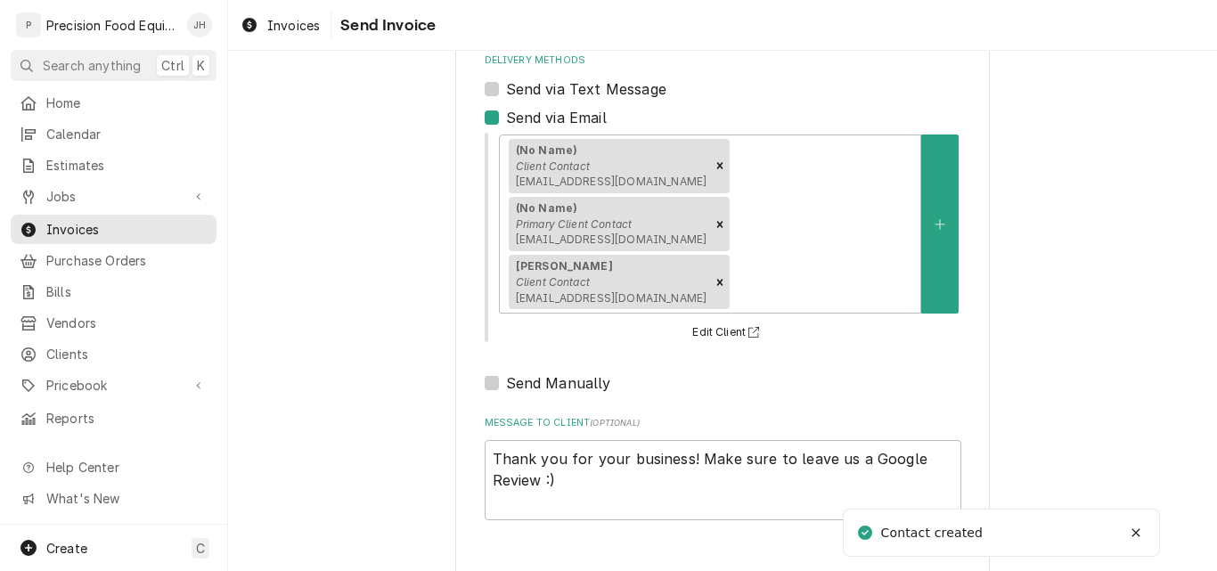
type textarea "x"
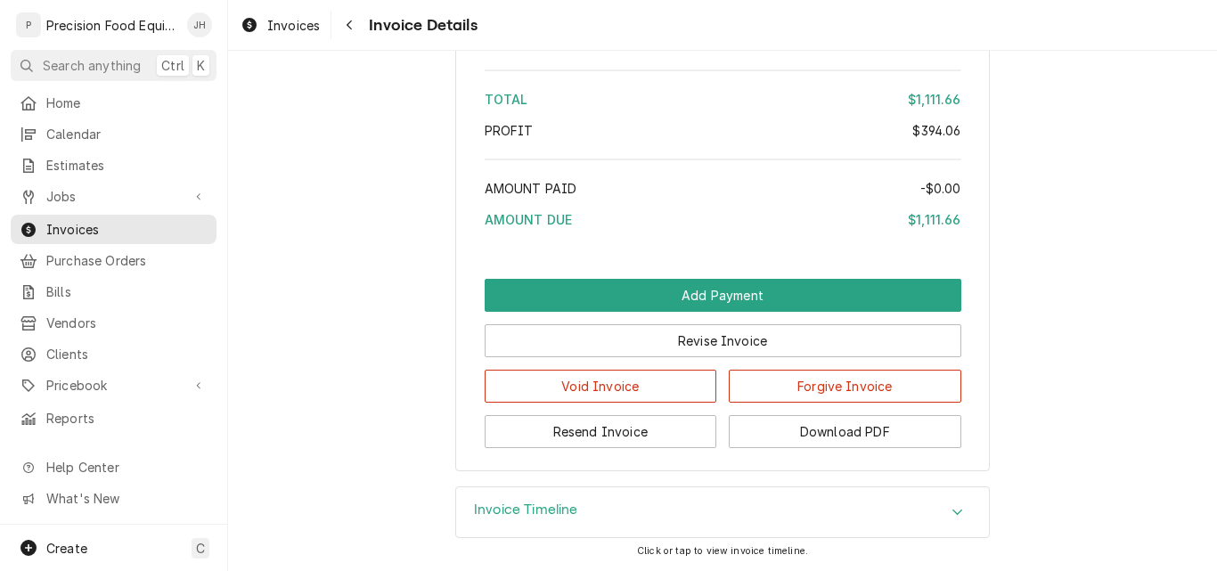
scroll to position [3068, 0]
click at [596, 517] on div "Invoice Timeline" at bounding box center [722, 512] width 533 height 50
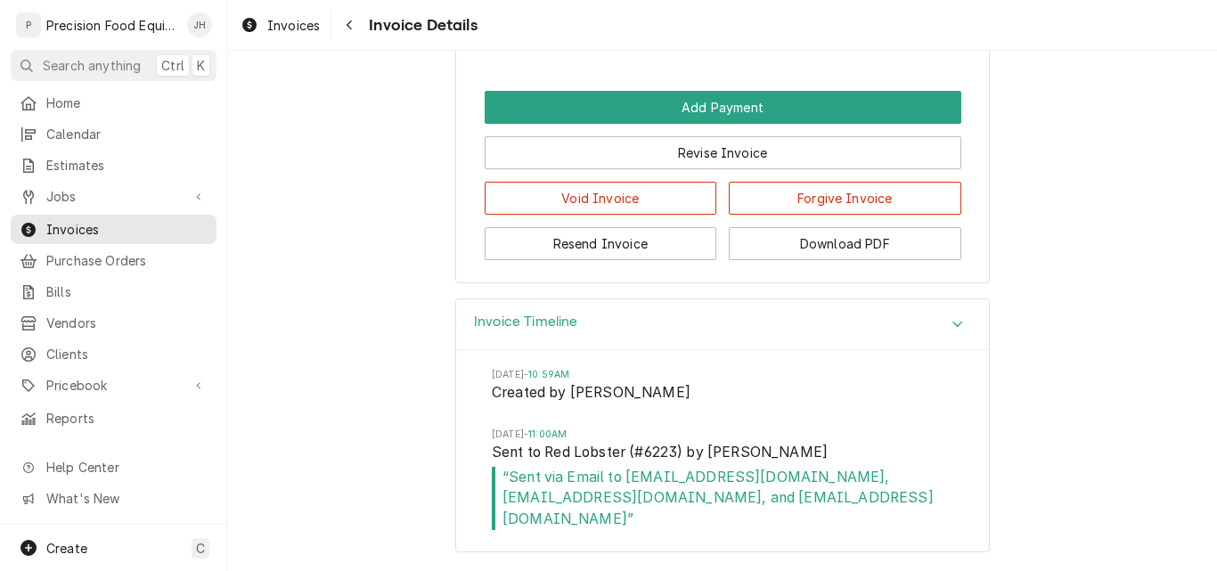
scroll to position [3236, 0]
click at [60, 192] on span "Jobs" at bounding box center [113, 196] width 135 height 19
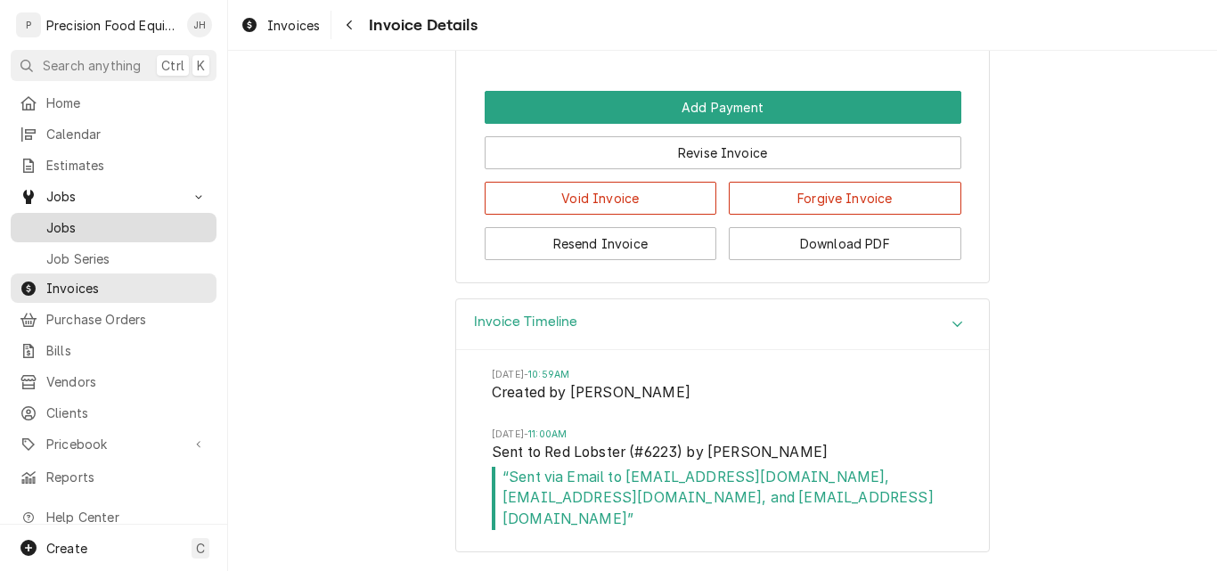
click at [67, 218] on span "Jobs" at bounding box center [126, 227] width 161 height 19
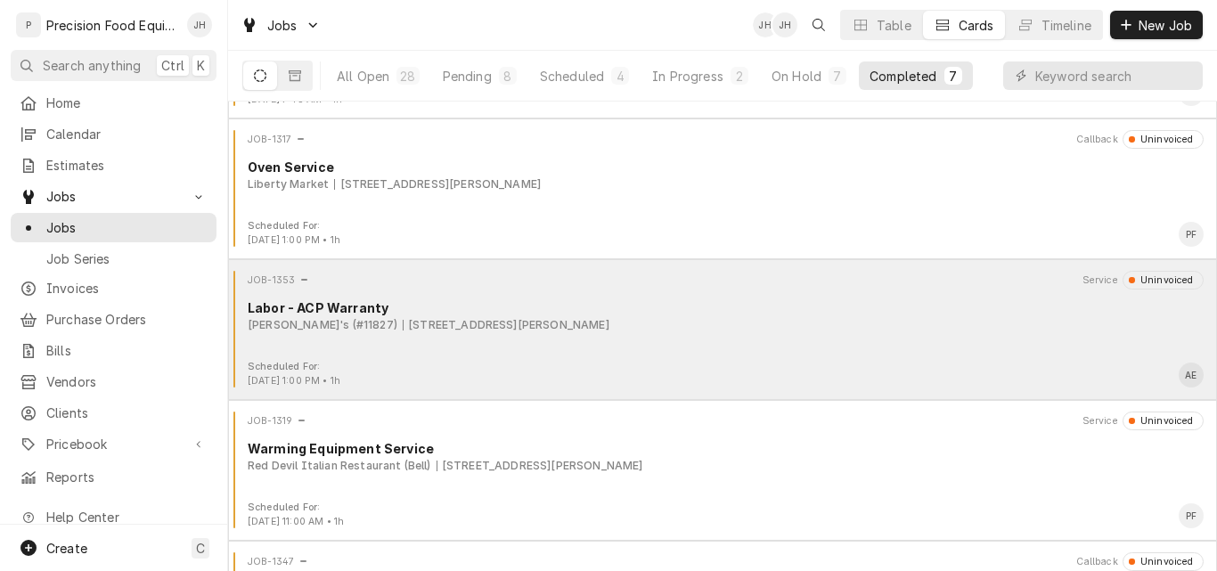
scroll to position [516, 0]
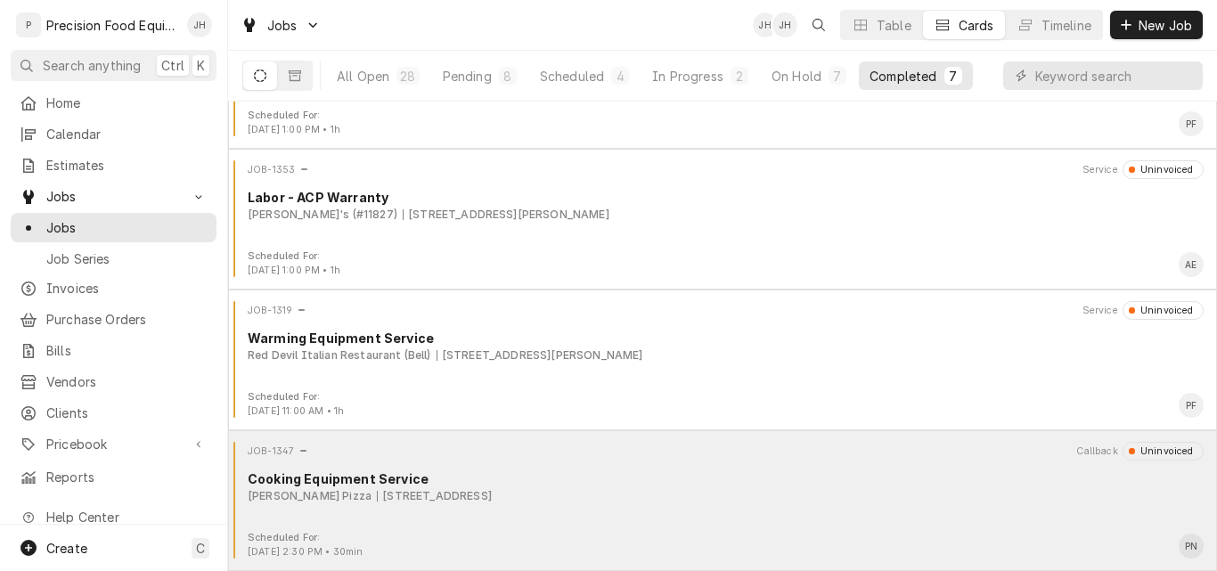
click at [603, 535] on div "Scheduled For: Aug 8th, 2025 - 2:30 PM • 30min PN" at bounding box center [722, 545] width 975 height 29
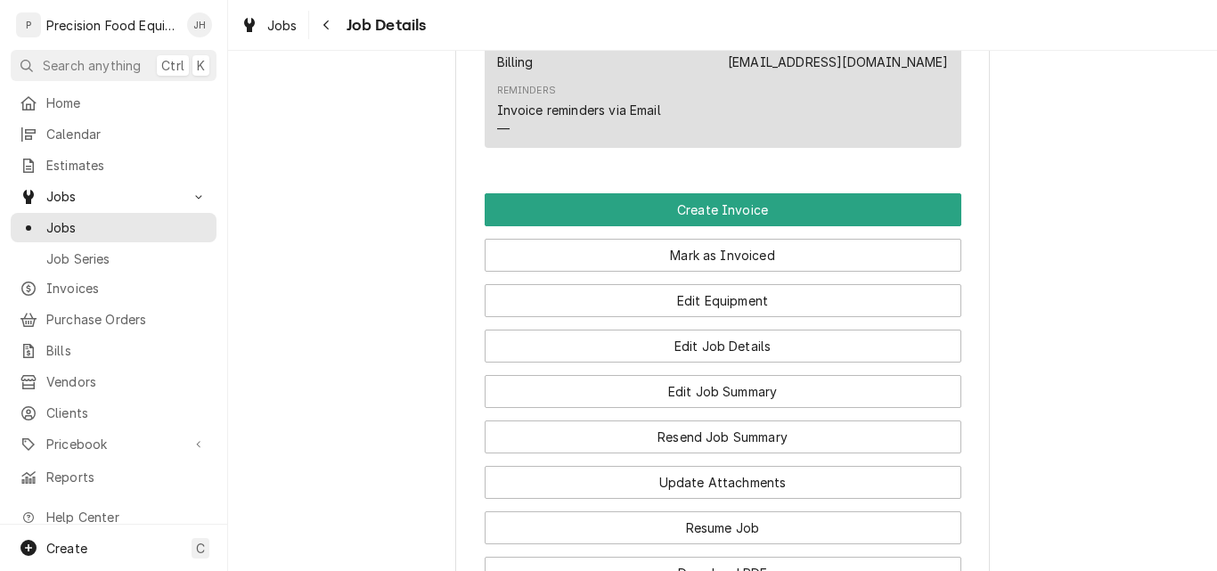
scroll to position [1425, 0]
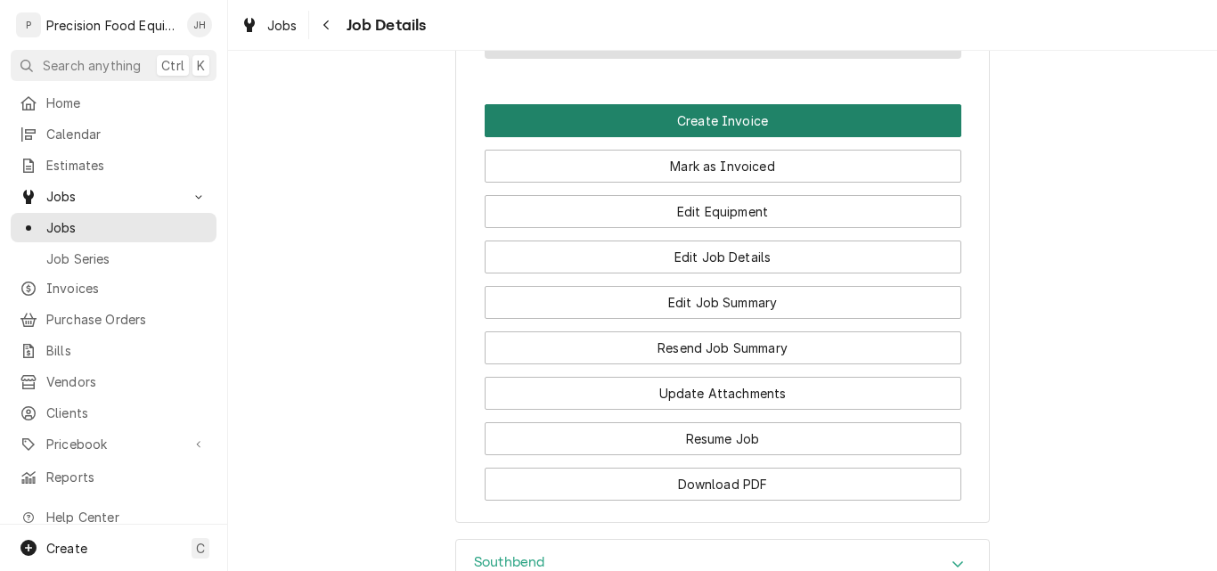
click at [768, 137] on button "Create Invoice" at bounding box center [723, 120] width 477 height 33
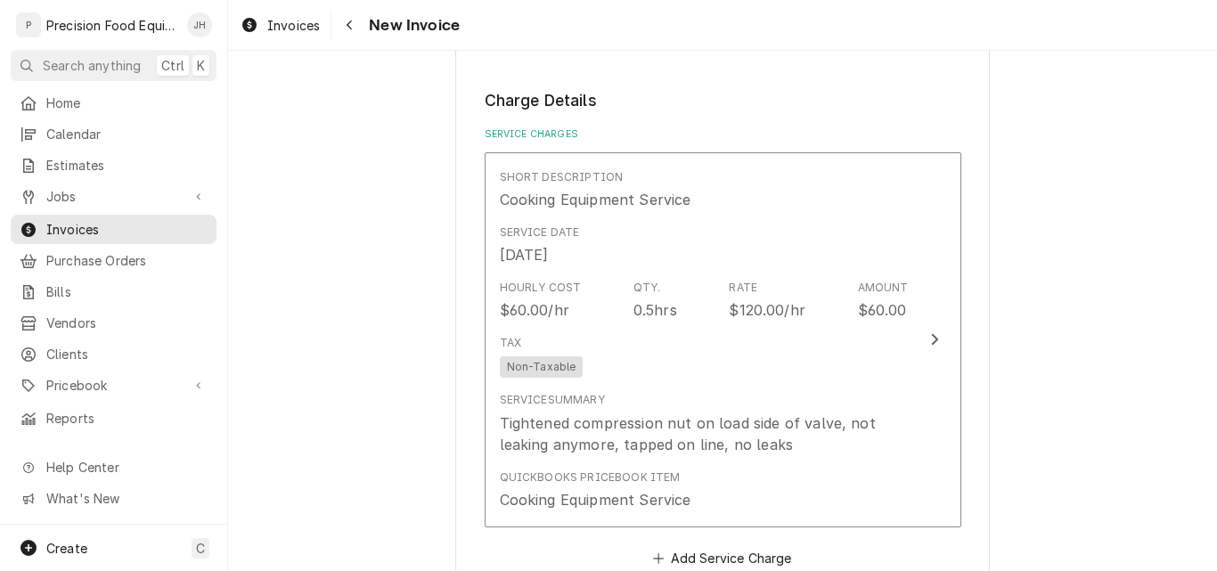
scroll to position [1425, 0]
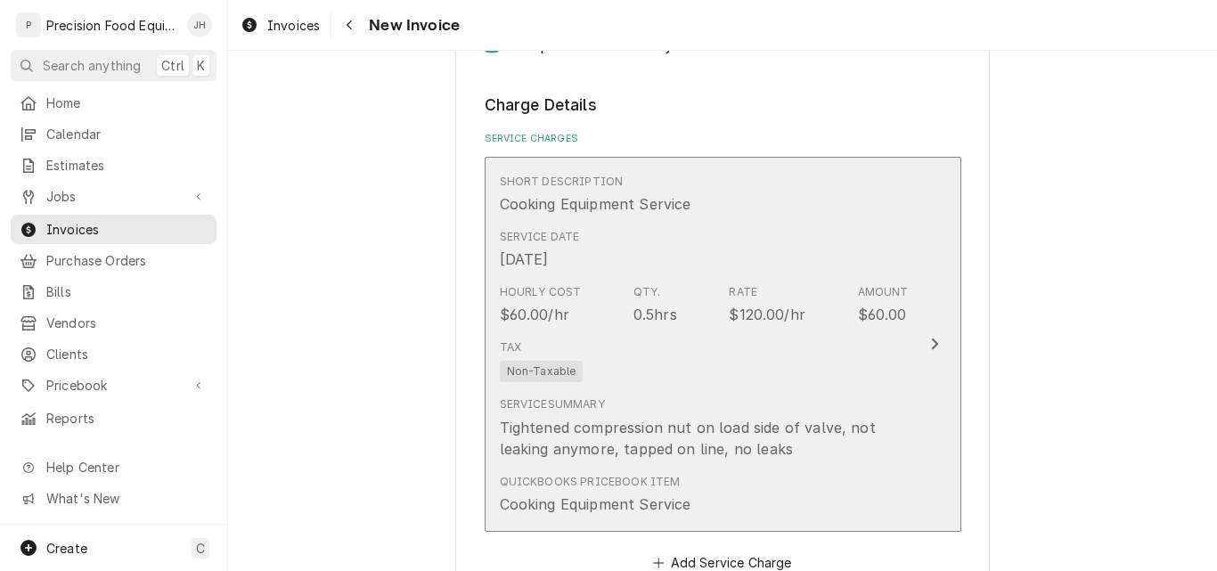
click at [902, 353] on button "Short Description Cooking Equipment Service Service Date Aug 8, 2025 Hourly Cos…" at bounding box center [723, 344] width 477 height 375
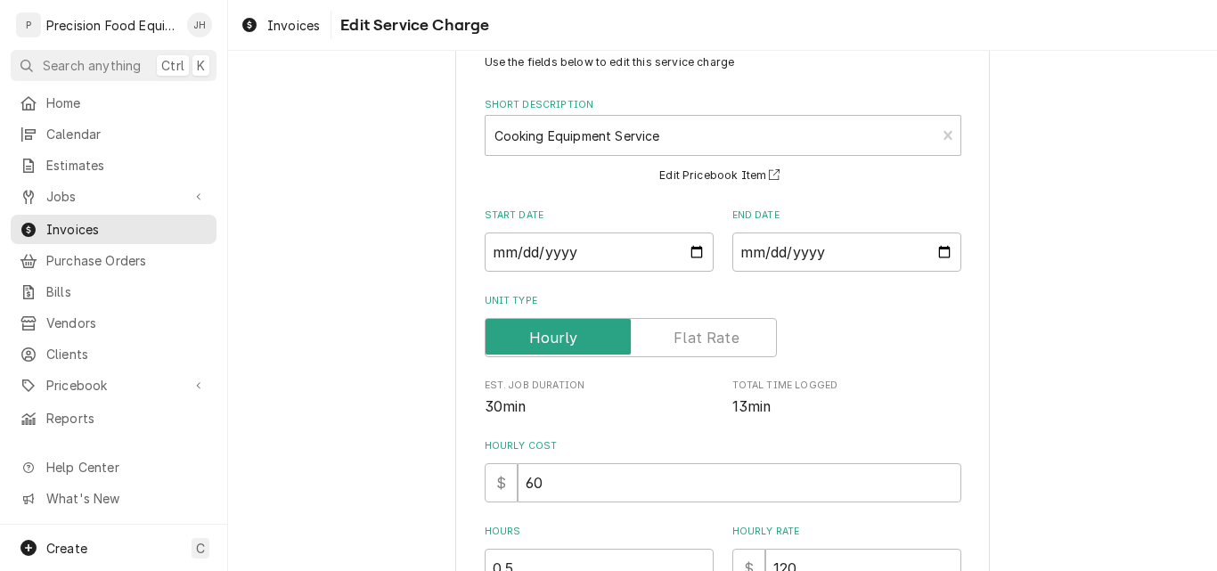
scroll to position [267, 0]
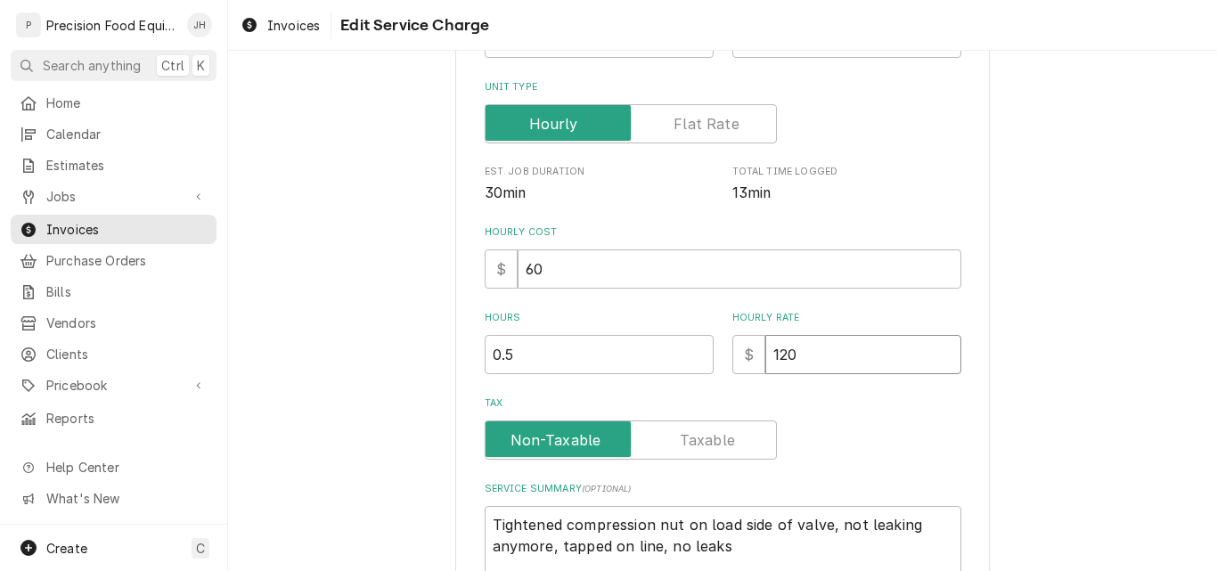
drag, startPoint x: 813, startPoint y: 355, endPoint x: 666, endPoint y: 355, distance: 147.0
click at [666, 355] on div "Hours 0.5 Hourly Rate $ 120" at bounding box center [723, 342] width 477 height 63
type textarea "x"
type input "0"
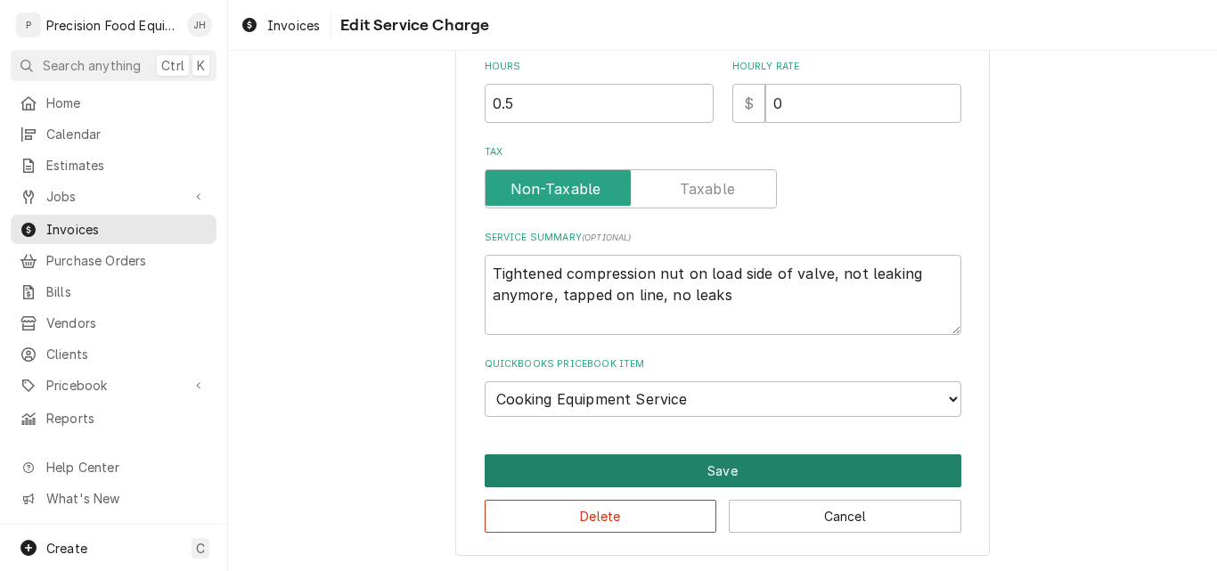
click at [711, 464] on button "Save" at bounding box center [723, 470] width 477 height 33
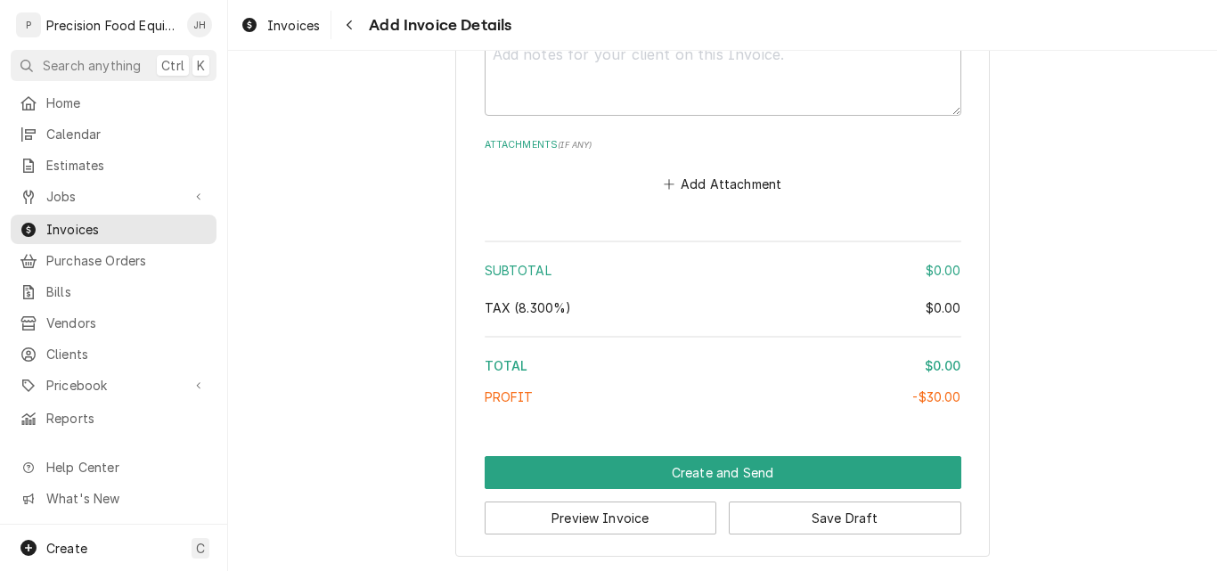
scroll to position [2364, 0]
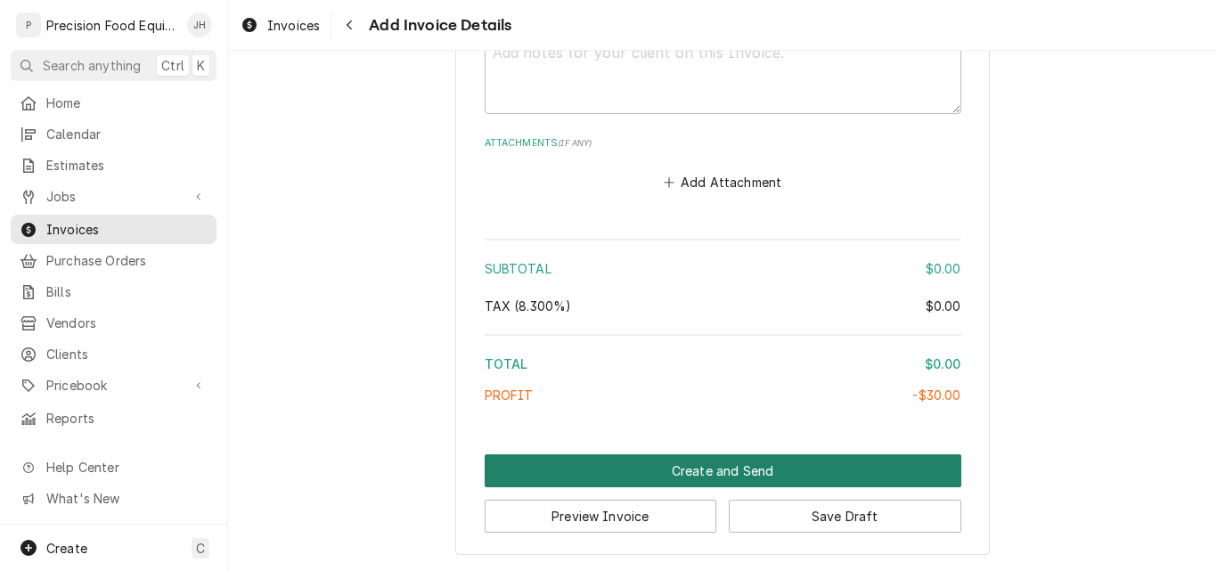
click at [729, 478] on button "Create and Send" at bounding box center [723, 470] width 477 height 33
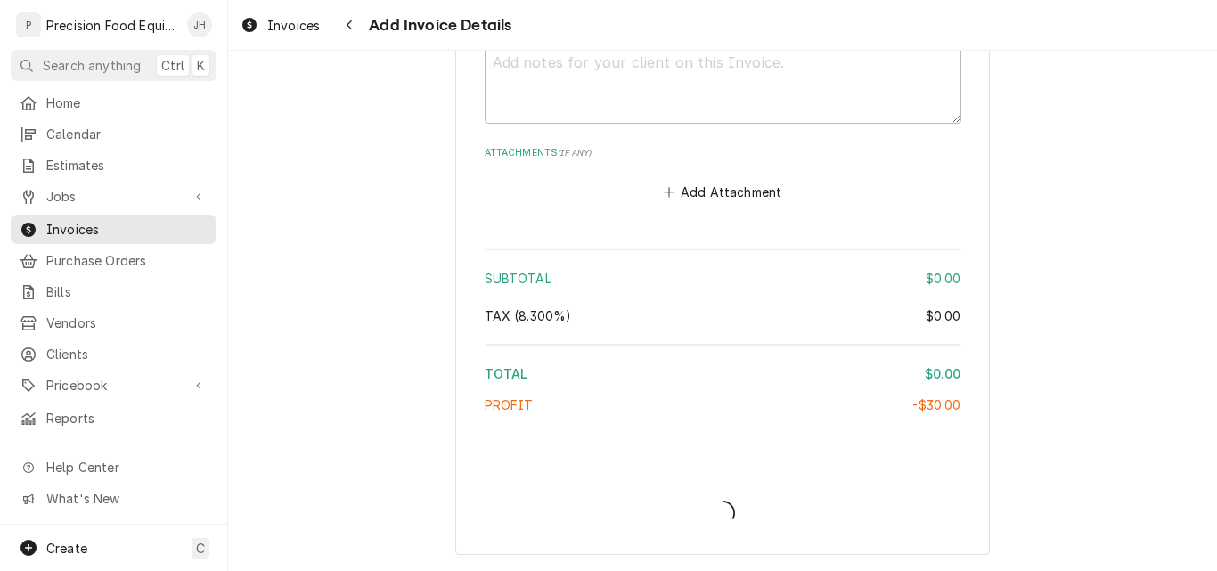
type textarea "x"
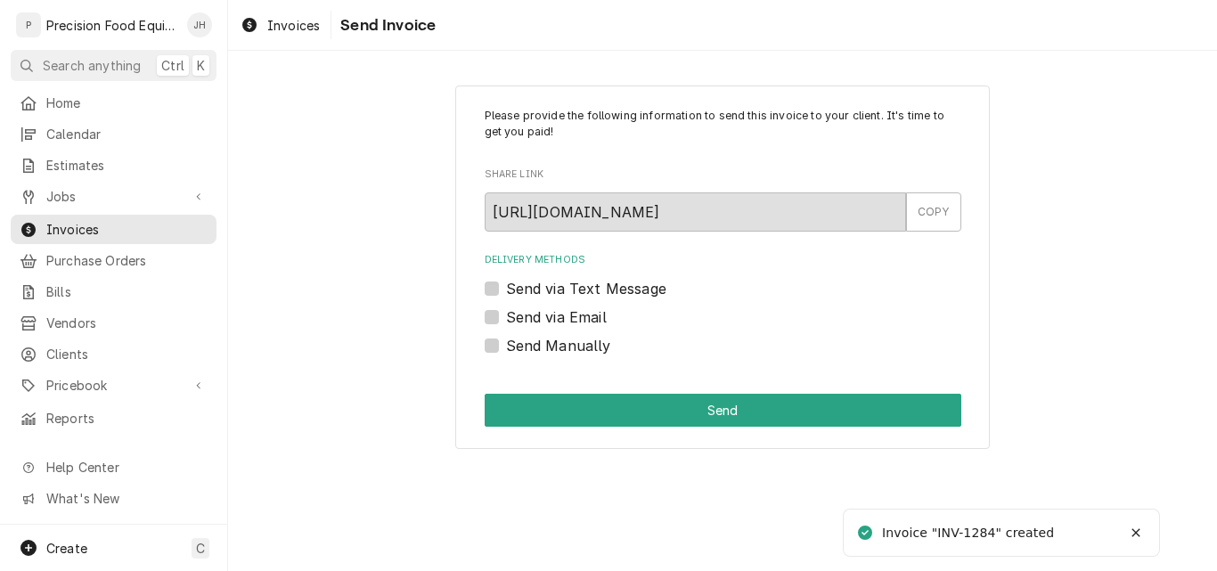
click at [551, 344] on label "Send Manually" at bounding box center [558, 345] width 105 height 21
click at [551, 344] on input "Send Manually" at bounding box center [744, 354] width 477 height 39
checkbox input "true"
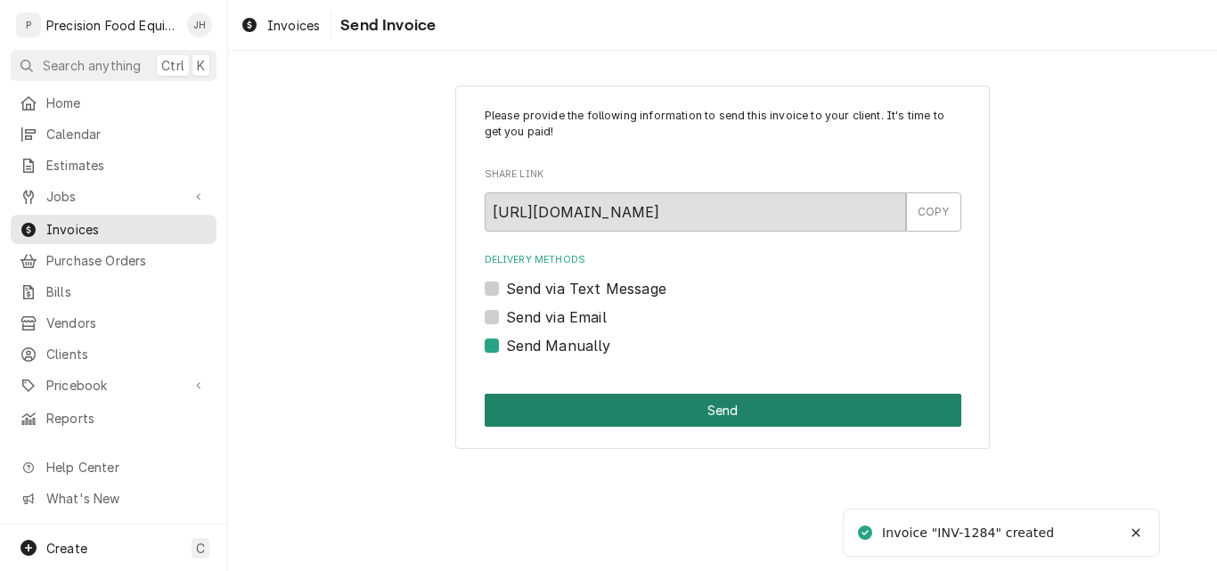
click at [602, 409] on button "Send" at bounding box center [723, 410] width 477 height 33
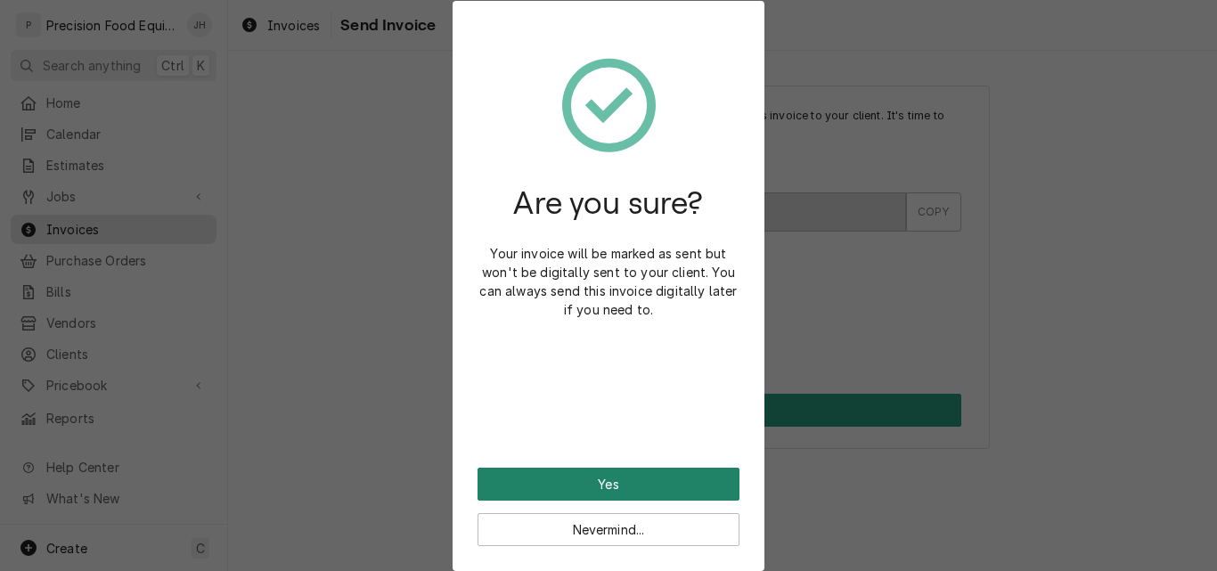
click at [603, 483] on button "Yes" at bounding box center [609, 484] width 262 height 33
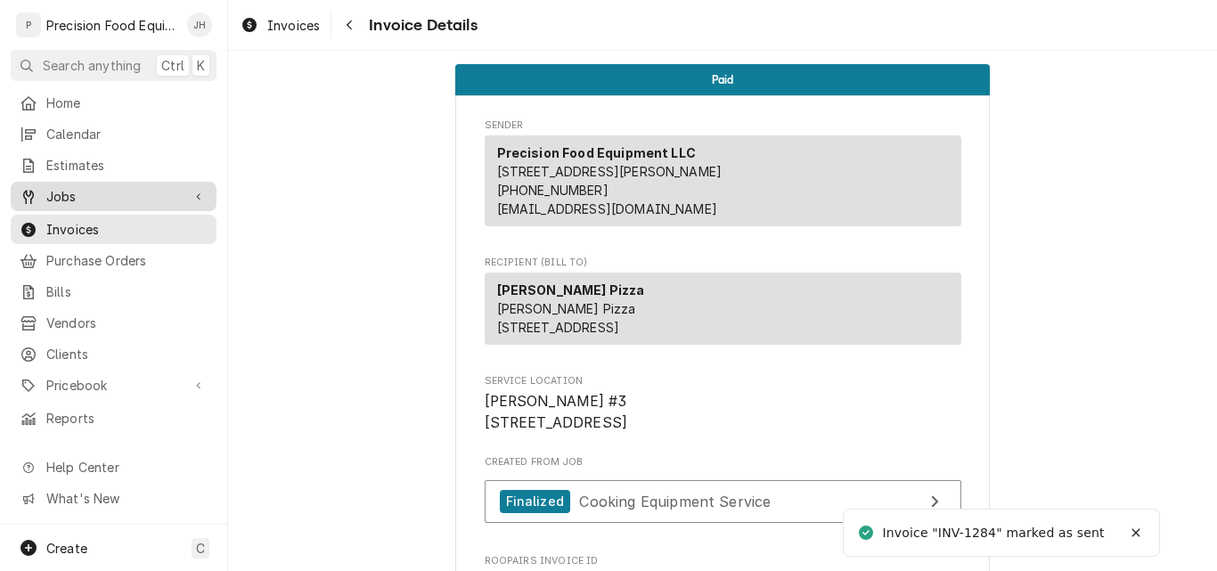
click at [60, 192] on span "Jobs" at bounding box center [113, 196] width 135 height 19
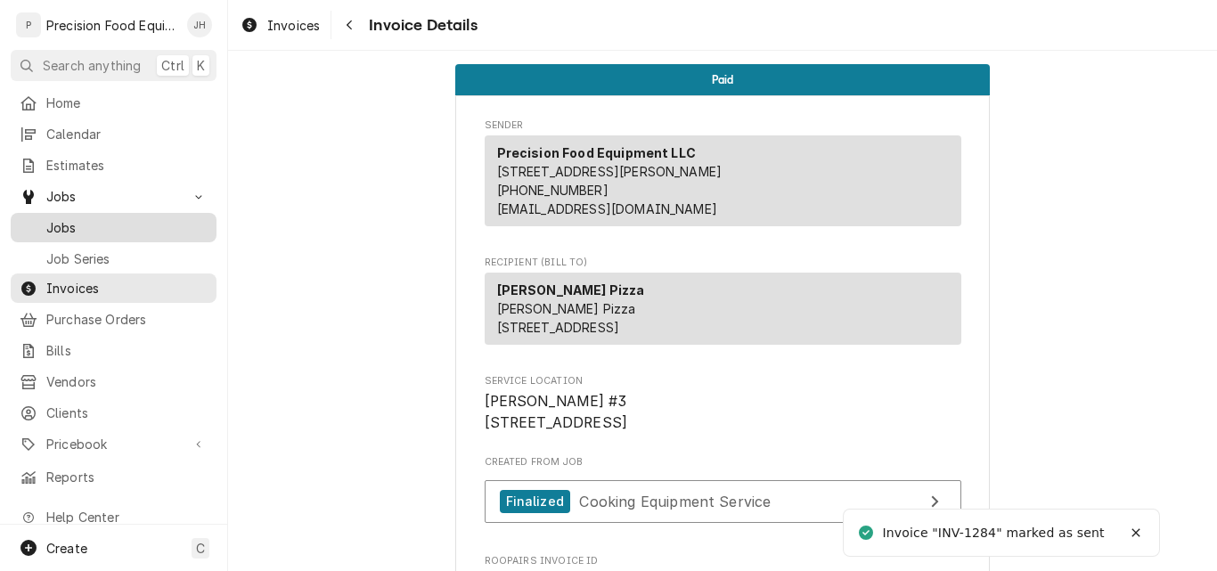
click at [65, 221] on span "Jobs" at bounding box center [126, 227] width 161 height 19
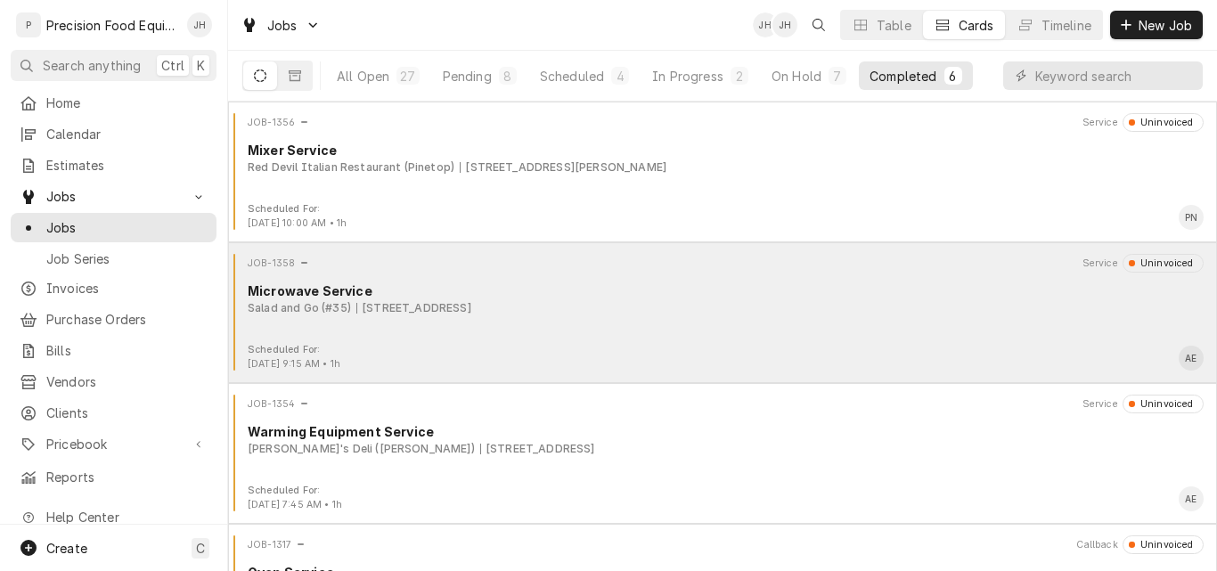
scroll to position [375, 0]
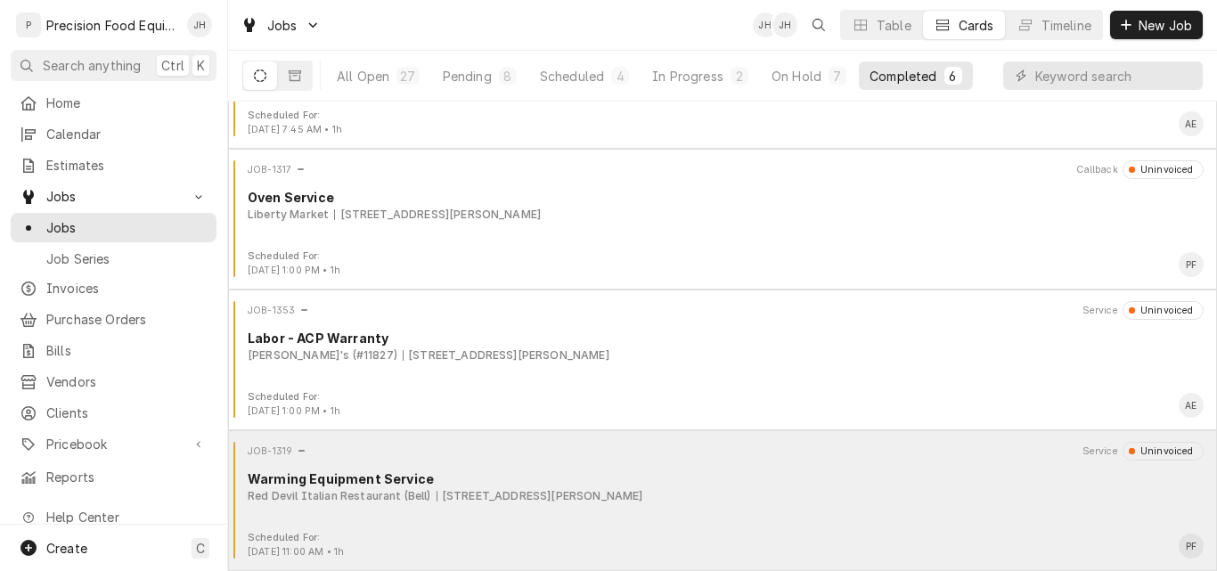
click at [805, 513] on div "JOB-1319 Service Uninvoiced Warming Equipment Service Red Devil Italian Restaur…" at bounding box center [722, 486] width 975 height 89
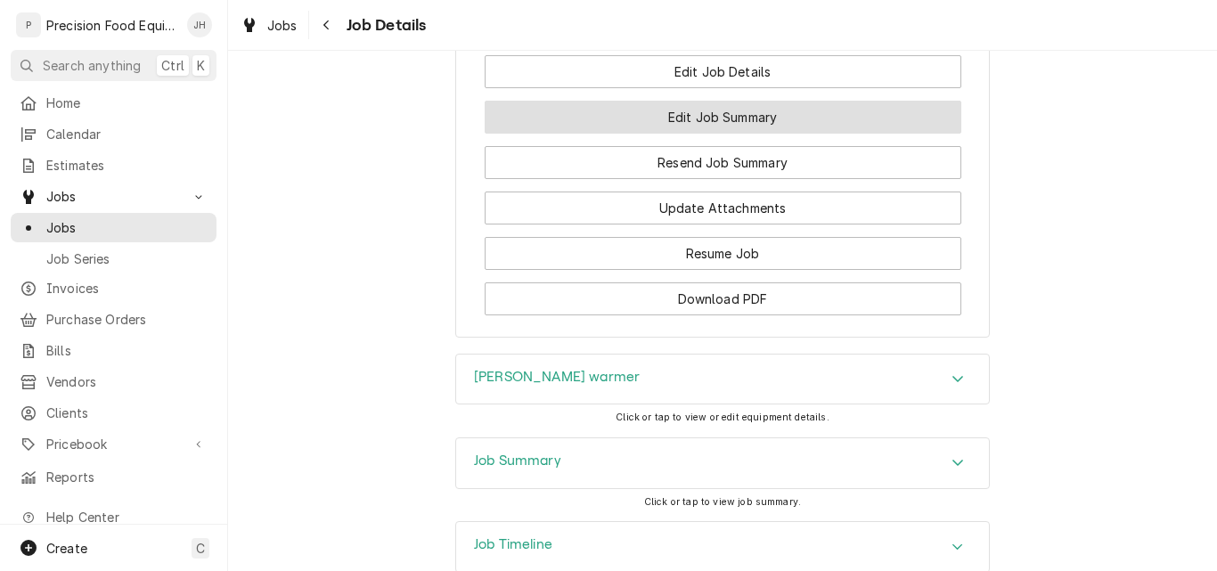
scroll to position [1693, 0]
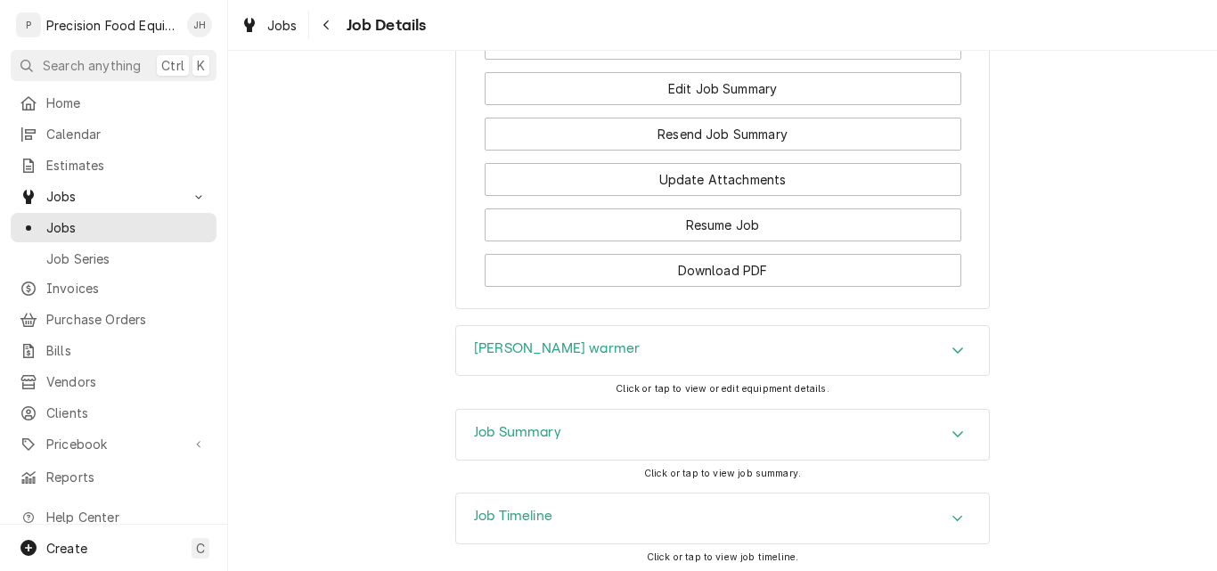
click at [745, 326] on div "[PERSON_NAME] warmer" at bounding box center [722, 351] width 533 height 50
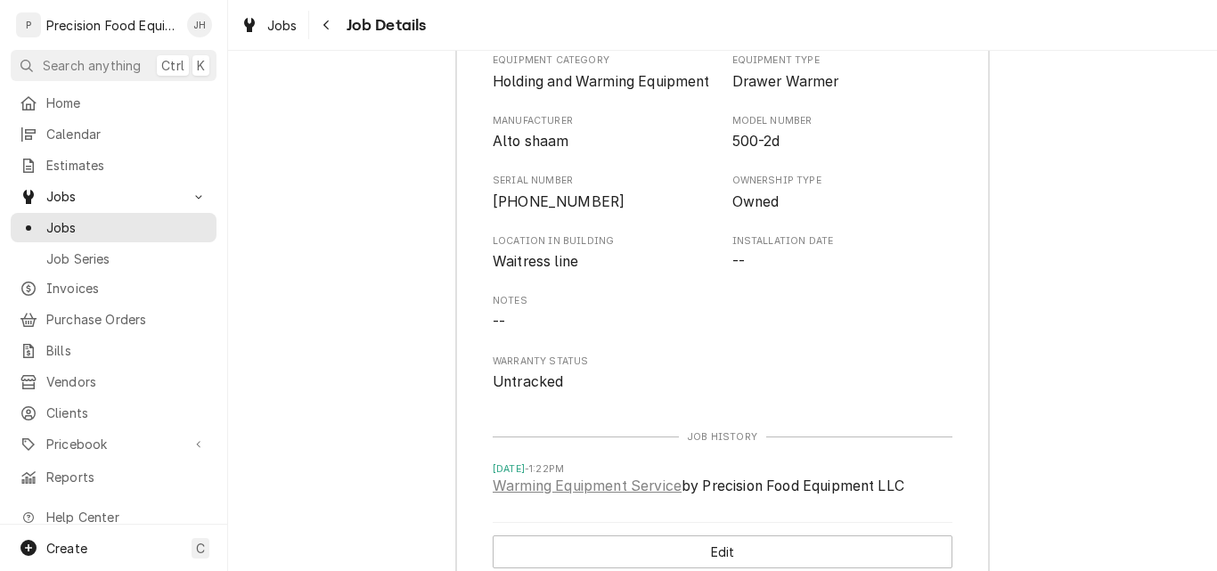
scroll to position [2049, 0]
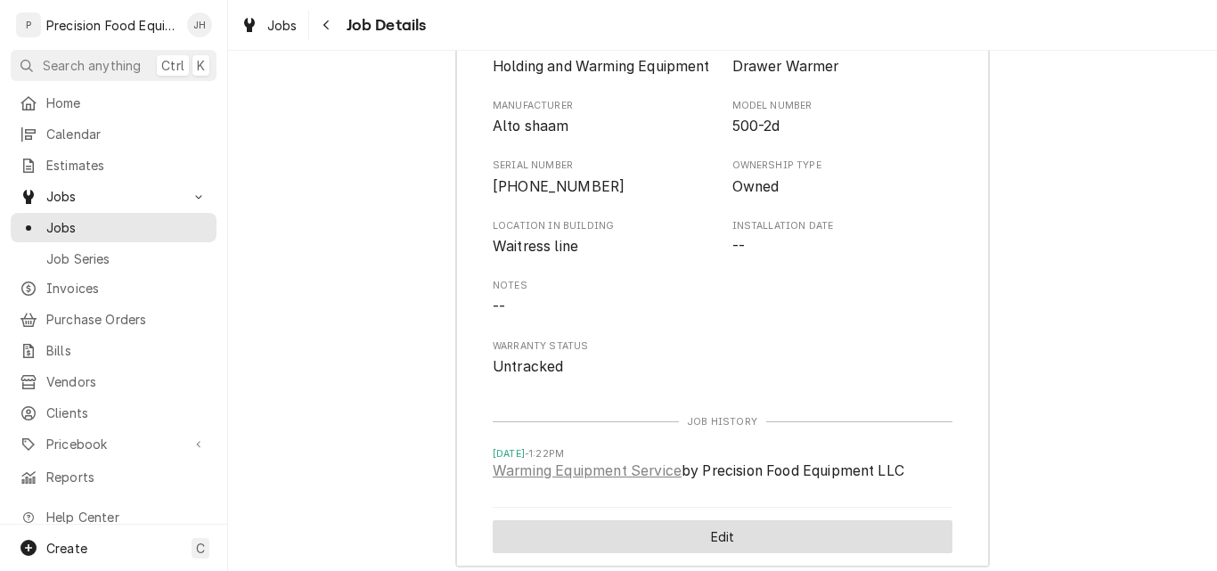
click at [719, 520] on button "Edit" at bounding box center [723, 536] width 460 height 33
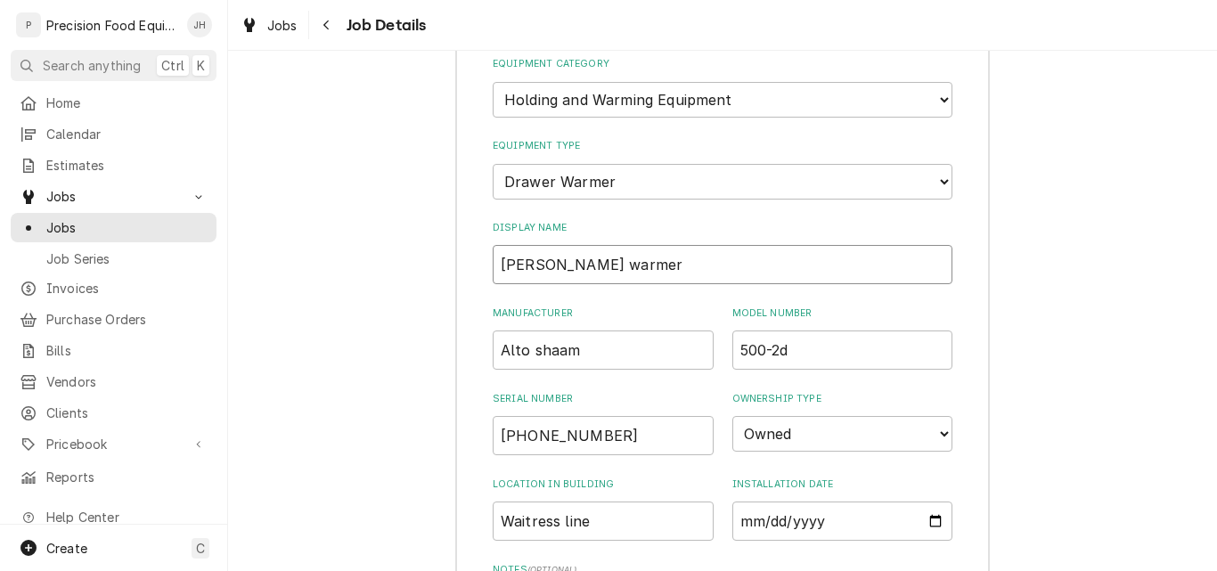
click at [539, 245] on input "[PERSON_NAME] warmer" at bounding box center [723, 264] width 460 height 39
drag, startPoint x: 542, startPoint y: 187, endPoint x: 437, endPoint y: 188, distance: 105.1
click at [437, 188] on div "[PERSON_NAME] warmer Equipment Category Choose equipment category... Cooking Eq…" at bounding box center [722, 417] width 989 height 896
type input "Drawer Warmer"
drag, startPoint x: 586, startPoint y: 445, endPoint x: 363, endPoint y: 438, distance: 222.8
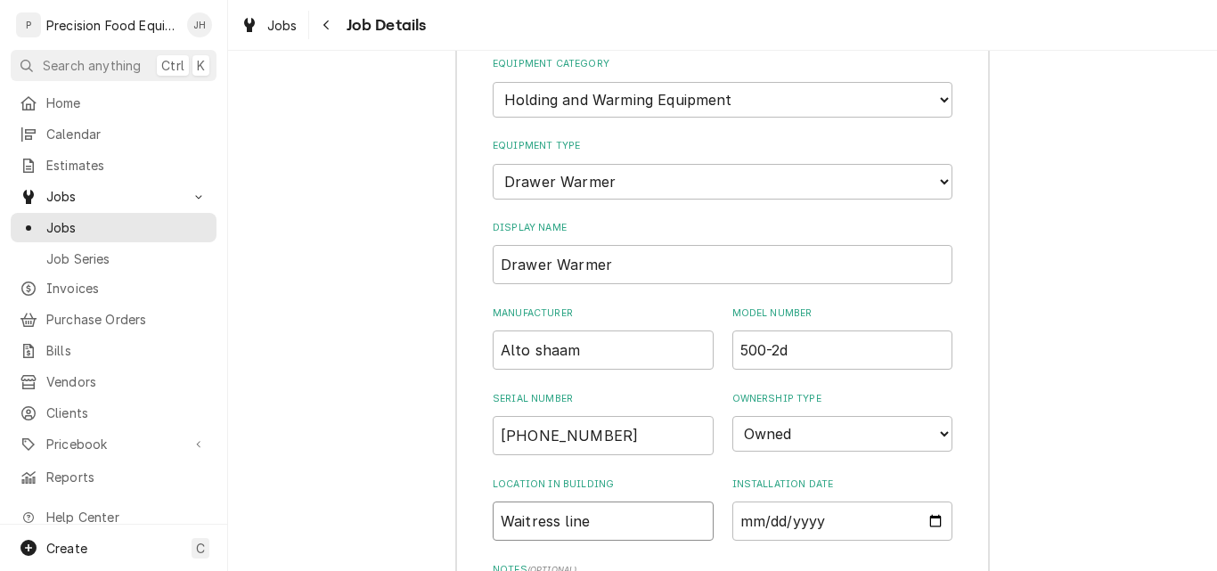
click at [374, 443] on div "[PERSON_NAME] warmer Equipment Category Choose equipment category... Cooking Eq…" at bounding box center [722, 417] width 989 height 896
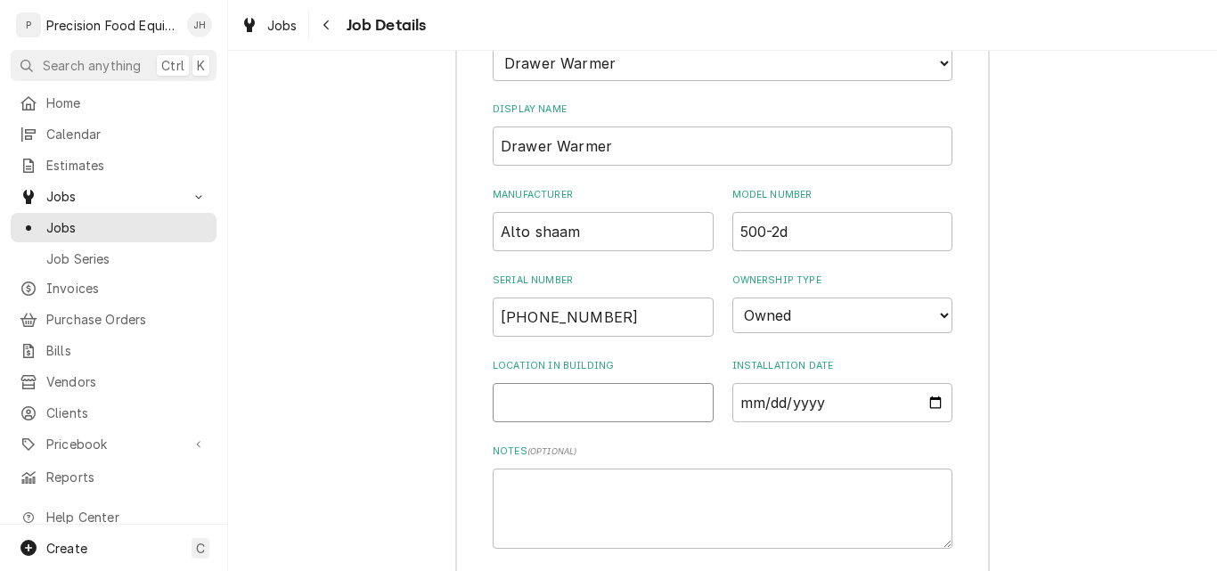
scroll to position [2316, 0]
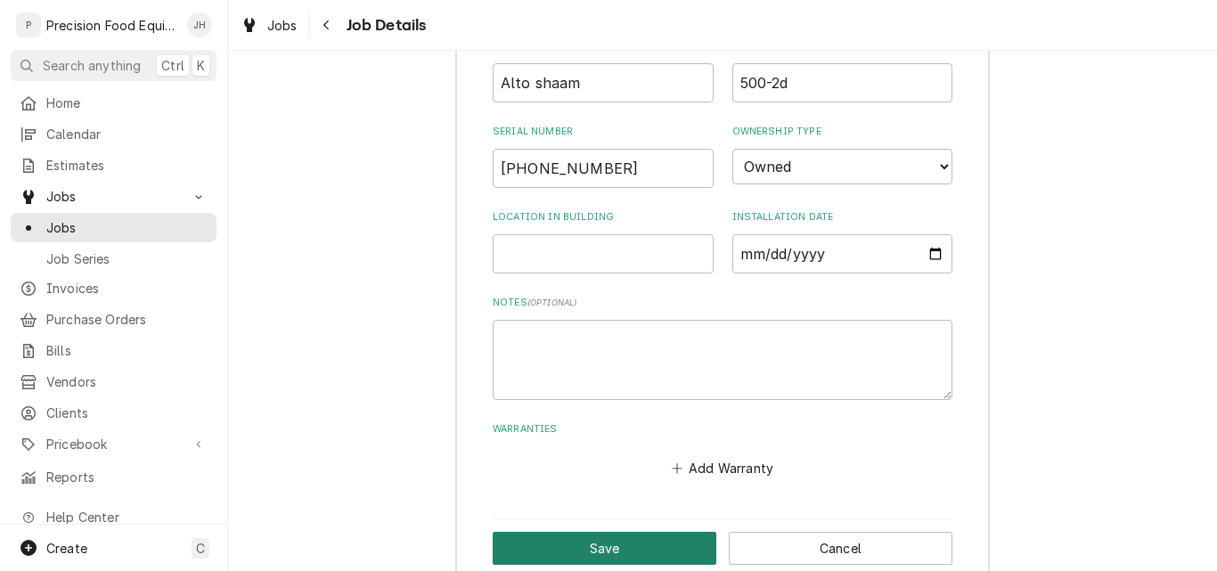
click at [620, 532] on button "Save" at bounding box center [605, 548] width 224 height 33
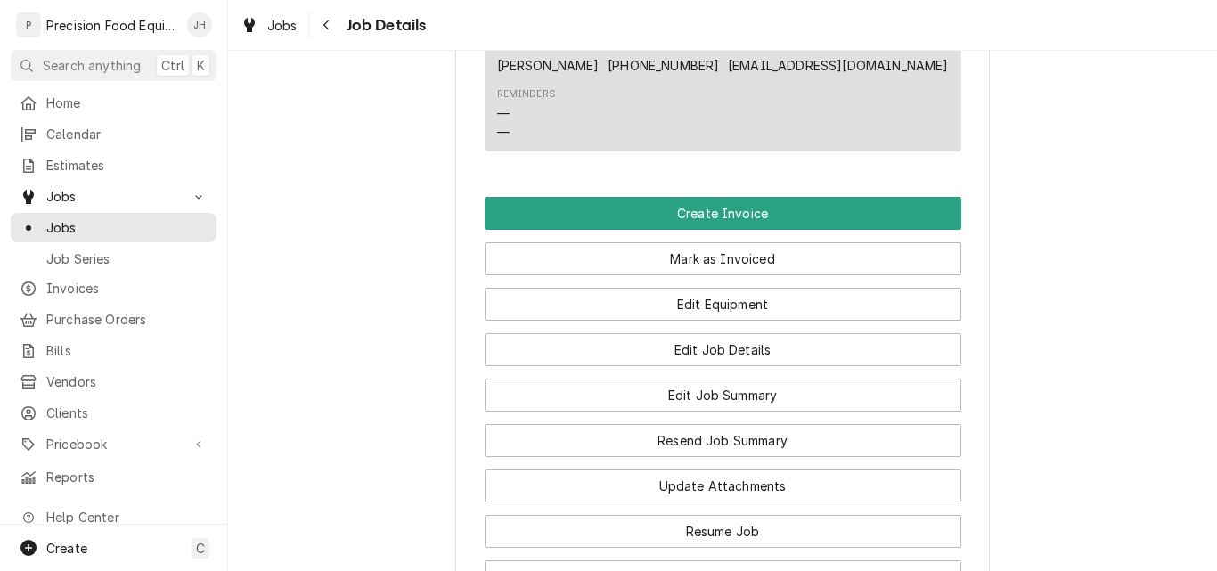
scroll to position [1371, 0]
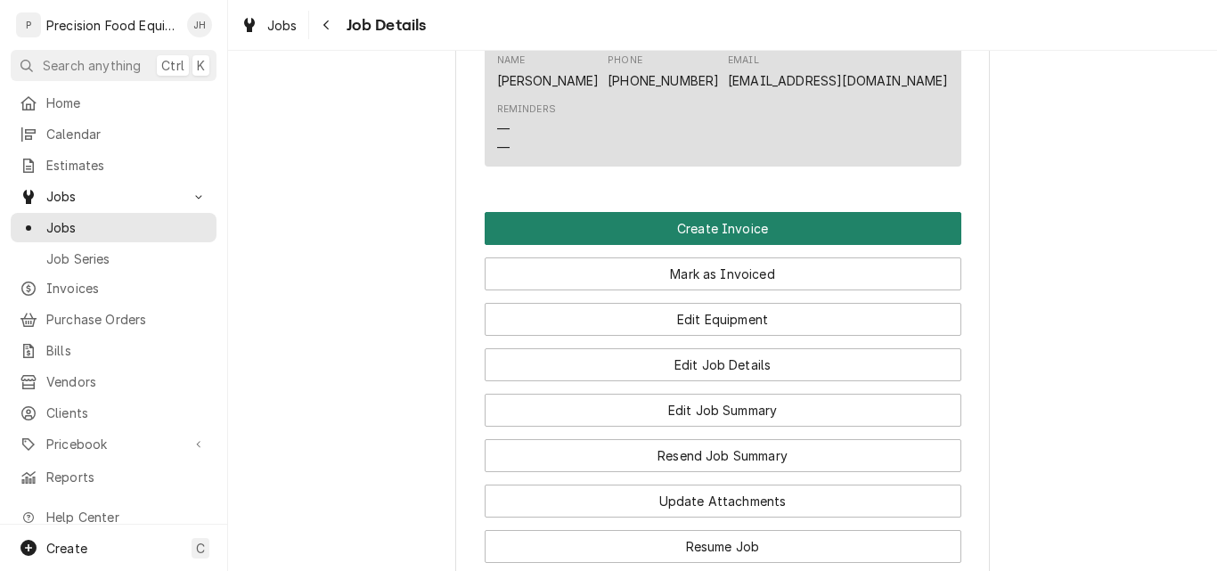
click at [752, 212] on button "Create Invoice" at bounding box center [723, 228] width 477 height 33
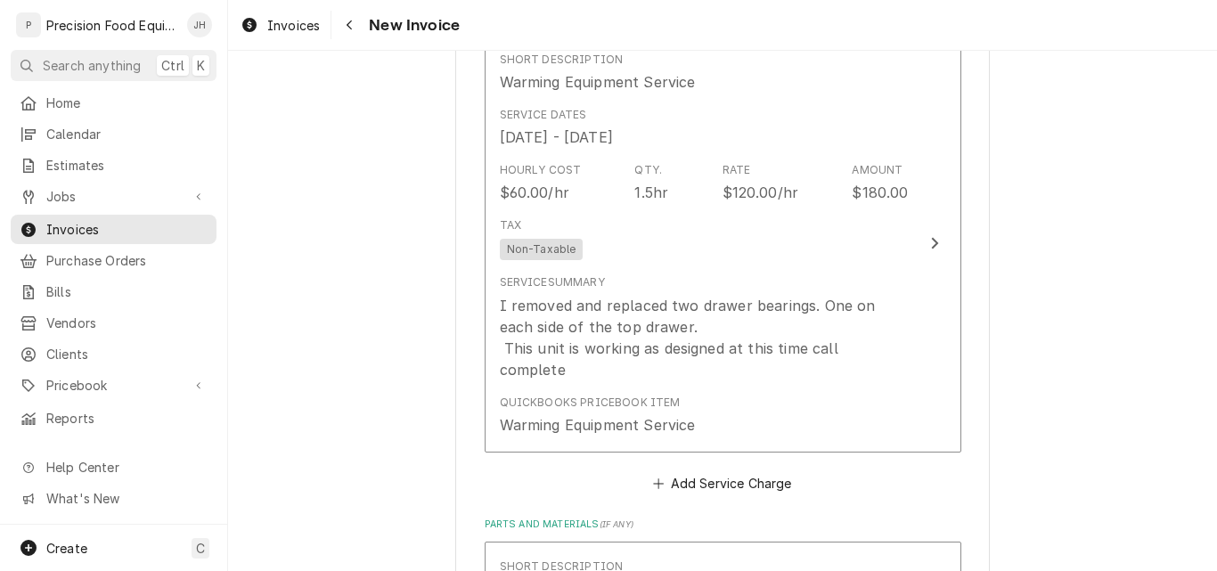
scroll to position [1369, 0]
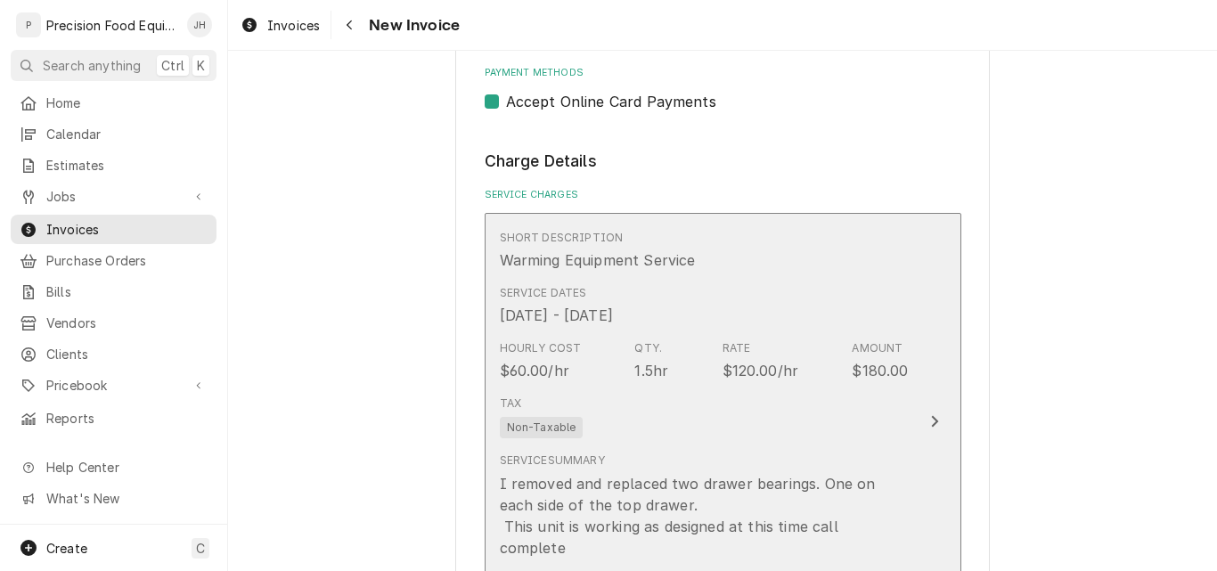
click at [735, 271] on div "Short Description Warming Equipment Service" at bounding box center [704, 250] width 409 height 55
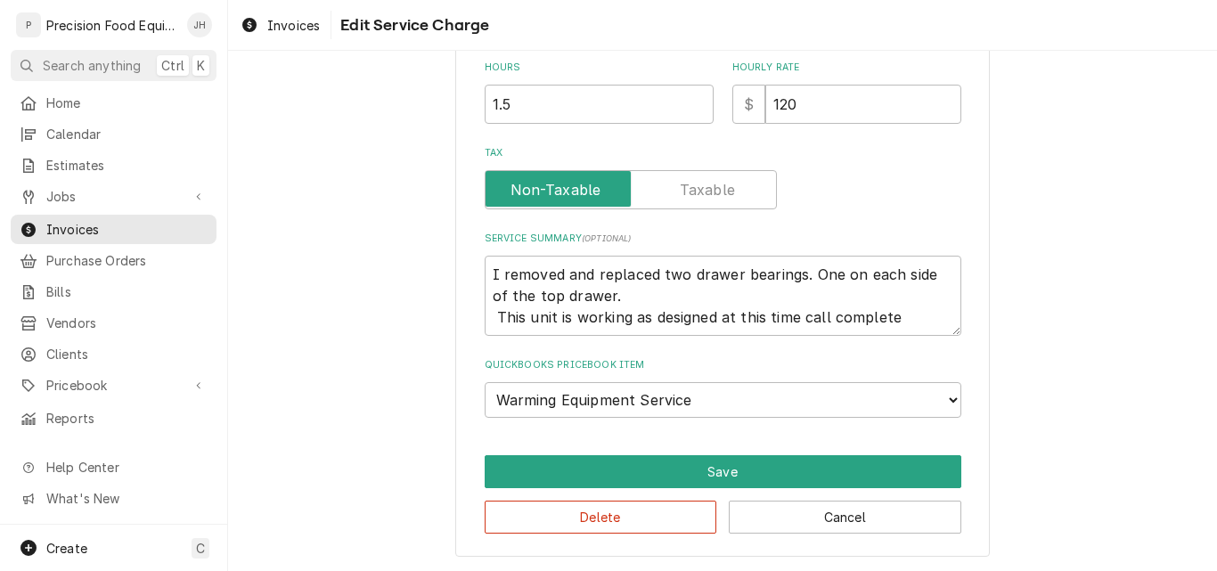
scroll to position [519, 0]
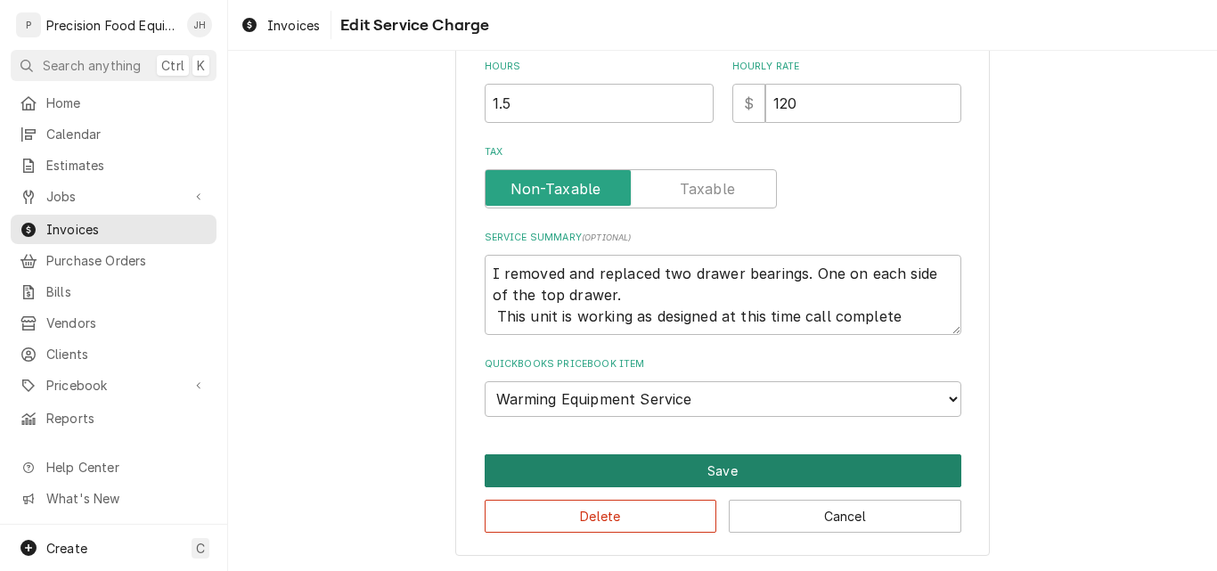
click at [731, 470] on button "Save" at bounding box center [723, 470] width 477 height 33
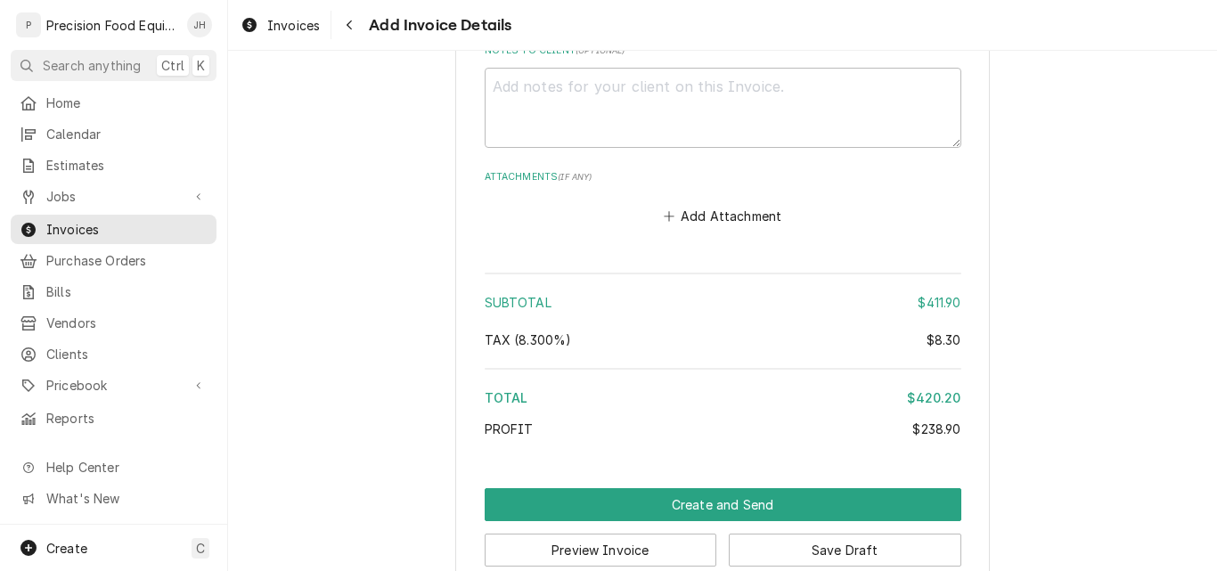
scroll to position [3418, 0]
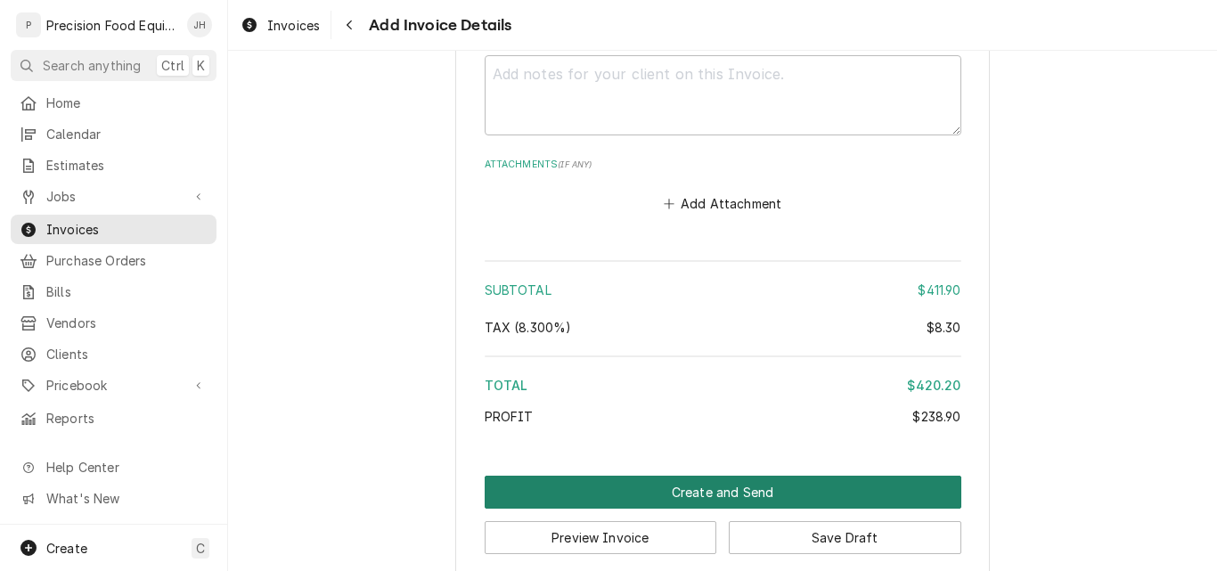
click at [742, 476] on button "Create and Send" at bounding box center [723, 492] width 477 height 33
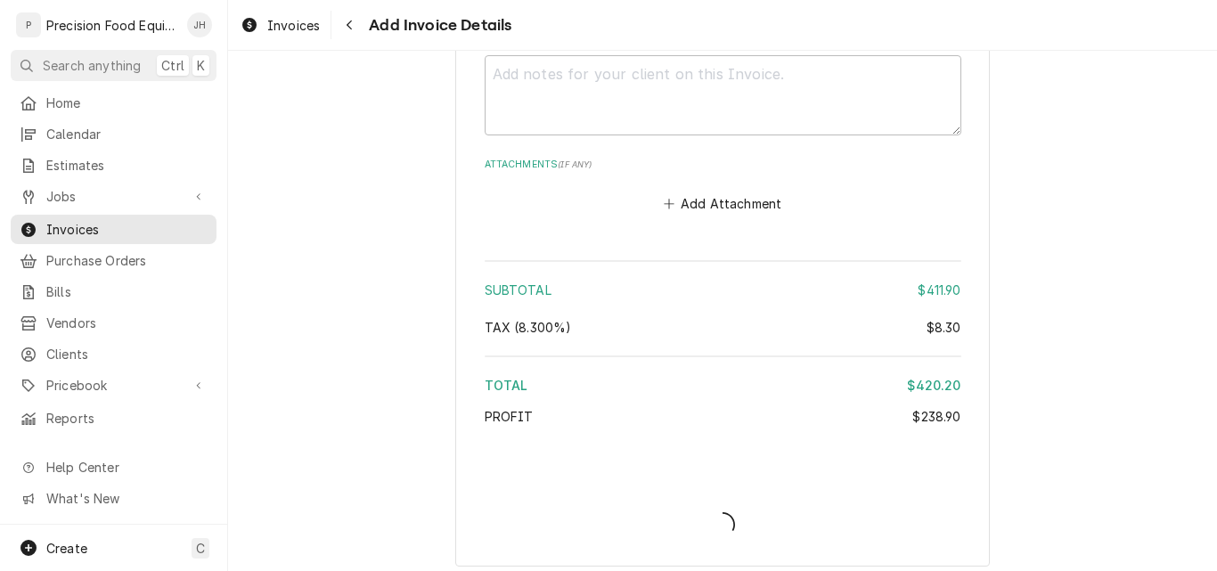
scroll to position [3409, 0]
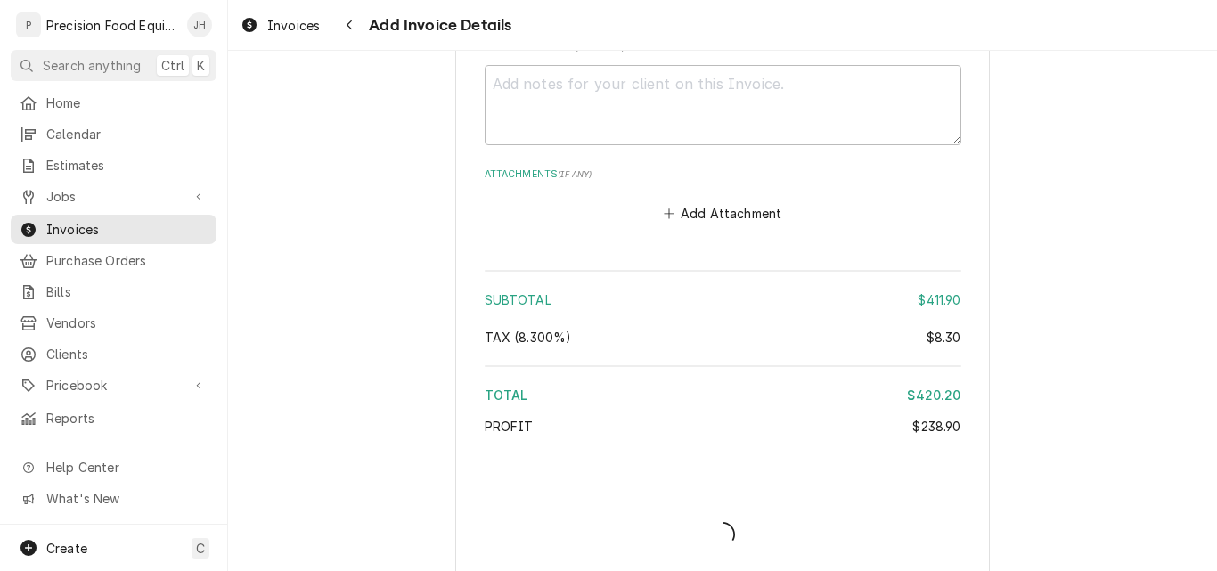
type textarea "x"
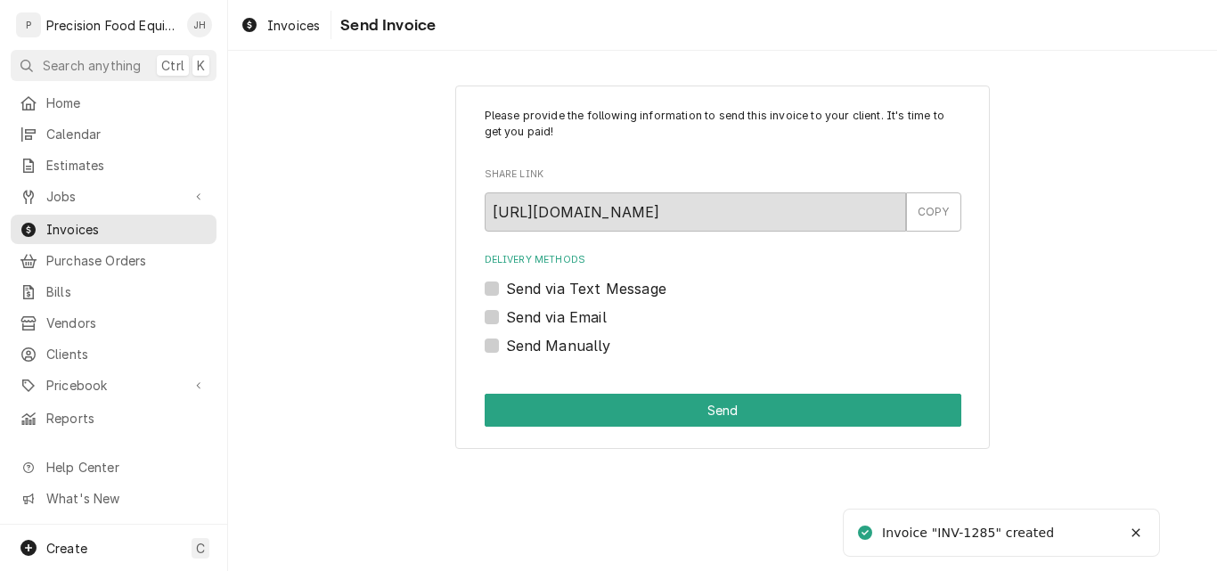
click at [561, 315] on label "Send via Email" at bounding box center [556, 316] width 101 height 21
click at [561, 315] on input "Send via Email" at bounding box center [744, 325] width 477 height 39
checkbox input "true"
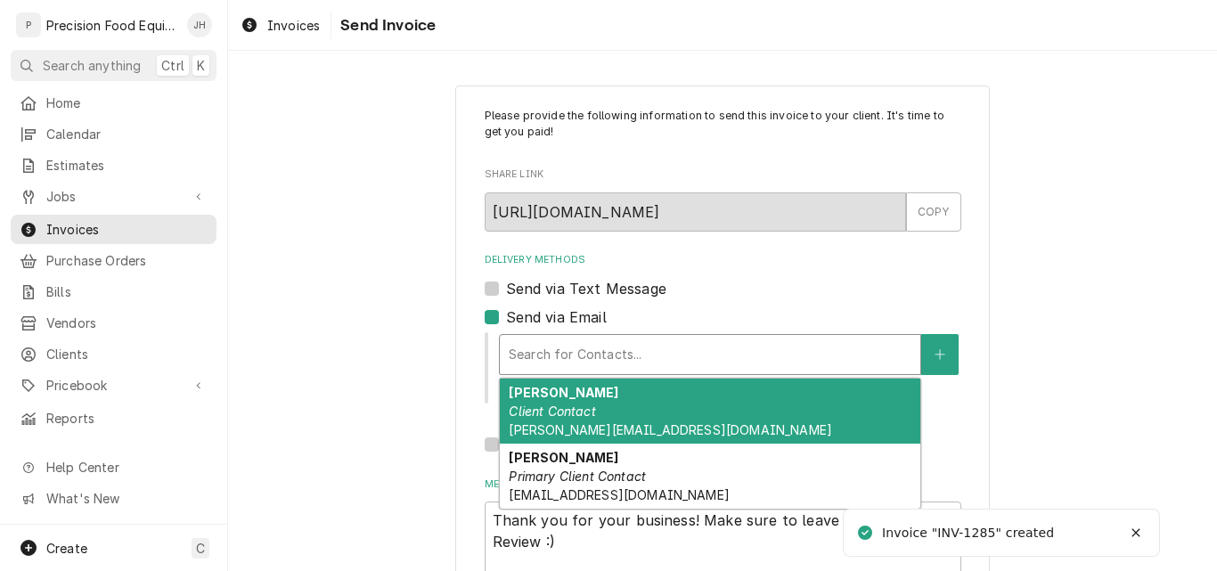
click at [564, 350] on div "Delivery Methods" at bounding box center [710, 355] width 403 height 32
click at [559, 395] on div "[PERSON_NAME] Client Contact [PERSON_NAME][EMAIL_ADDRESS][DOMAIN_NAME]" at bounding box center [710, 411] width 421 height 65
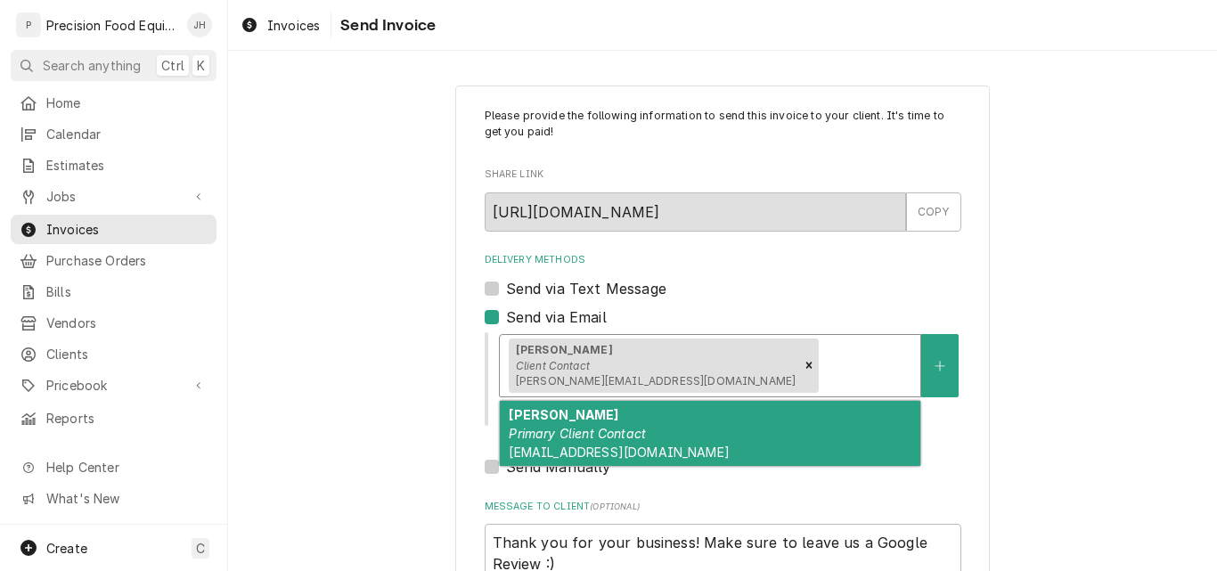
click at [822, 354] on div "Delivery Methods" at bounding box center [866, 365] width 89 height 32
click at [714, 427] on div "[PERSON_NAME] Primary Client Contact [EMAIL_ADDRESS][DOMAIN_NAME]" at bounding box center [710, 433] width 421 height 65
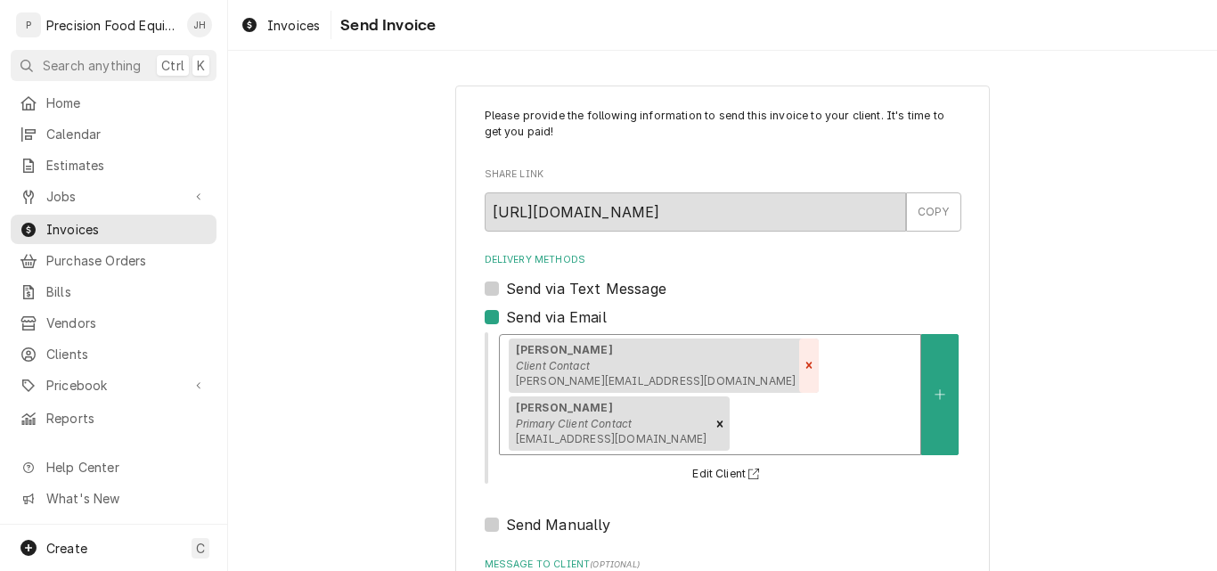
click at [806, 367] on icon "Remove [object Object]" at bounding box center [809, 366] width 6 height 6
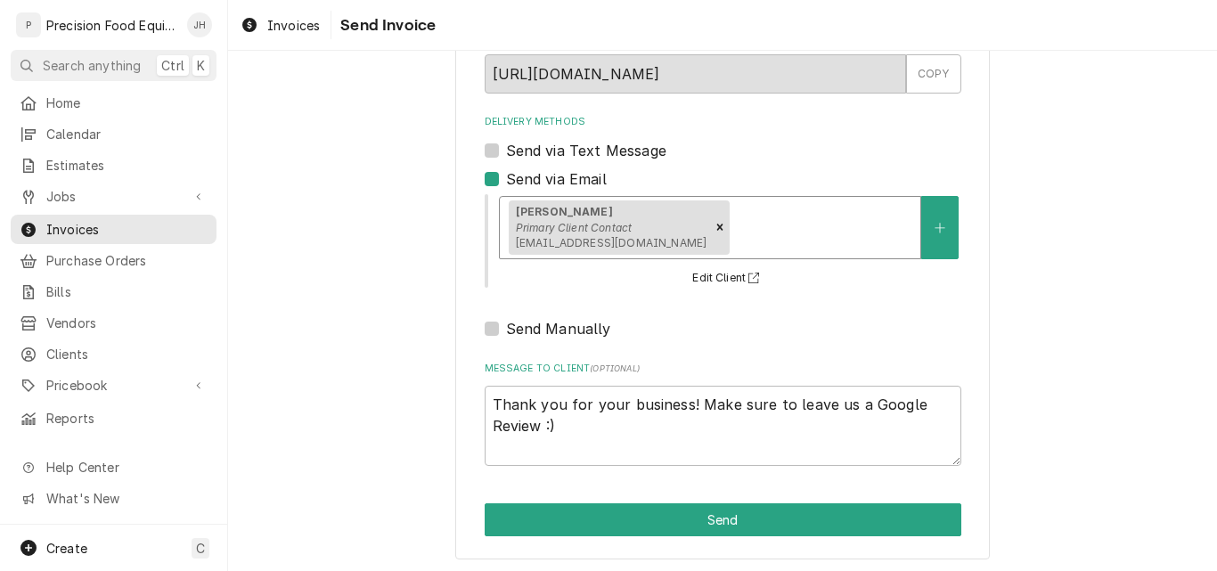
scroll to position [142, 0]
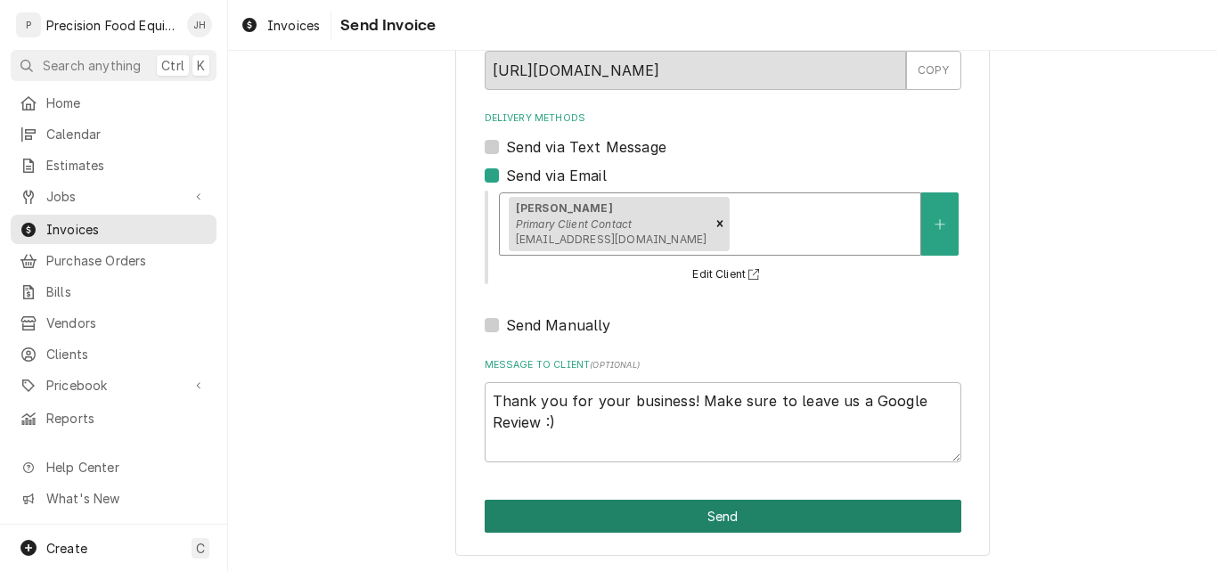
click at [727, 524] on button "Send" at bounding box center [723, 516] width 477 height 33
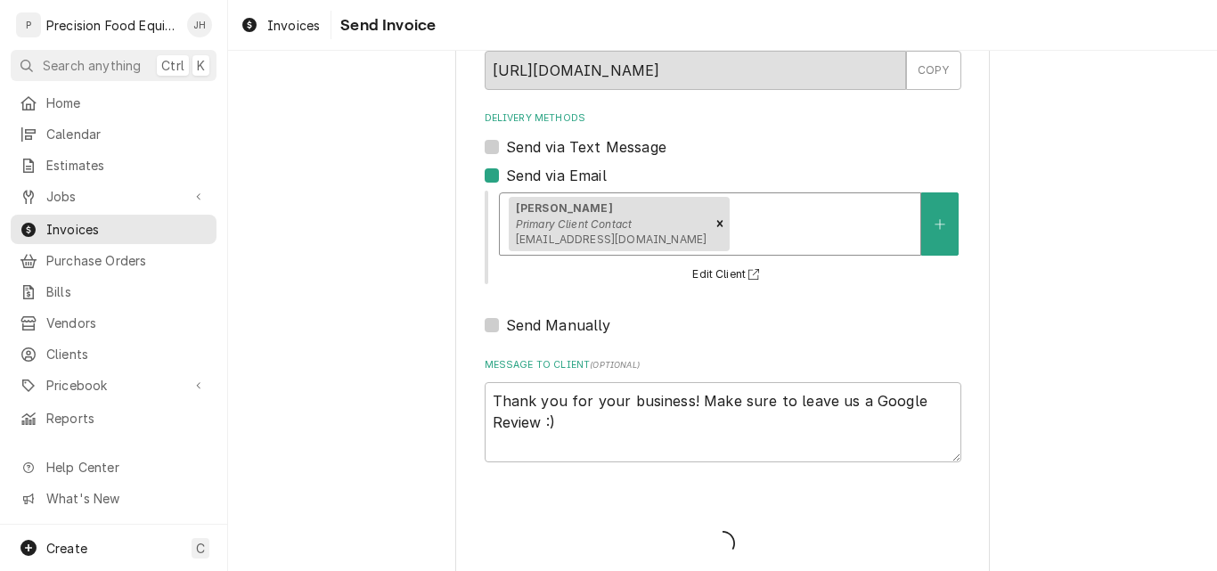
type textarea "x"
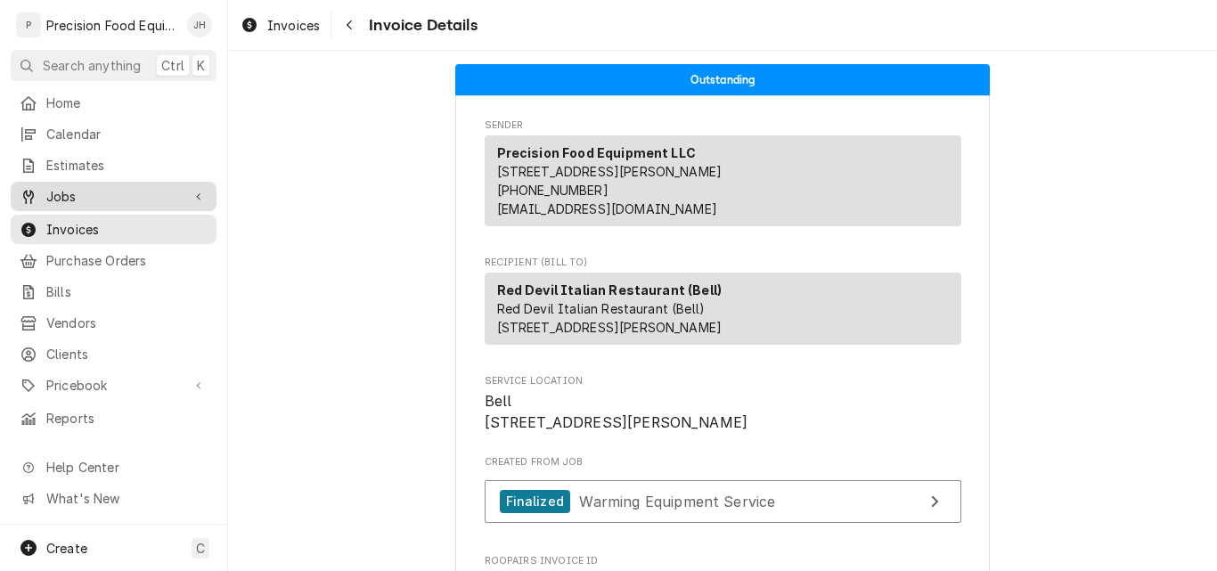
click at [94, 196] on span "Jobs" at bounding box center [113, 196] width 135 height 19
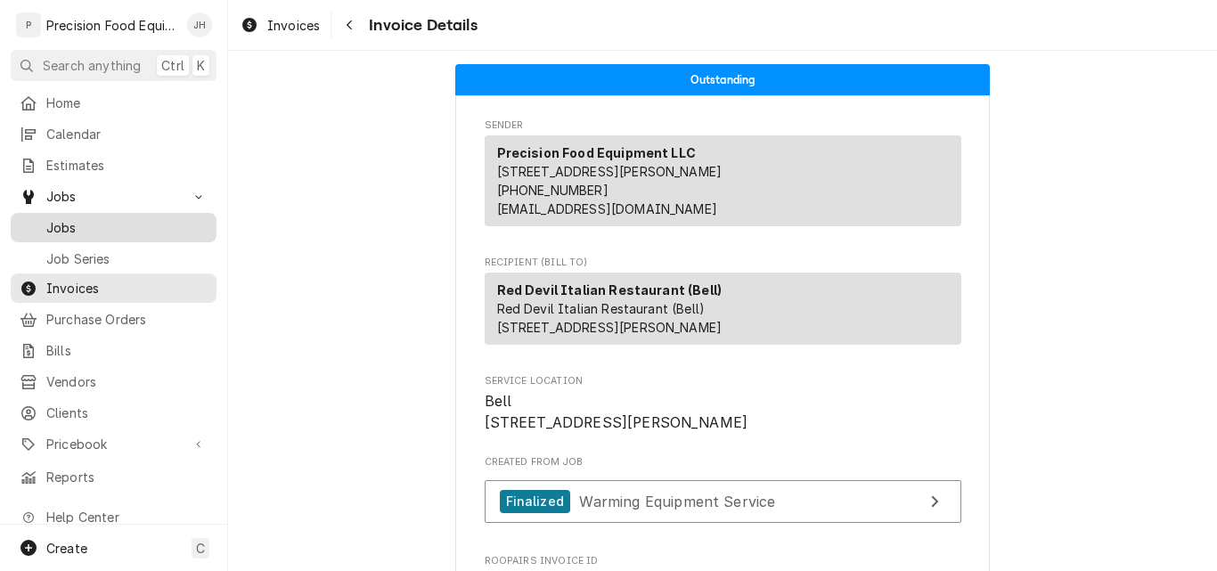
click at [138, 225] on span "Jobs" at bounding box center [126, 227] width 161 height 19
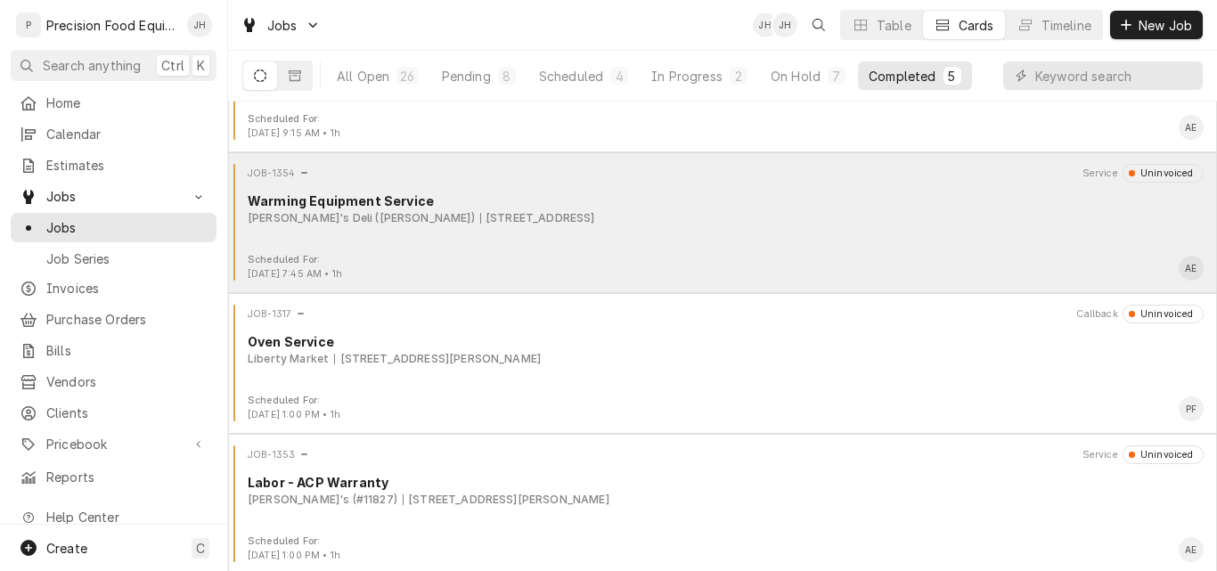
scroll to position [234, 0]
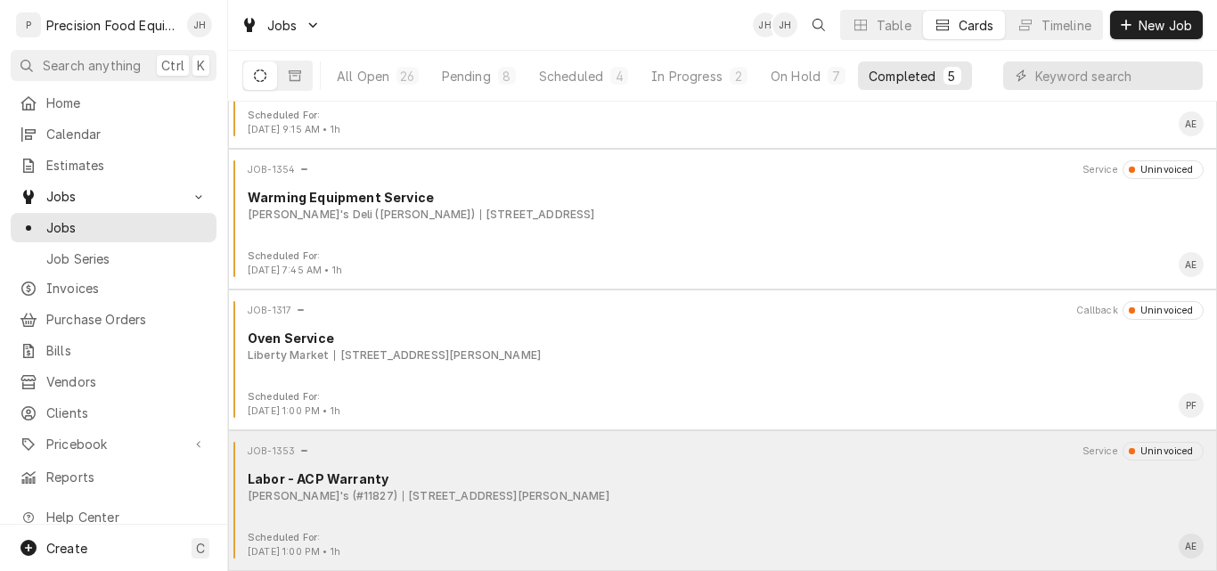
click at [714, 508] on div "JOB-1353 Service Uninvoiced Labor - ACP Warranty Wendy's (#11827) 16859 W. Bell…" at bounding box center [722, 486] width 975 height 89
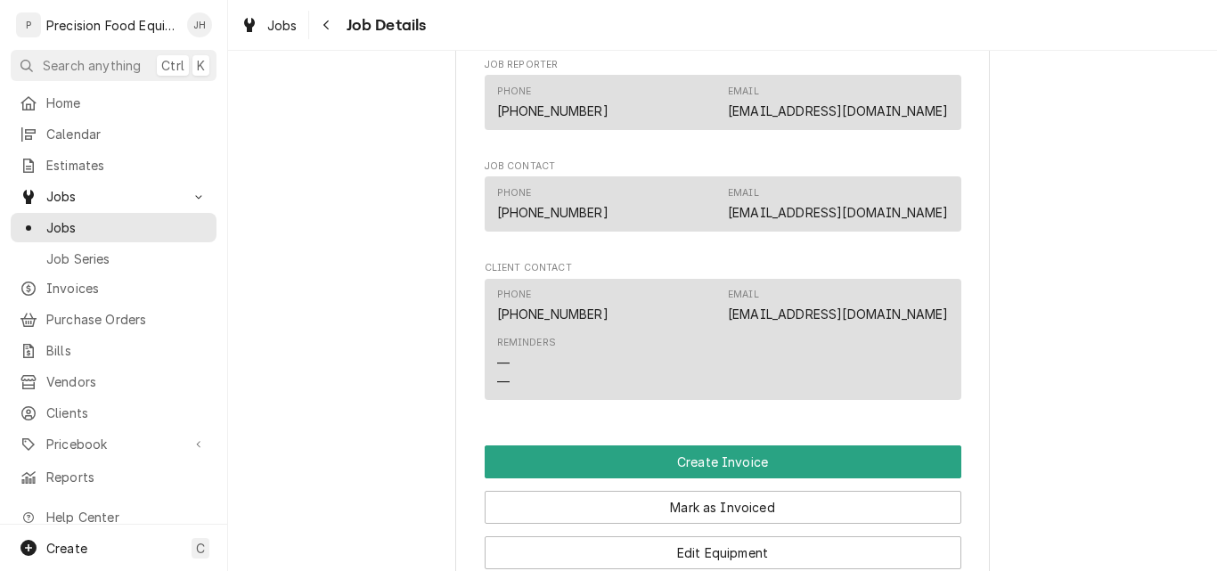
scroll to position [1247, 0]
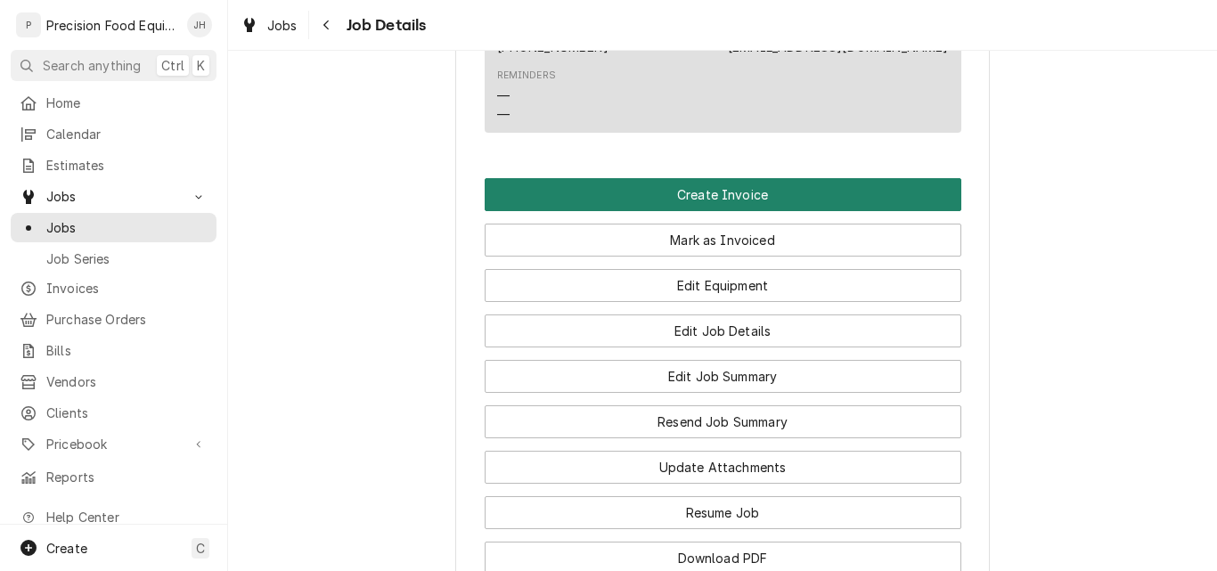
click at [778, 192] on button "Create Invoice" at bounding box center [723, 194] width 477 height 33
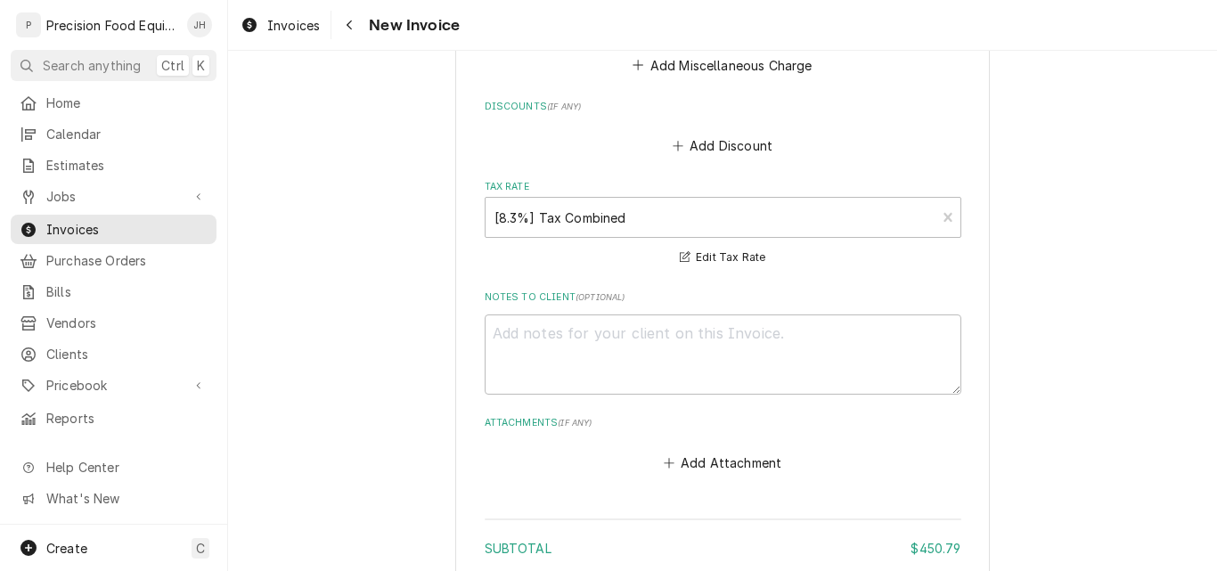
scroll to position [4276, 0]
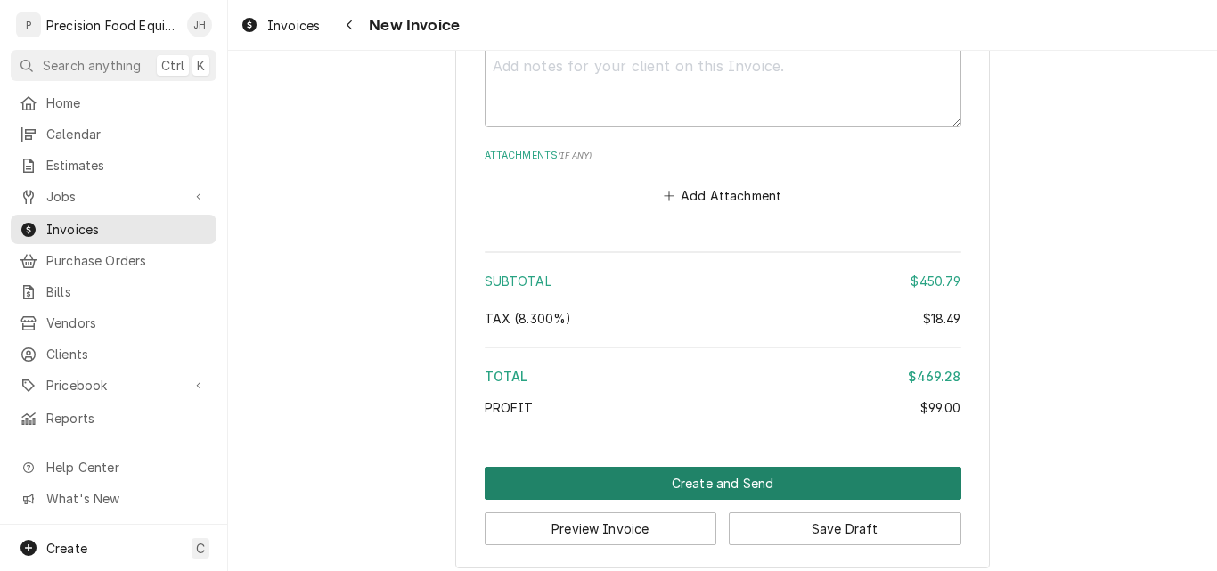
click at [686, 486] on button "Create and Send" at bounding box center [723, 483] width 477 height 33
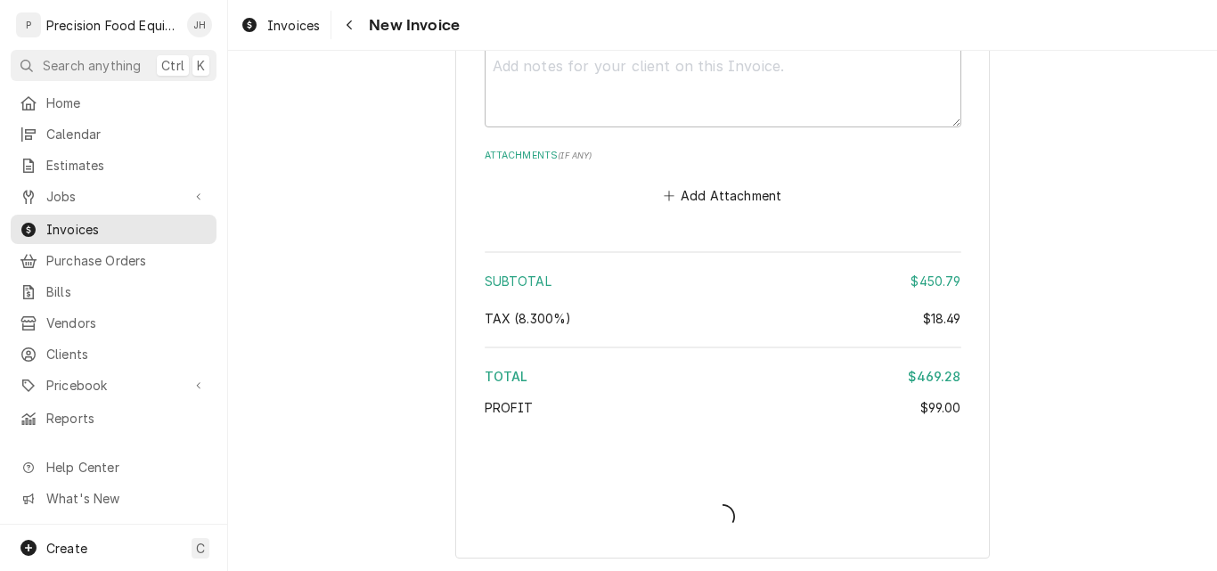
type textarea "x"
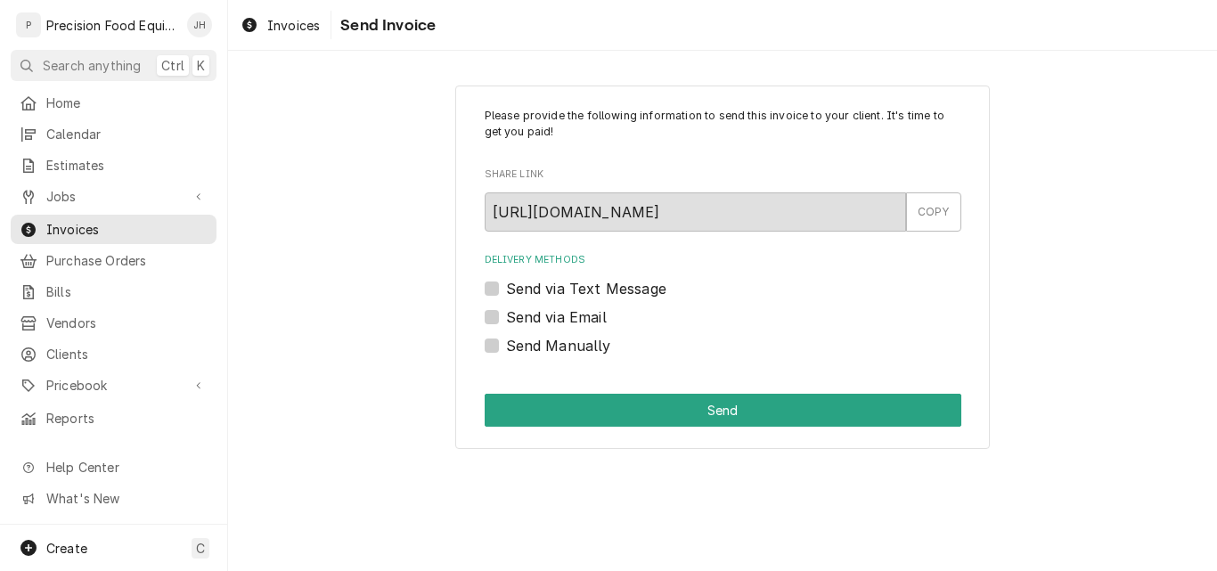
click at [569, 355] on label "Send Manually" at bounding box center [558, 345] width 105 height 21
click at [569, 355] on input "Send Manually" at bounding box center [744, 354] width 477 height 39
checkbox input "true"
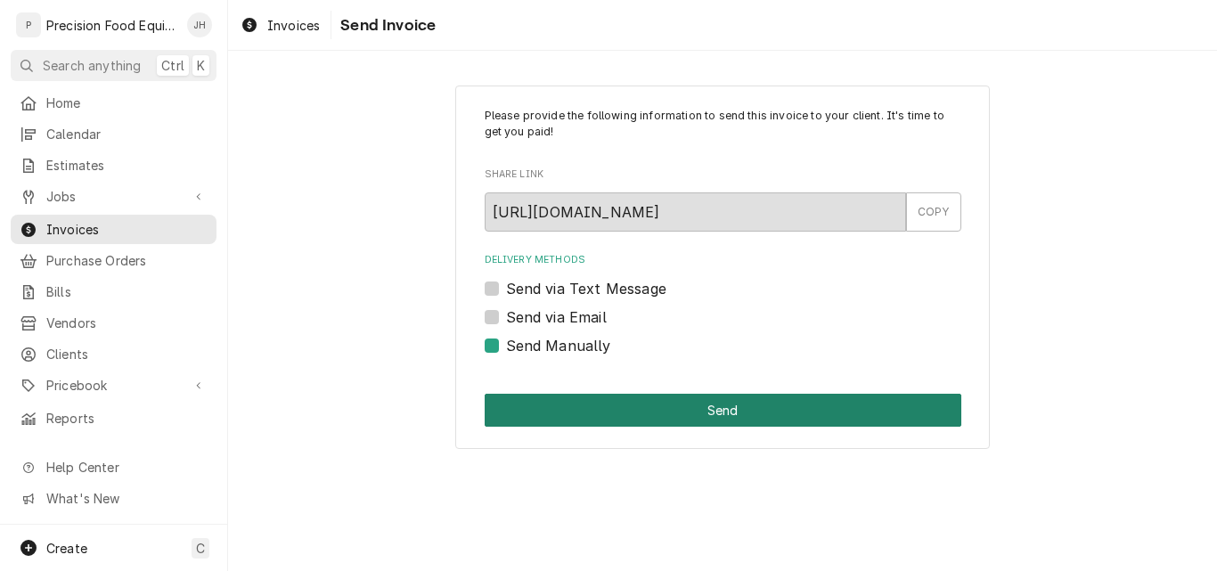
click at [586, 407] on button "Send" at bounding box center [723, 410] width 477 height 33
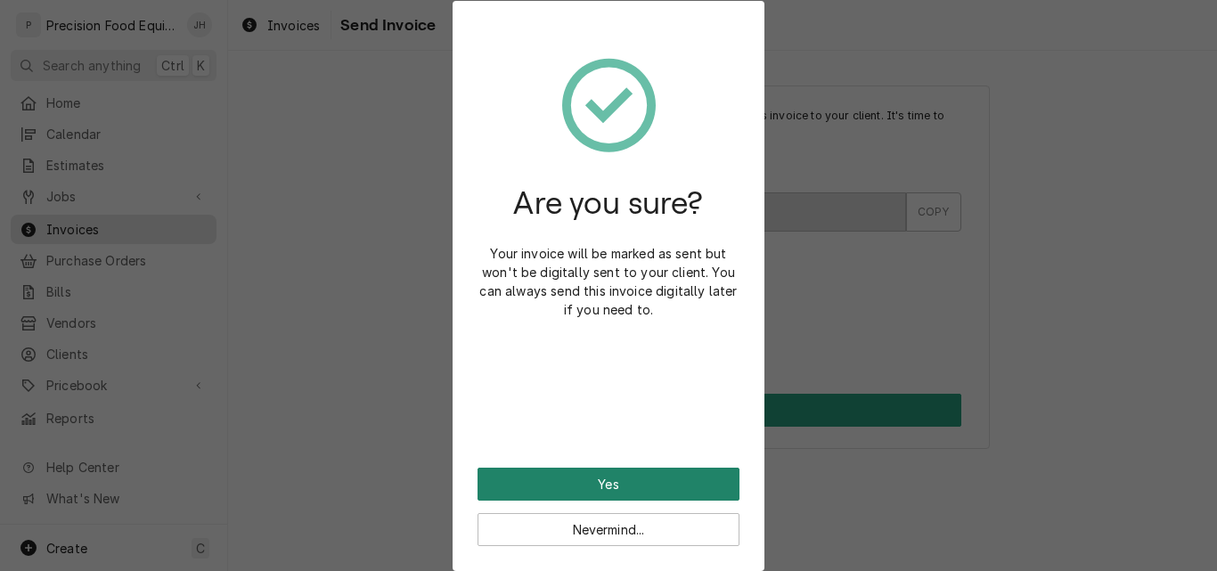
click at [586, 476] on button "Yes" at bounding box center [609, 484] width 262 height 33
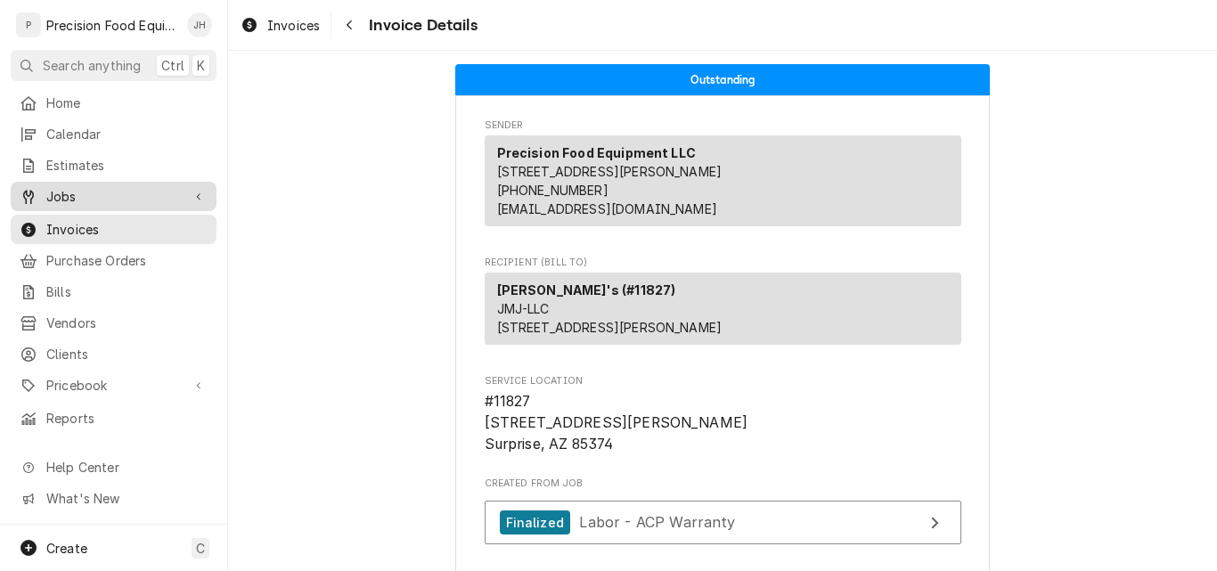
click at [76, 193] on span "Jobs" at bounding box center [113, 196] width 135 height 19
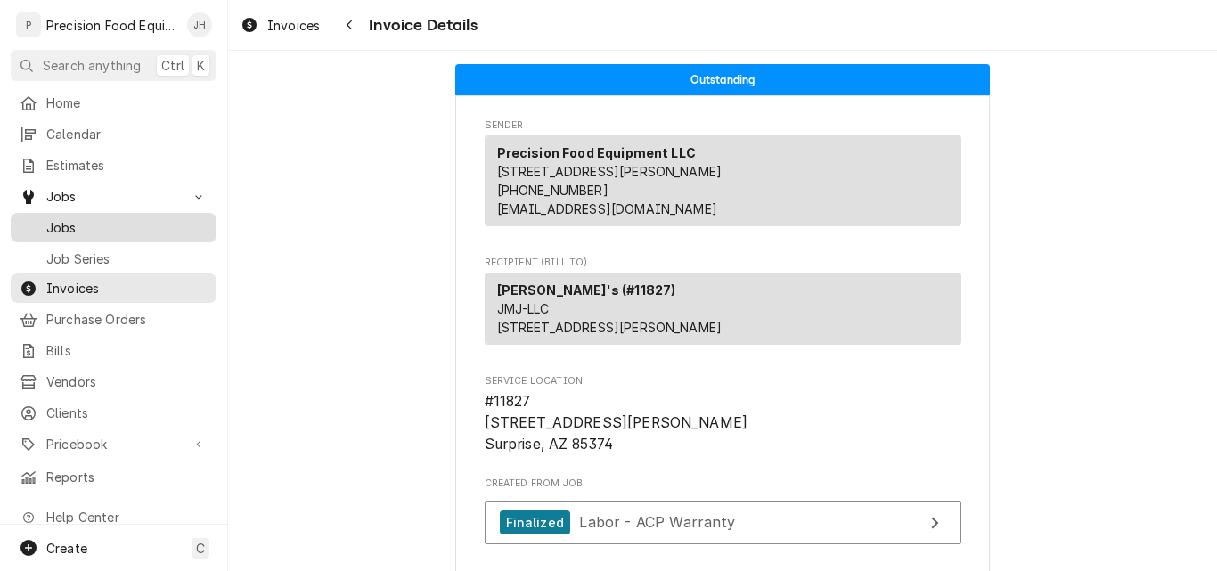
click at [76, 218] on span "Jobs" at bounding box center [126, 227] width 161 height 19
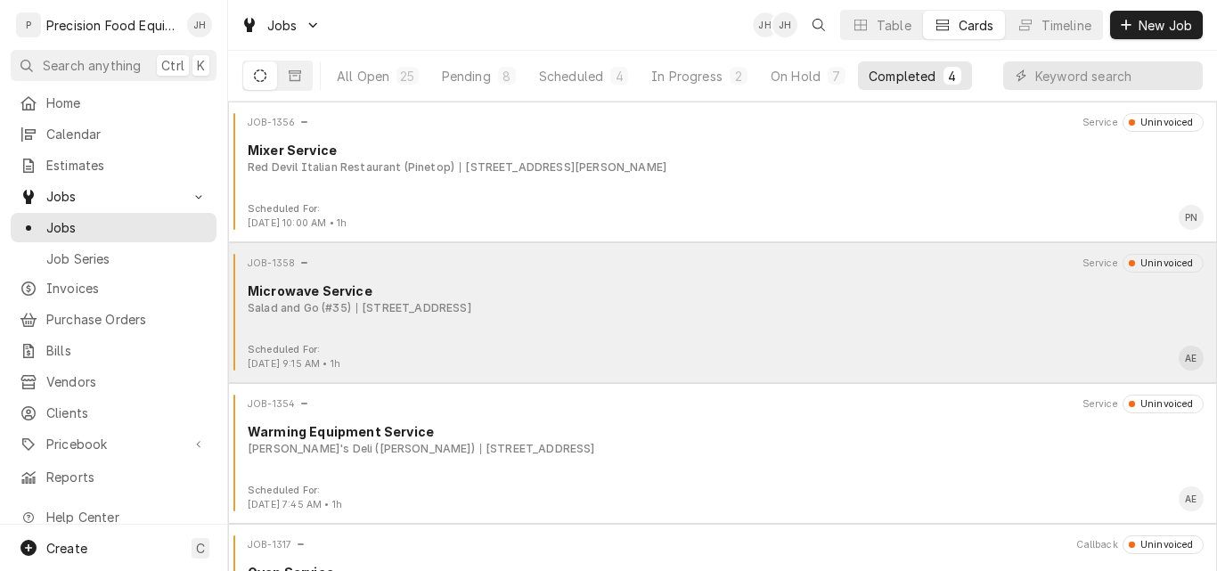
scroll to position [94, 0]
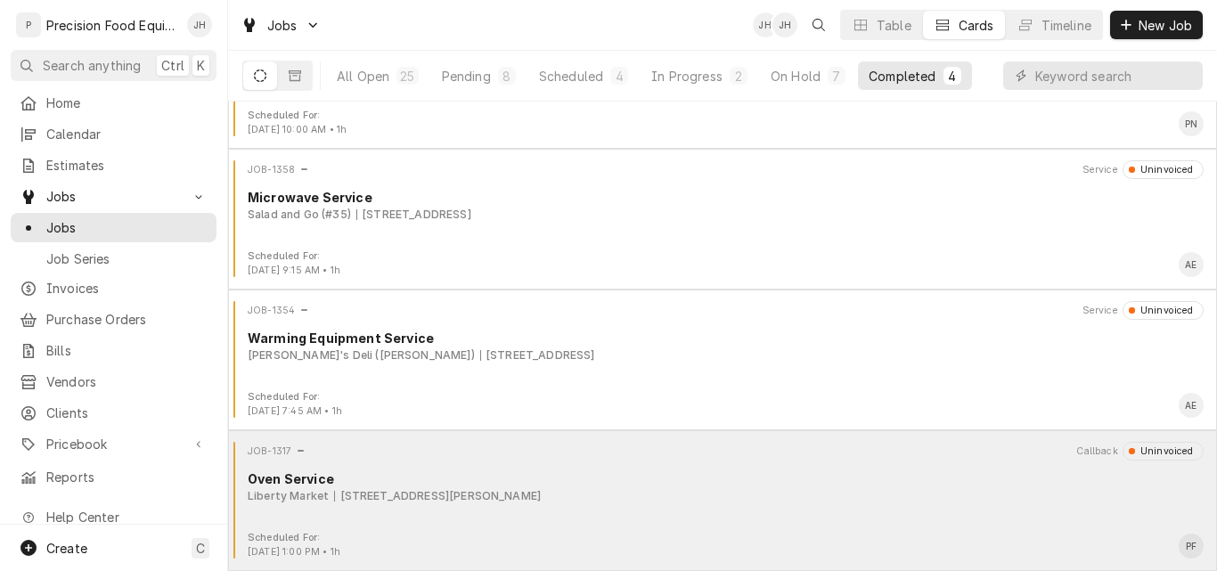
click at [629, 521] on div "JOB-1317 Callback Uninvoiced Oven Service Liberty Market [STREET_ADDRESS][PERSO…" at bounding box center [722, 486] width 975 height 89
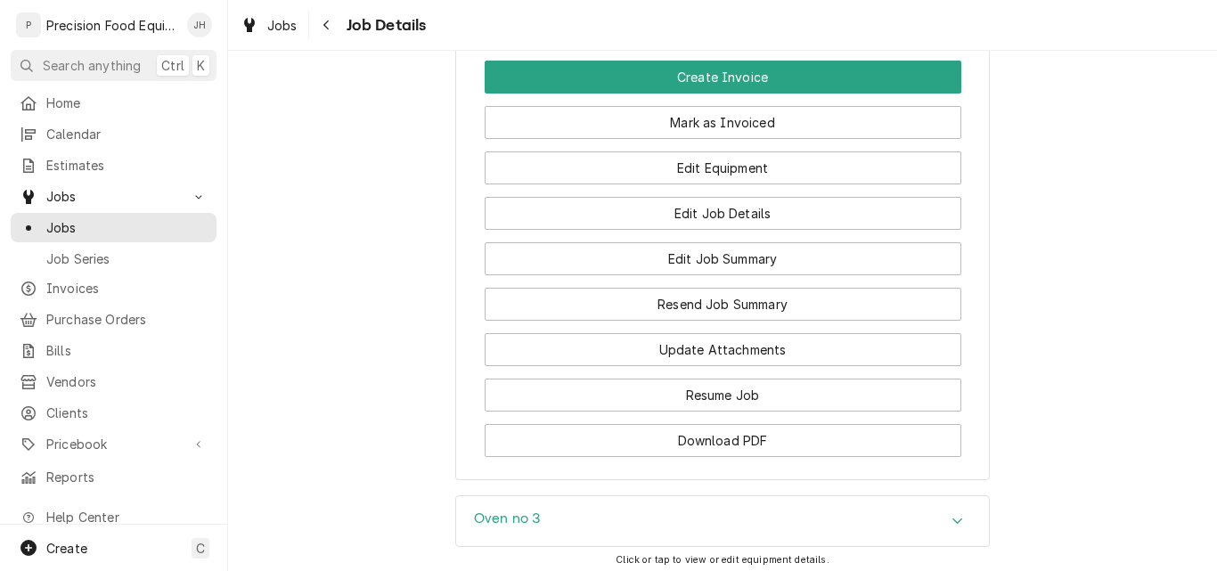
scroll to position [1559, 0]
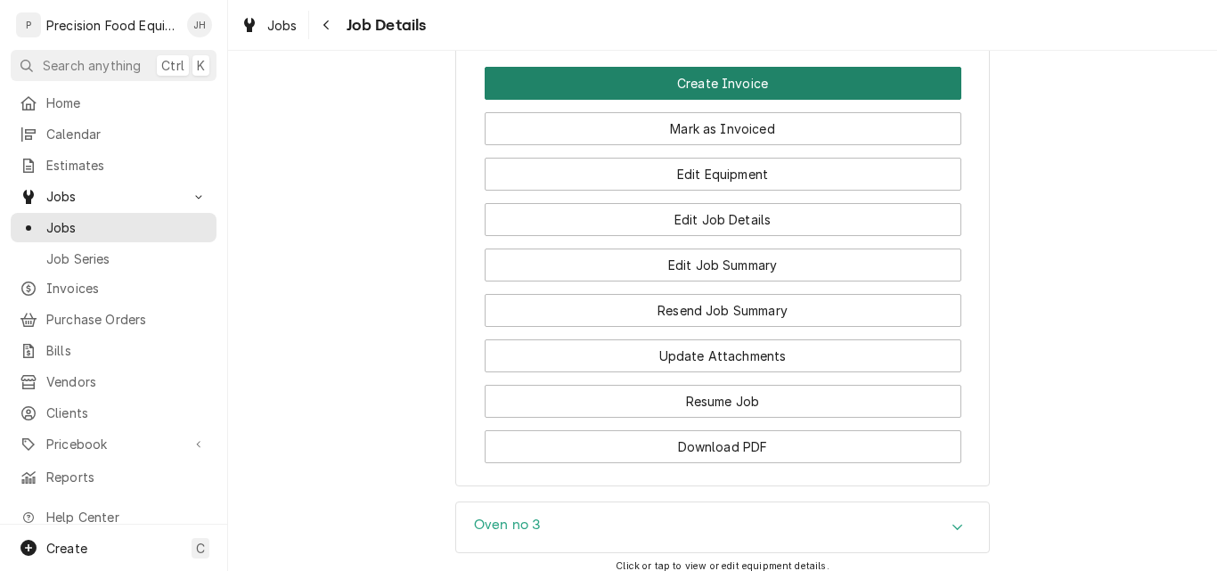
click at [775, 78] on button "Create Invoice" at bounding box center [723, 83] width 477 height 33
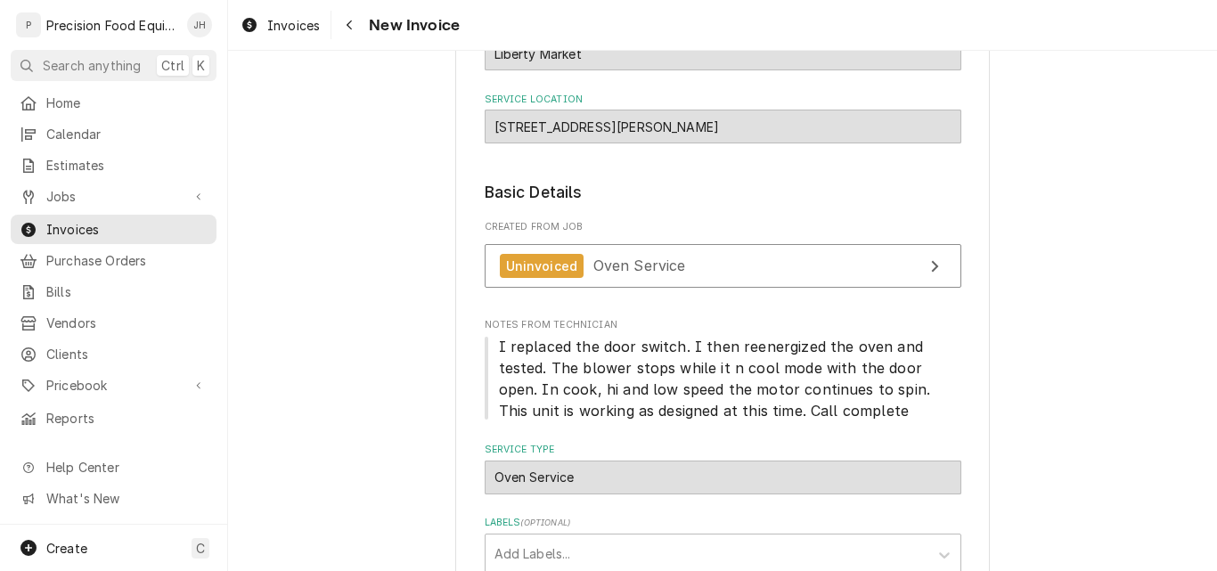
scroll to position [178, 0]
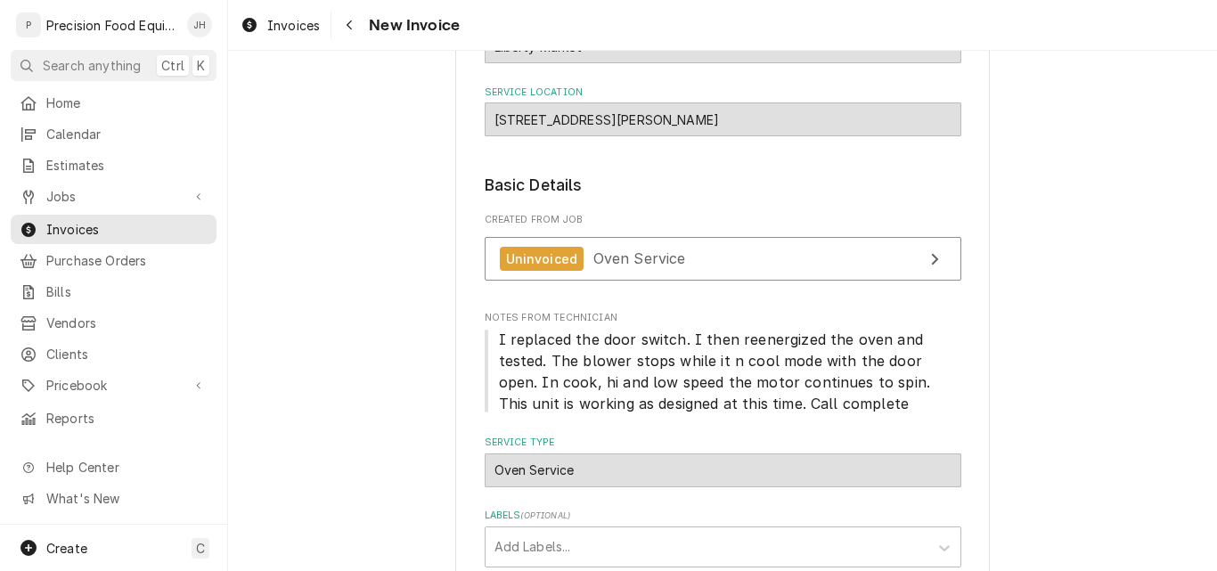
click at [740, 338] on span "I replaced the door switch. I then reenergized the oven and tested. The blower …" at bounding box center [719, 372] width 441 height 82
click at [741, 341] on span "I replaced the door switch. I then reenergized the oven and tested. The blower …" at bounding box center [719, 372] width 441 height 82
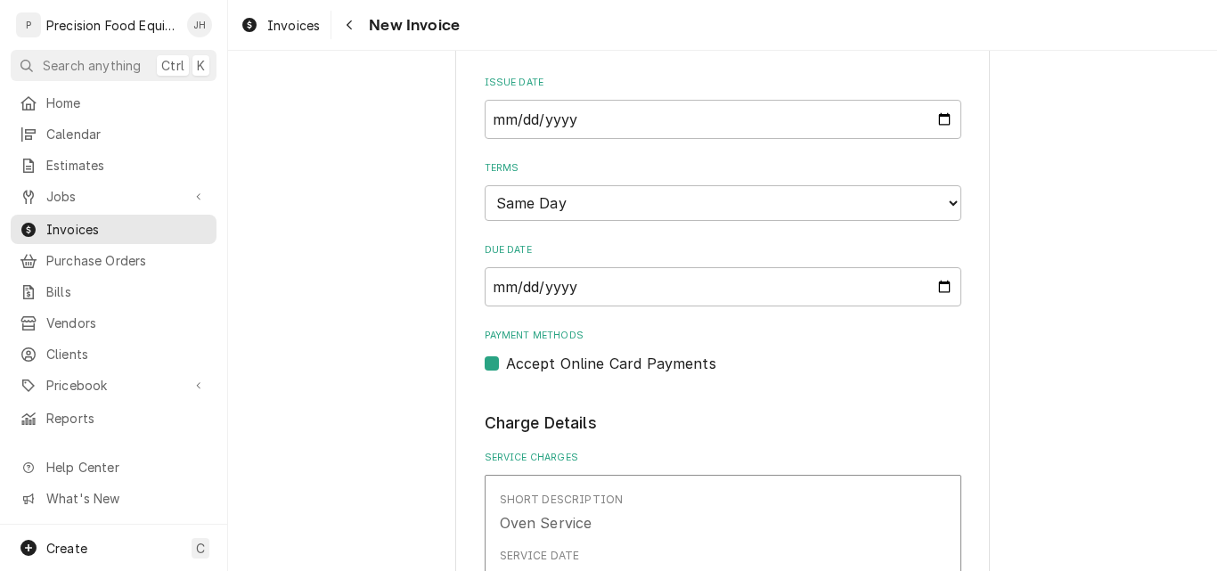
scroll to position [802, 0]
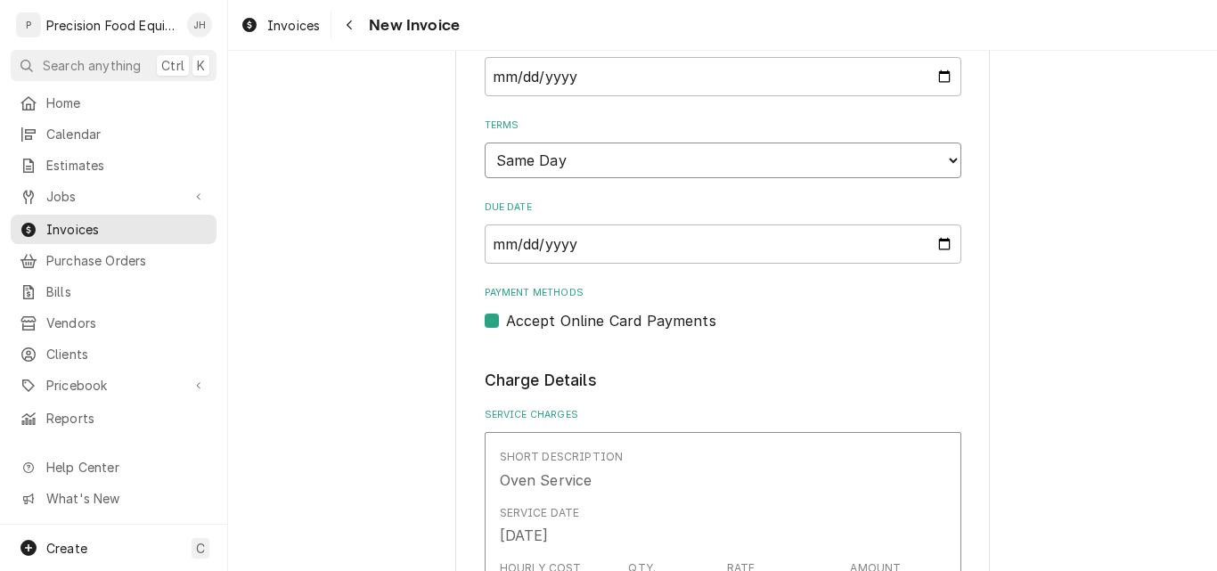
click at [742, 157] on select "Choose payment terms... Same Day Net 7 Net 14 Net 21 Net 30 Net 45 Net 60 Net 90" at bounding box center [723, 161] width 477 height 36
type textarea "x"
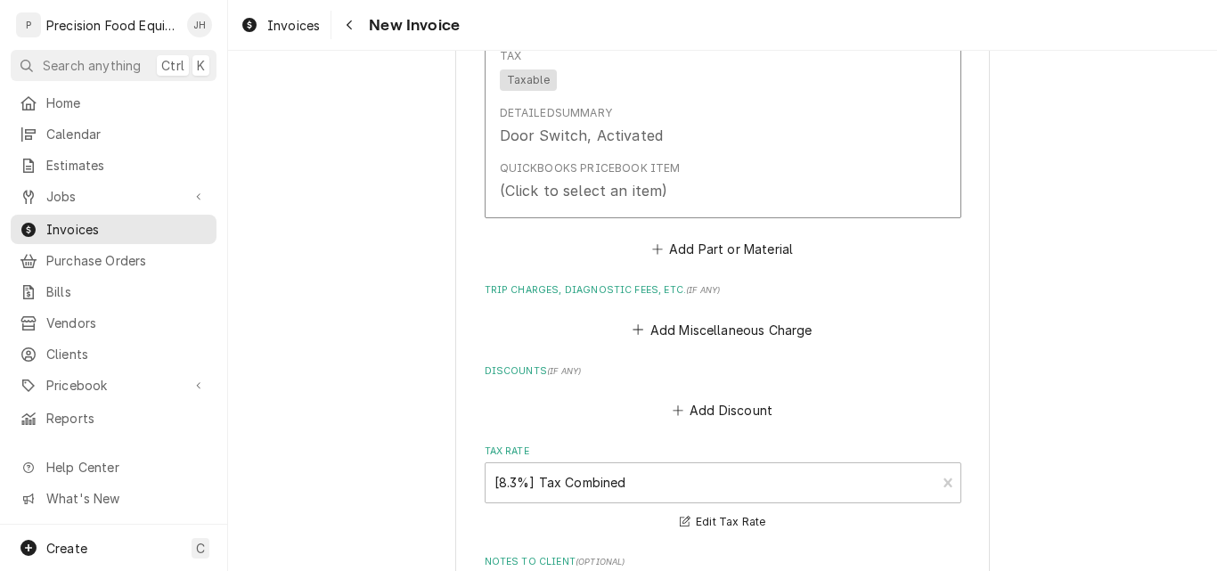
scroll to position [1960, 0]
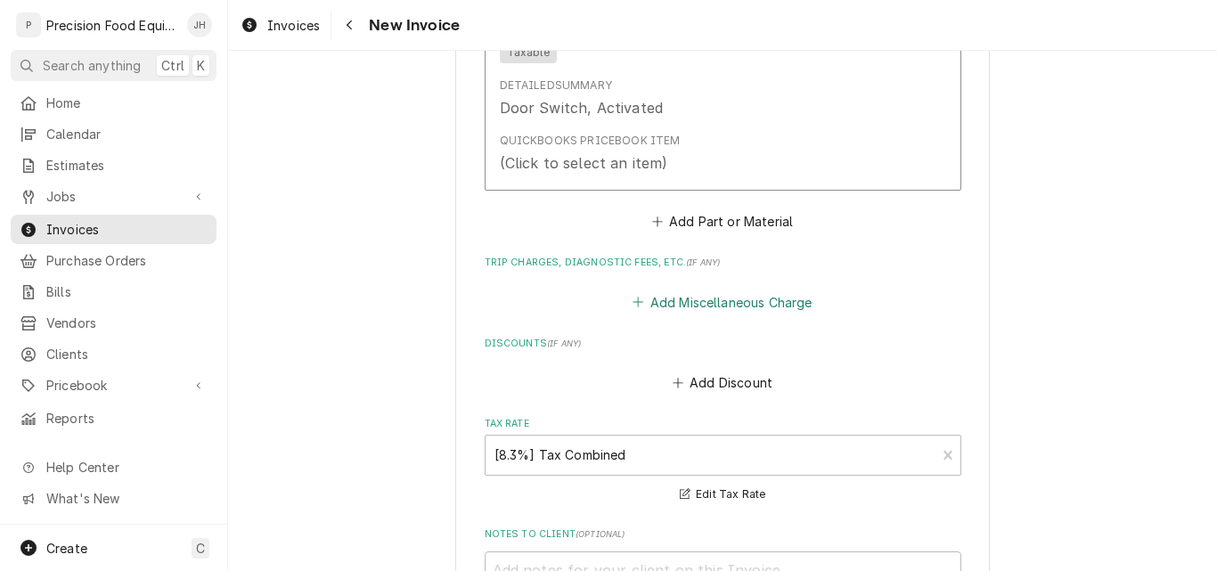
click at [747, 306] on button "Add Miscellaneous Charge" at bounding box center [722, 302] width 185 height 25
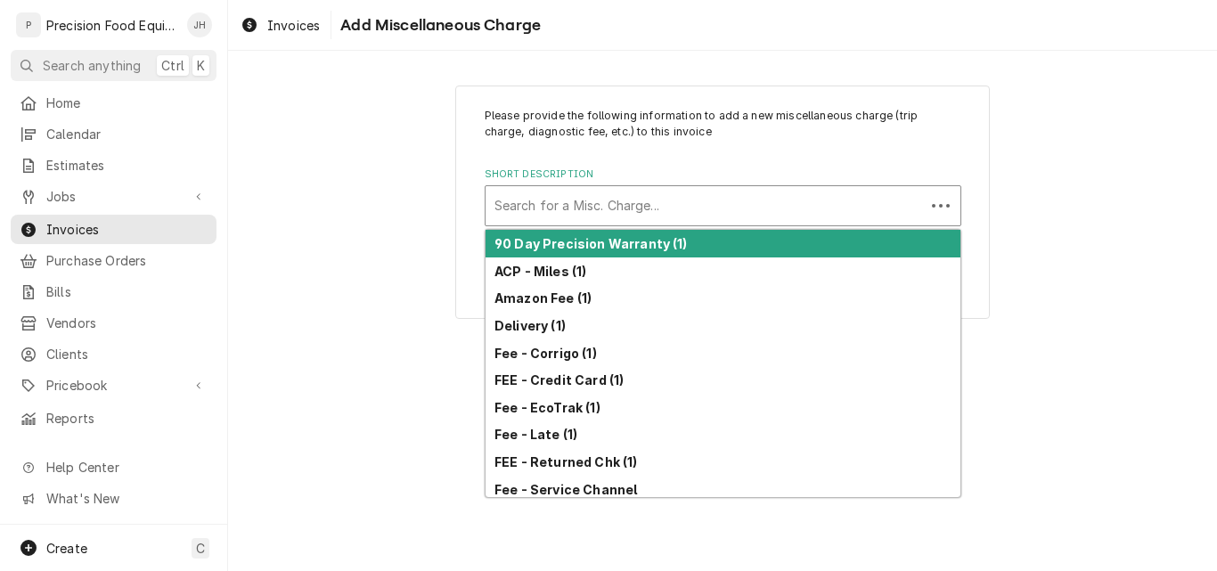
click at [573, 214] on div "Short Description" at bounding box center [704, 206] width 421 height 32
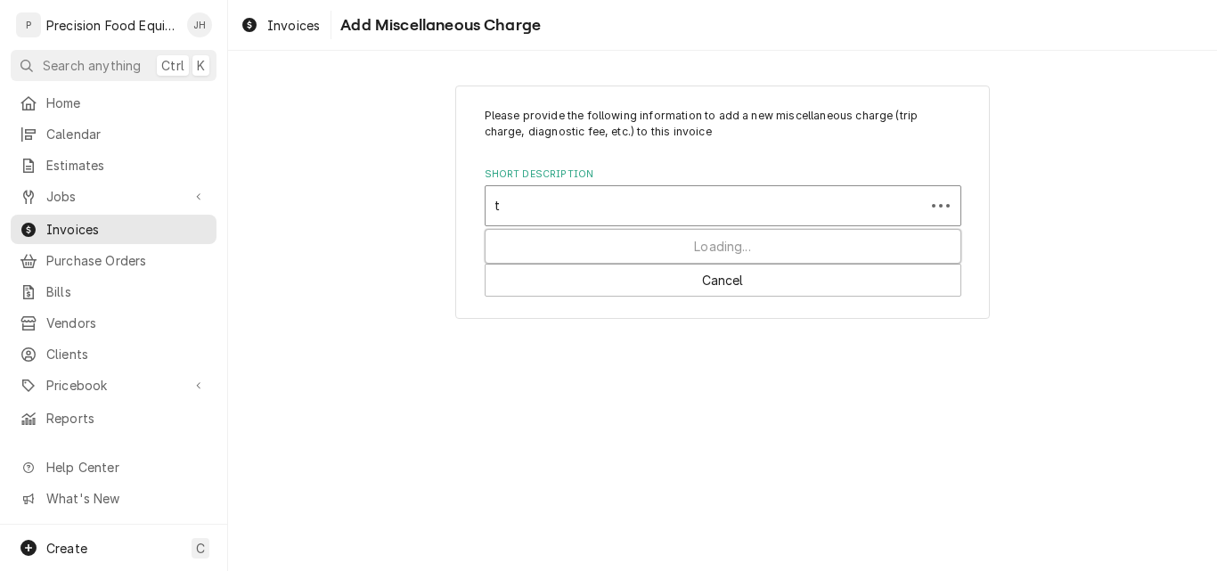
type input "tr"
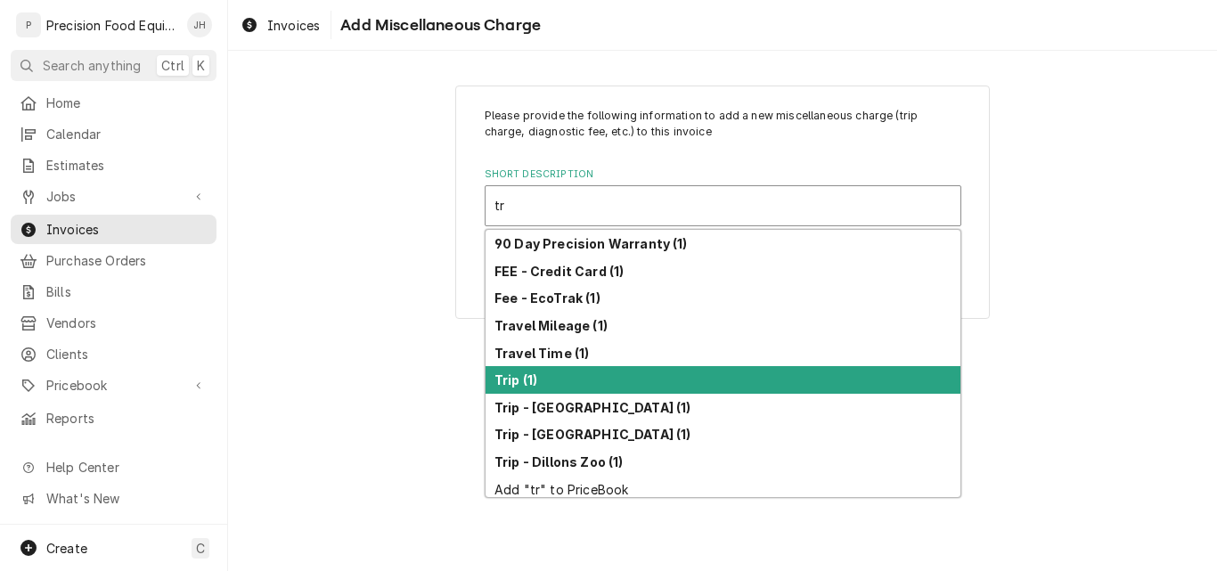
click at [543, 376] on div "Trip (1)" at bounding box center [723, 380] width 475 height 28
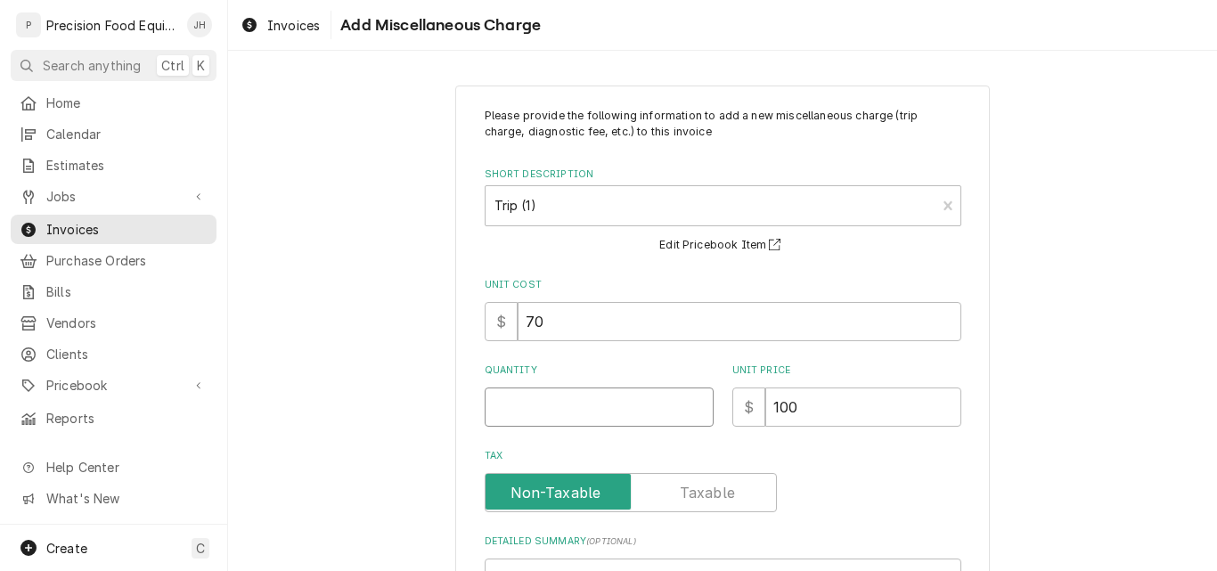
click at [547, 404] on input "Quantity" at bounding box center [599, 407] width 229 height 39
type textarea "x"
type input "1"
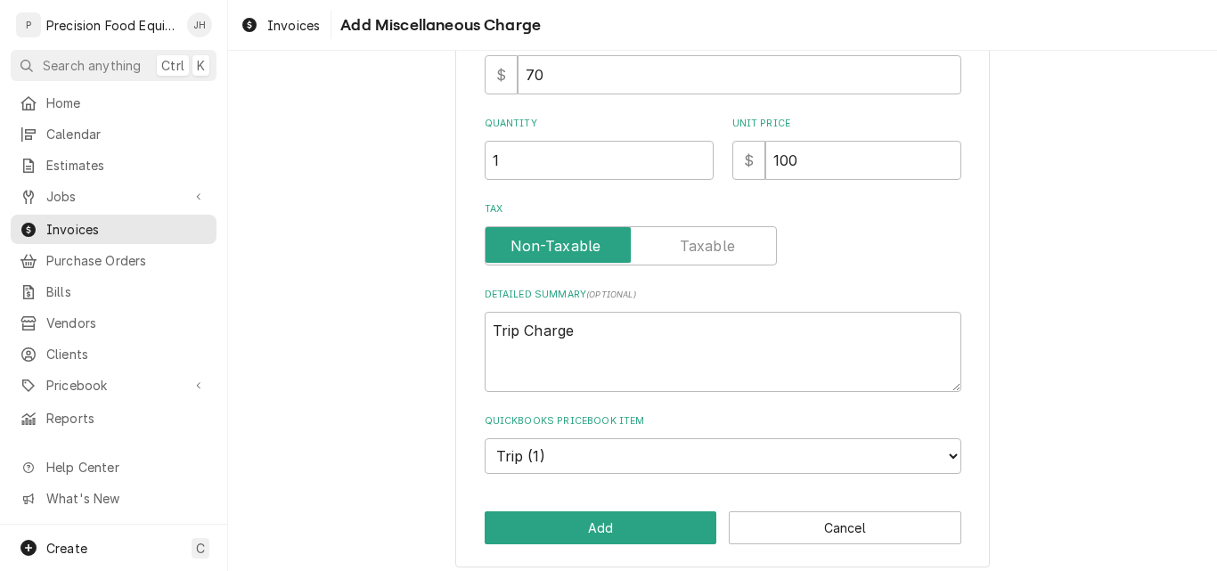
scroll to position [258, 0]
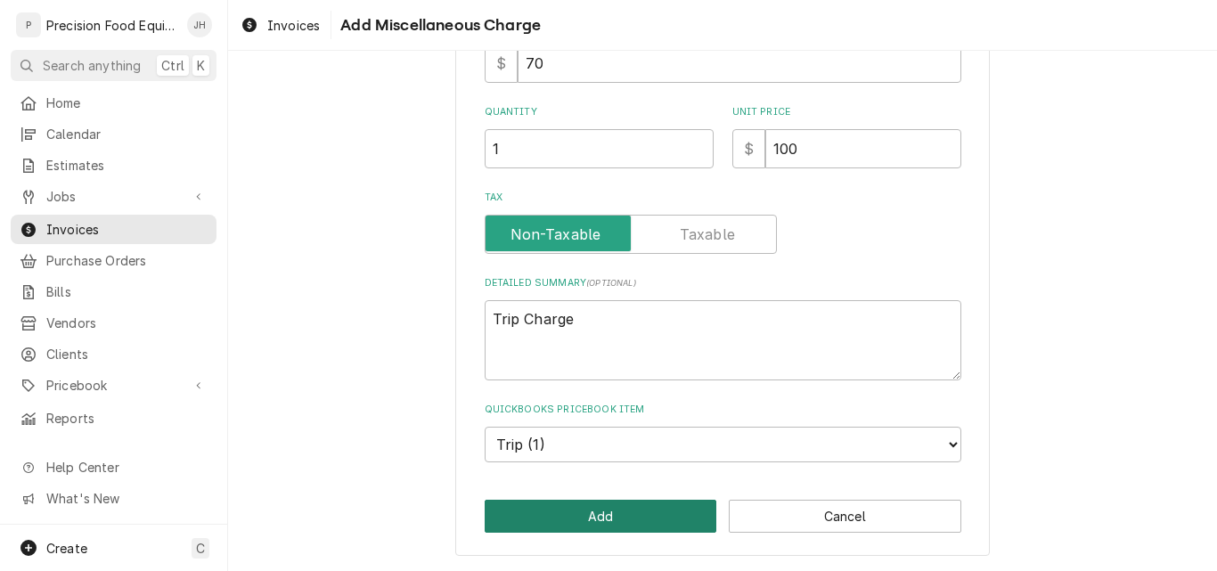
click at [576, 513] on button "Add" at bounding box center [601, 516] width 233 height 33
type textarea "x"
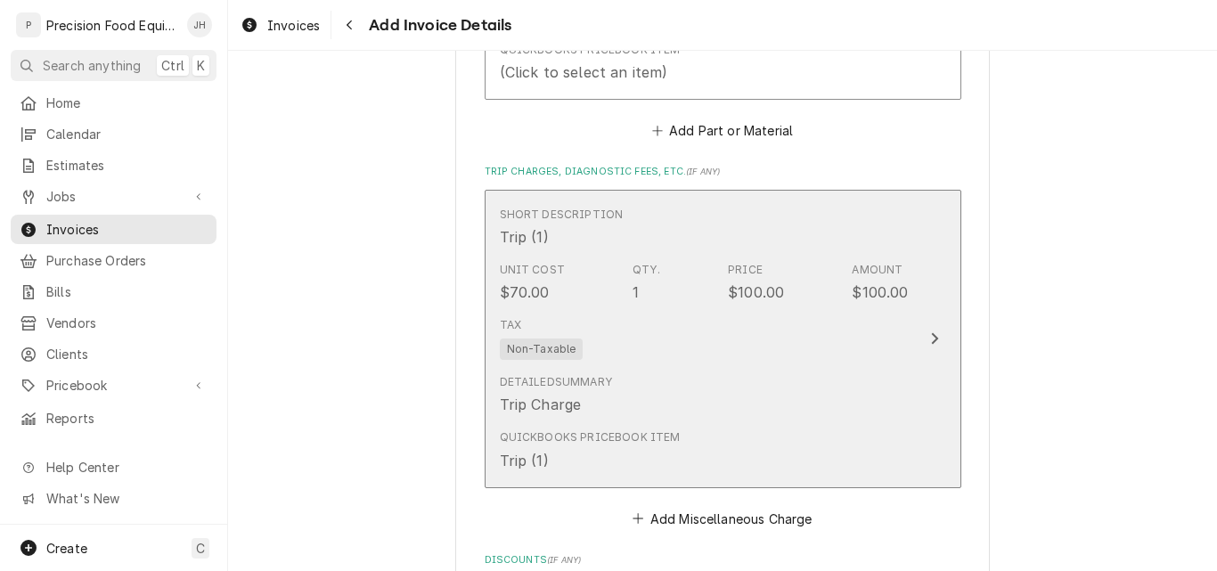
scroll to position [2316, 0]
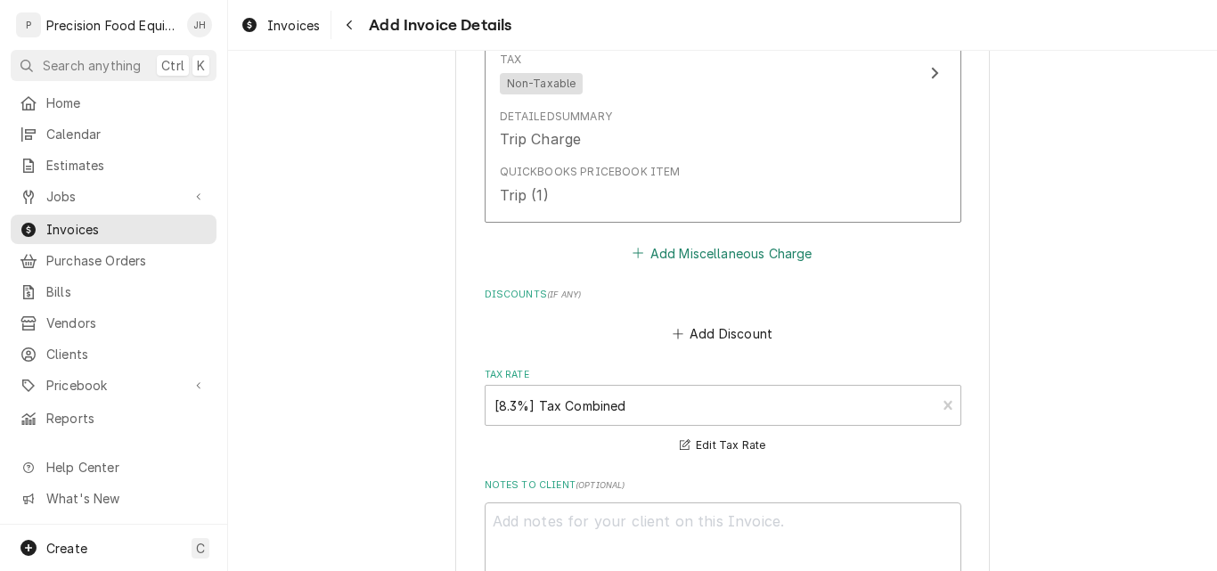
click at [730, 254] on button "Add Miscellaneous Charge" at bounding box center [722, 253] width 185 height 25
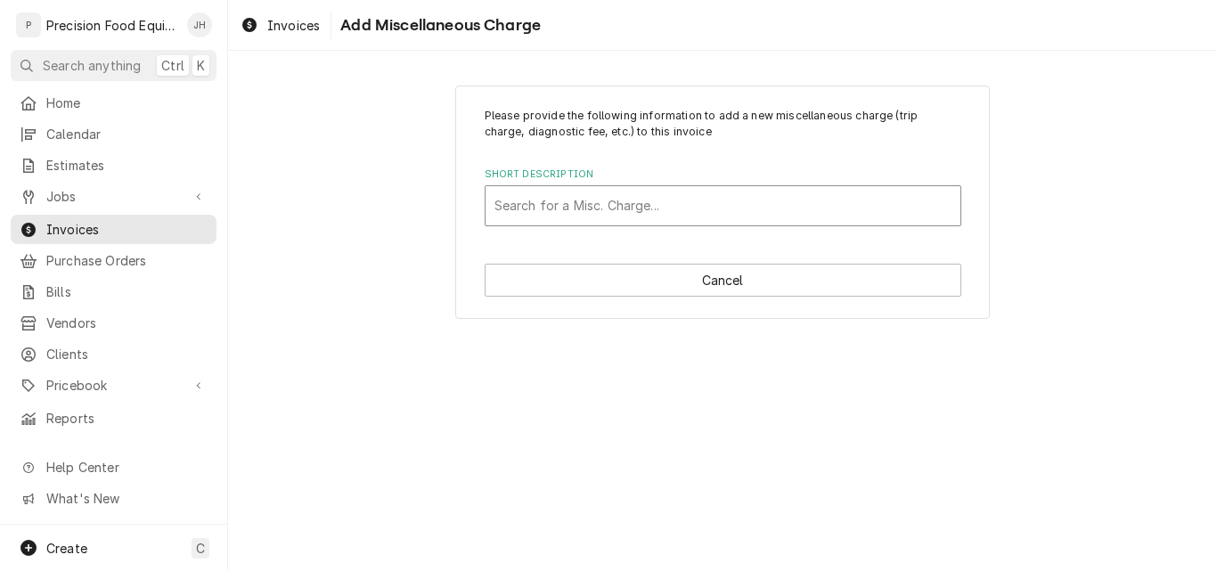
click at [569, 213] on div "Short Description" at bounding box center [722, 206] width 457 height 32
type input "fre"
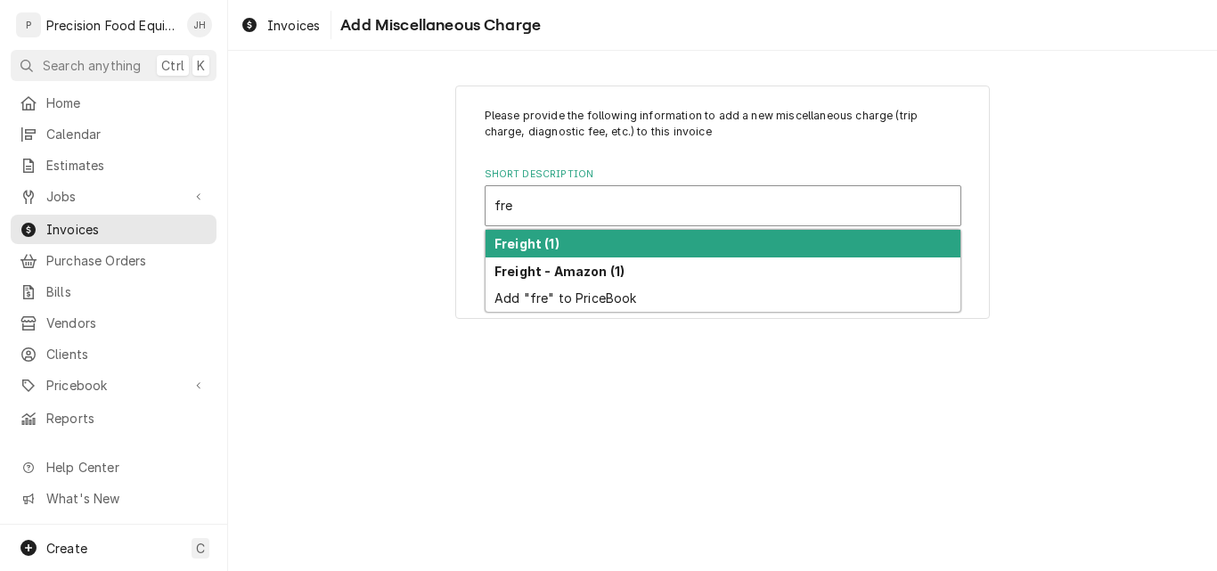
click at [553, 234] on div "Freight (1)" at bounding box center [723, 244] width 475 height 28
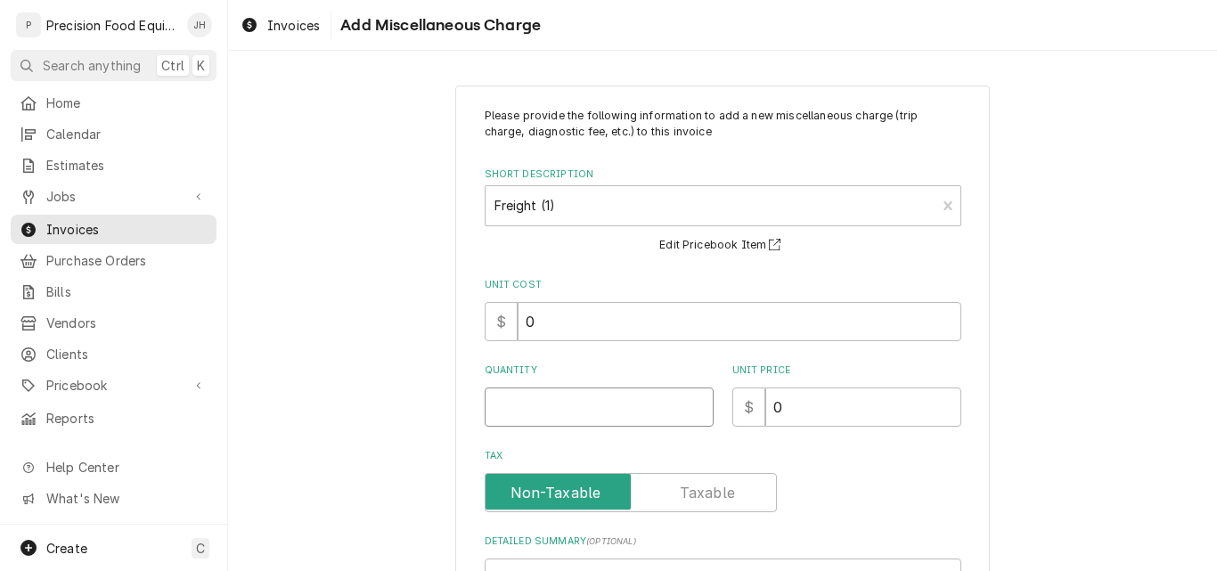
click at [563, 407] on input "Quantity" at bounding box center [599, 407] width 229 height 39
type textarea "x"
type input "1"
type textarea "x"
type input "2"
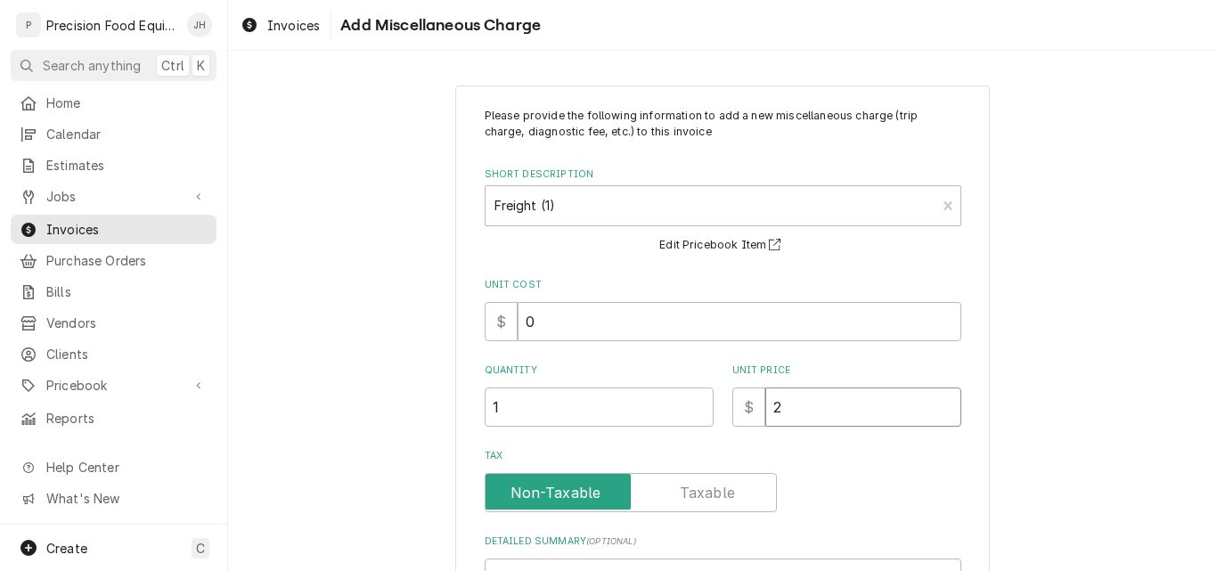
type textarea "x"
type input "27"
type textarea "x"
type input "27.8"
type textarea "x"
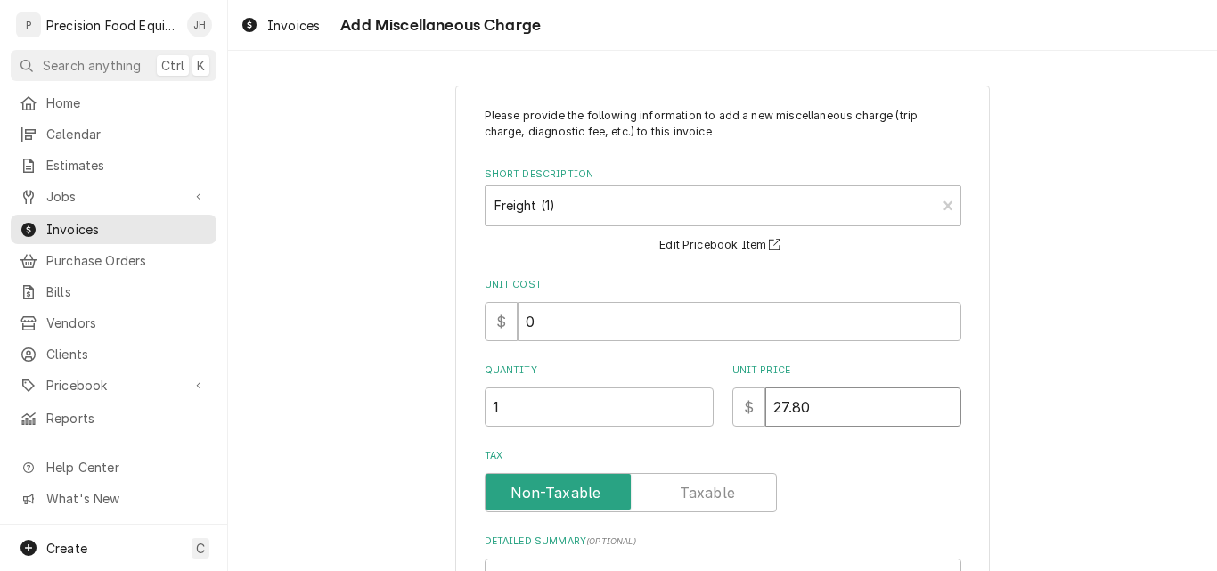
type input "27.80"
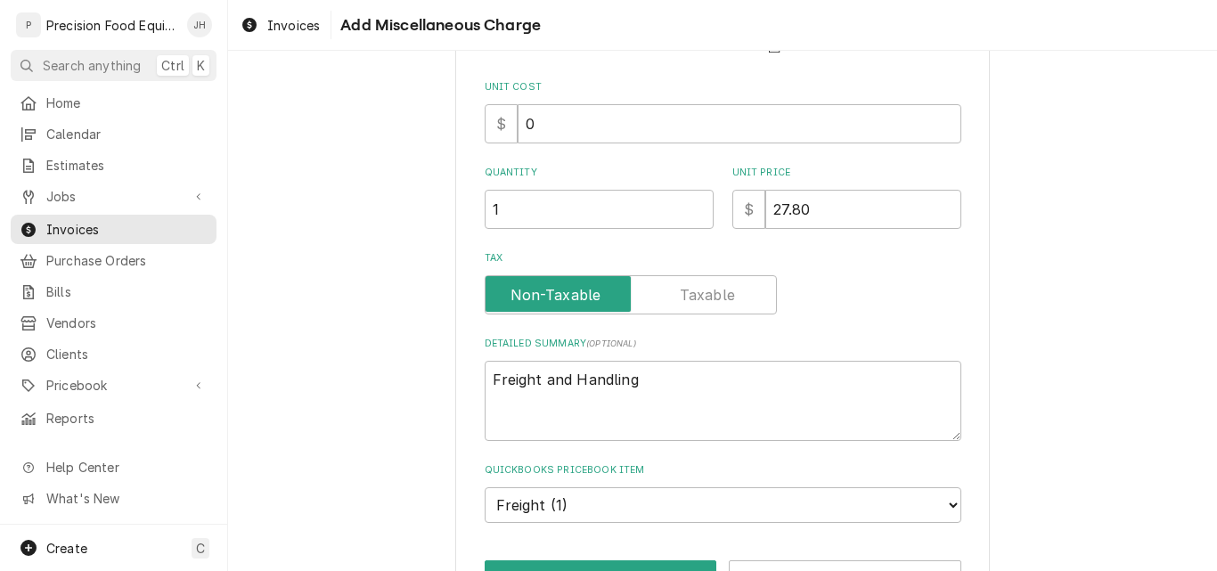
scroll to position [258, 0]
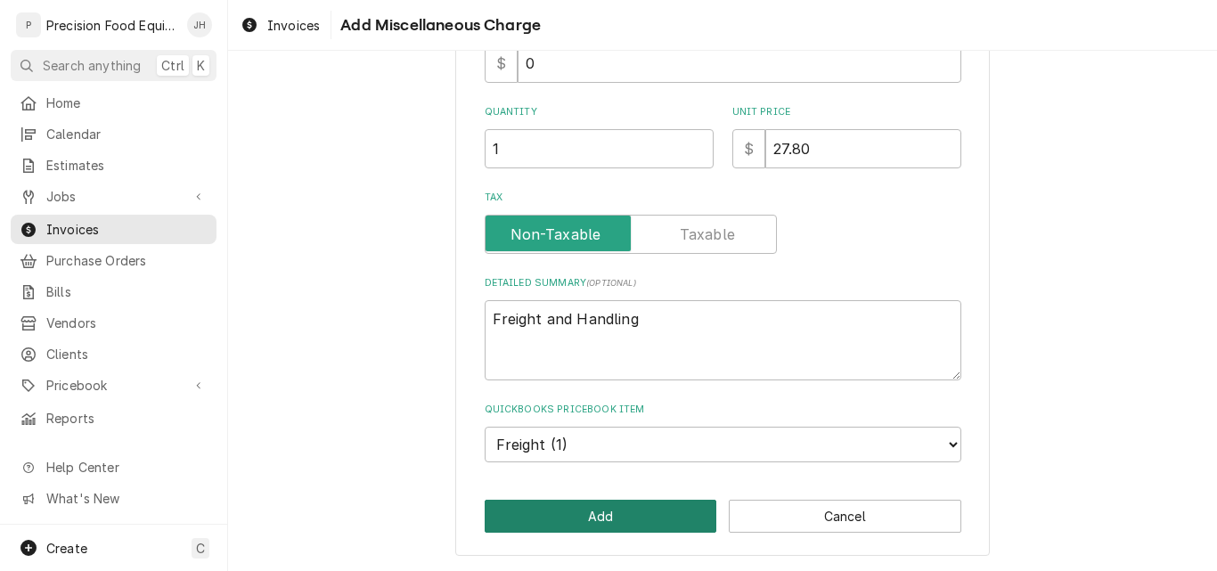
click at [577, 513] on button "Add" at bounding box center [601, 516] width 233 height 33
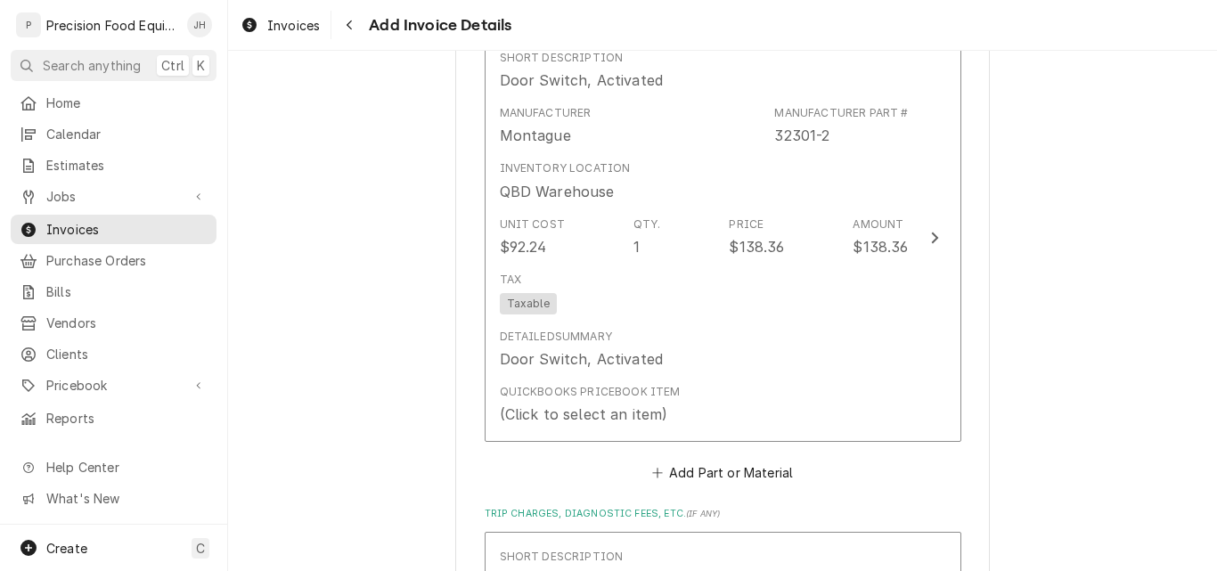
scroll to position [1693, 0]
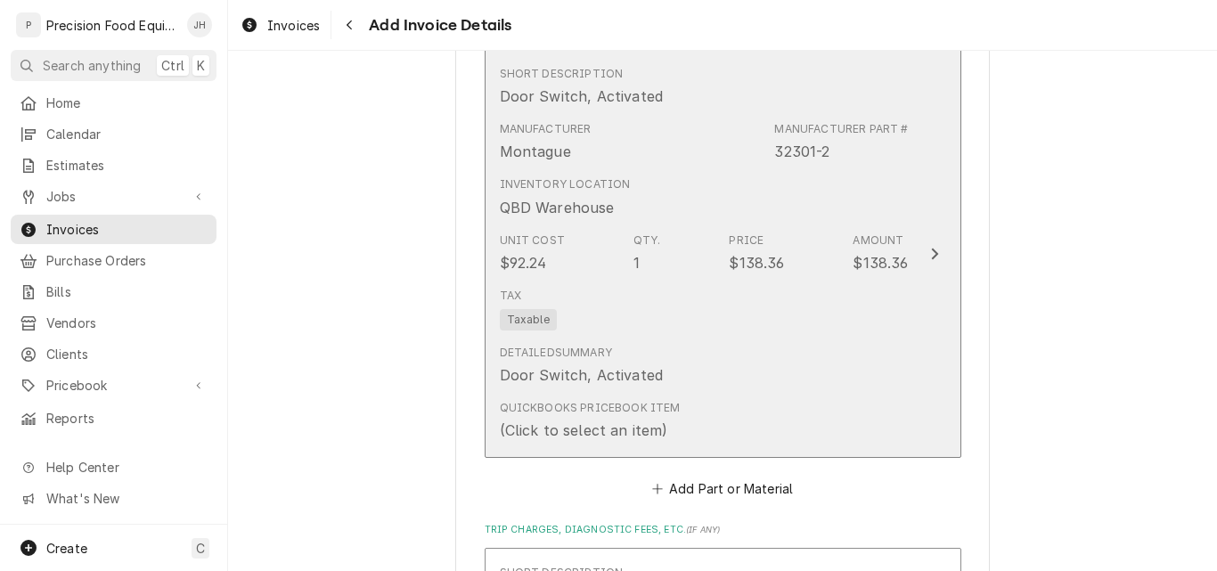
click at [718, 339] on div "Detailed Summary Door Switch, Activated" at bounding box center [704, 365] width 409 height 55
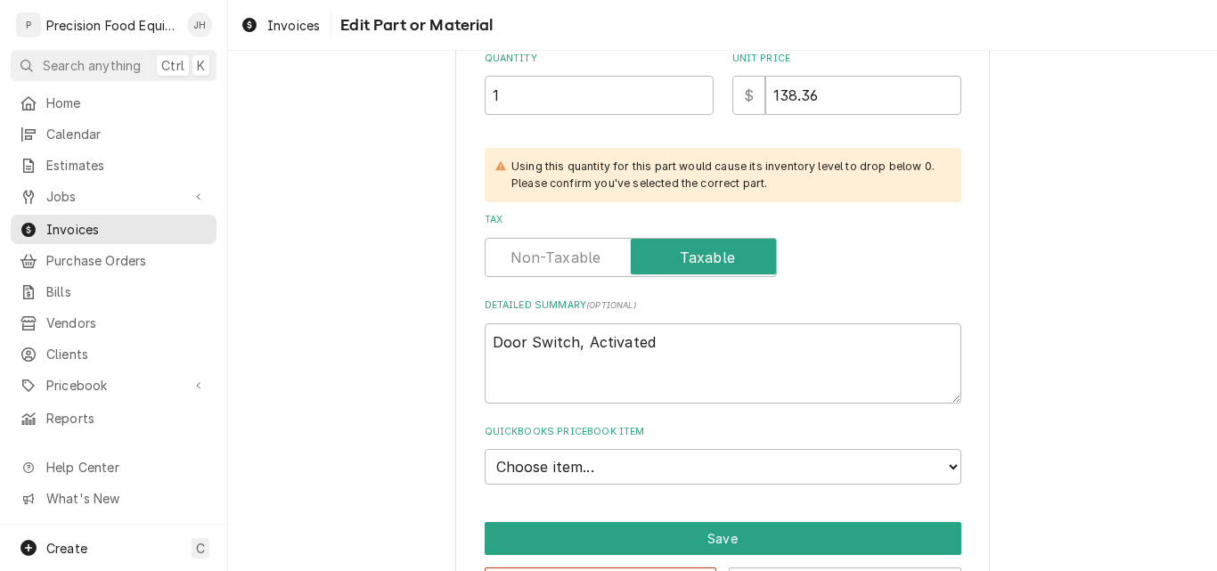
scroll to position [505, 0]
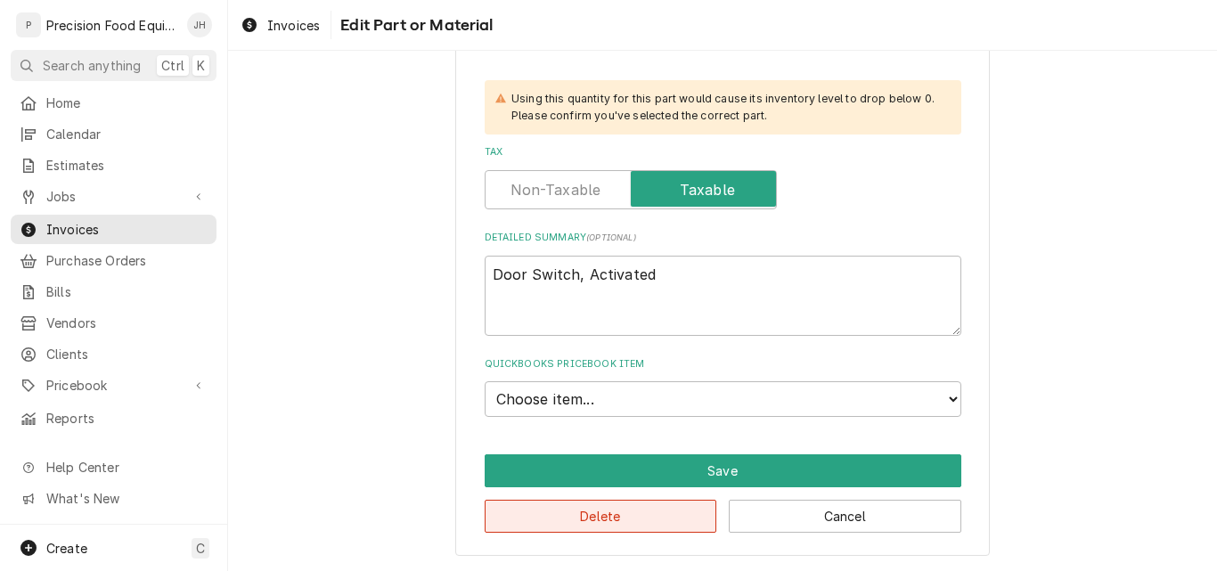
click at [621, 516] on button "Delete" at bounding box center [601, 516] width 233 height 33
type textarea "x"
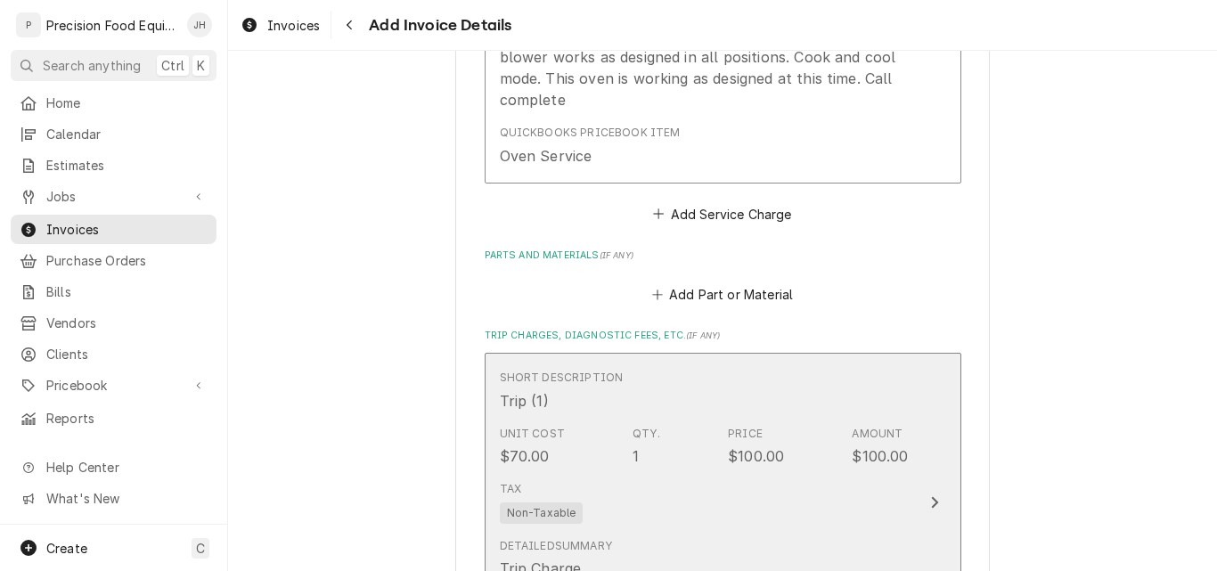
scroll to position [1425, 0]
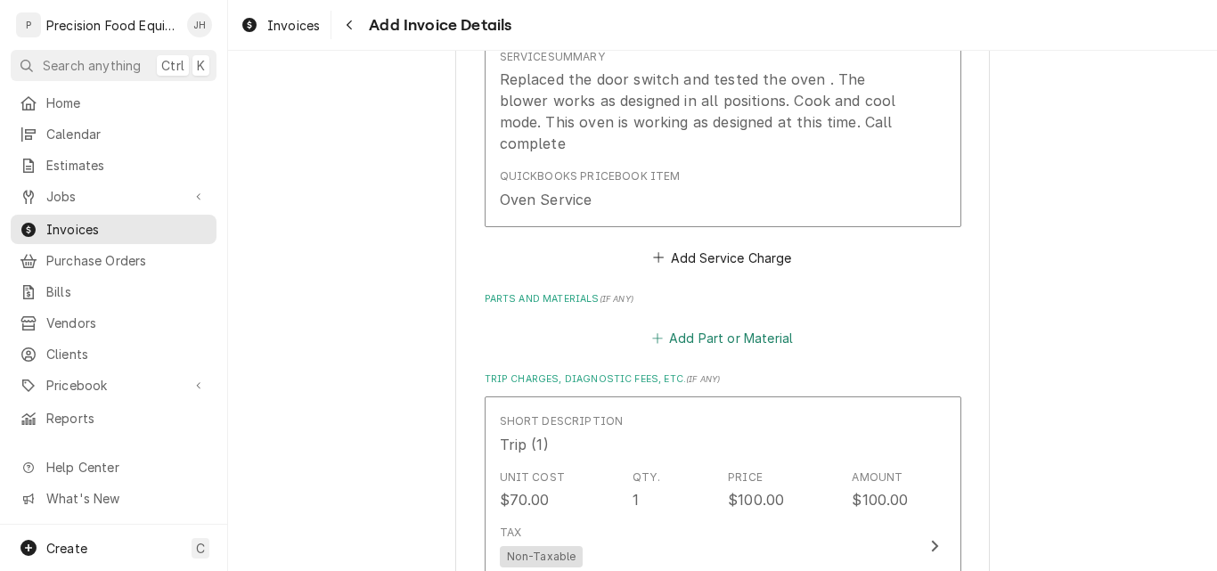
click at [717, 339] on button "Add Part or Material" at bounding box center [722, 337] width 147 height 25
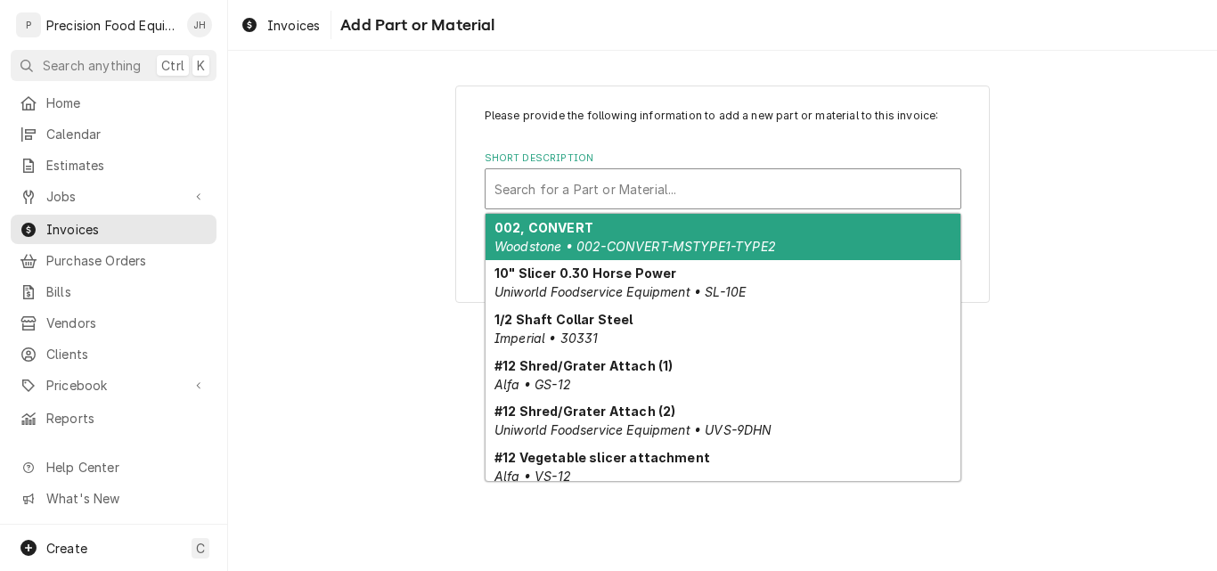
click at [599, 186] on div "Short Description" at bounding box center [722, 189] width 457 height 32
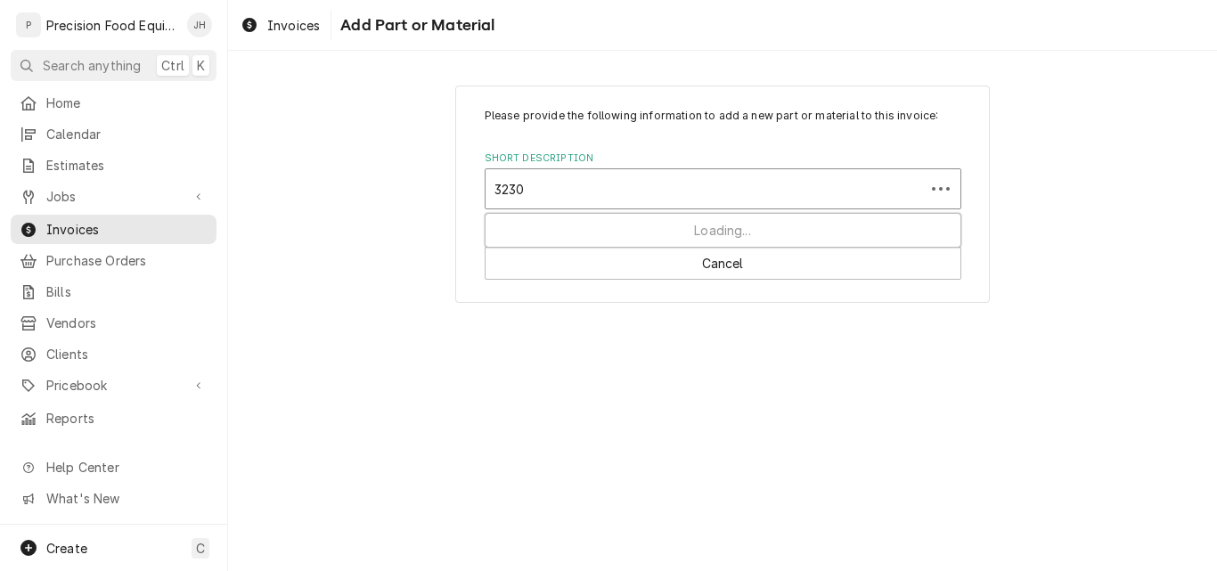
type input "32301"
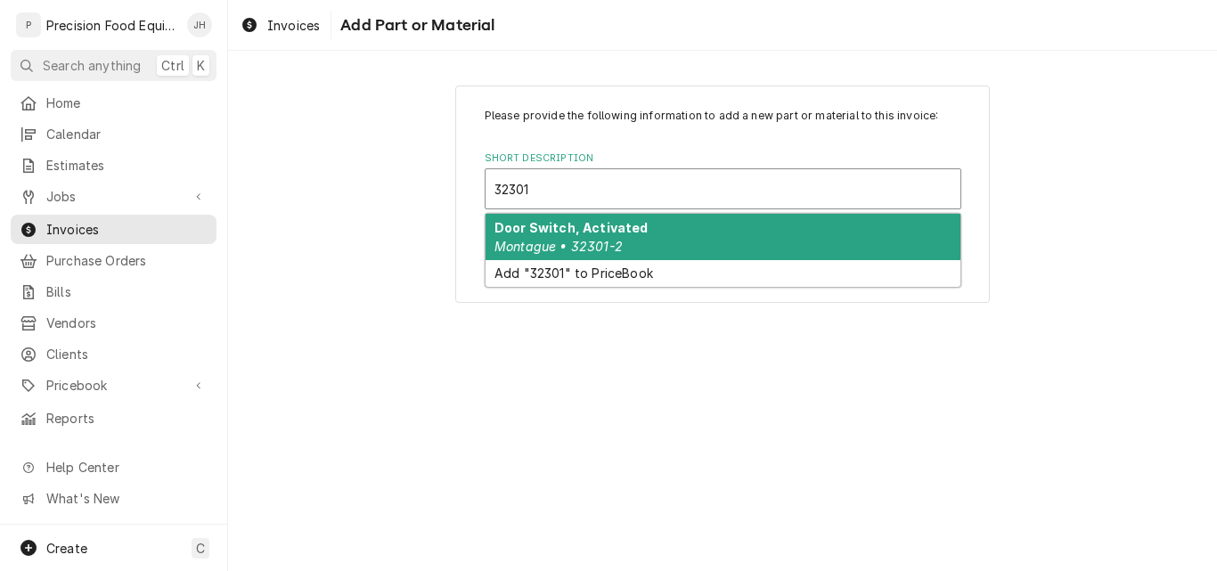
click at [622, 231] on strong "Door Switch, Activated" at bounding box center [571, 227] width 154 height 15
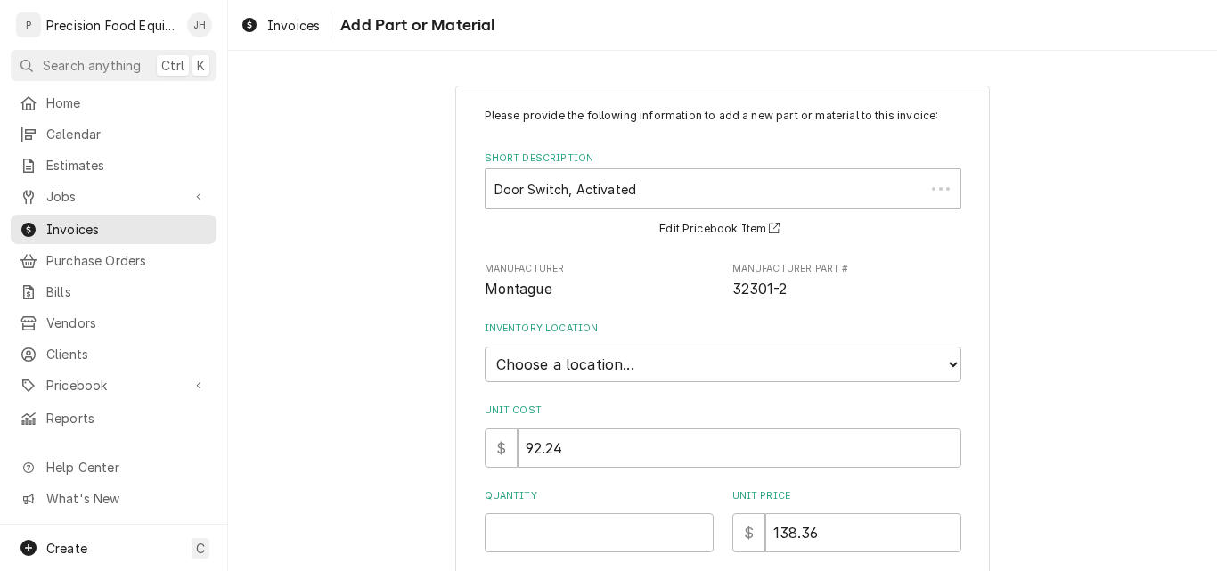
type textarea "x"
drag, startPoint x: 805, startPoint y: 364, endPoint x: 790, endPoint y: 366, distance: 15.2
click at [805, 364] on select "Choose a location... QBD Warehouse" at bounding box center [723, 365] width 477 height 36
select select "417"
click at [485, 347] on select "Choose a location... QBD Warehouse" at bounding box center [723, 365] width 477 height 36
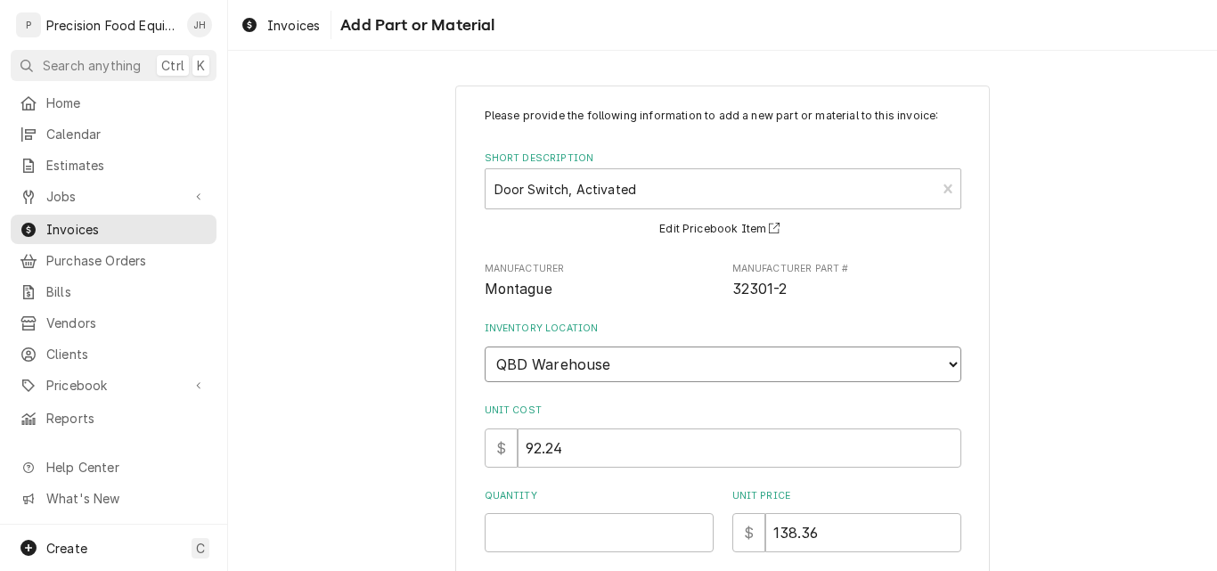
type textarea "x"
click at [557, 530] on input "Quantity" at bounding box center [599, 532] width 229 height 39
type input "1"
type textarea "x"
type input "1"
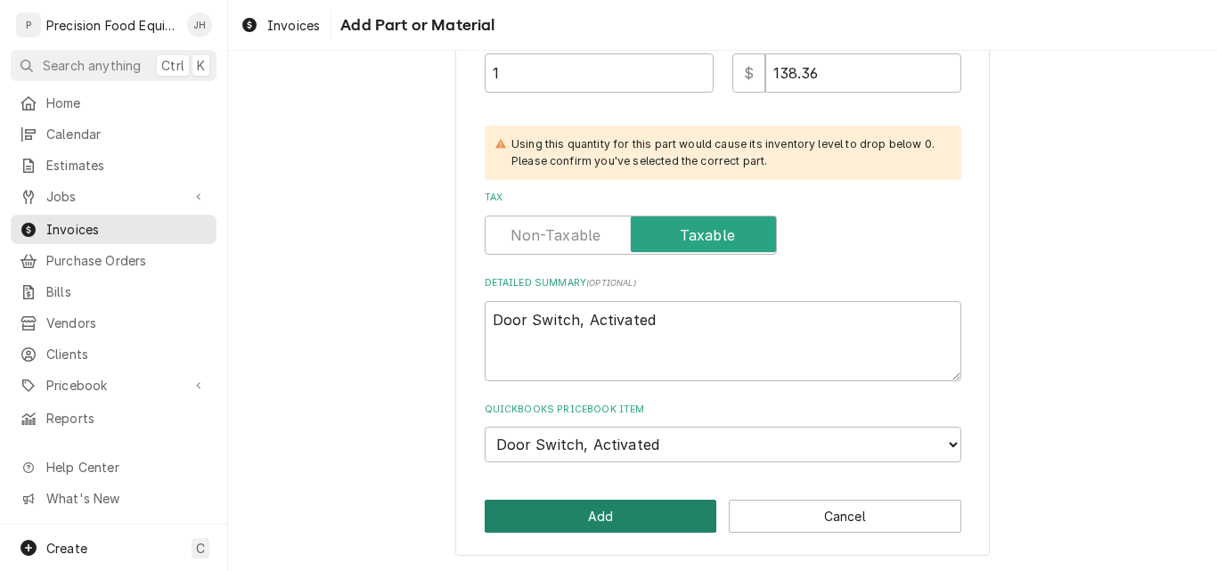
click at [647, 510] on button "Add" at bounding box center [601, 516] width 233 height 33
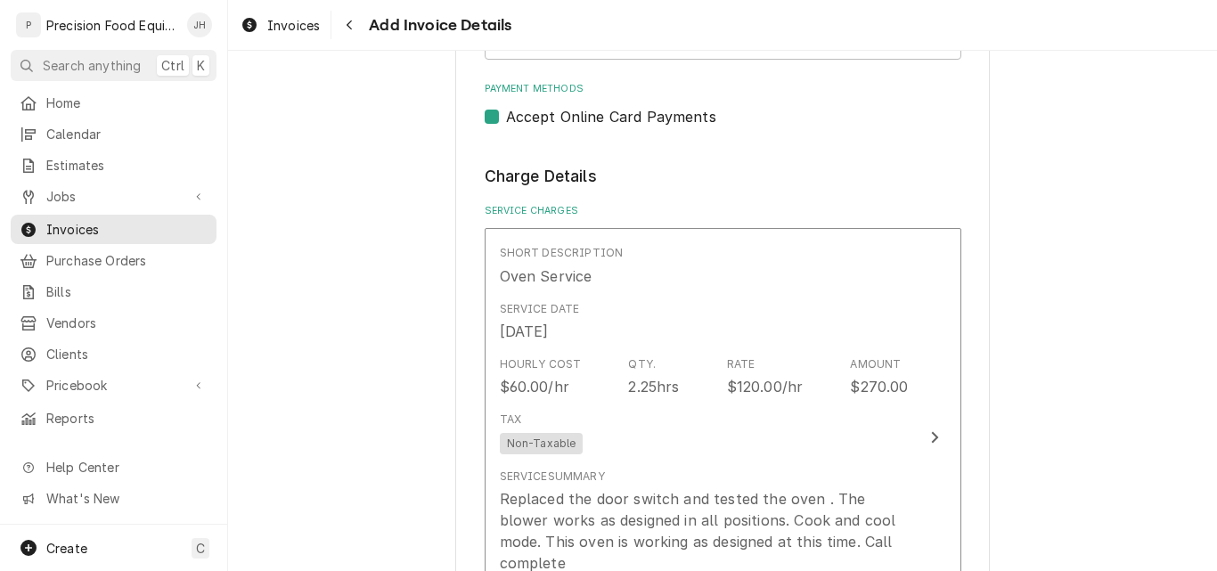
scroll to position [1048, 0]
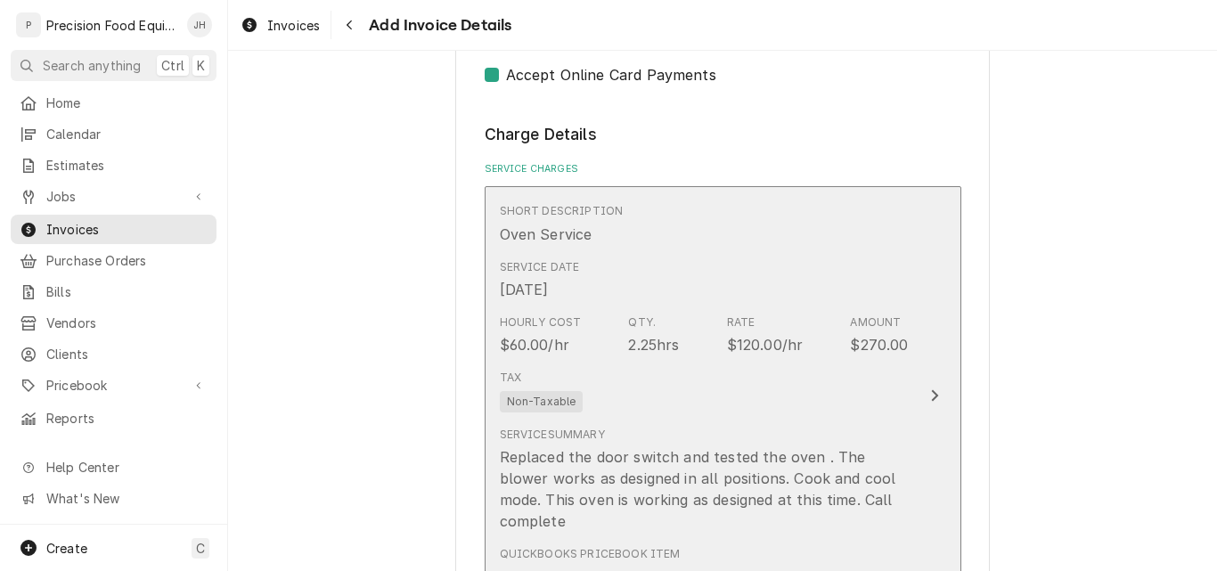
click at [781, 380] on div "Tax Non-Taxable" at bounding box center [704, 391] width 409 height 57
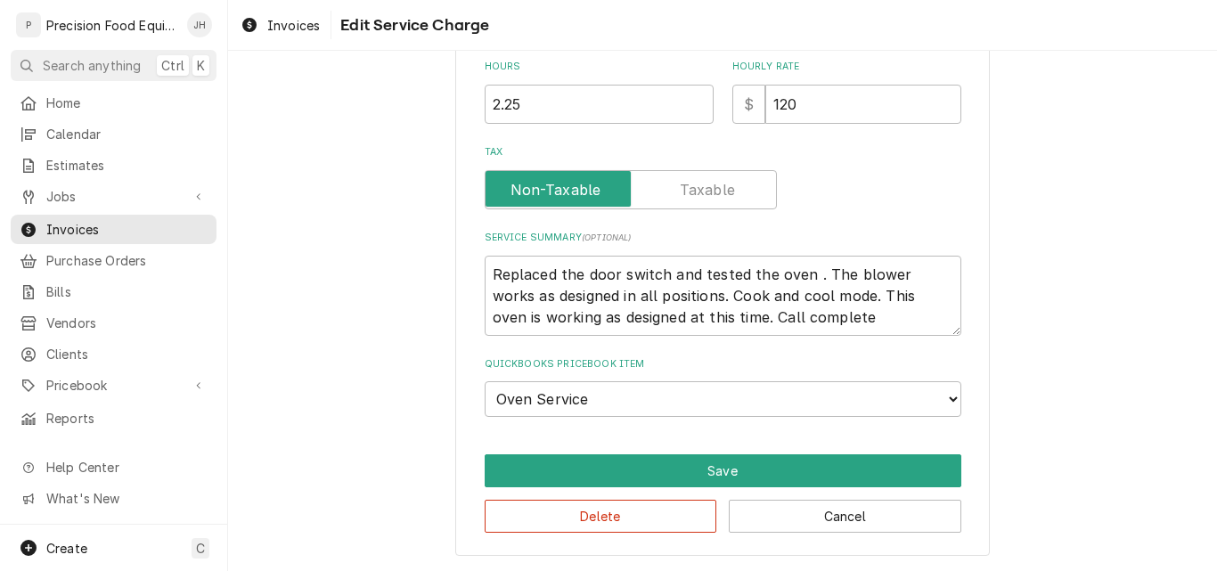
scroll to position [463, 0]
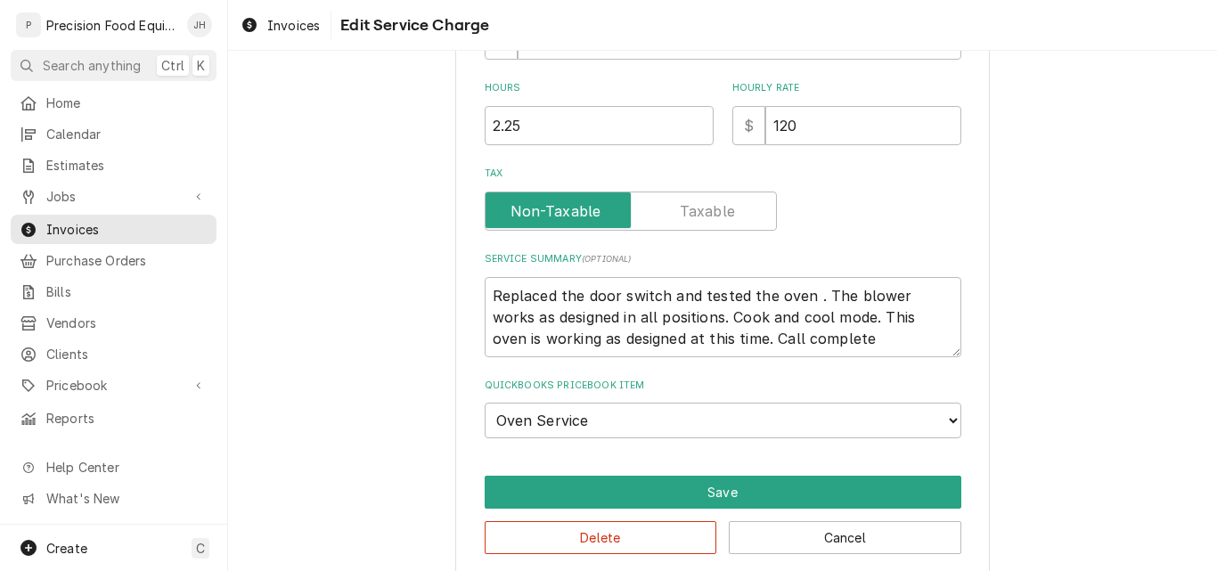
type textarea "x"
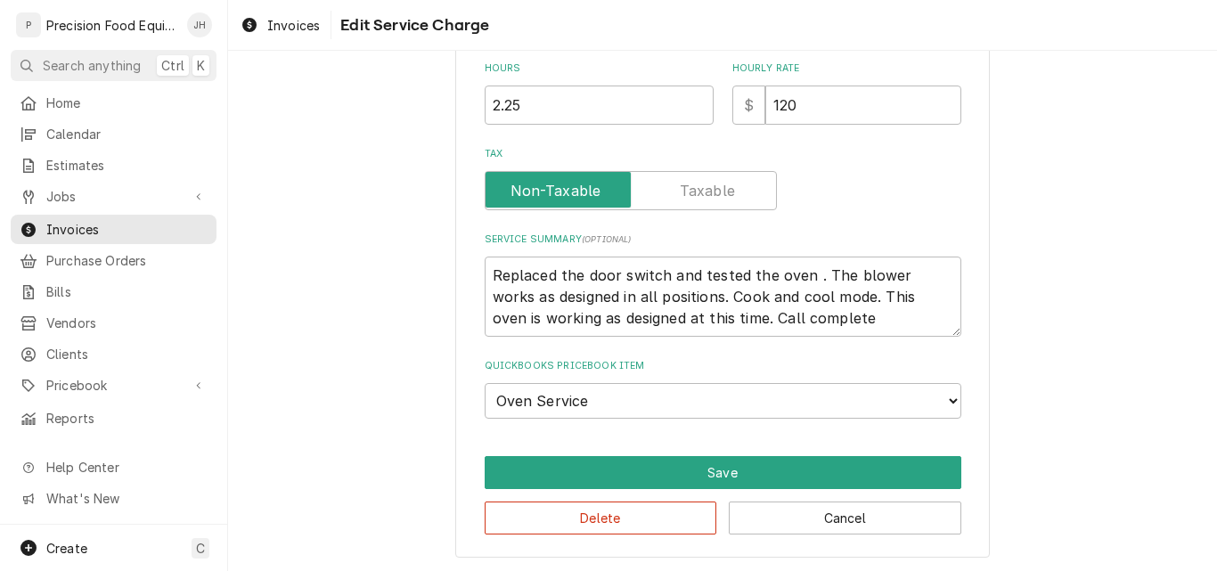
scroll to position [519, 0]
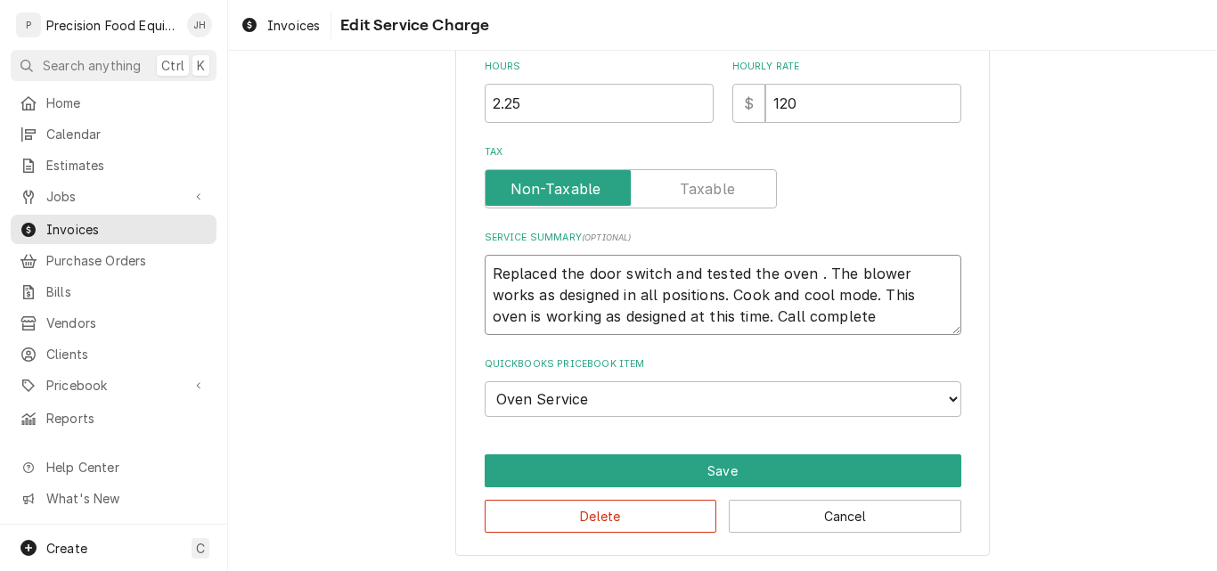
click at [486, 271] on textarea "Replaced the door switch and tested the oven . The blower works as designed in …" at bounding box center [723, 295] width 477 height 80
type textarea "TReplaced the door switch and tested the oven . The blower works as designed in…"
type textarea "x"
type textarea "ToReplaced the door switch and tested the oven . The blower works as designed i…"
type textarea "x"
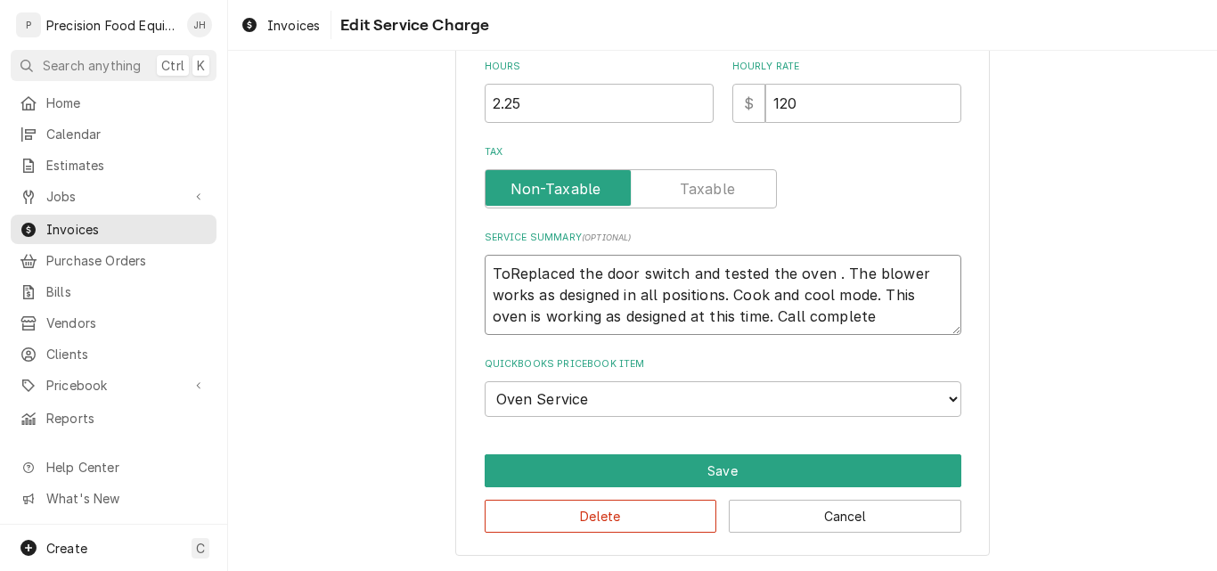
type textarea "TopReplaced the door switch and tested the oven . The blower works as designed …"
type textarea "x"
type textarea "Top Replaced the door switch and tested the oven . The blower works as designed…"
type textarea "x"
type textarea "Top rReplaced the door switch and tested the oven . The blower works as designe…"
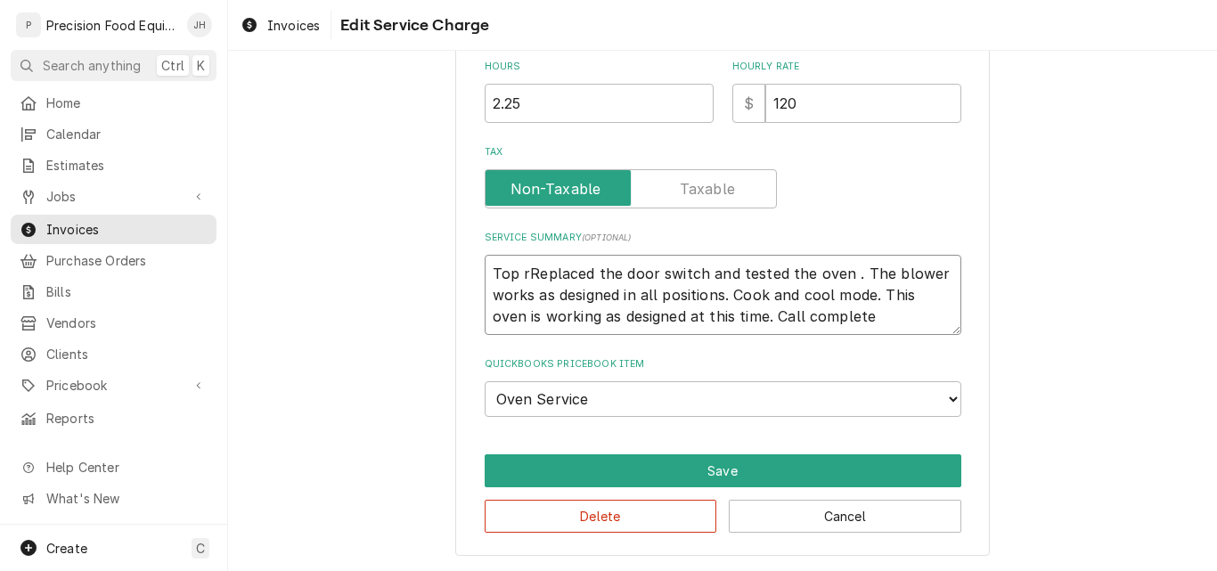
type textarea "x"
type textarea "Top riReplaced the door switch and tested the oven . The blower works as design…"
type textarea "x"
type textarea "Top rigReplaced the door switch and tested the oven . The blower works as desig…"
type textarea "x"
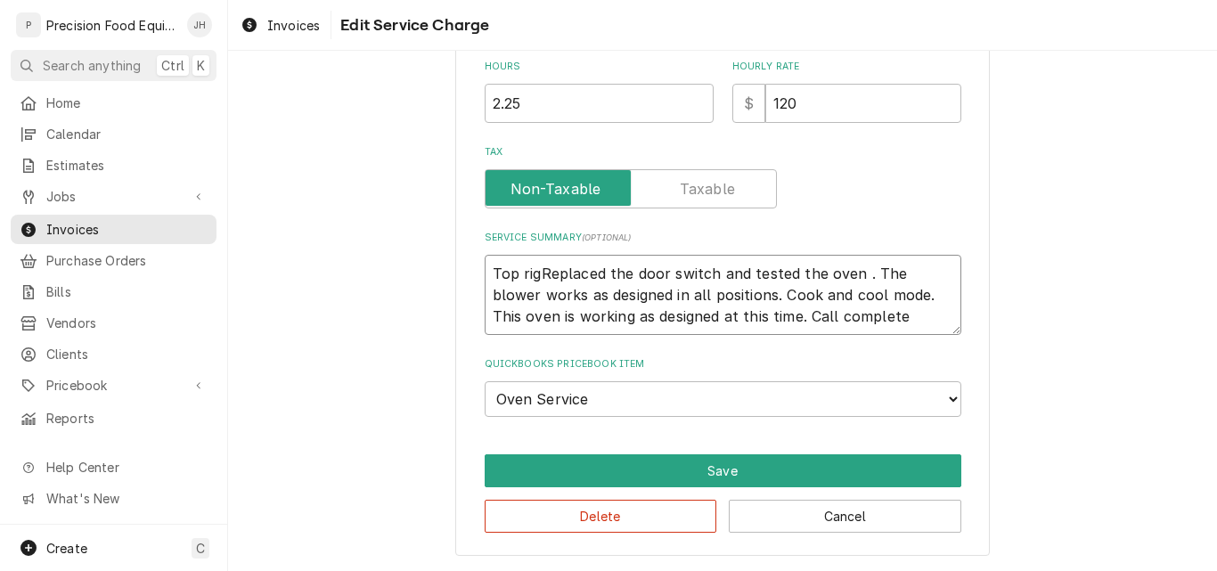
type textarea "Top righReplaced the door switch and tested the oven . The blower works as desi…"
type textarea "x"
type textarea "Top rightReplaced the door switch and tested the oven . The blower works as des…"
type textarea "x"
type textarea "Top right Replaced the door switch and tested the oven . The blower works as de…"
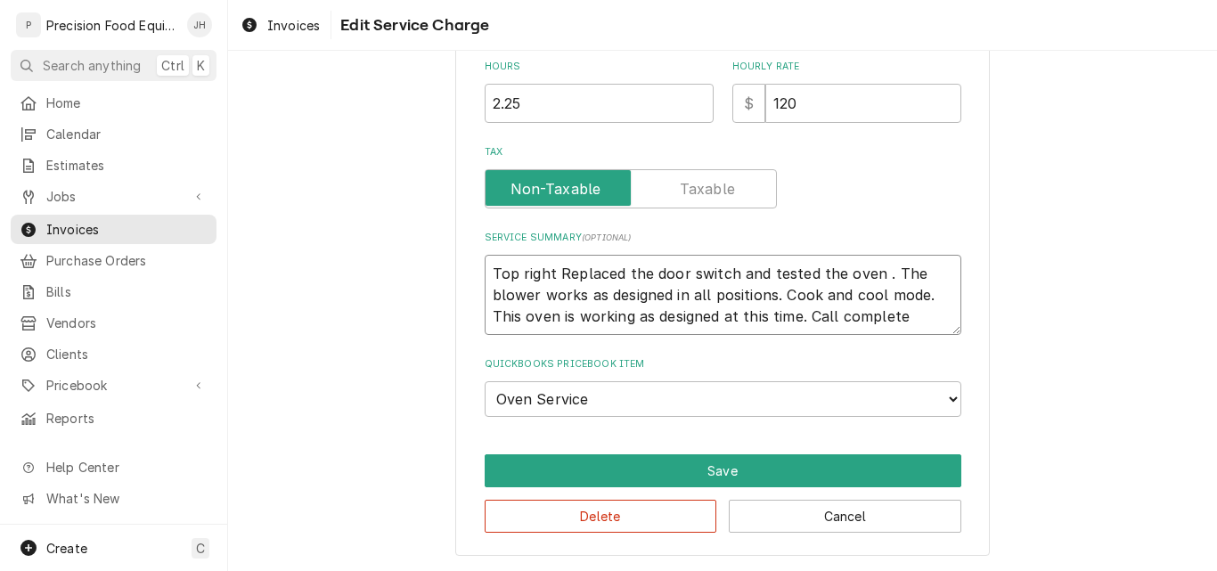
type textarea "x"
type textarea "Top right oReplaced the door switch and tested the oven . The blower works as d…"
type textarea "x"
type textarea "Top right ovReplaced the door switch and tested the oven . The blower works as …"
type textarea "x"
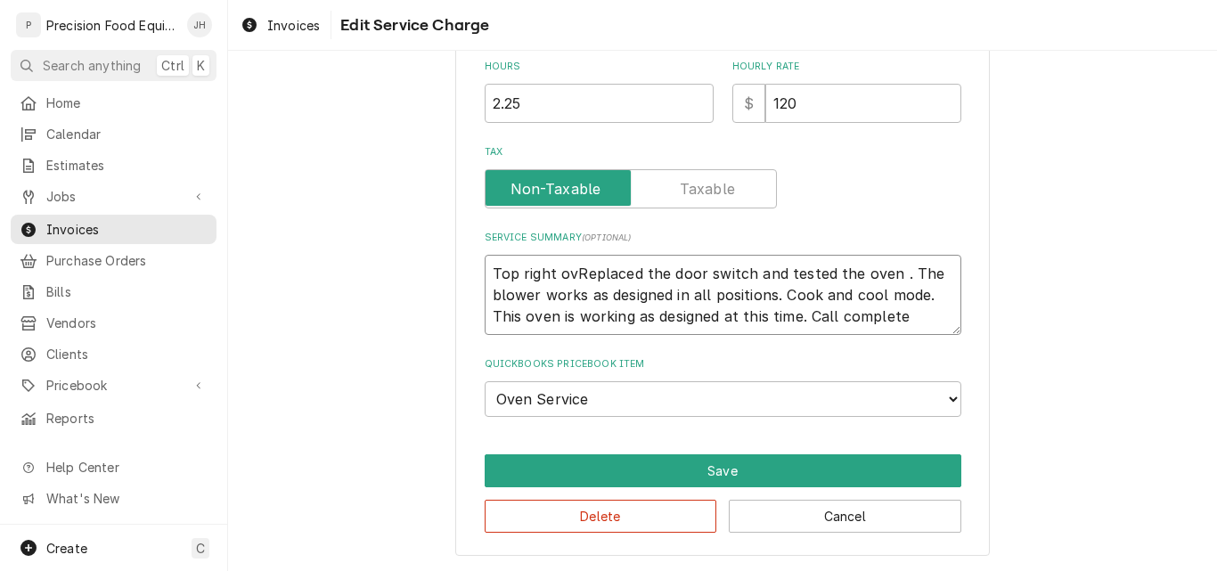
type textarea "Top right oveReplaced the door switch and tested the oven . The blower works as…"
type textarea "x"
type textarea "Top right ovenReplaced the door switch and tested the oven . The blower works a…"
type textarea "x"
type textarea "Top right oven.Replaced the door switch and tested the oven . The blower works …"
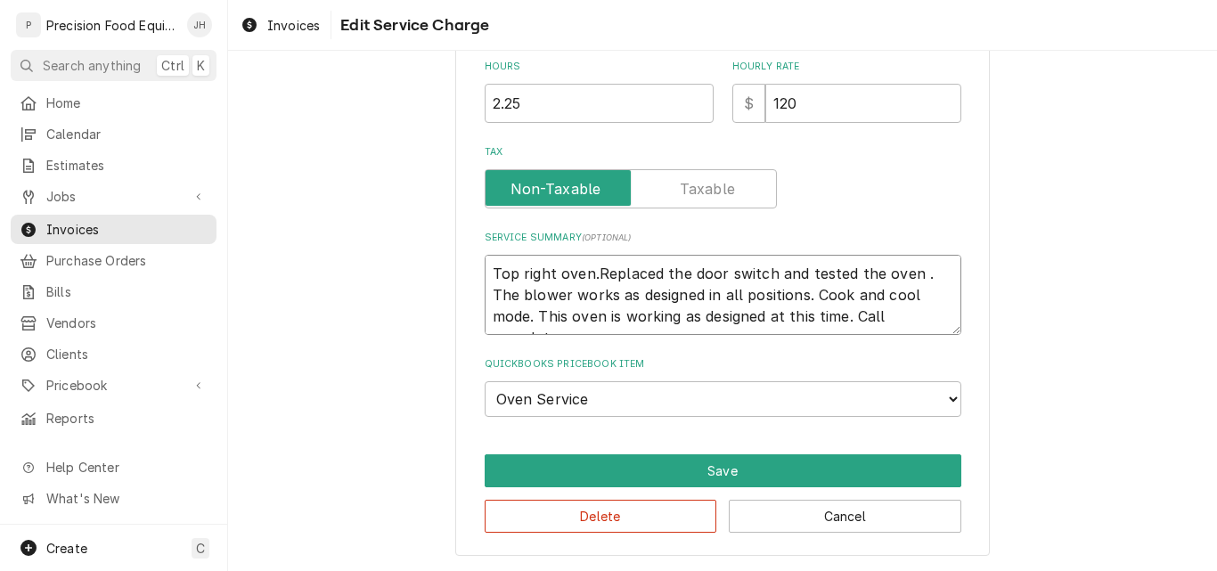
type textarea "x"
type textarea "Top right oven. Replaced the door switch and tested the oven . The blower works…"
type textarea "x"
type textarea "Top right oven. DReplaced the door switch and tested the oven . The blower work…"
type textarea "x"
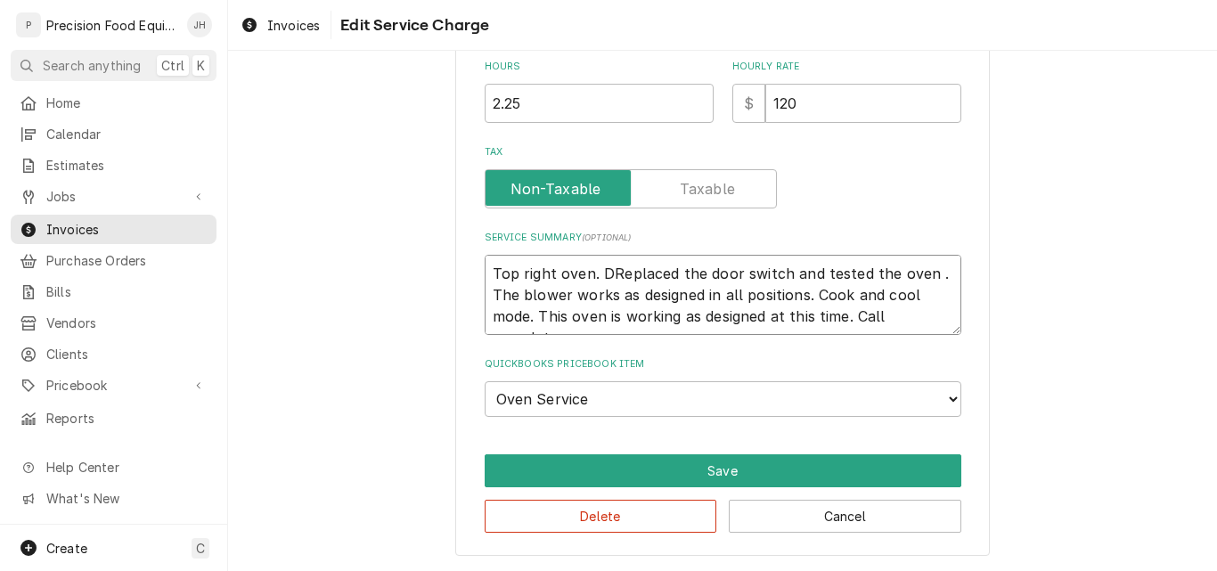
type textarea "Top right oven. DiReplaced the door switch and tested the oven . The blower wor…"
type textarea "x"
type textarea "Top right oven. DiaReplaced the door switch and tested the oven . The blower wo…"
type textarea "x"
type textarea "Top right oven. DiagReplaced the door switch and tested the oven . The blower w…"
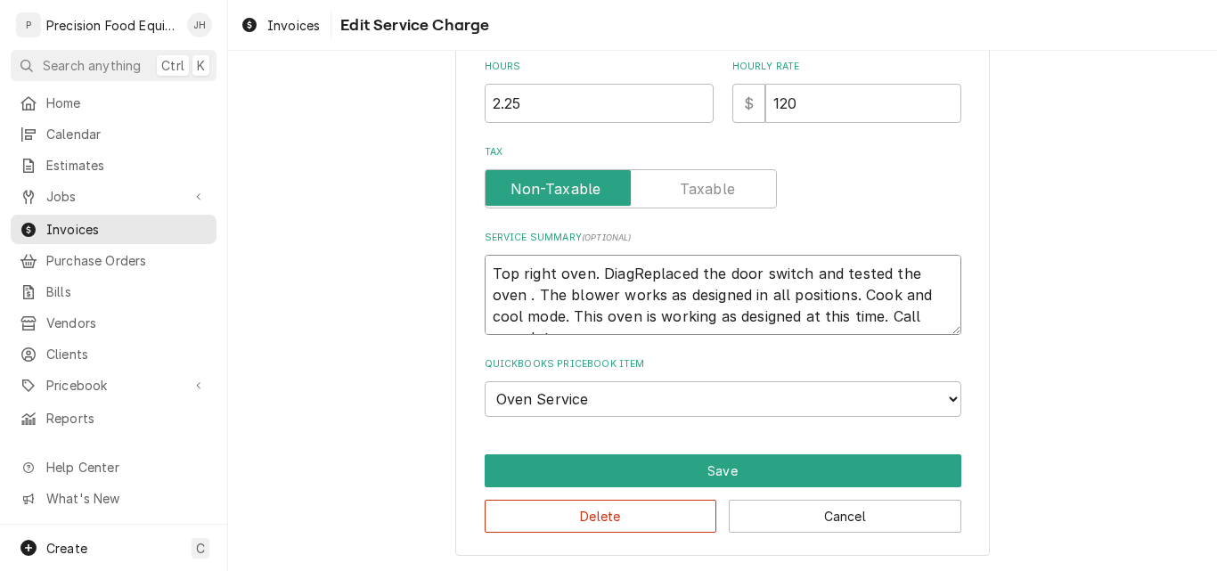
type textarea "x"
type textarea "Top right oven. DiagnReplaced the door switch and tested the oven . The blower …"
type textarea "x"
type textarea "Top right oven. DiagnoReplaced the door switch and tested the oven . The blower…"
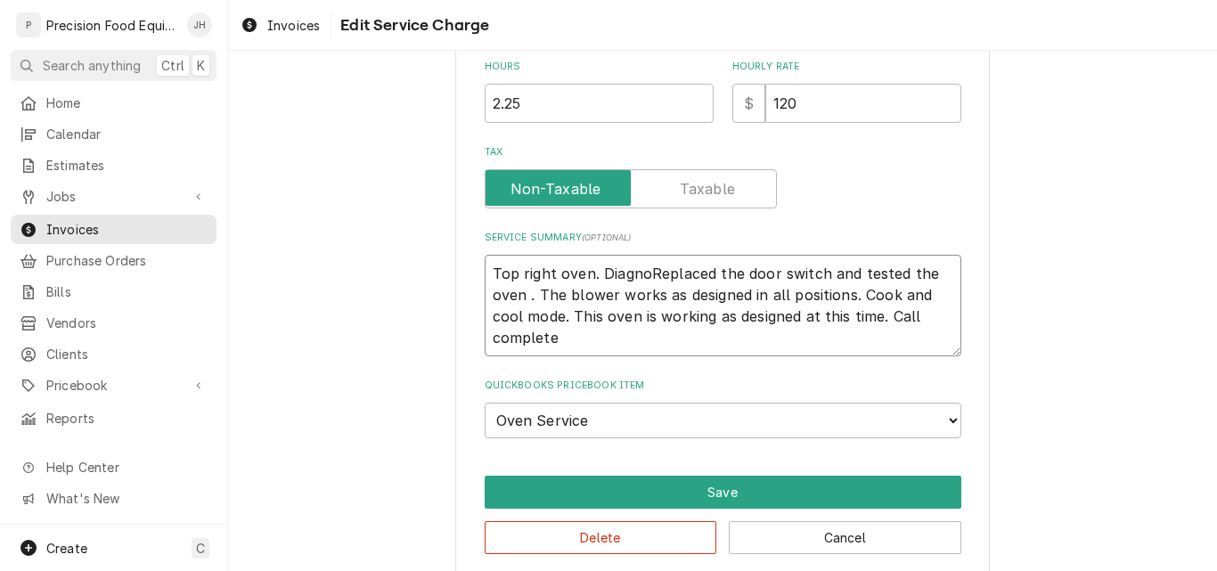
type textarea "x"
type textarea "Top right oven. DiagnosReplaced the door switch and tested the oven . The blowe…"
type textarea "x"
type textarea "Top right oven. DiagnostReplaced the door switch and tested the oven . The blow…"
type textarea "x"
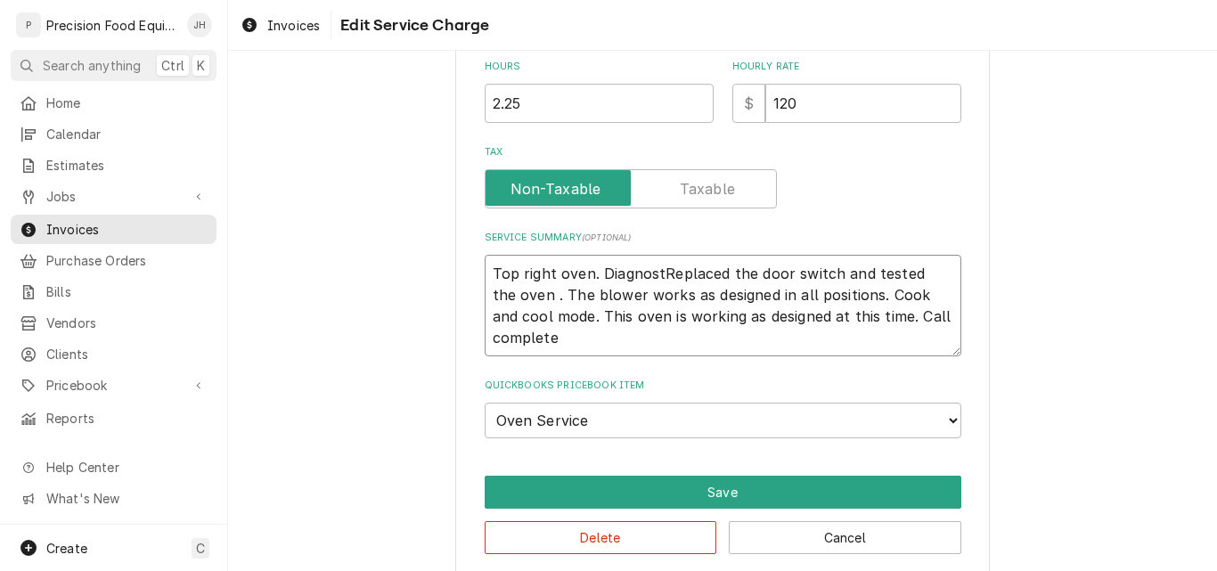
type textarea "Top right oven. DiagnostiReplaced the door switch and tested the oven . The blo…"
type textarea "x"
type textarea "Top right oven. DiagnosticReplaced the door switch and tested the oven . The bl…"
type textarea "x"
type textarea "Top right oven. DiagnosticsReplaced the door switch and tested the oven . The b…"
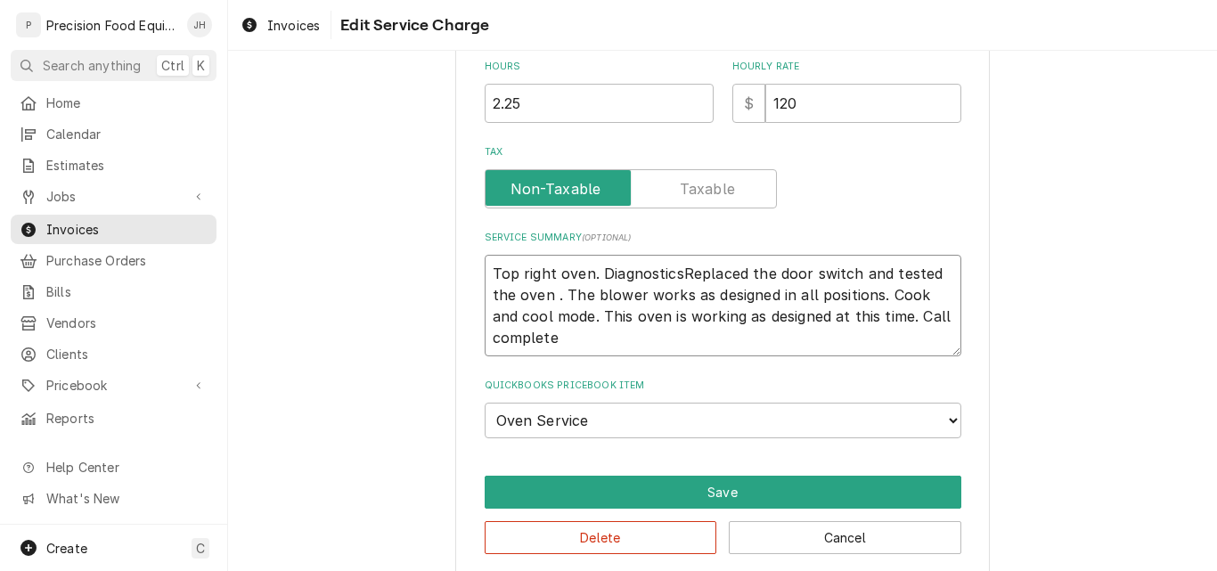
type textarea "x"
type textarea "Top right oven. Diagnostics Replaced the door switch and tested the oven . The …"
type textarea "x"
type textarea "Top right oven. Diagnostics fReplaced the door switch and tested the oven . The…"
type textarea "x"
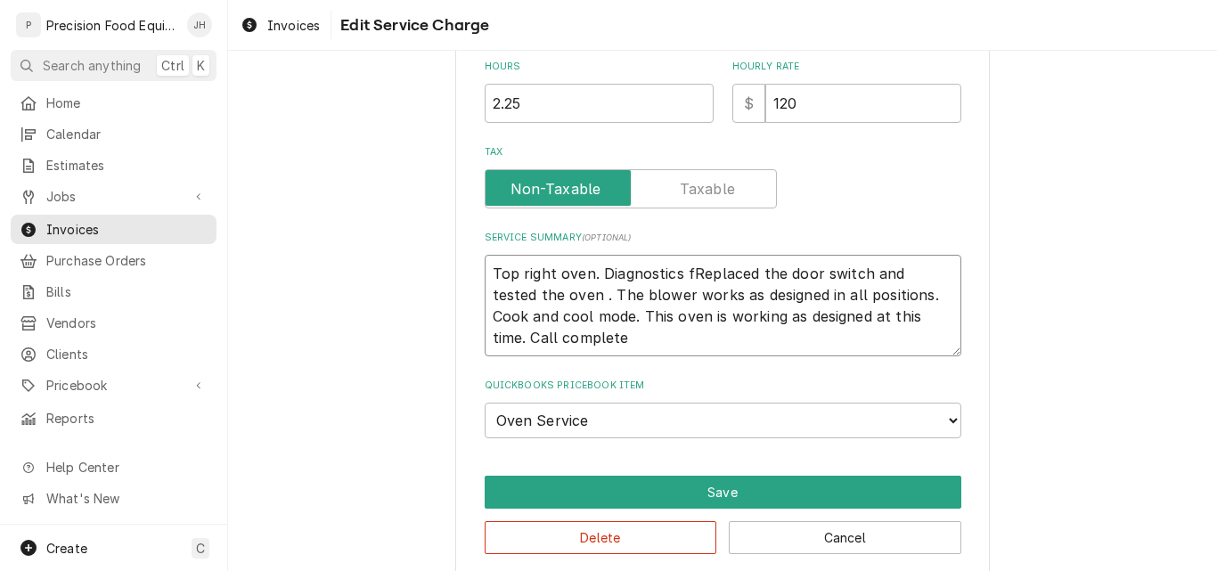
type textarea "Top right oven. Diagnostics foReplaced the door switch and tested the oven . Th…"
type textarea "x"
type textarea "Top right oven. Diagnostics fouReplaced the door switch and tested the oven . T…"
type textarea "x"
type textarea "Top right oven. Diagnostics founReplaced the door switch and tested the oven . …"
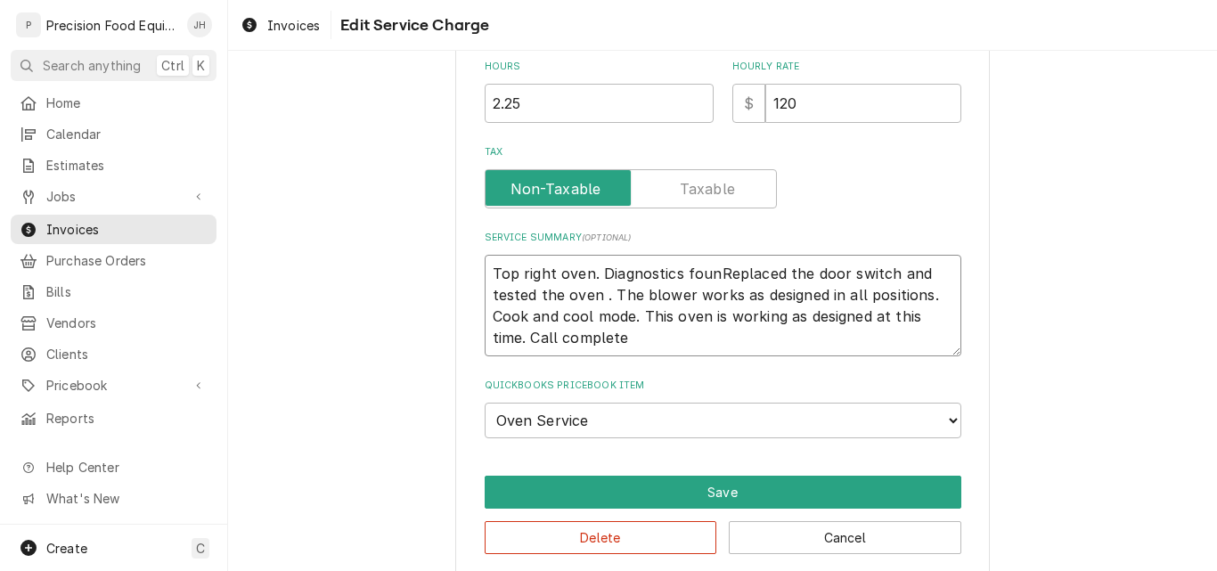
type textarea "x"
type textarea "Top right oven. Diagnostics foundReplaced the door switch and tested the oven .…"
type textarea "x"
type textarea "Top right oven. Diagnostics found Replaced the door switch and tested the oven …"
type textarea "x"
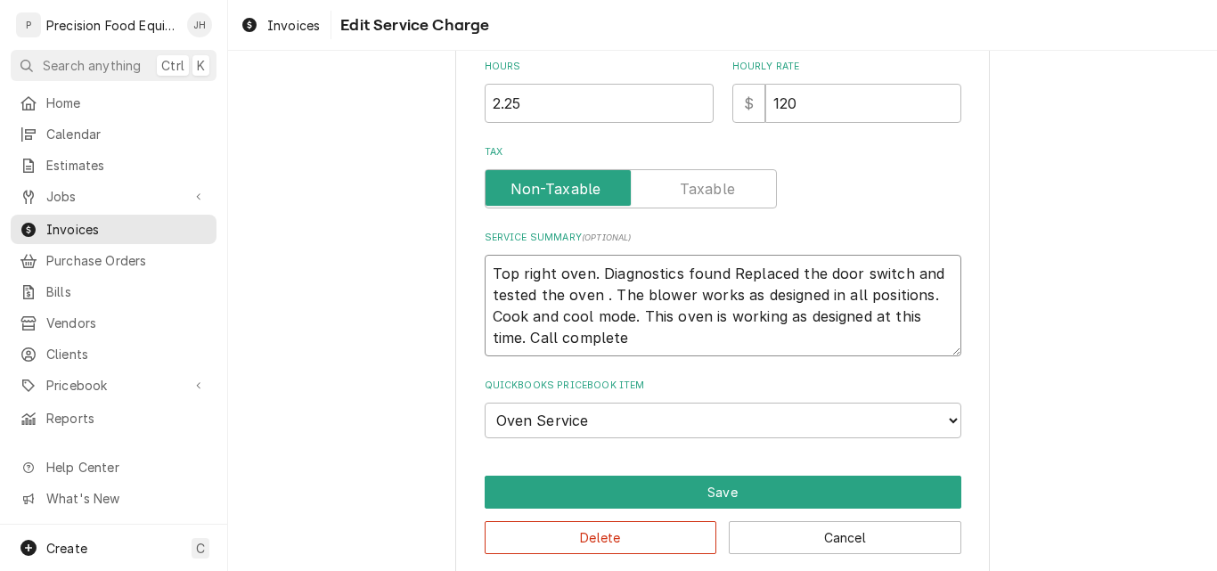
type textarea "Top right oven. Diagnostics found tReplaced the door switch and tested the oven…"
type textarea "x"
type textarea "Top right oven. Diagnostics found thReplaced the door switch and tested the ove…"
type textarea "x"
type textarea "Top right oven. Diagnostics found theReplaced the door switch and tested the ov…"
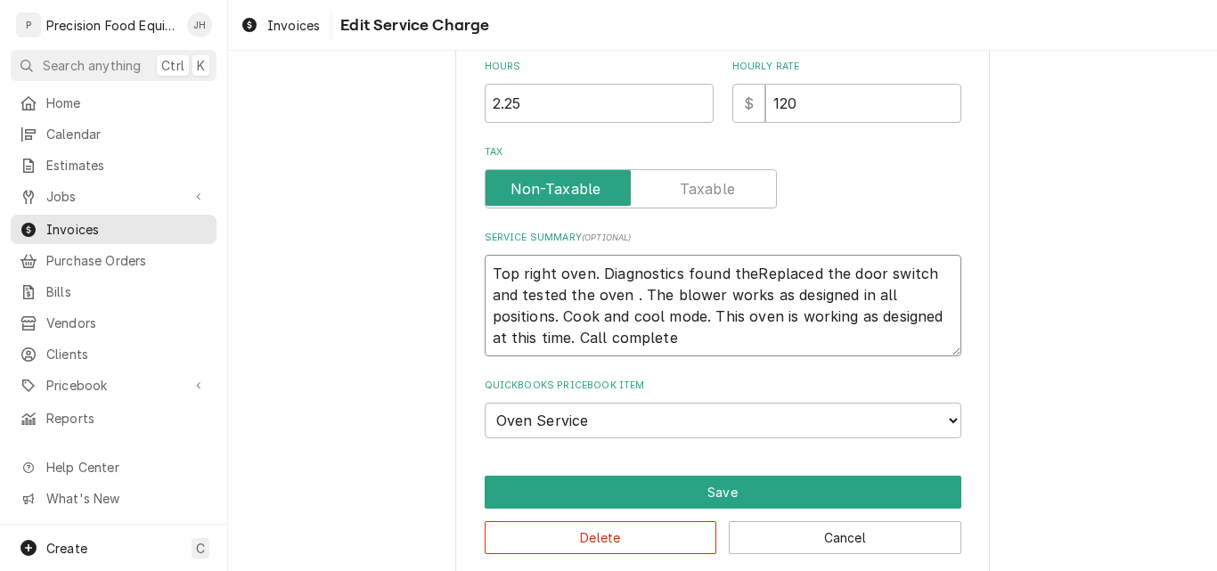
type textarea "x"
type textarea "Top right oven. Diagnostics found the Replaced the door switch and tested the o…"
type textarea "x"
type textarea "Top right oven. Diagnostics found the uReplaced the door switch and tested the …"
type textarea "x"
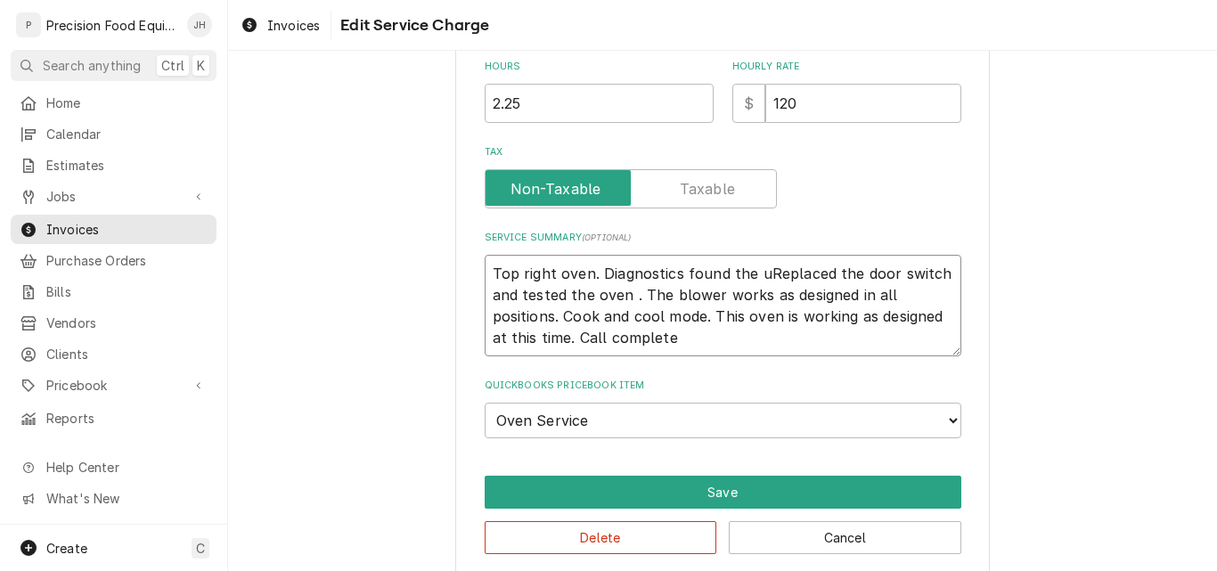
type textarea "Top right oven. Diagnostics found the Replaced the door switch and tested the o…"
type textarea "x"
type textarea "Top right oven. Diagnostics found the dReplaced the door switch and tested the …"
type textarea "x"
type textarea "Top right oven. Diagnostics found the doReplaced the door switch and tested the…"
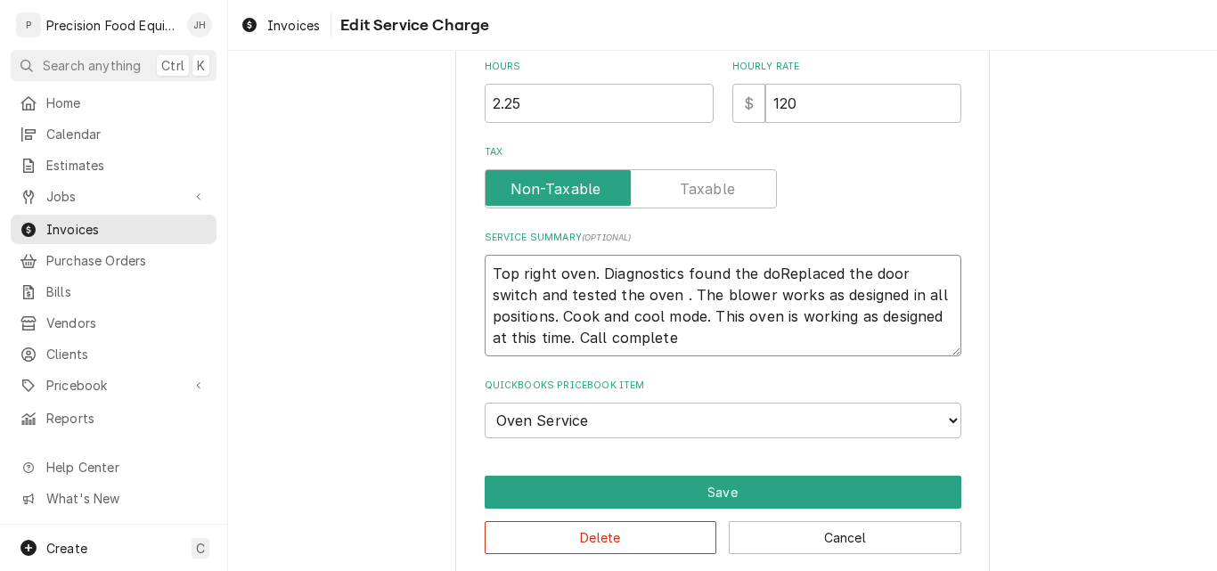
type textarea "x"
type textarea "Top right oven. Diagnostics found the dooReplaced the door switch and tested th…"
type textarea "x"
type textarea "Top right oven. Diagnostics found the doorReplaced the door switch and tested t…"
type textarea "x"
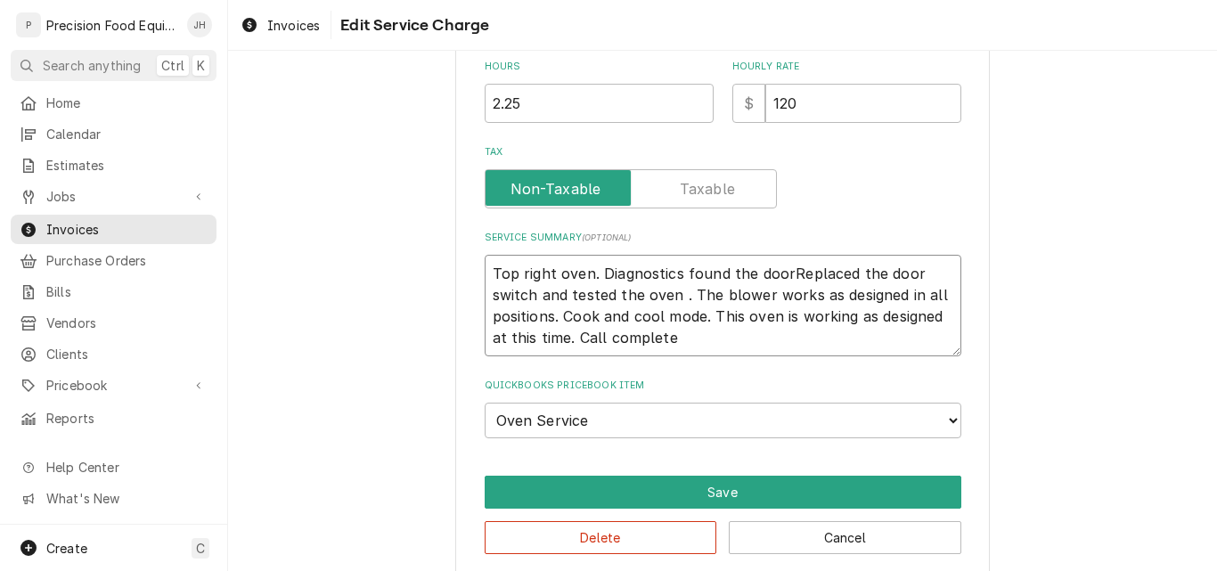
type textarea "Top right oven. Diagnostics found the door Replaced the door switch and tested …"
type textarea "x"
type textarea "Top right oven. Diagnostics found the door sReplaced the door switch and tested…"
type textarea "x"
type textarea "Top right oven. Diagnostics found the door swReplaced the door switch and teste…"
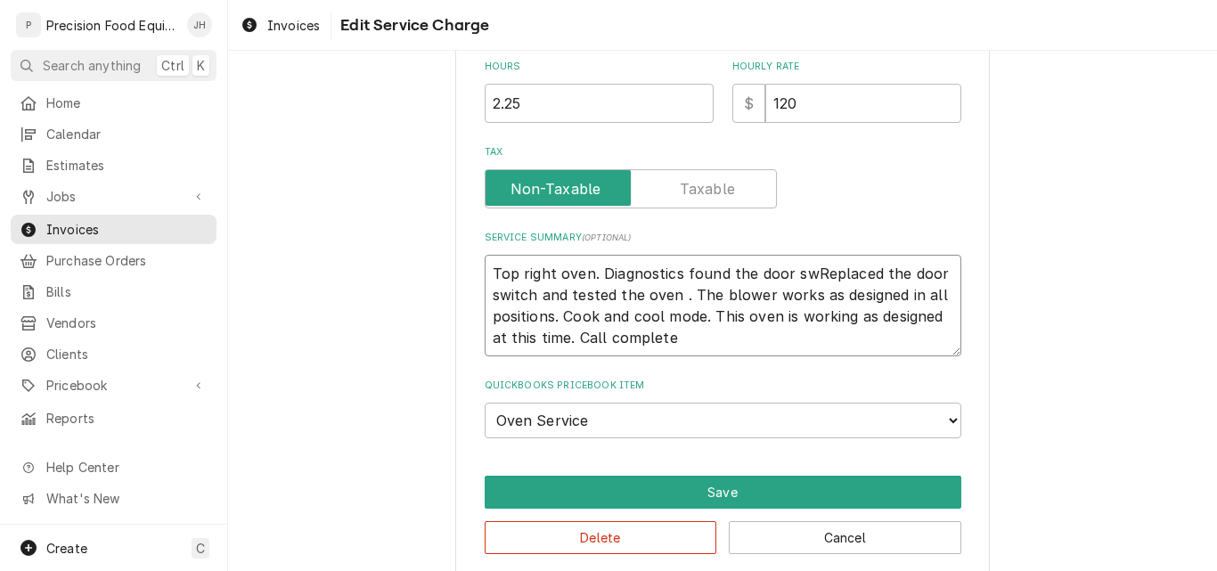
type textarea "x"
type textarea "Top right oven. Diagnostics found the door swiReplaced the door switch and test…"
type textarea "x"
type textarea "Top right oven. Diagnostics found the door switReplaced the door switch and tes…"
type textarea "x"
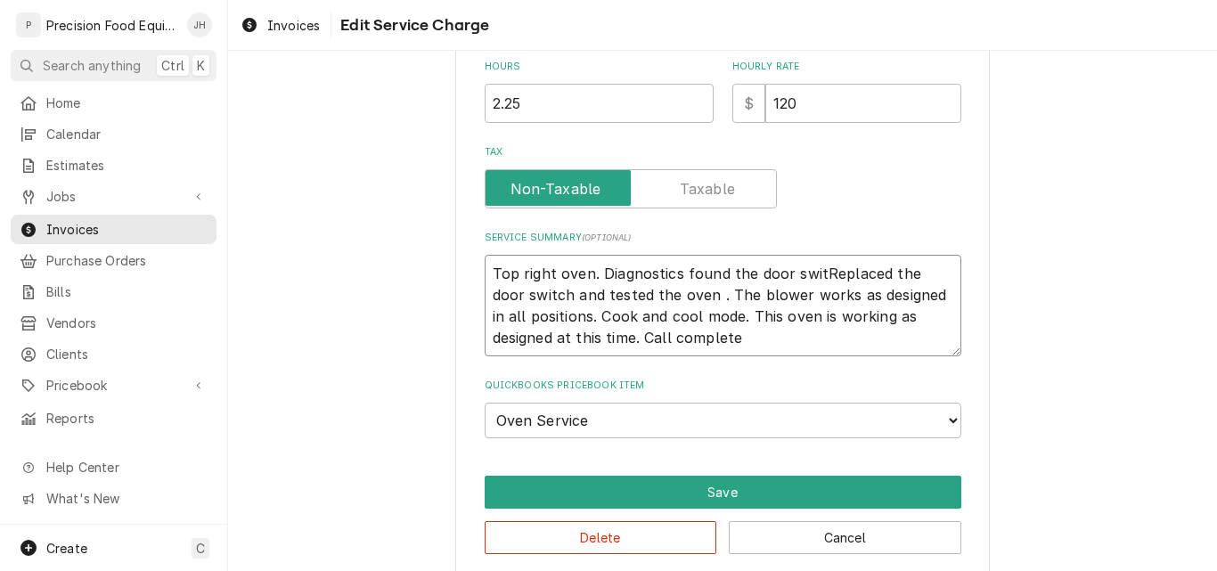
type textarea "Top right oven. Diagnostics found the door switcReplaced the door switch and te…"
type textarea "x"
type textarea "Top right oven. Diagnostics found the door switchReplaced the door switch and t…"
type textarea "x"
type textarea "Top right oven. Diagnostics found the door switch Replaced the door switch and …"
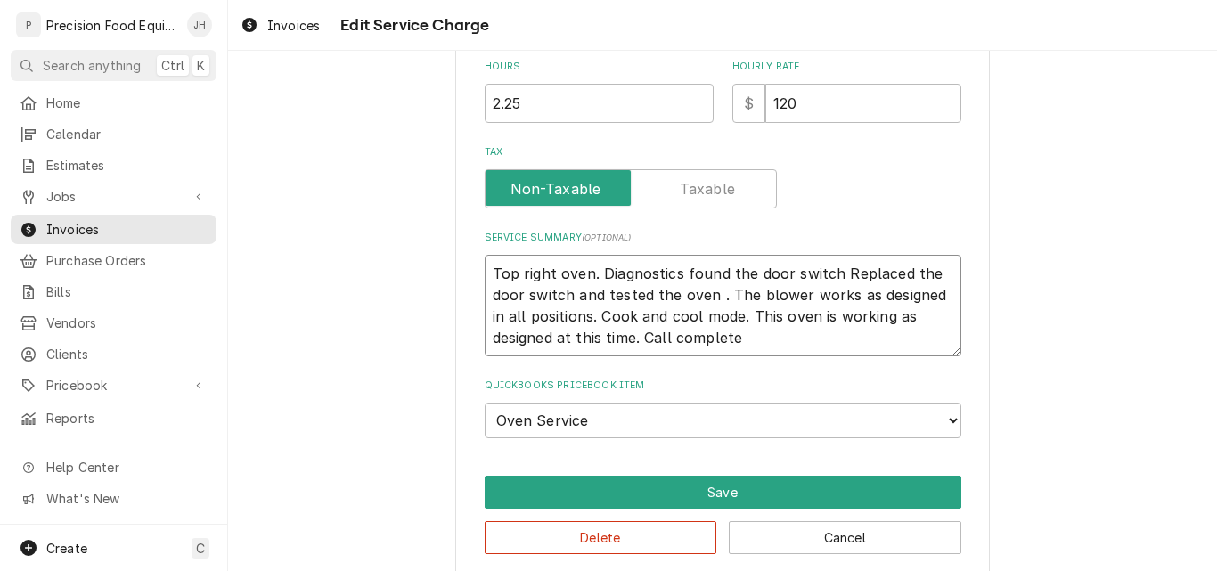
type textarea "x"
type textarea "Top right oven. Diagnostics found the door switch wReplaced the door switch and…"
type textarea "x"
type textarea "Top right oven. Diagnostics found the door switch waReplaced the door switch an…"
type textarea "x"
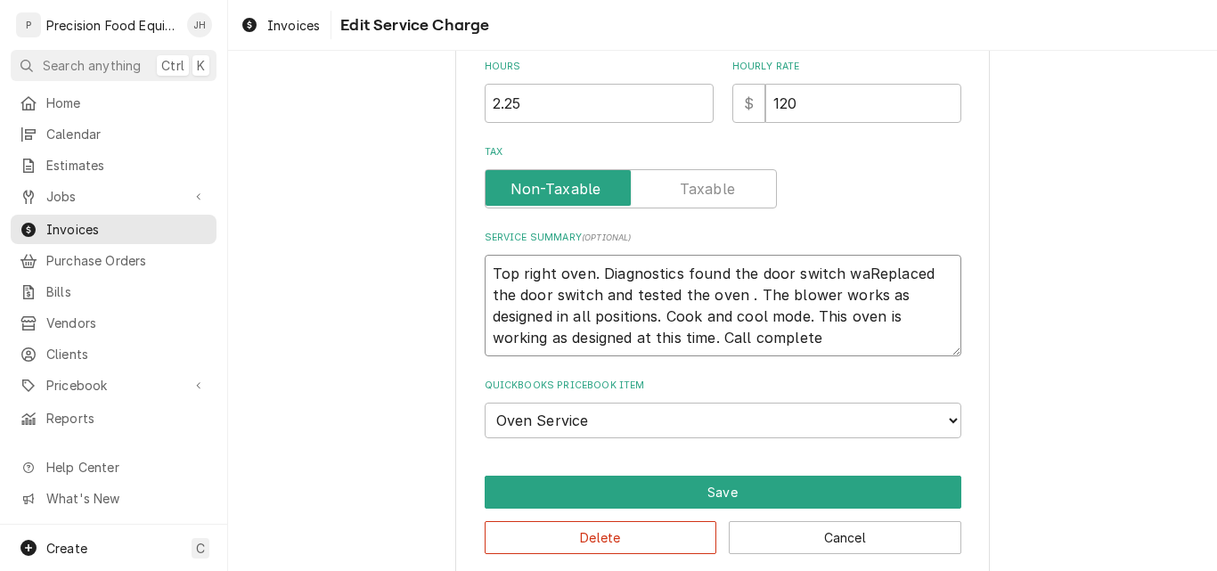
type textarea "Top right oven. Diagnostics found the door switch wasReplaced the door switch a…"
type textarea "x"
type textarea "Top right oven. Diagnostics found the door switch was Replaced the door switch …"
type textarea "x"
type textarea "Top right oven. Diagnostics found the door switch was bReplaced the door switch…"
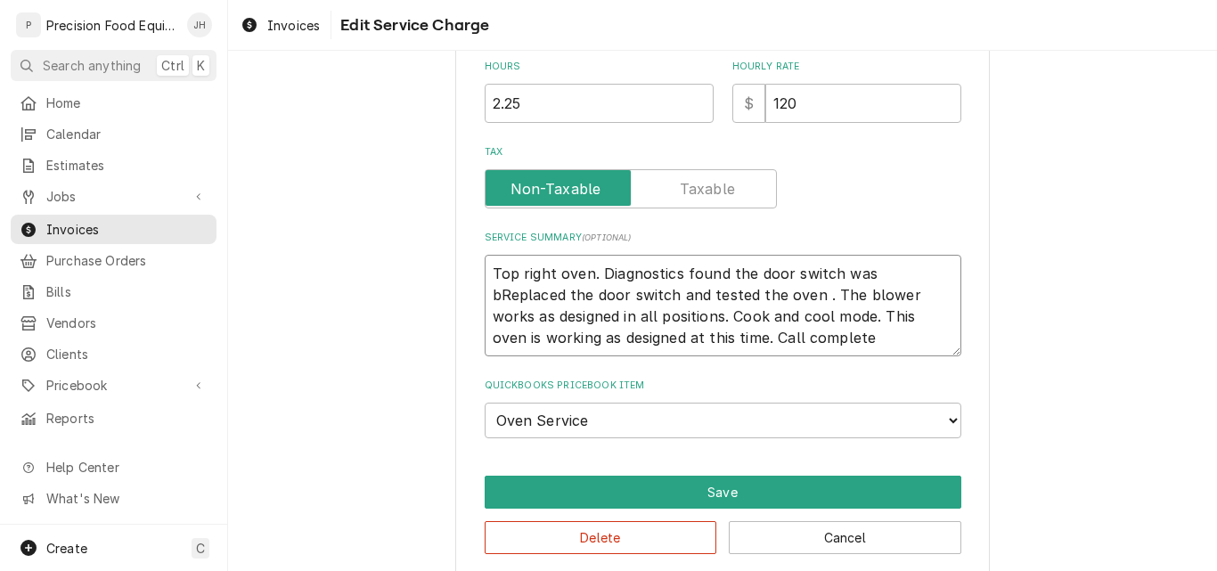
type textarea "x"
type textarea "Top right oven. Diagnostics found the door switch was baReplaced the door switc…"
type textarea "x"
type textarea "Top right oven. Diagnostics found the door switch was badReplaced the door swit…"
type textarea "x"
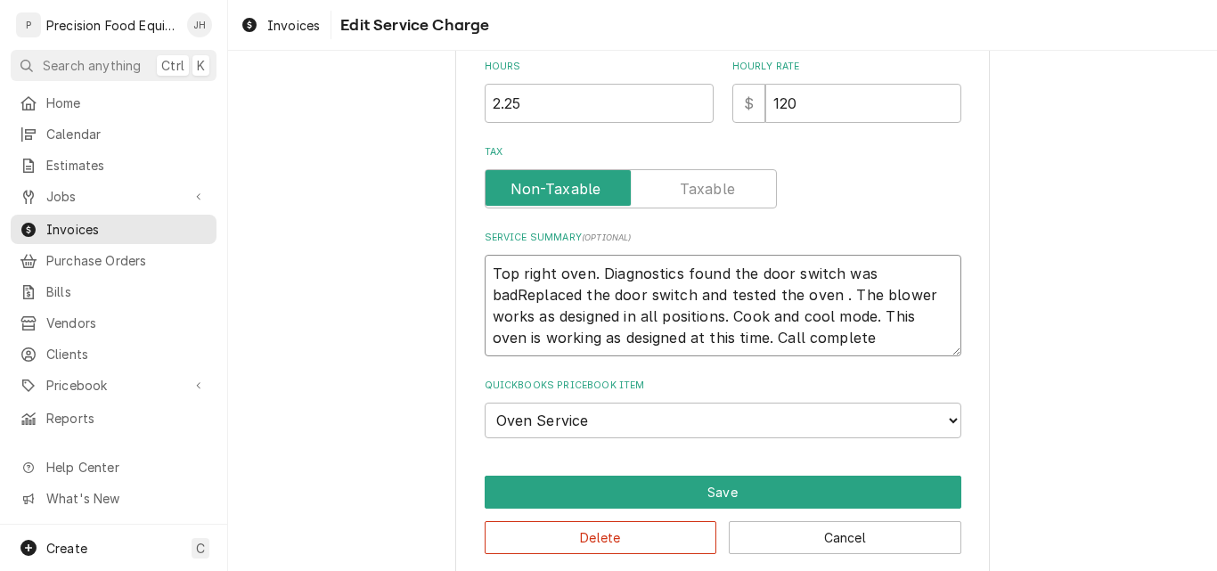
type textarea "Top right oven. Diagnostics found the door switch was bad.Replaced the door swi…"
type textarea "x"
type textarea "Top right oven. Diagnostics found the door switch was bad. Replaced the door sw…"
type textarea "x"
type textarea "Top right oven. Diagnostics found the door switch was bad. TReplaced the door s…"
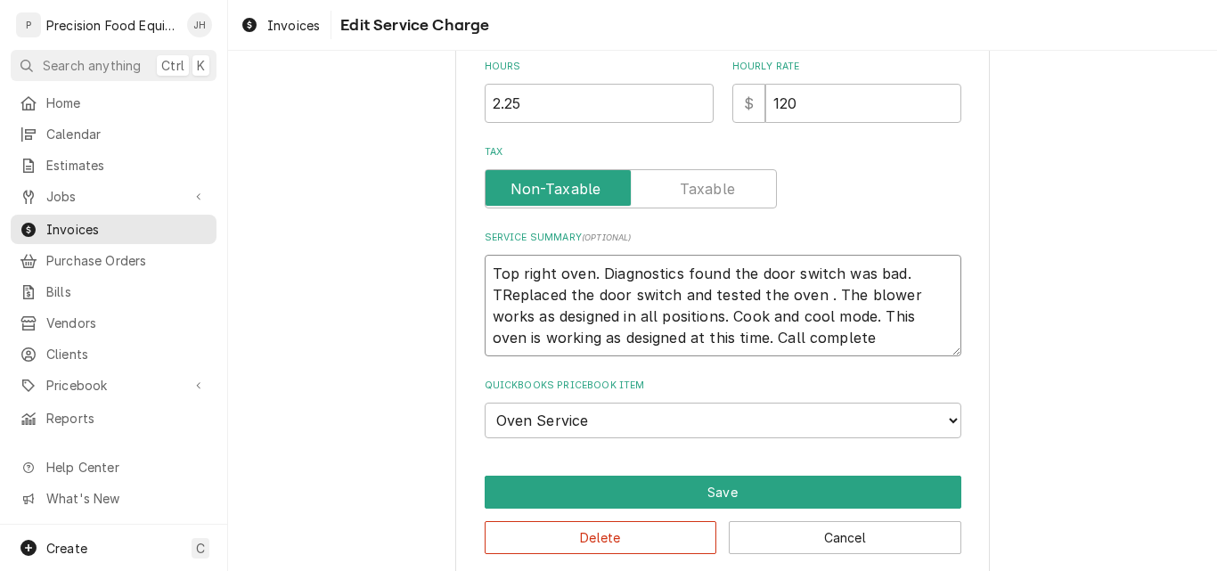
type textarea "x"
type textarea "Top right oven. Diagnostics found the door switch was bad. ThReplaced the door …"
type textarea "x"
type textarea "Top right oven. Diagnostics found the door switch was bad. TheReplaced the door…"
type textarea "x"
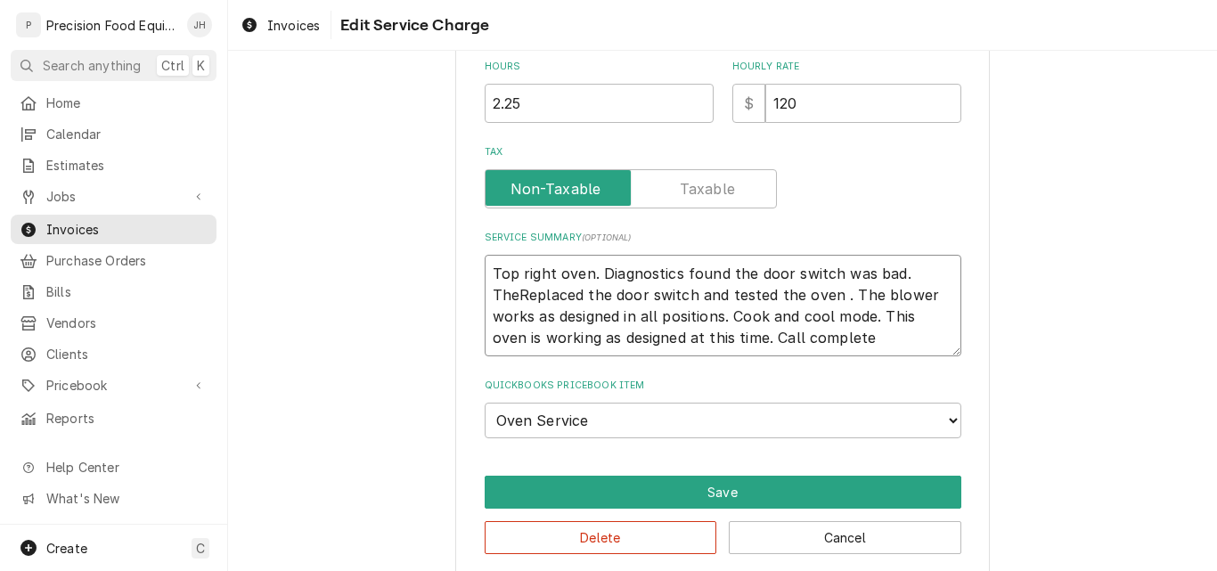
type textarea "Top right oven. Diagnostics found the door switch was bad. The Replaced the doo…"
type textarea "x"
type textarea "Top right oven. Diagnostics found the door switch was bad. The pReplaced the do…"
type textarea "x"
type textarea "Top right oven. Diagnostics found the door switch was bad. The plReplaced the d…"
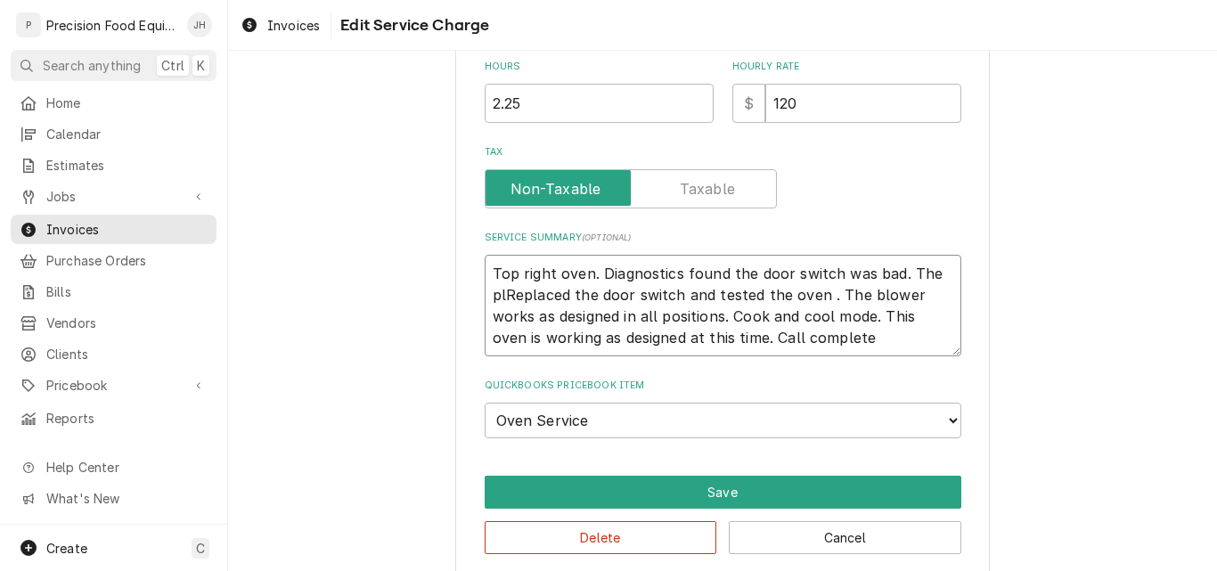
type textarea "x"
type textarea "Top right oven. Diagnostics found the door switch was bad. The plaReplaced the …"
type textarea "x"
type textarea "Top right oven. Diagnostics found the door switch was bad. The plasReplaced the…"
type textarea "x"
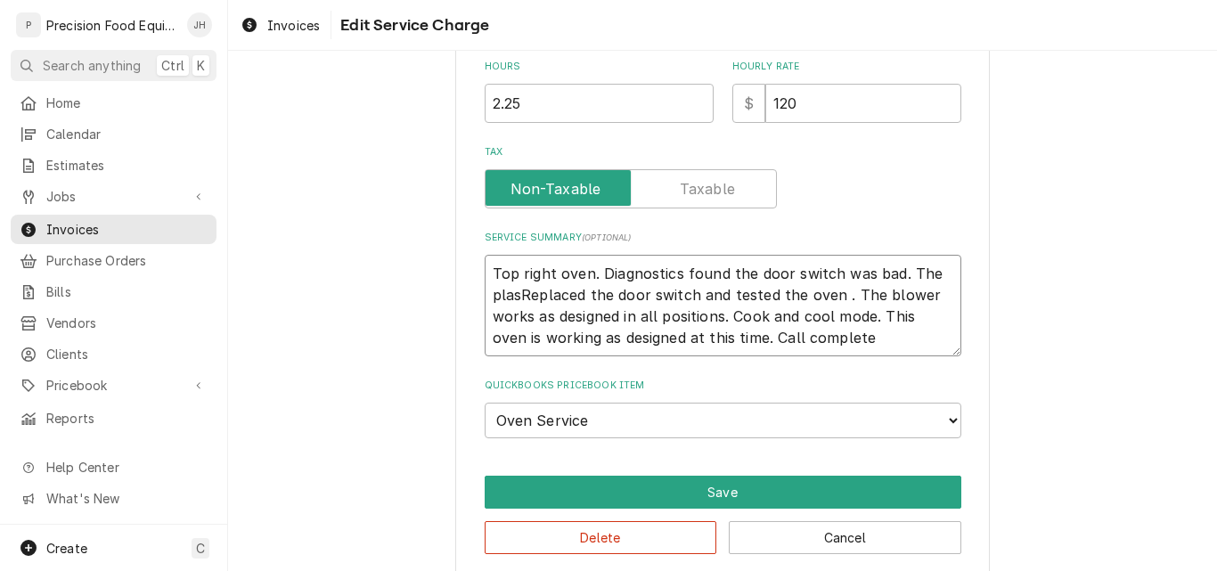
type textarea "Top right oven. Diagnostics found the door switch was bad. The plastReplaced th…"
type textarea "x"
type textarea "Top right oven. Diagnostics found the door switch was bad. The plastiReplaced t…"
type textarea "x"
type textarea "Top right oven. Diagnostics found the door switch was bad. The plasticReplaced …"
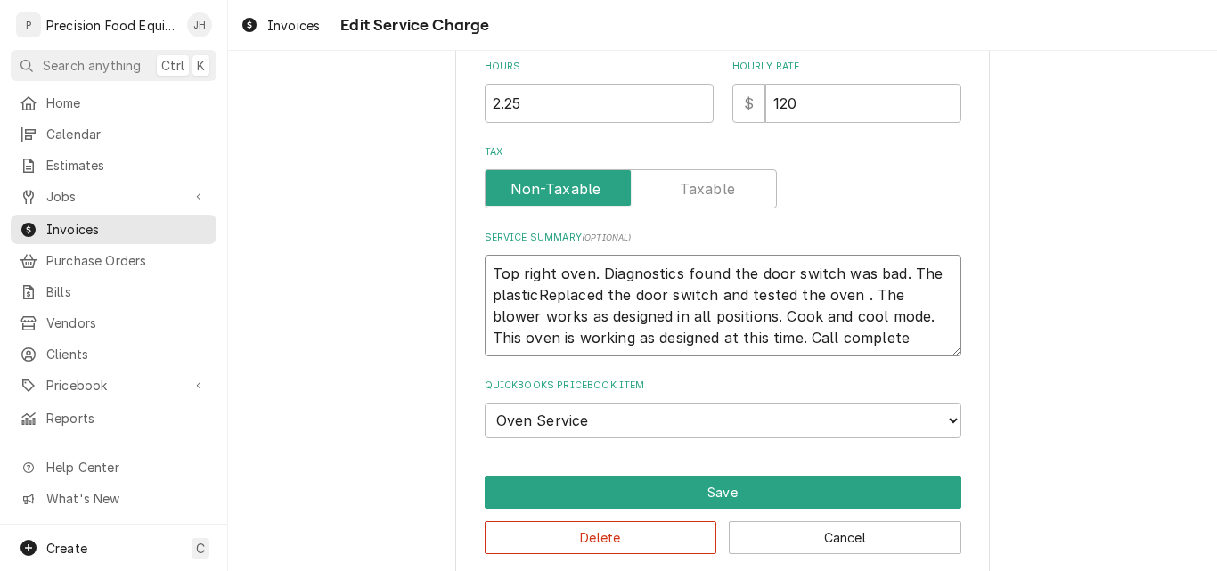
type textarea "x"
type textarea "Top right oven. Diagnostics found the door switch was bad. The plastic Replaced…"
type textarea "x"
type textarea "Top right oven. Diagnostics found the door switch was bad. The plastic wReplace…"
type textarea "x"
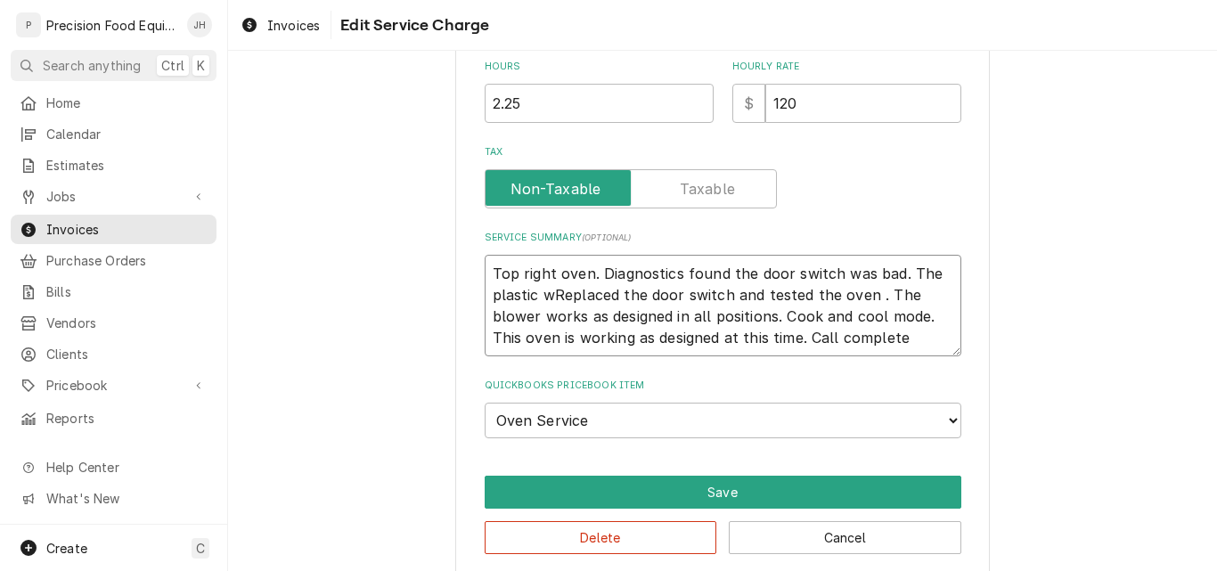
type textarea "Top right oven. Diagnostics found the door switch was bad. The plastic waReplac…"
type textarea "x"
type textarea "Top right oven. Diagnostics found the door switch was bad. The plastic wasRepla…"
type textarea "x"
type textarea "Top right oven. Diagnostics found the door switch was bad. The plastic was Repl…"
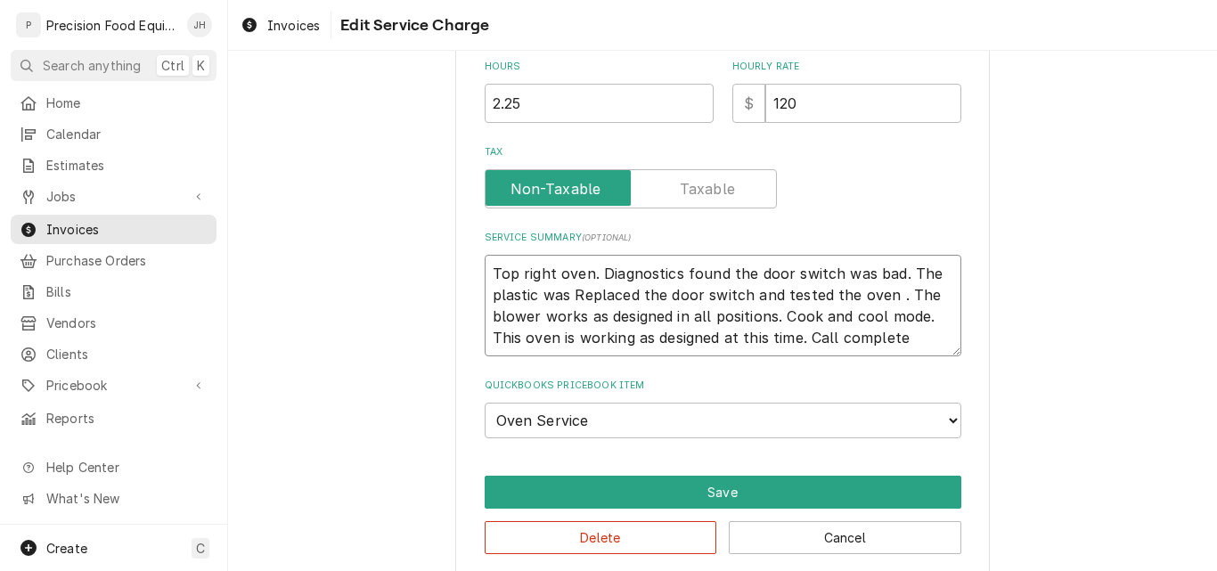
type textarea "x"
type textarea "Top right oven. Diagnostics found the door switch was bad. The plastic was mRep…"
type textarea "x"
type textarea "Top right oven. Diagnostics found the door switch was bad. The plastic was meRe…"
type textarea "x"
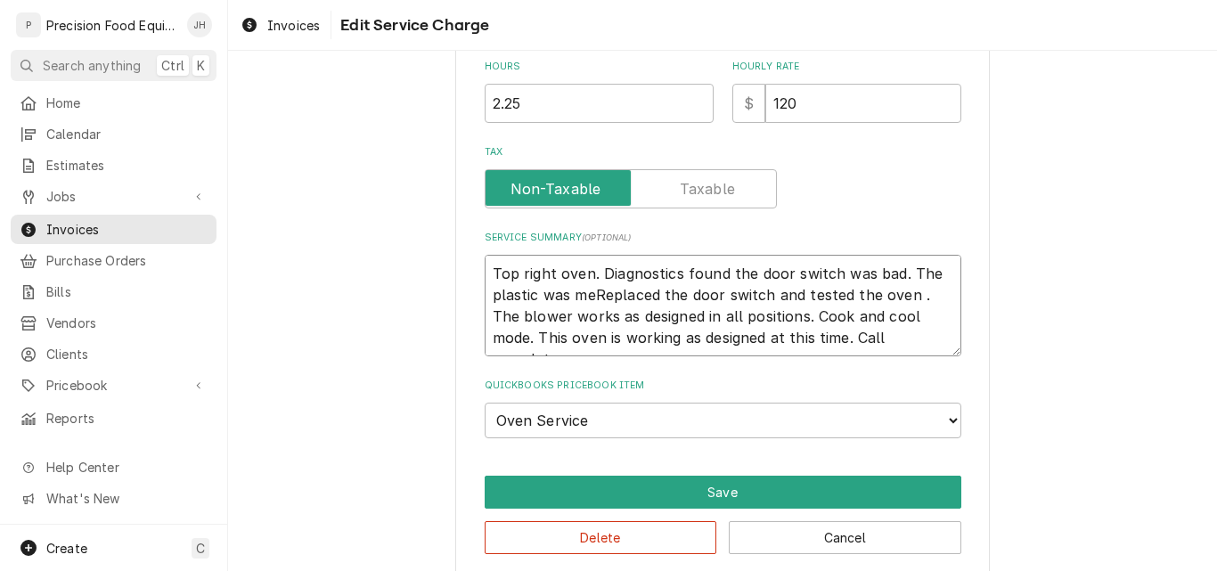
type textarea "Top right oven. Diagnostics found the door switch was bad. The plastic was mesR…"
type textarea "x"
type textarea "Top right oven. Diagnostics found the door switch was bad. The plastic was mest…"
type textarea "x"
type textarea "Top right oven. Diagnostics found the door switch was bad. The plastic was mesR…"
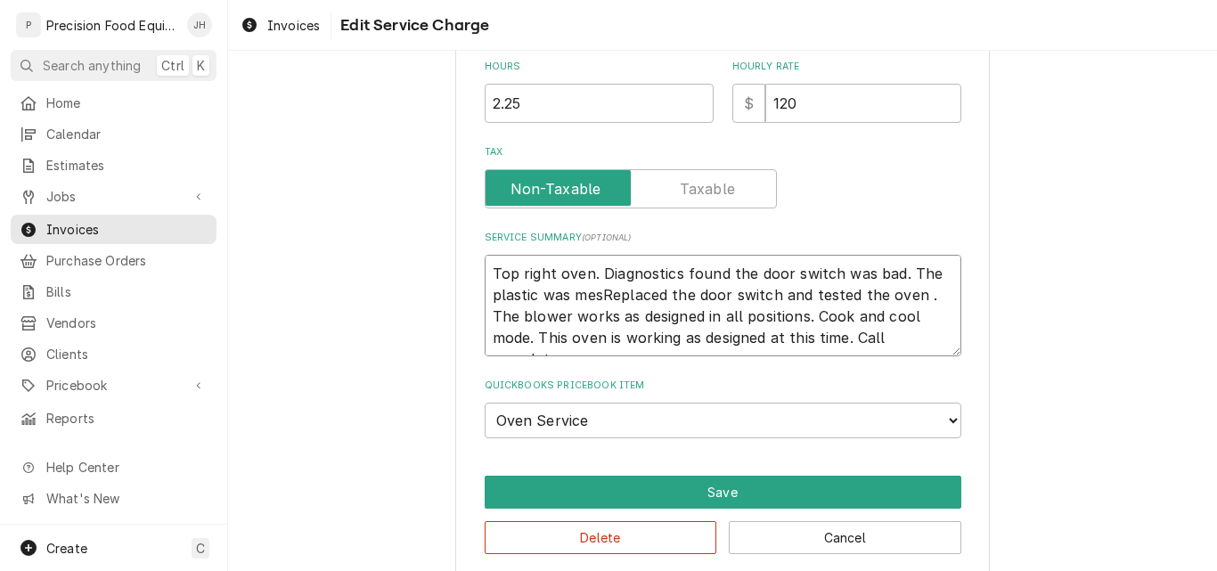
type textarea "x"
type textarea "Top right oven. Diagnostics found the door switch was bad. The plastic was mesl…"
type textarea "x"
type textarea "Top right oven. Diagnostics found the door switch was bad. The plastic was mesl…"
type textarea "x"
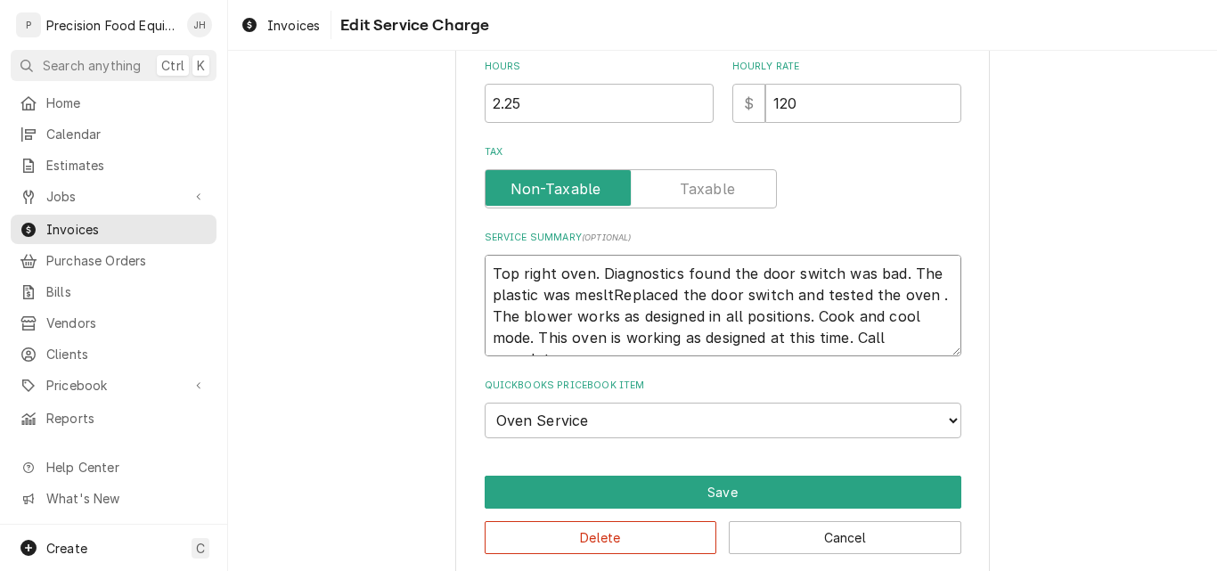
type textarea "Top right oven. Diagnostics found the door switch was bad. The plastic was mesl…"
type textarea "x"
type textarea "Top right oven. Diagnostics found the door switch was bad. The plastic was mesl…"
type textarea "x"
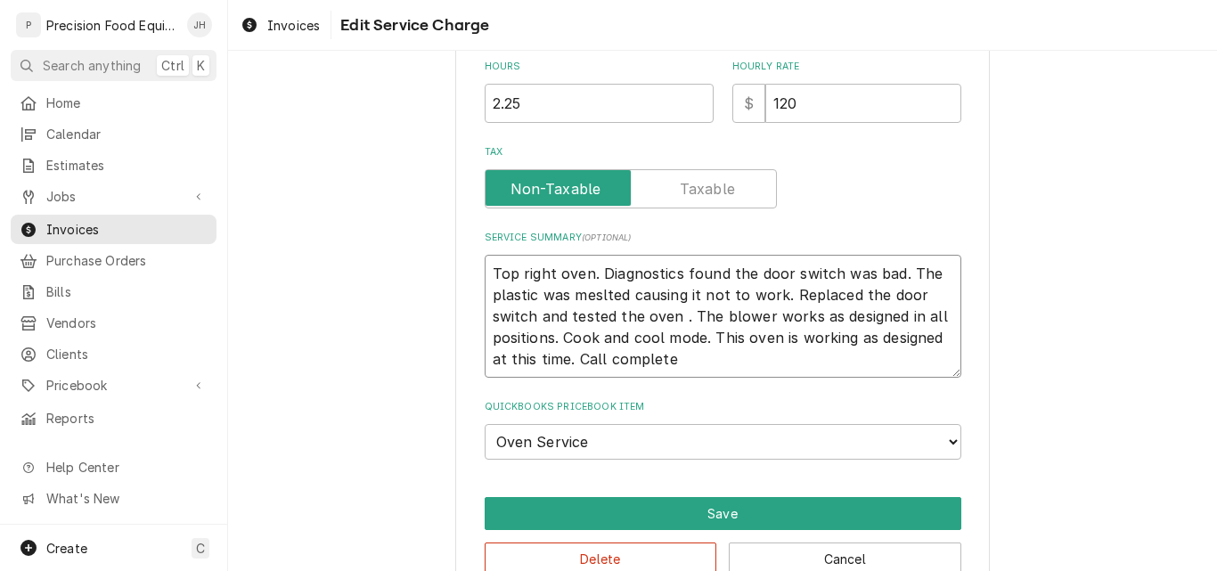
click at [594, 297] on textarea "Top right oven. Diagnostics found the door switch was bad. The plastic was mesl…" at bounding box center [723, 316] width 477 height 123
click at [774, 295] on textarea "Top right oven. Diagnostics found the door switch was bad. The plastic was melt…" at bounding box center [723, 316] width 477 height 123
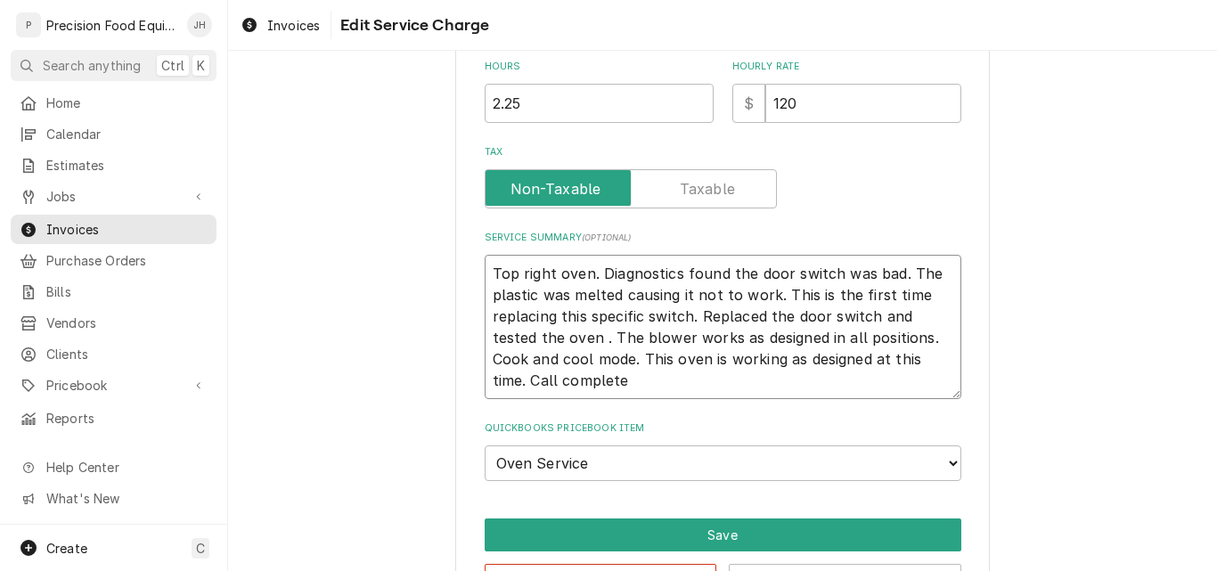
scroll to position [583, 0]
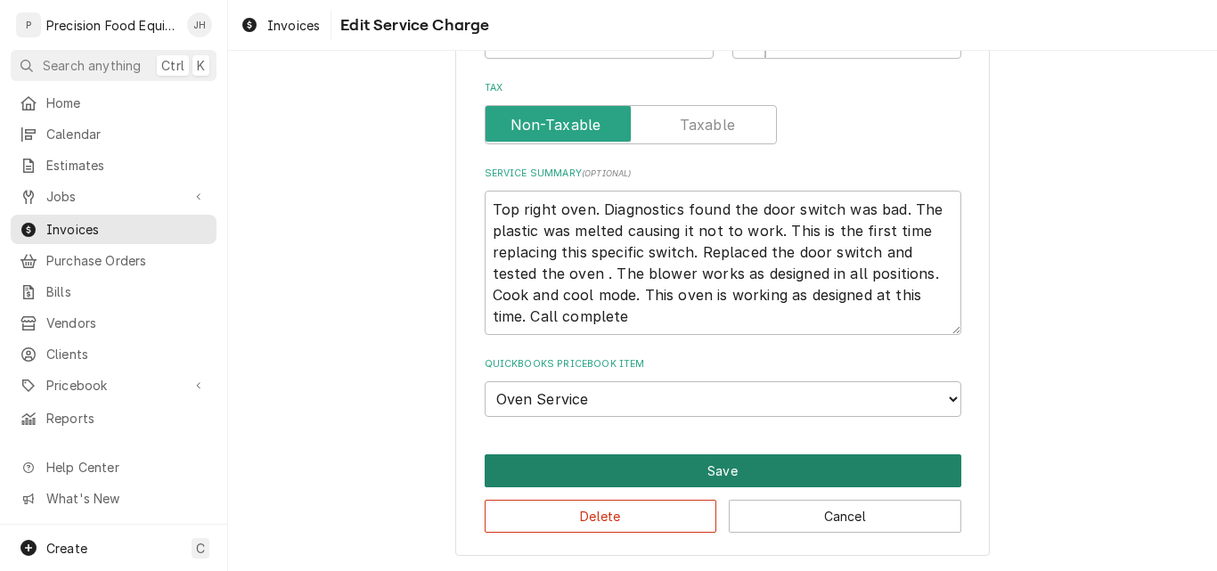
click at [700, 470] on button "Save" at bounding box center [723, 470] width 477 height 33
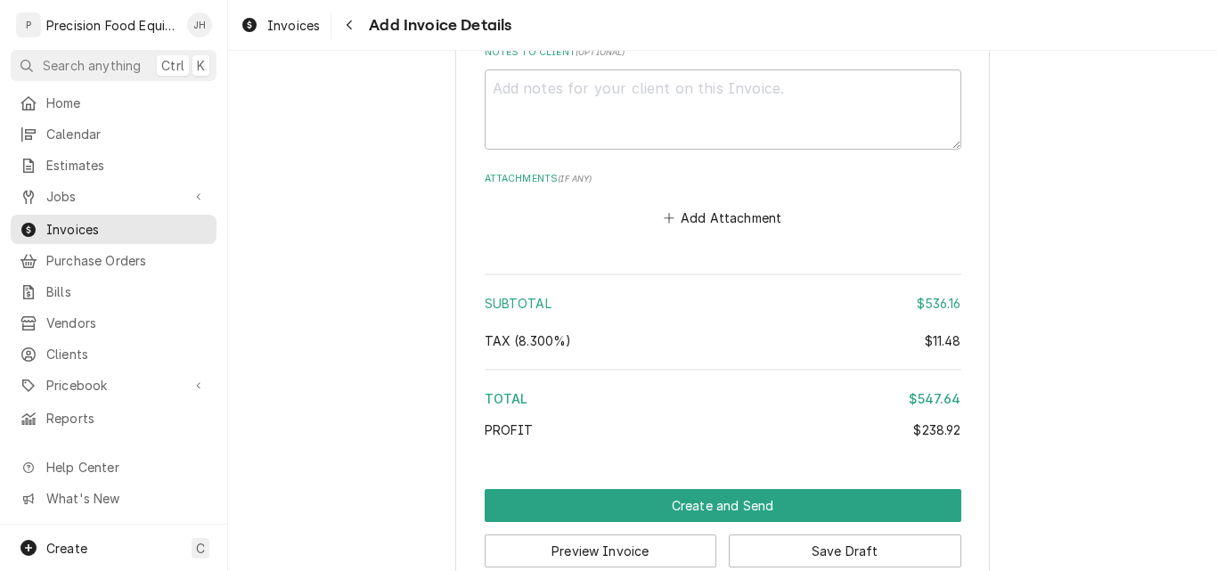
scroll to position [3134, 0]
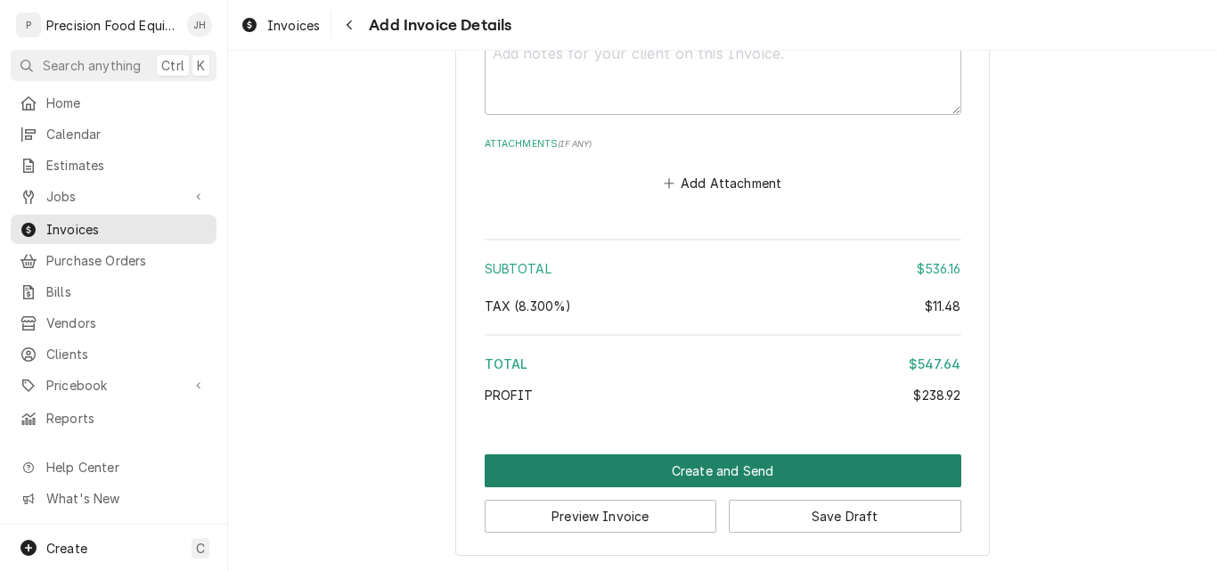
click at [568, 472] on button "Create and Send" at bounding box center [723, 470] width 477 height 33
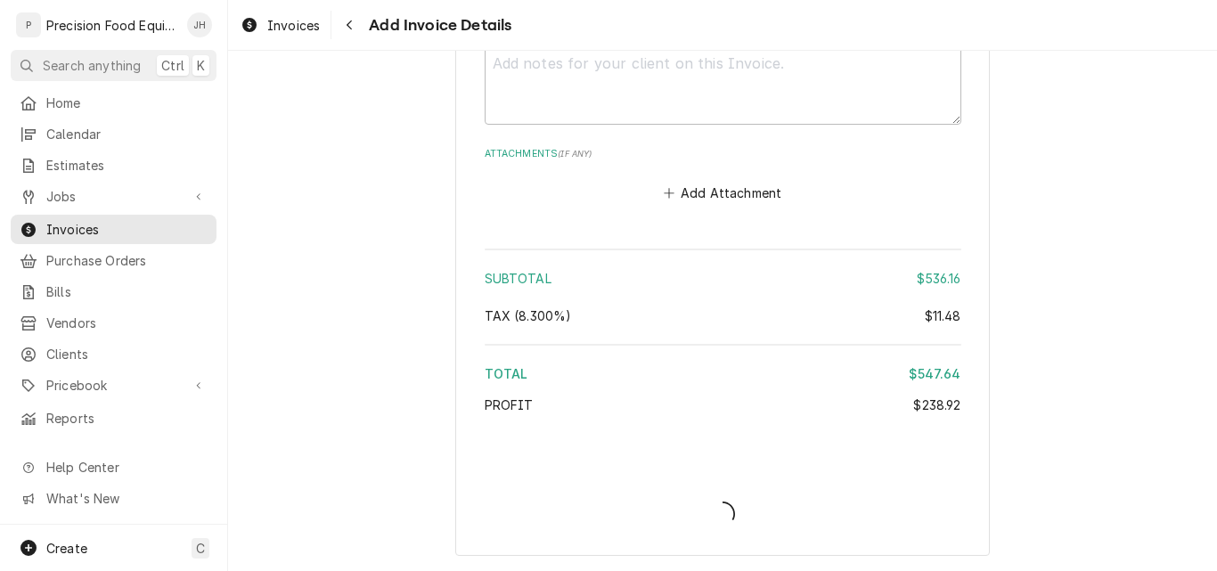
scroll to position [3124, 0]
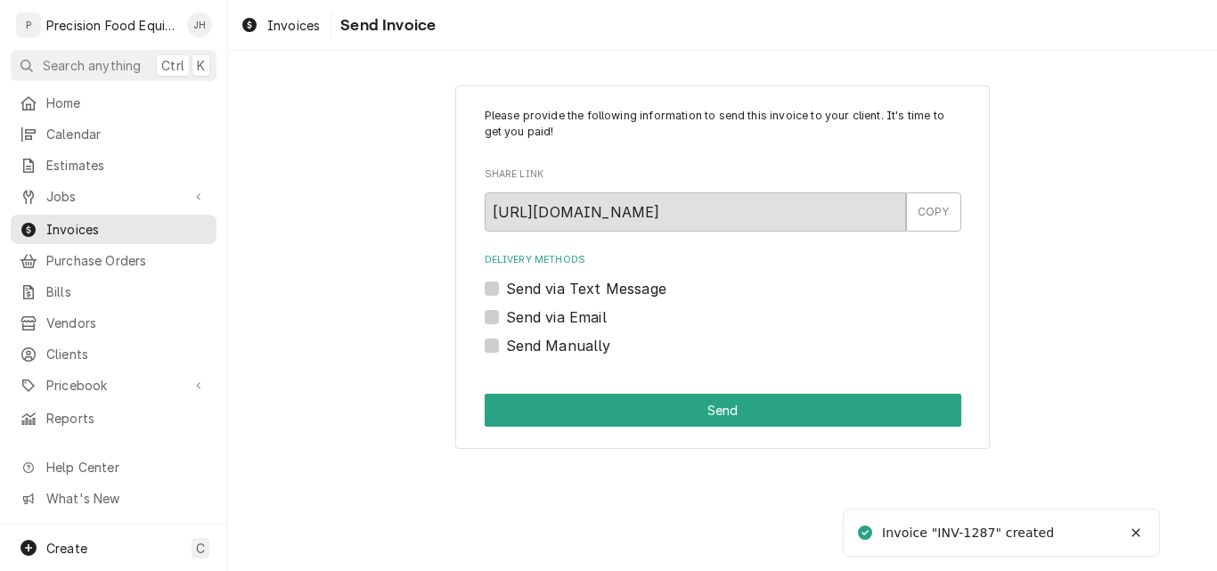
click at [569, 316] on label "Send via Email" at bounding box center [556, 316] width 101 height 21
click at [569, 316] on input "Send via Email" at bounding box center [744, 325] width 477 height 39
checkbox input "true"
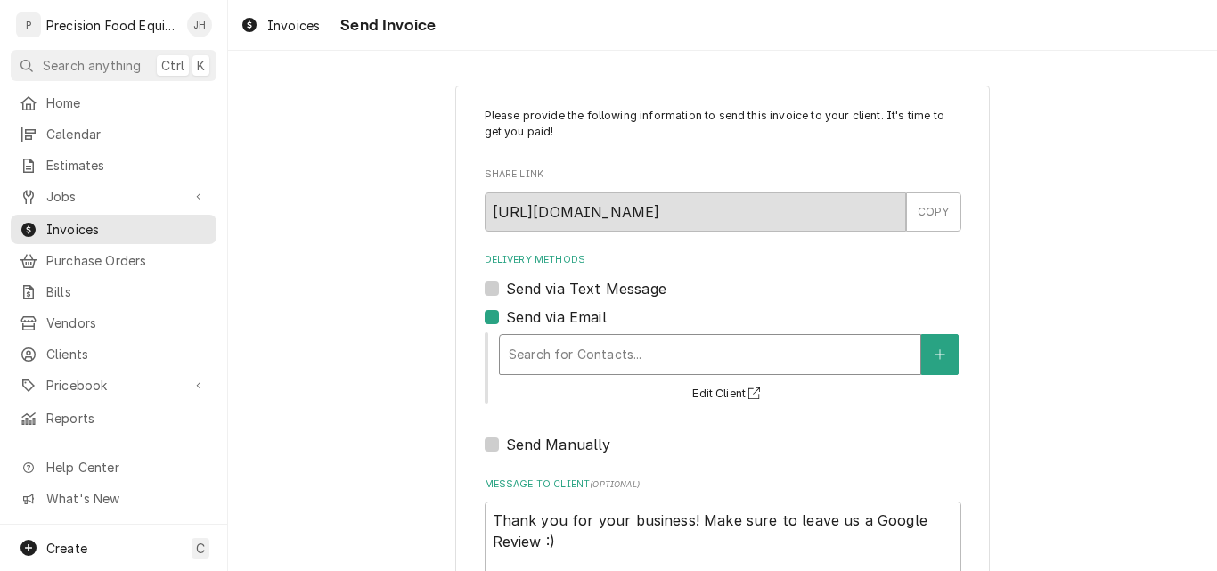
click at [563, 340] on div "Delivery Methods" at bounding box center [710, 355] width 403 height 32
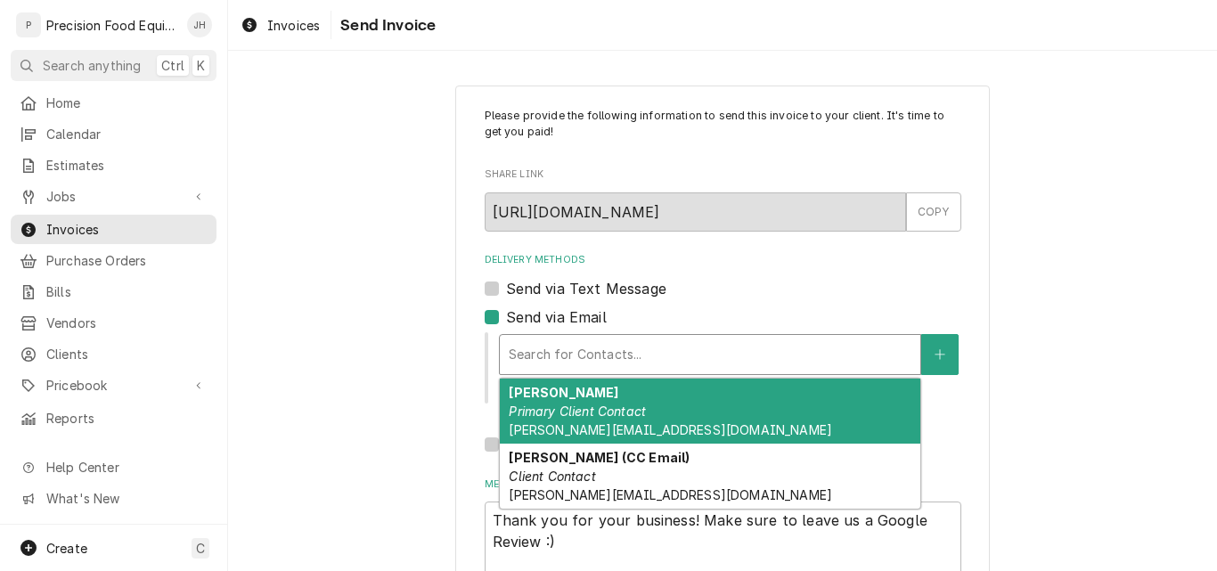
click at [548, 396] on div "David Primary Client Contact David@libertymarket.com" at bounding box center [710, 411] width 421 height 65
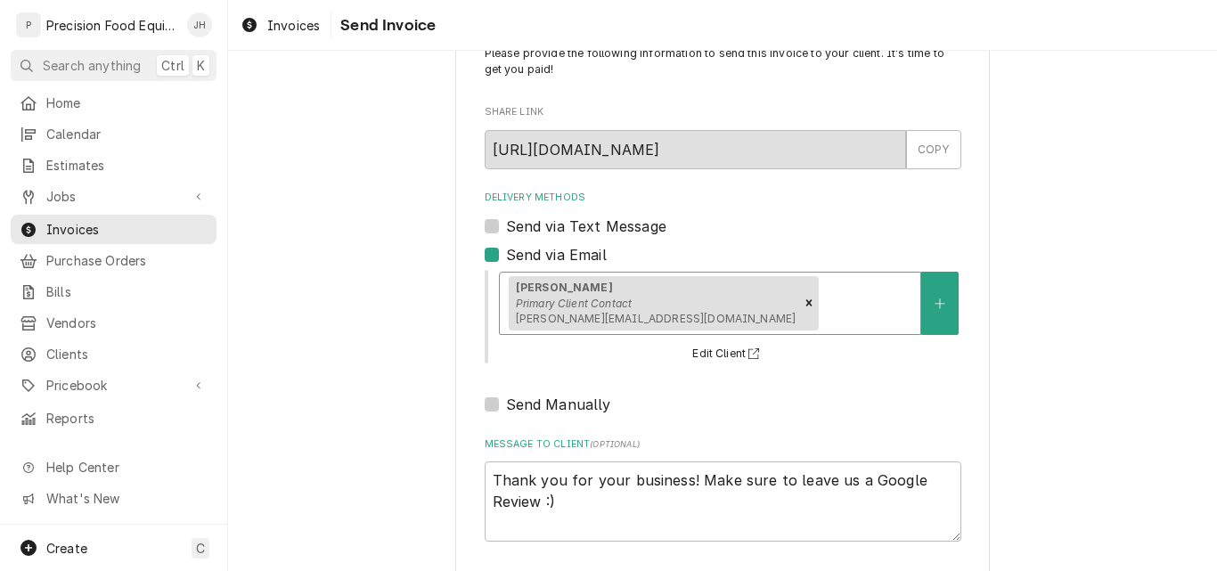
scroll to position [142, 0]
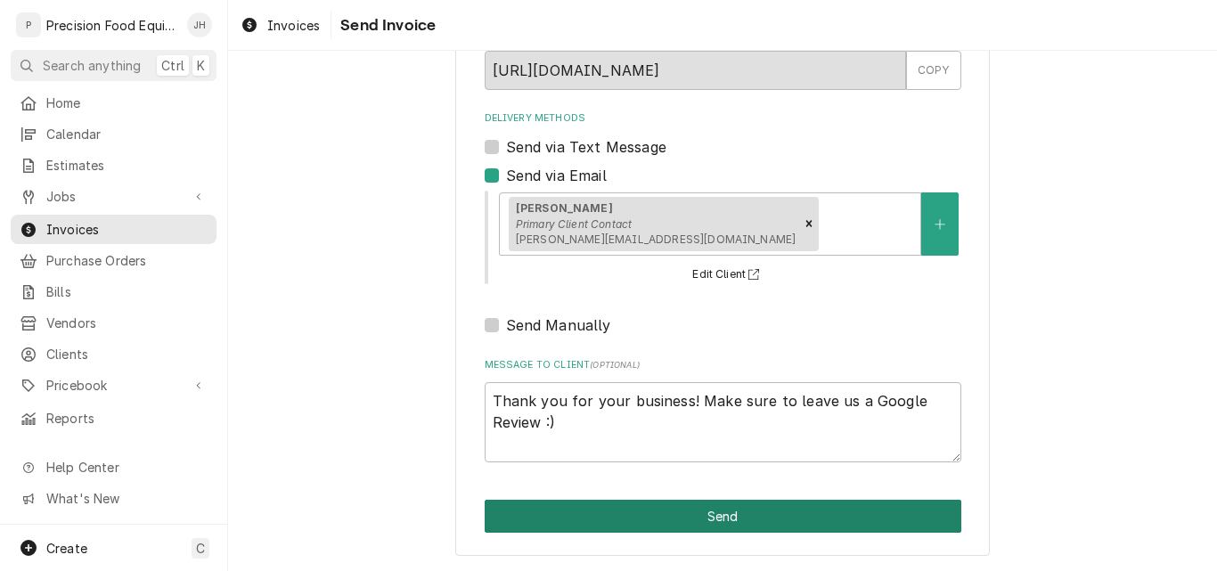
click at [785, 510] on button "Send" at bounding box center [723, 516] width 477 height 33
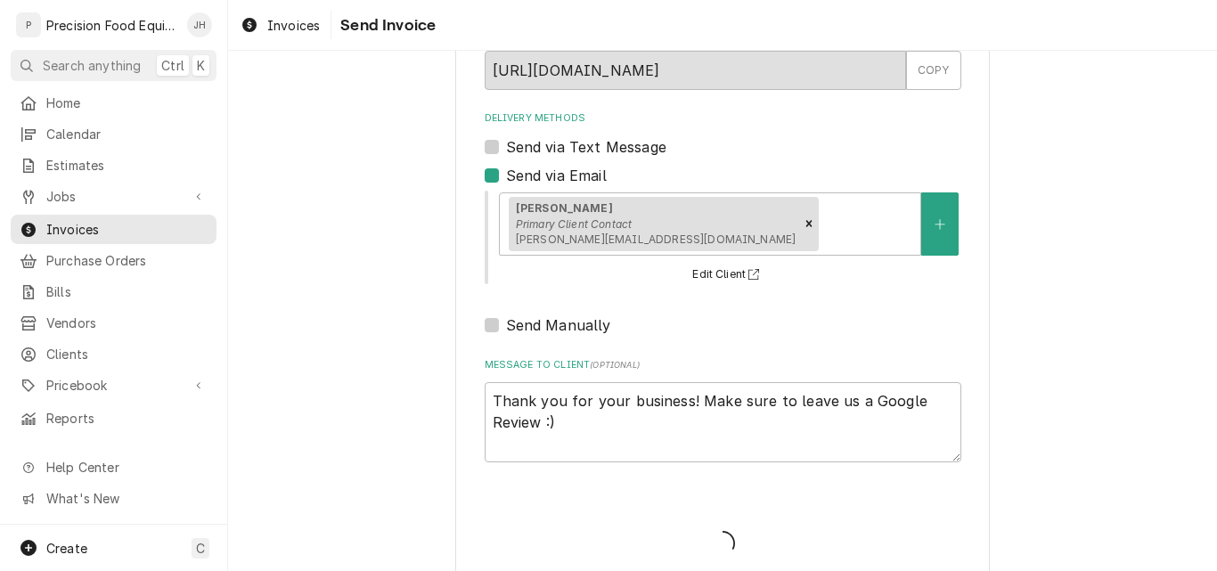
type textarea "x"
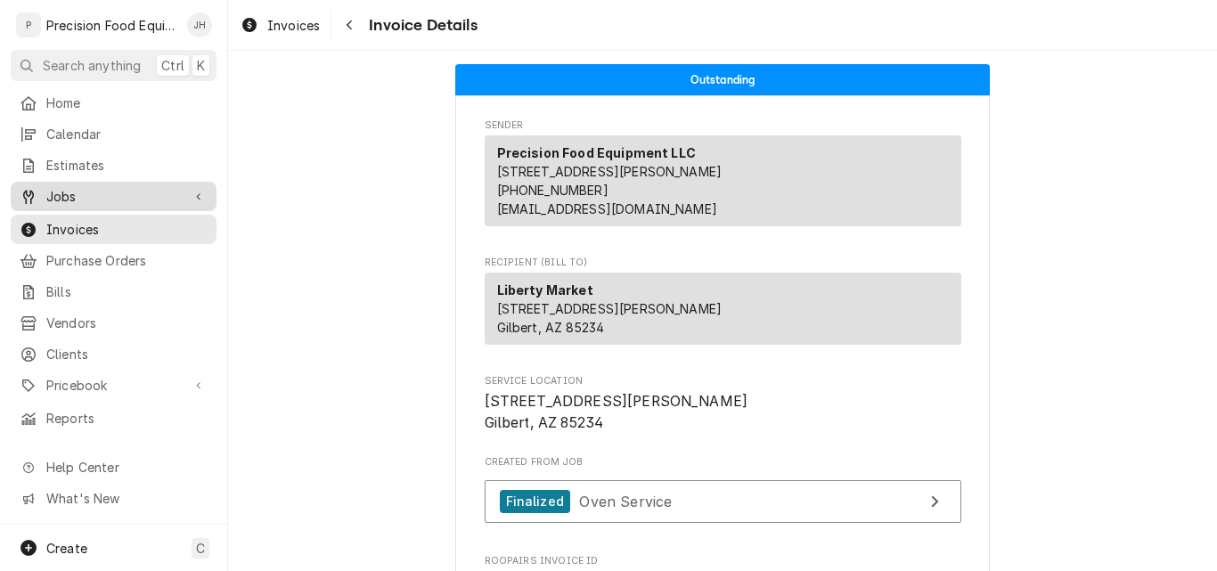
click at [57, 192] on span "Jobs" at bounding box center [113, 196] width 135 height 19
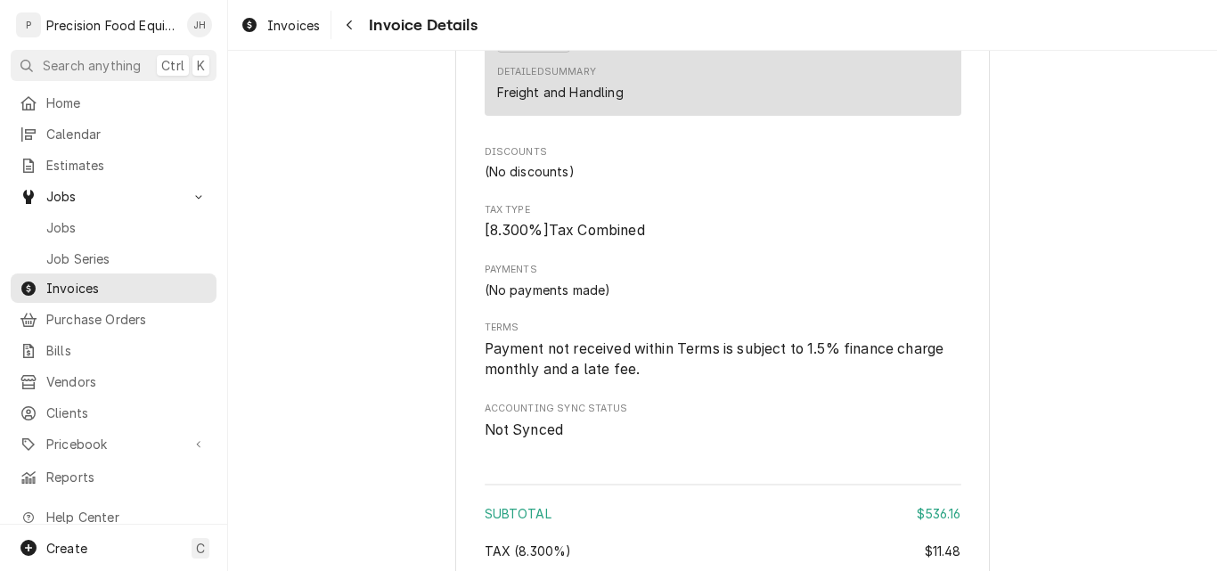
scroll to position [2495, 0]
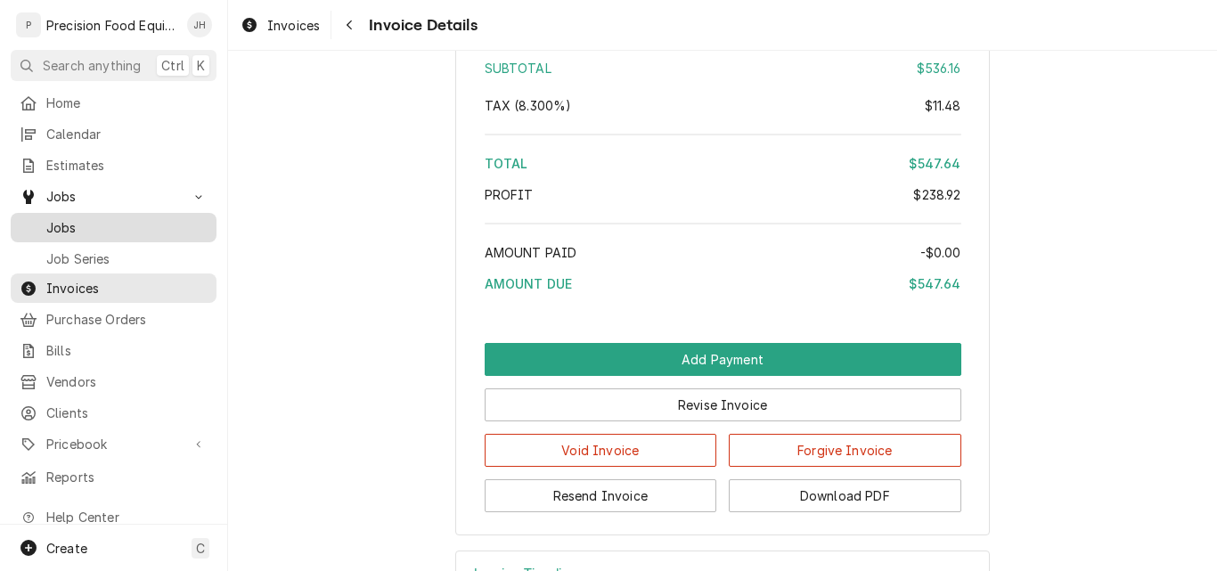
click at [69, 224] on span "Jobs" at bounding box center [126, 227] width 161 height 19
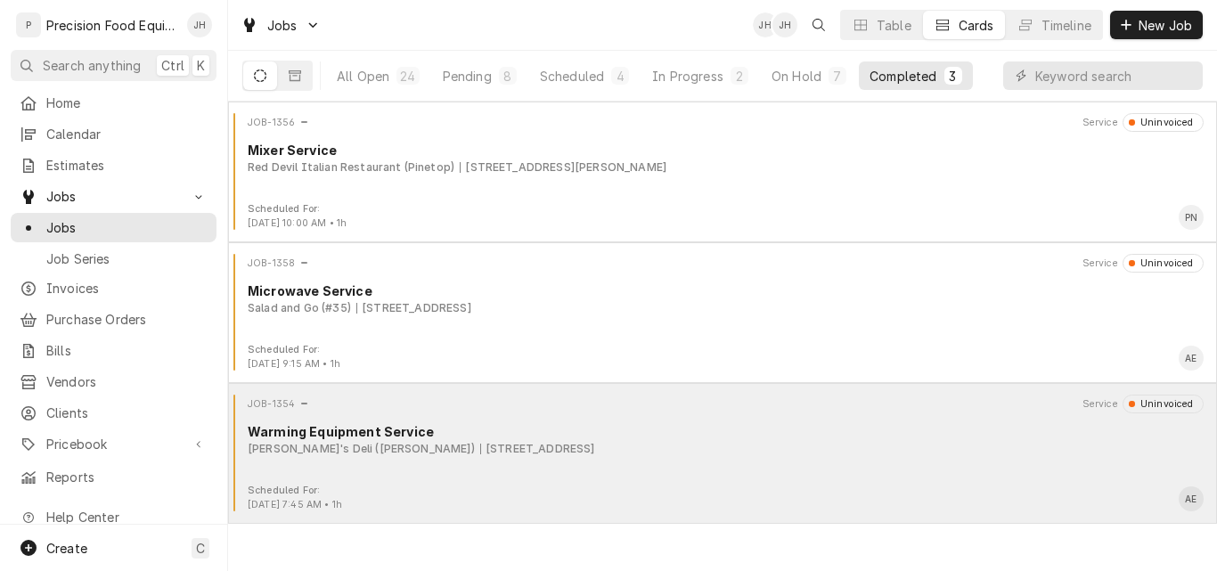
click at [730, 458] on div "JOB-1354 Service Uninvoiced Warming Equipment Service [PERSON_NAME]'s Deli ([PE…" at bounding box center [722, 439] width 975 height 89
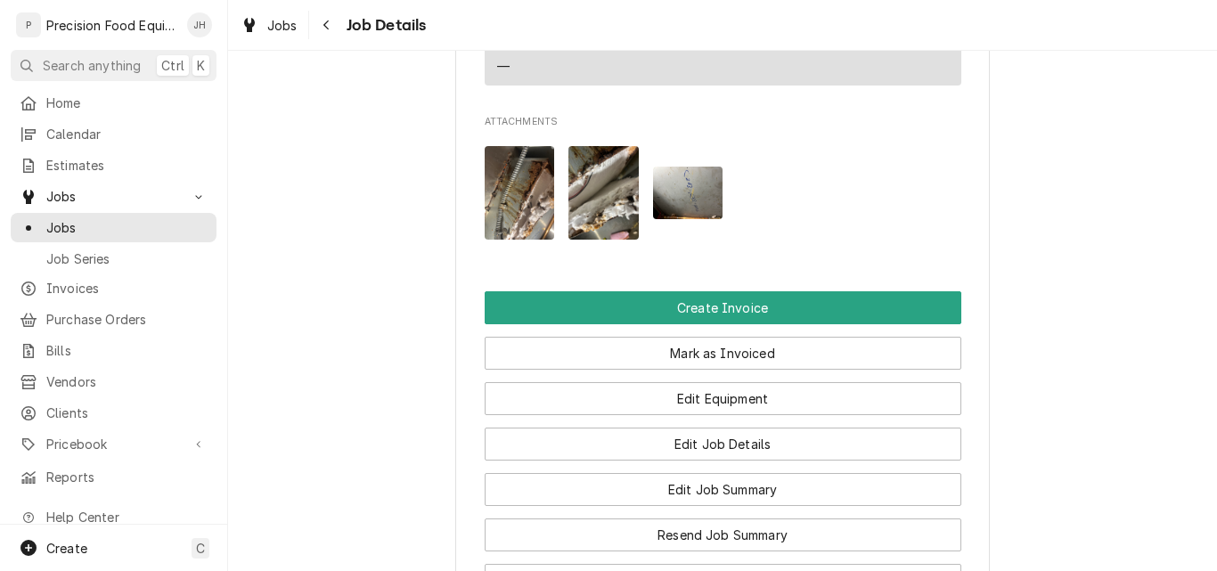
scroll to position [1425, 0]
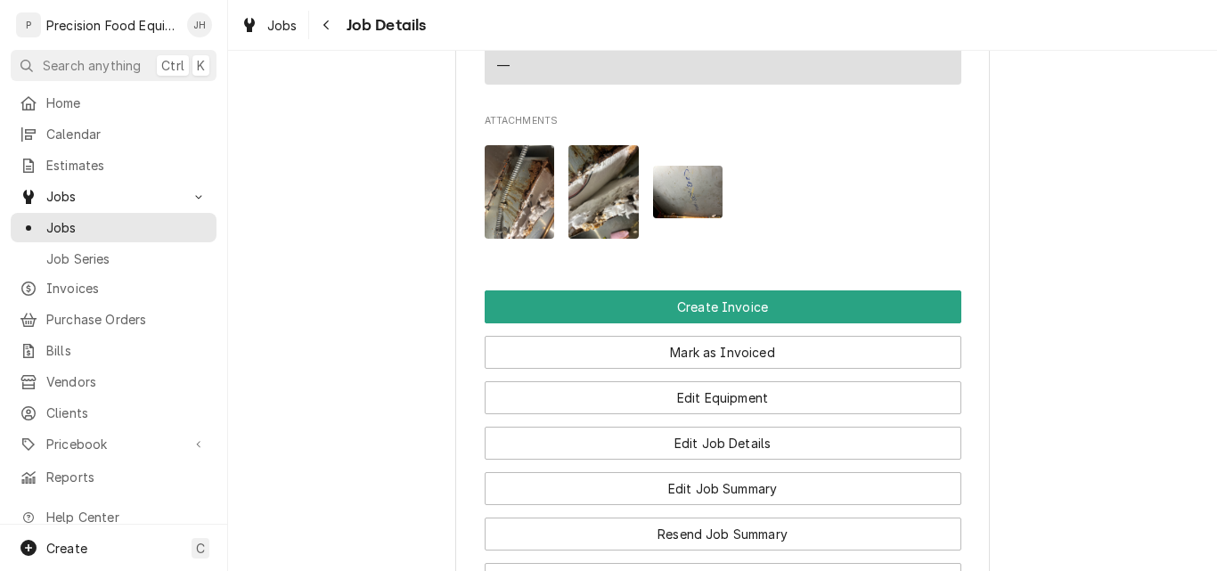
click at [515, 145] on img "Attachments" at bounding box center [520, 192] width 70 height 94
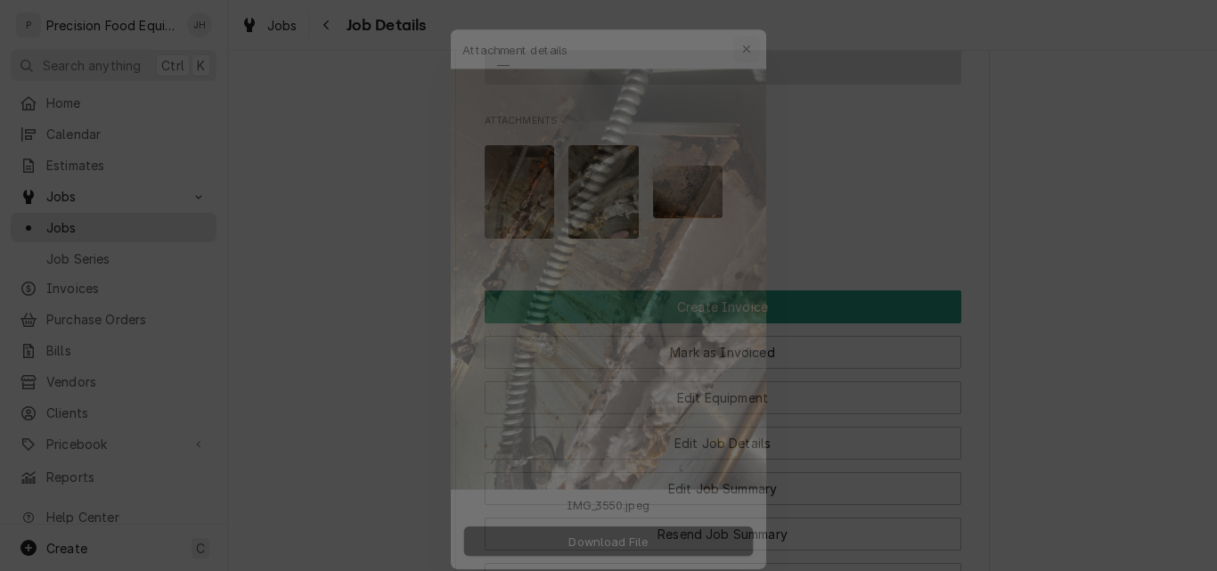
click at [757, 14] on icon "button" at bounding box center [759, 14] width 10 height 12
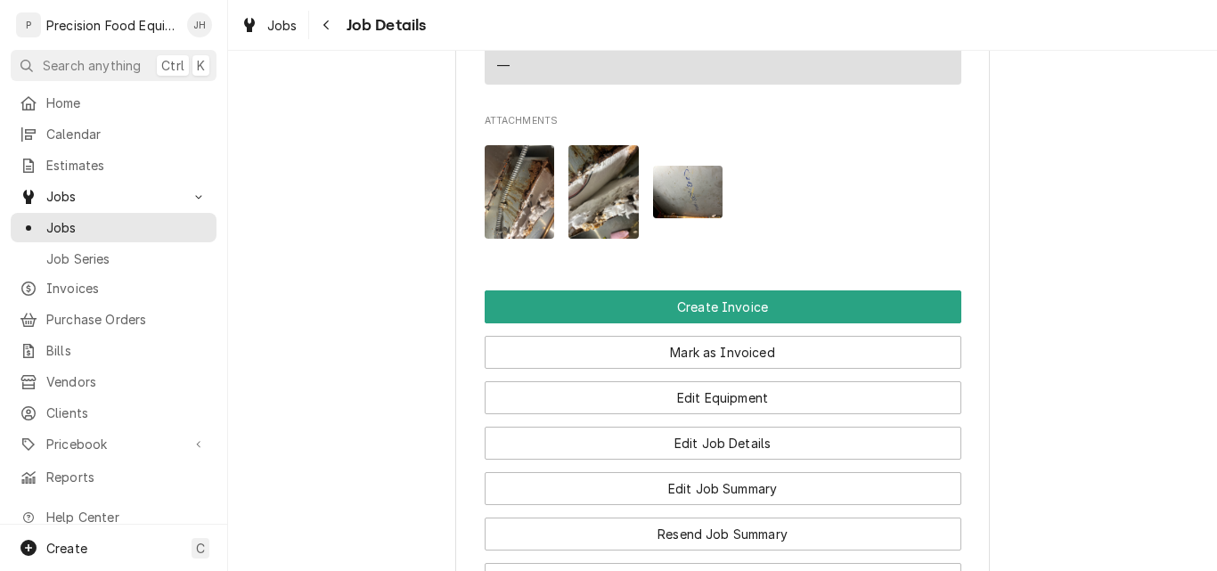
click at [620, 145] on img "Attachments" at bounding box center [603, 192] width 70 height 94
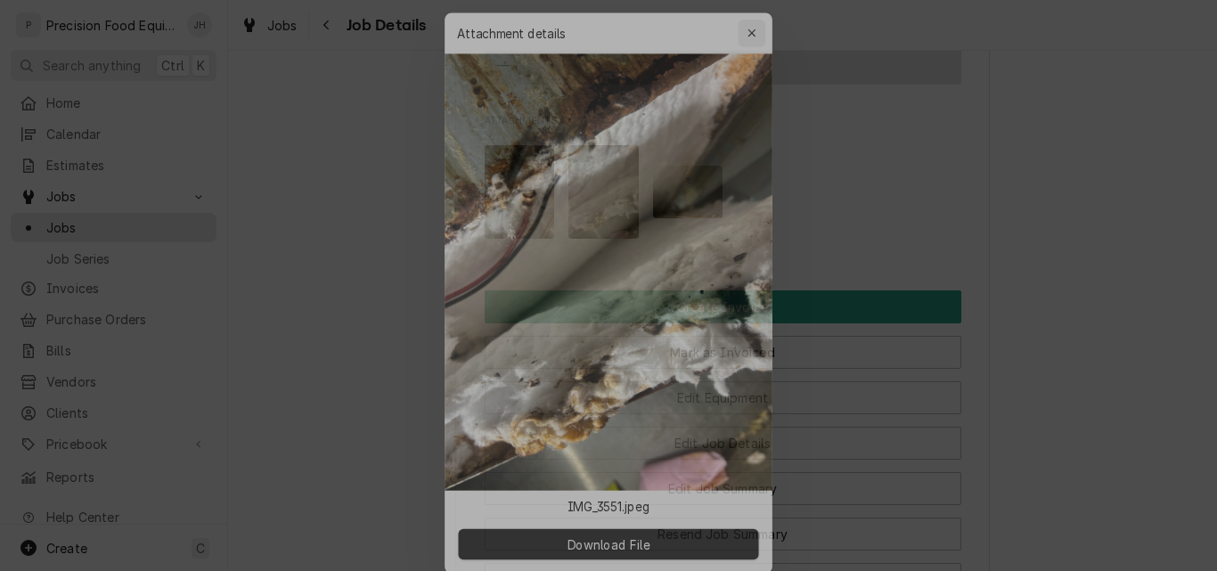
click at [766, 18] on div "button" at bounding box center [758, 14] width 18 height 18
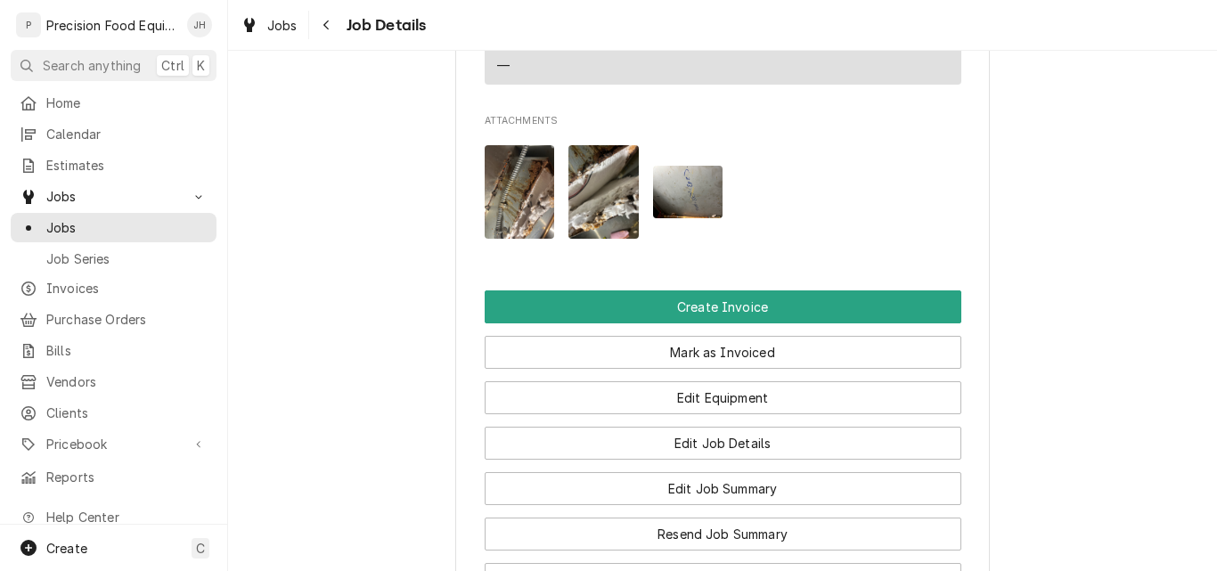
click at [679, 166] on img "Attachments" at bounding box center [688, 192] width 70 height 53
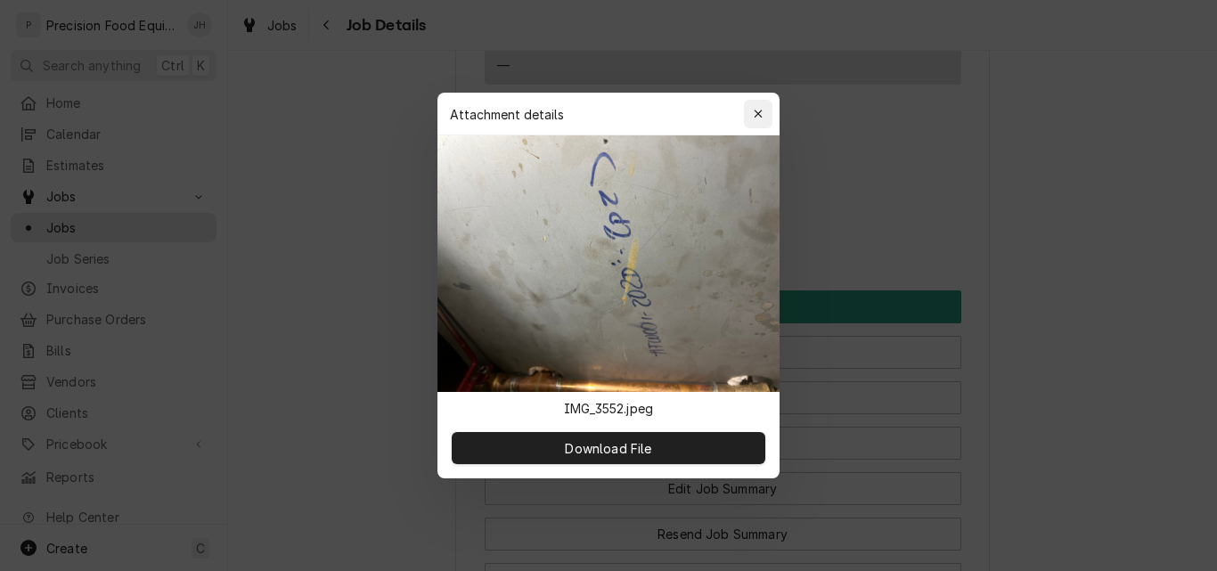
click at [759, 115] on icon "button" at bounding box center [758, 114] width 8 height 8
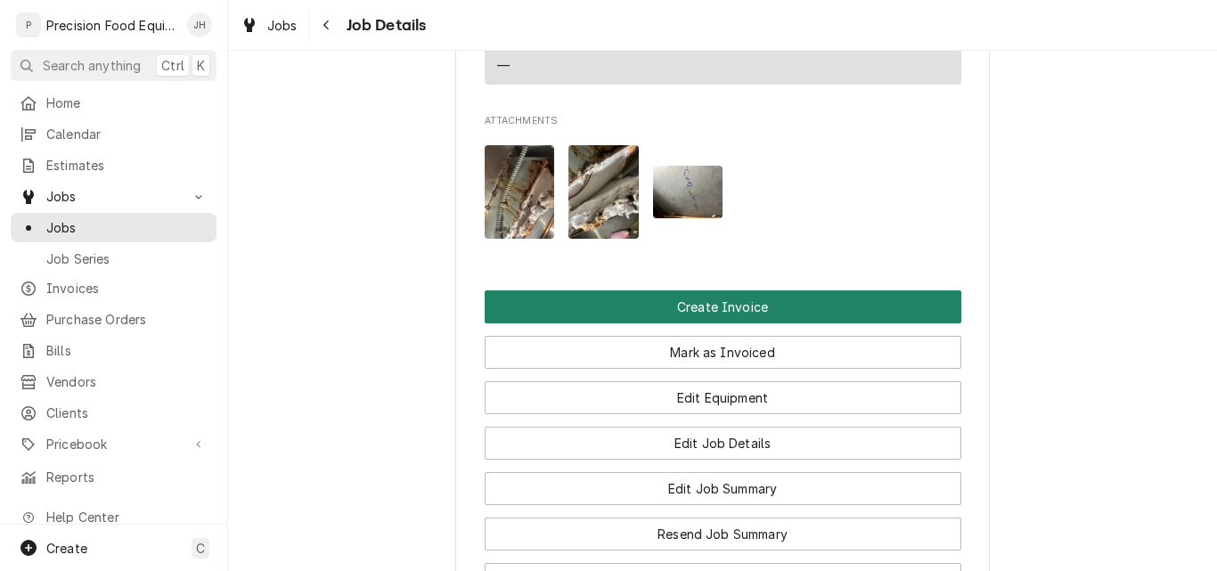
click at [742, 290] on button "Create Invoice" at bounding box center [723, 306] width 477 height 33
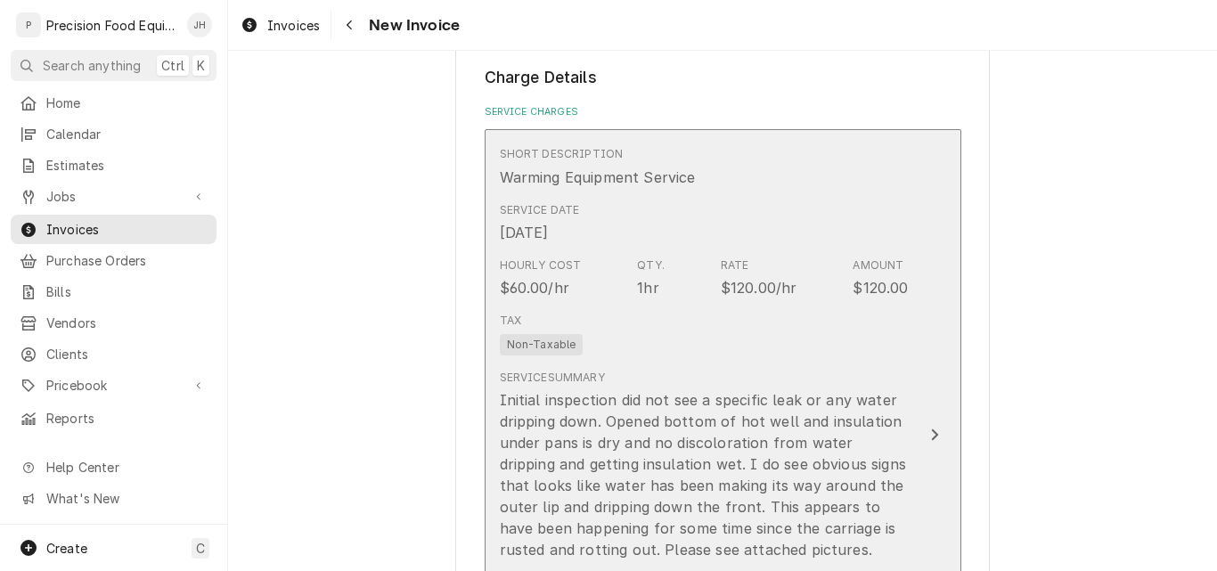
scroll to position [1158, 0]
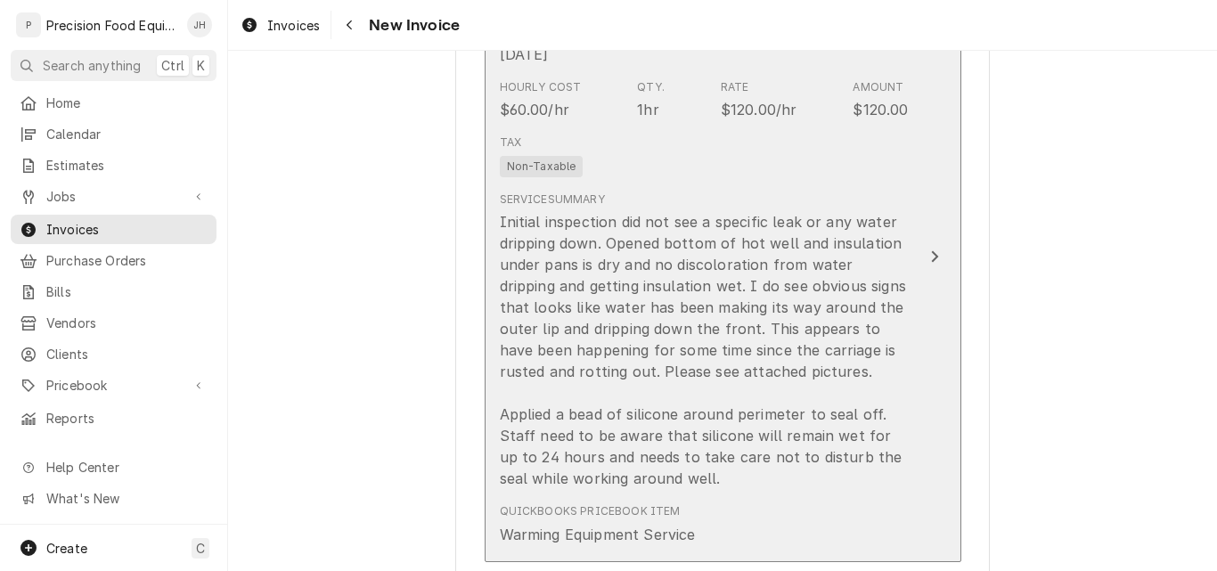
click at [798, 185] on div "Service Summary Initial inspection did not see a specific leak or any water dri…" at bounding box center [704, 340] width 409 height 312
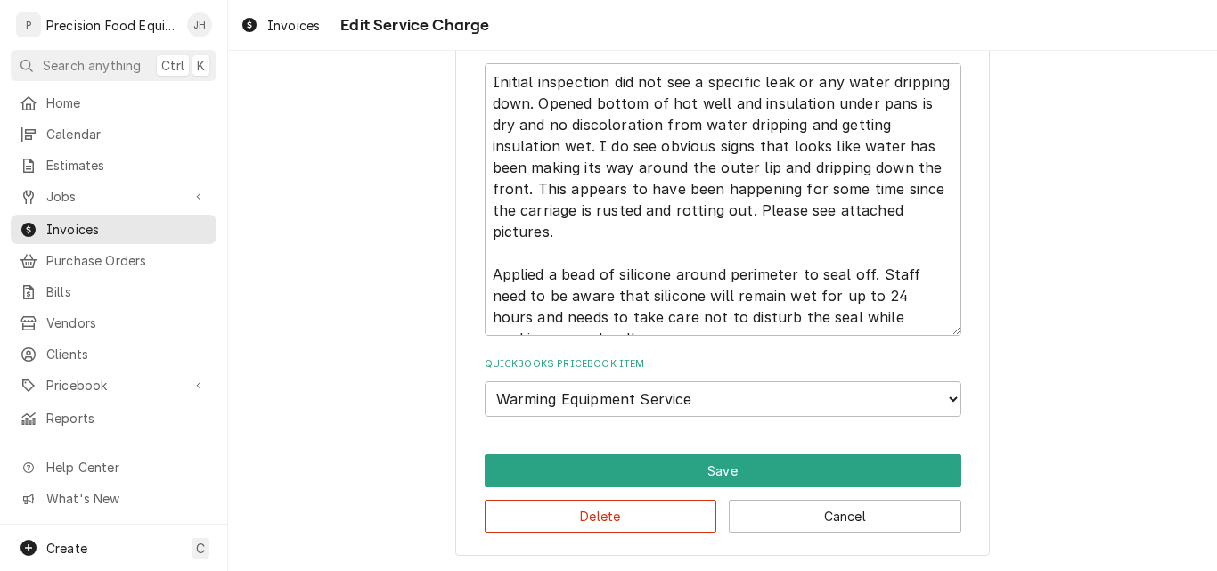
scroll to position [463, 0]
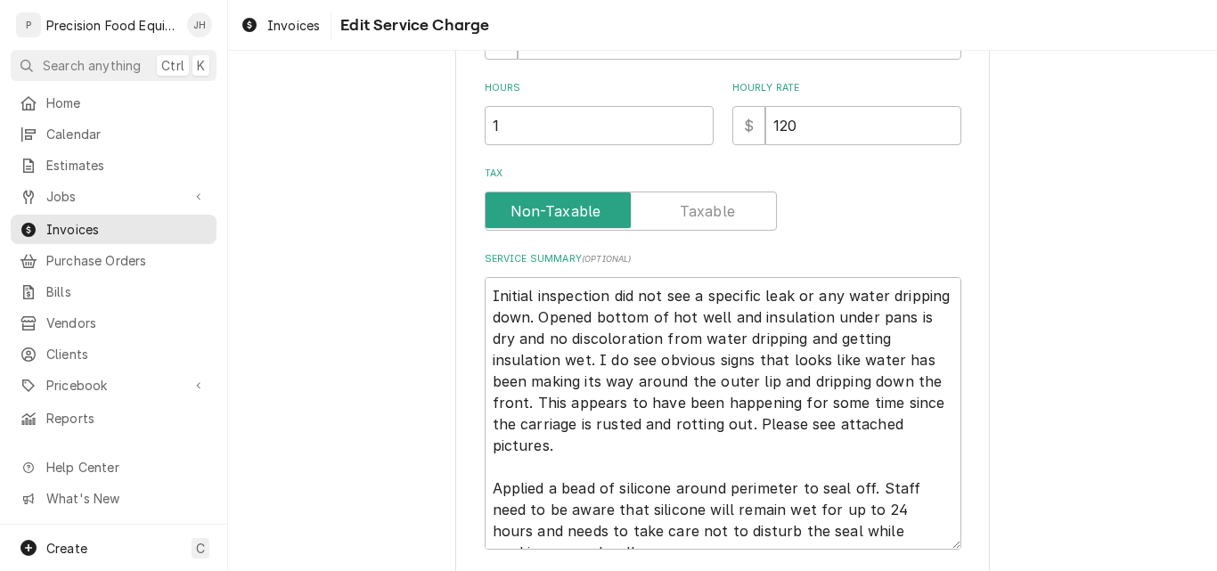
type textarea "x"
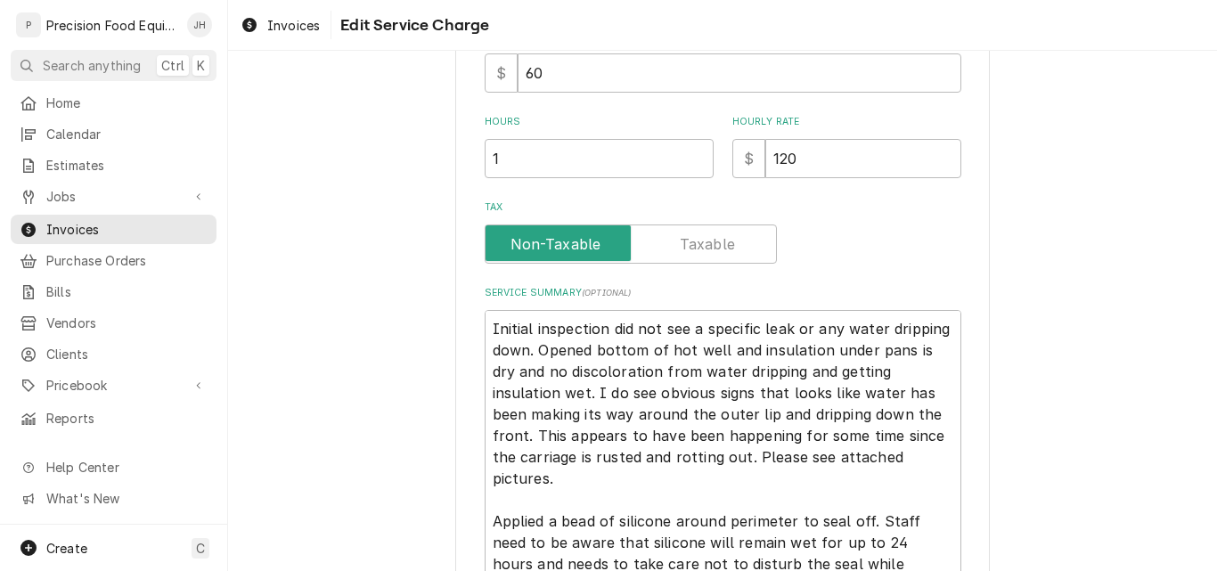
scroll to position [0, 0]
